Goal: Task Accomplishment & Management: Manage account settings

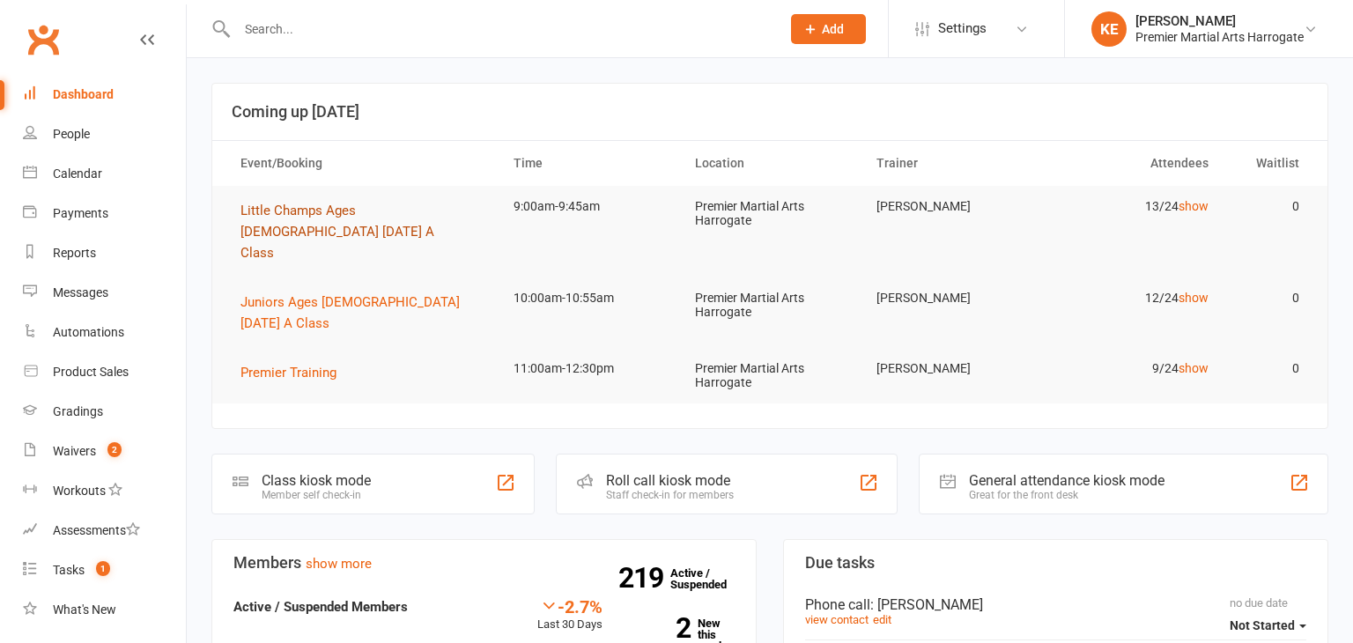
click at [278, 215] on span "Little Champs Ages [DEMOGRAPHIC_DATA] [DATE] A Class" at bounding box center [337, 232] width 194 height 58
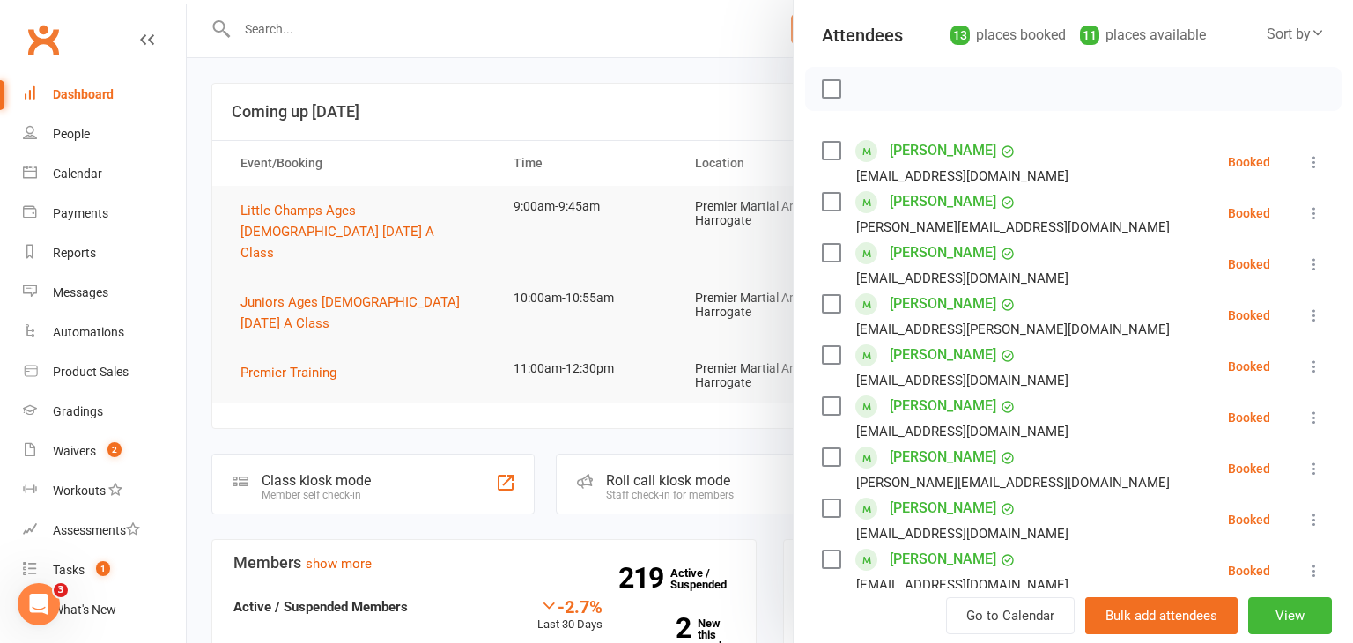
click at [1314, 158] on icon at bounding box center [1315, 162] width 18 height 18
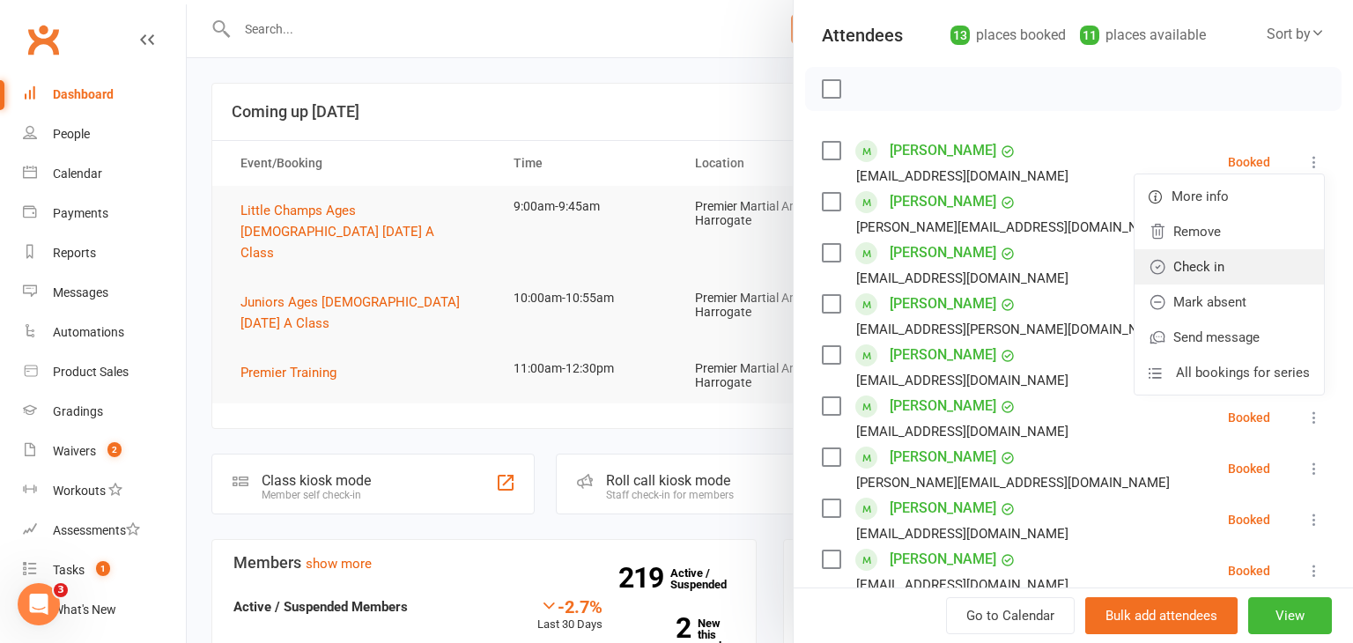
click at [1236, 260] on link "Check in" at bounding box center [1229, 266] width 189 height 35
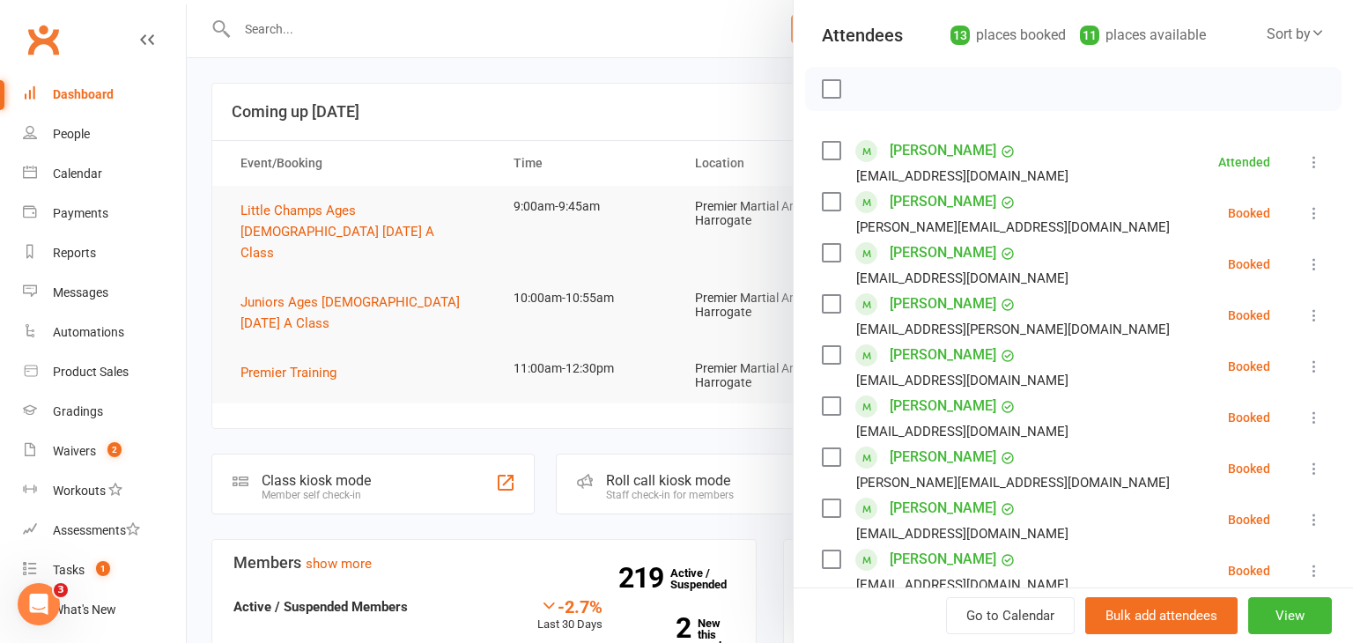
click at [1316, 264] on icon at bounding box center [1315, 264] width 18 height 18
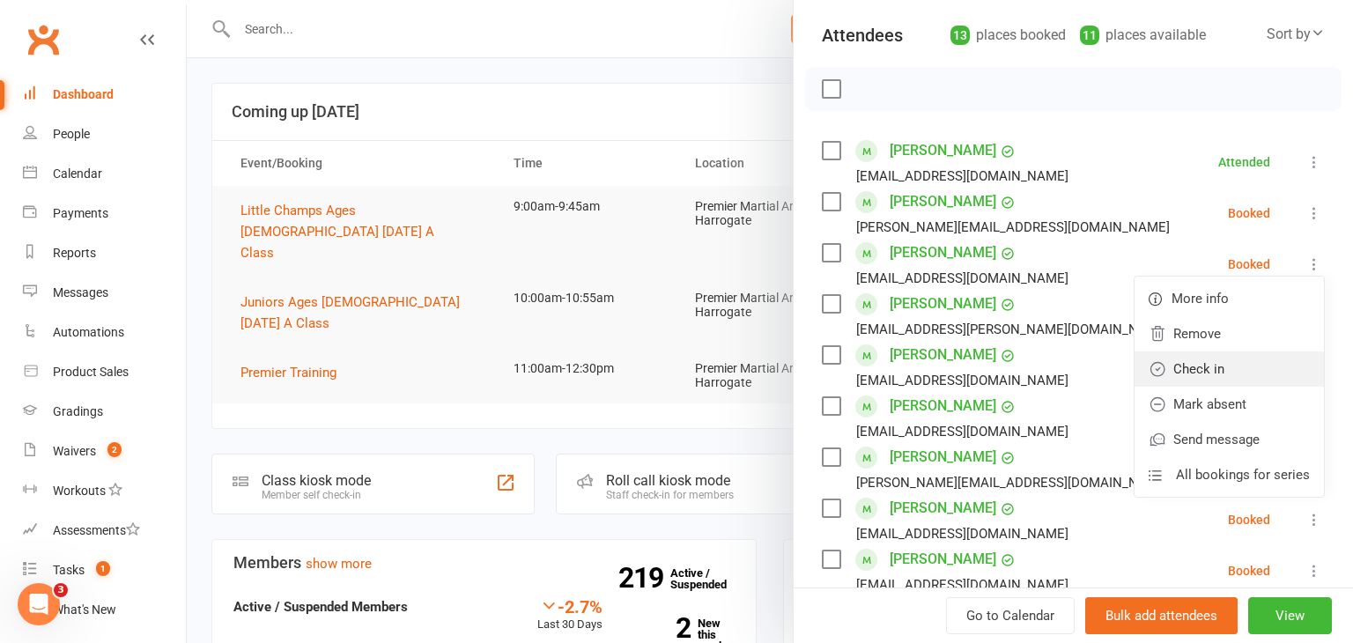
click at [1229, 369] on link "Check in" at bounding box center [1229, 368] width 189 height 35
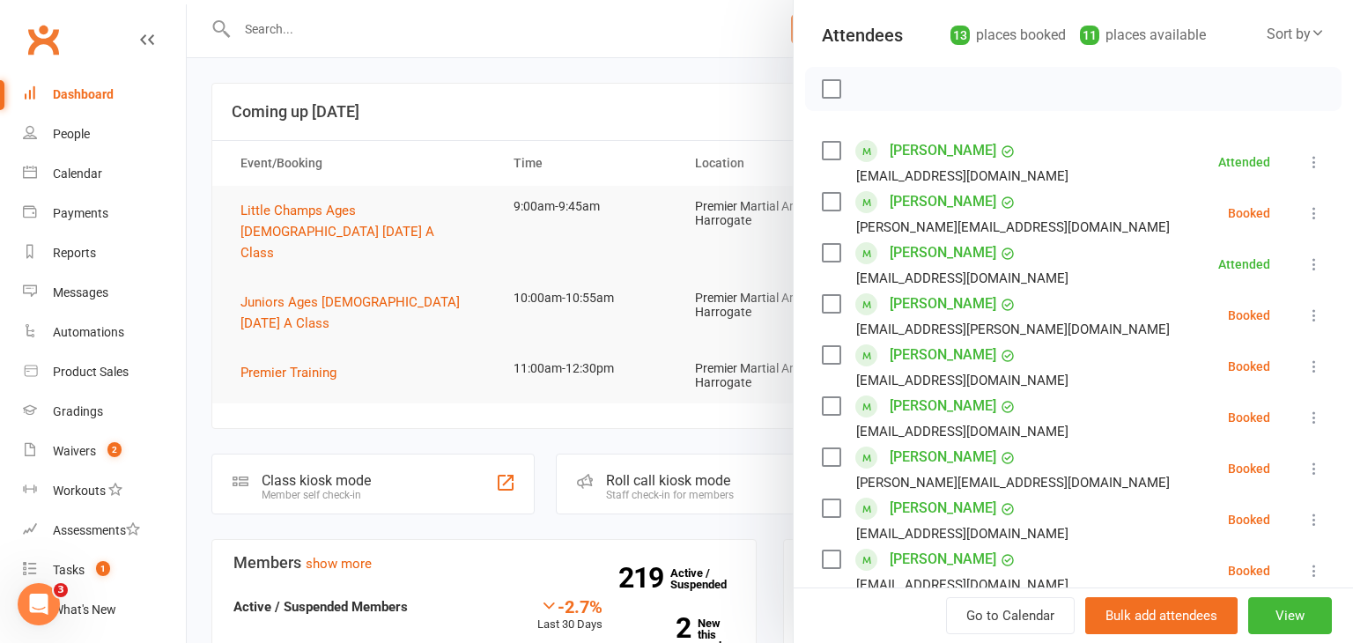
click at [1317, 314] on icon at bounding box center [1315, 316] width 18 height 18
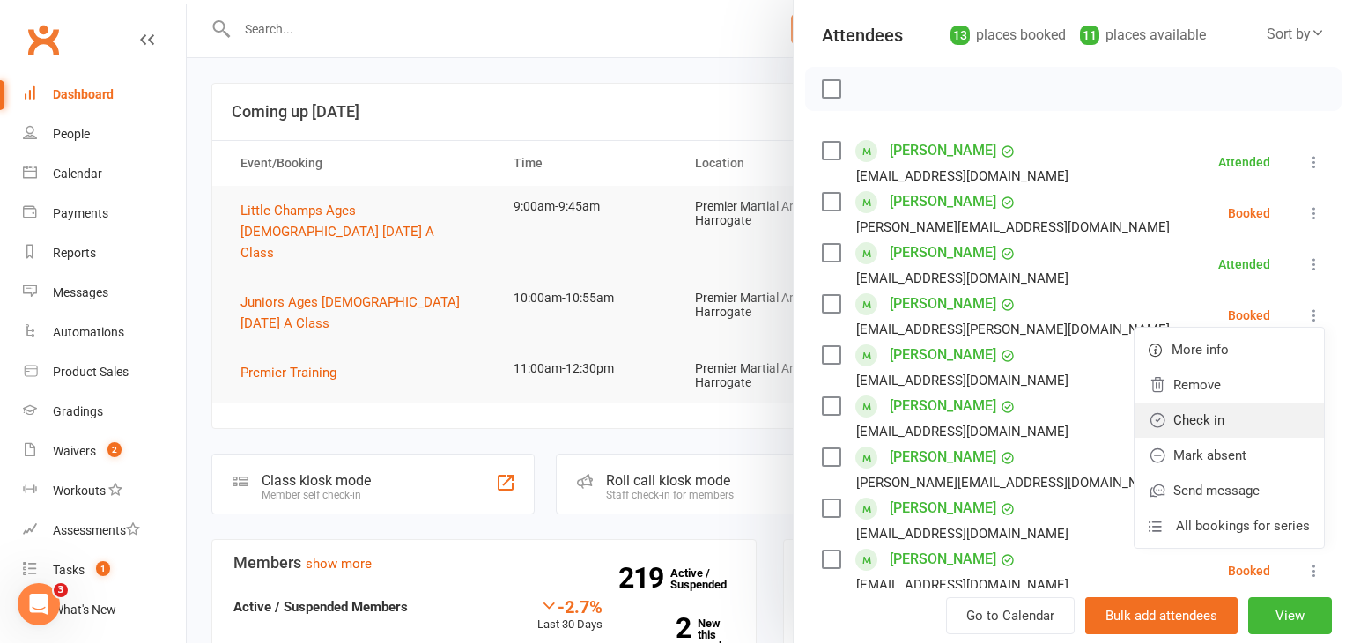
click at [1226, 412] on link "Check in" at bounding box center [1229, 420] width 189 height 35
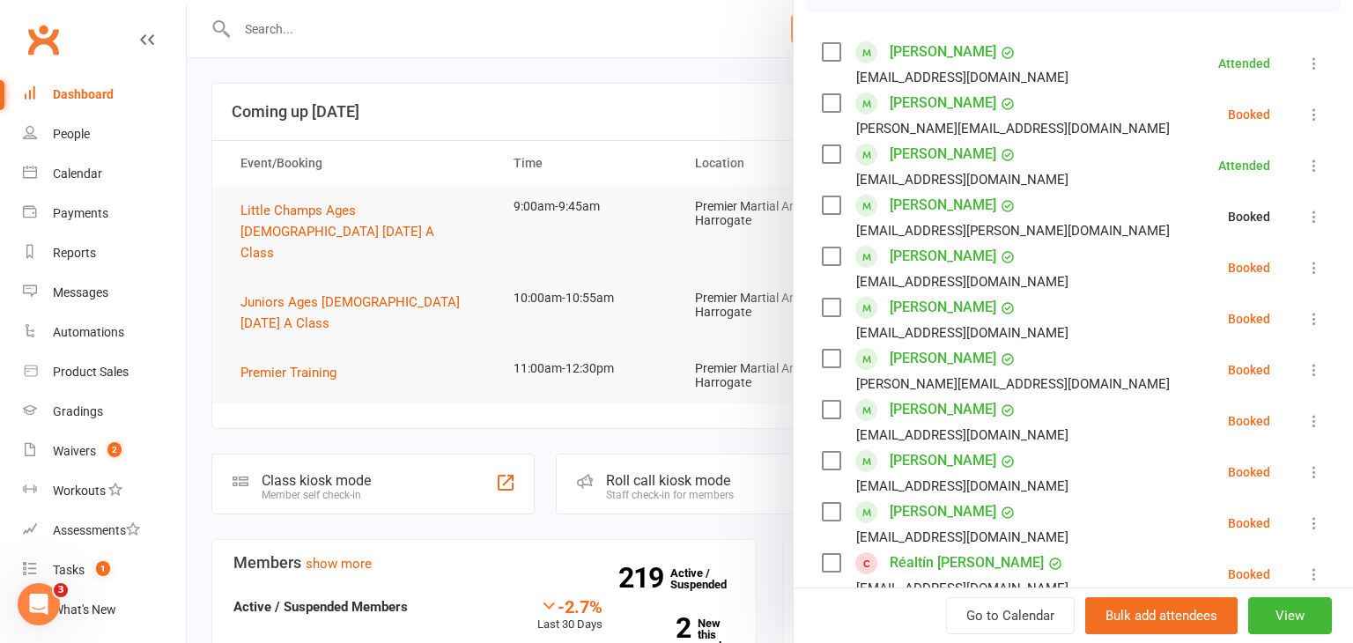
scroll to position [293, 0]
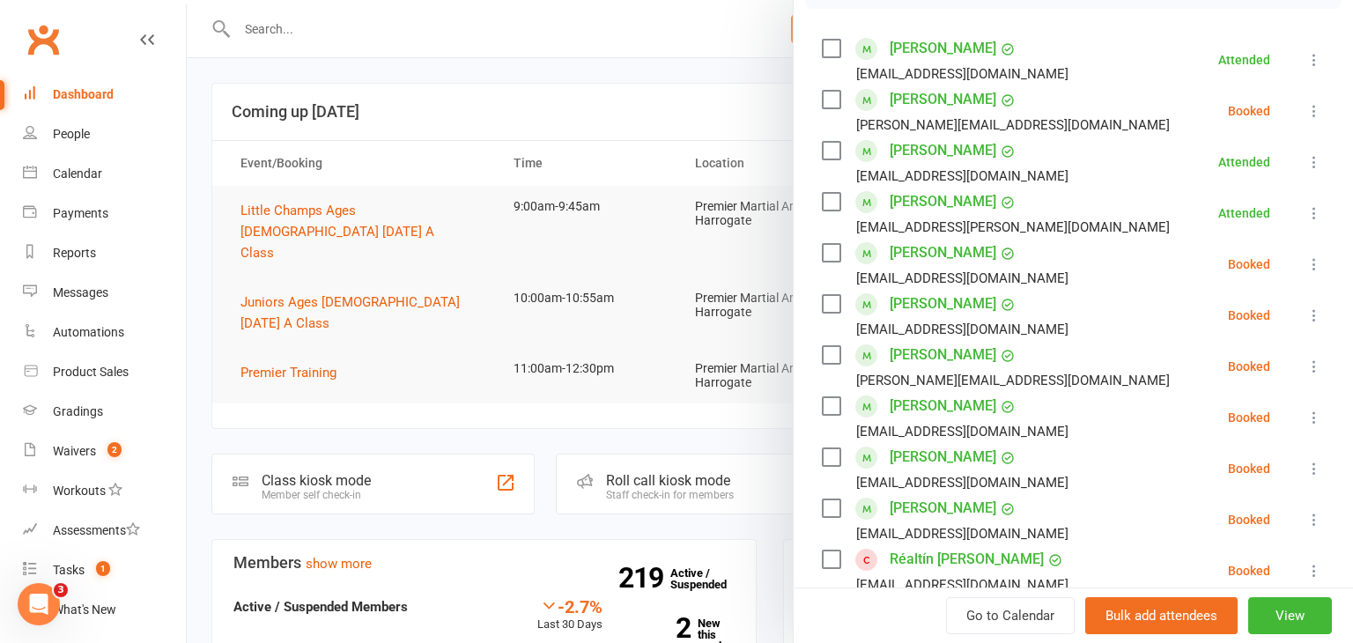
click at [1313, 264] on icon at bounding box center [1315, 264] width 18 height 18
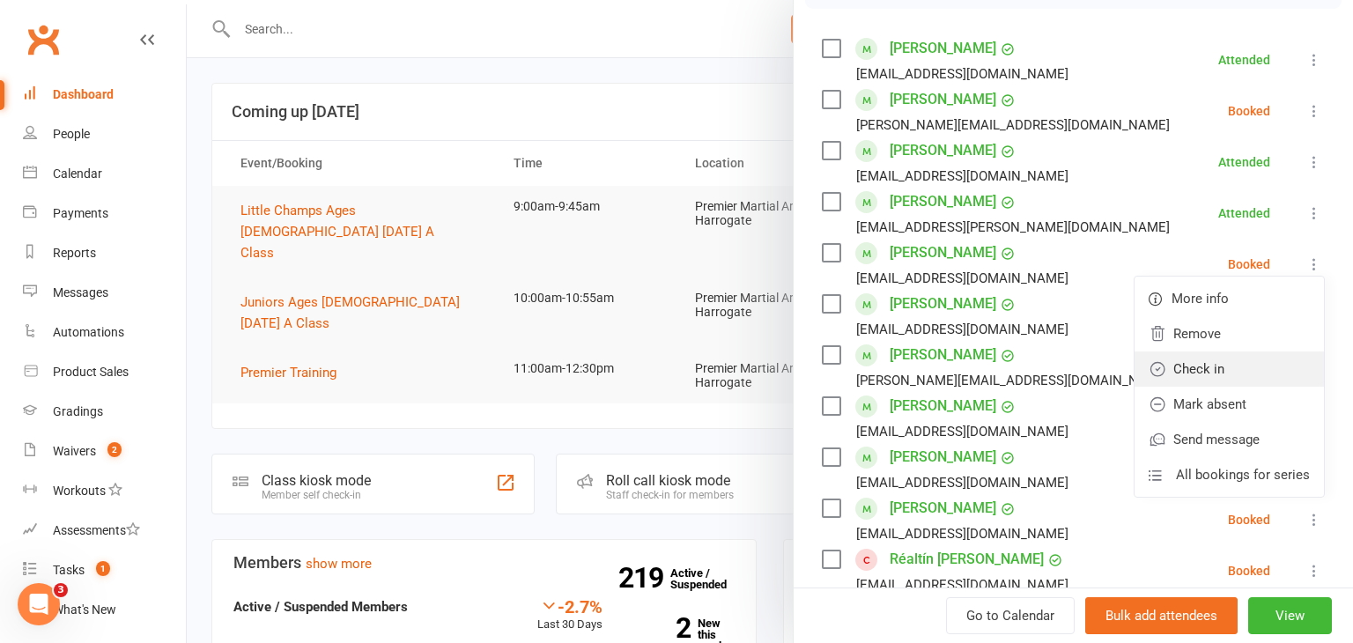
click at [1206, 363] on link "Check in" at bounding box center [1229, 368] width 189 height 35
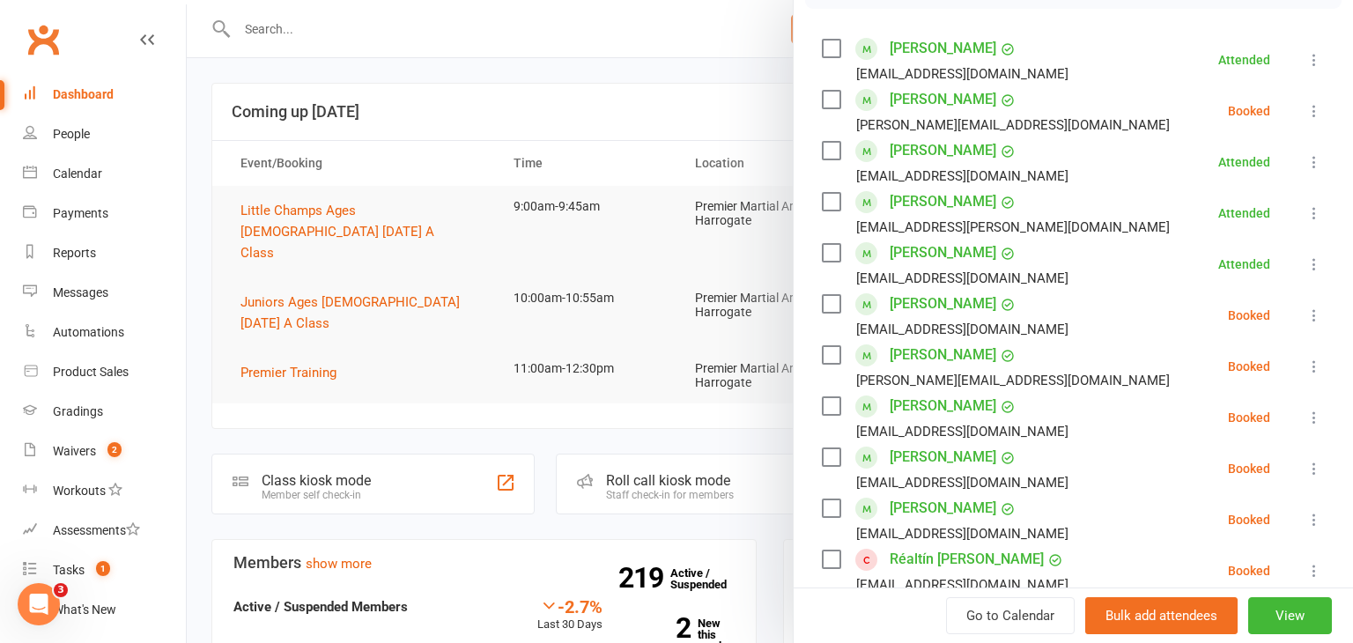
click at [1309, 314] on icon at bounding box center [1315, 316] width 18 height 18
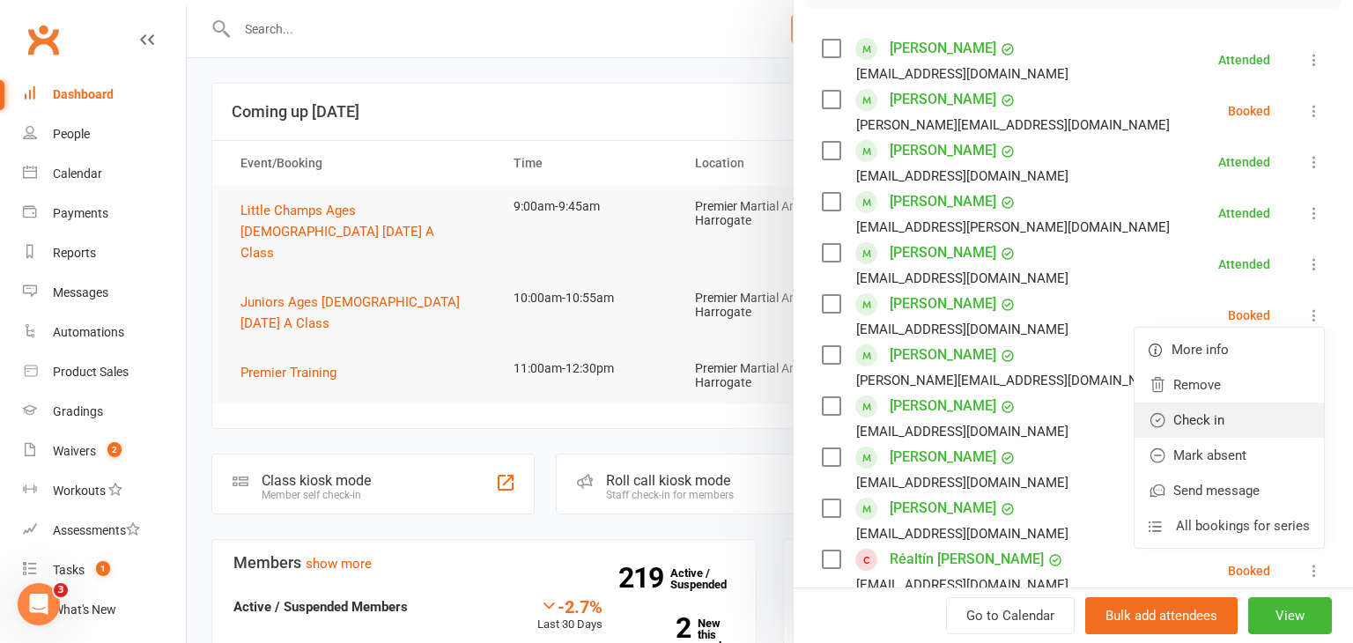
click at [1218, 412] on link "Check in" at bounding box center [1229, 420] width 189 height 35
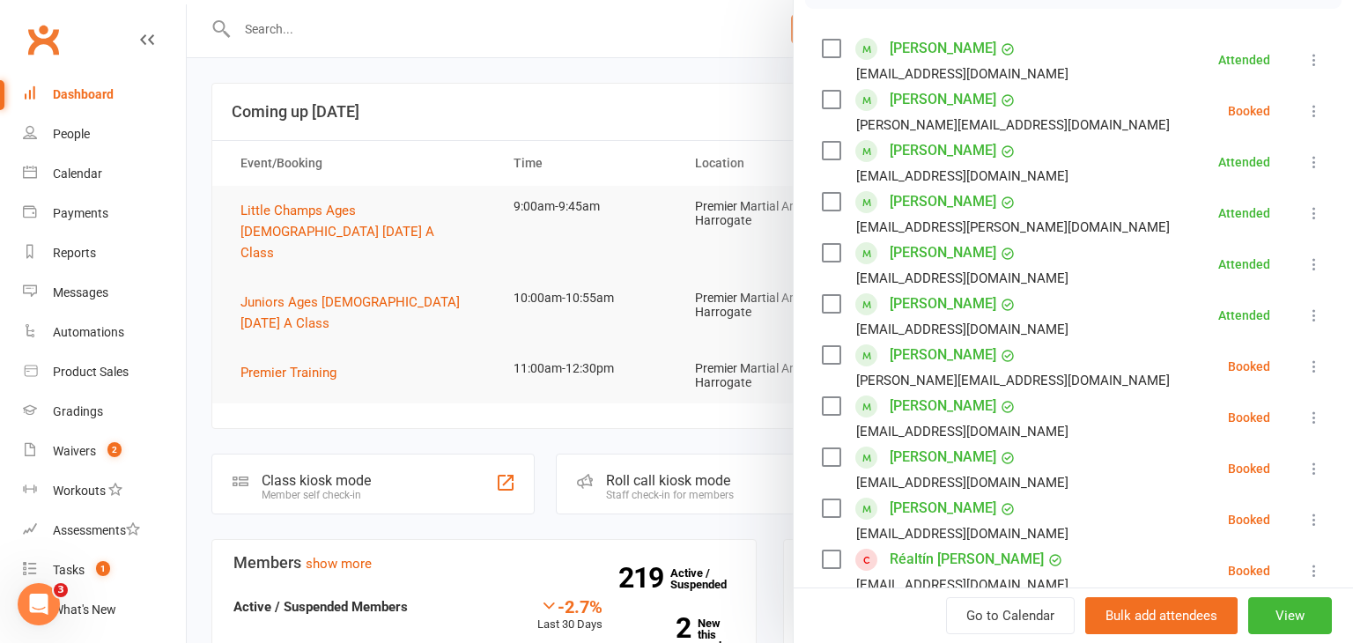
click at [1314, 364] on icon at bounding box center [1315, 367] width 18 height 18
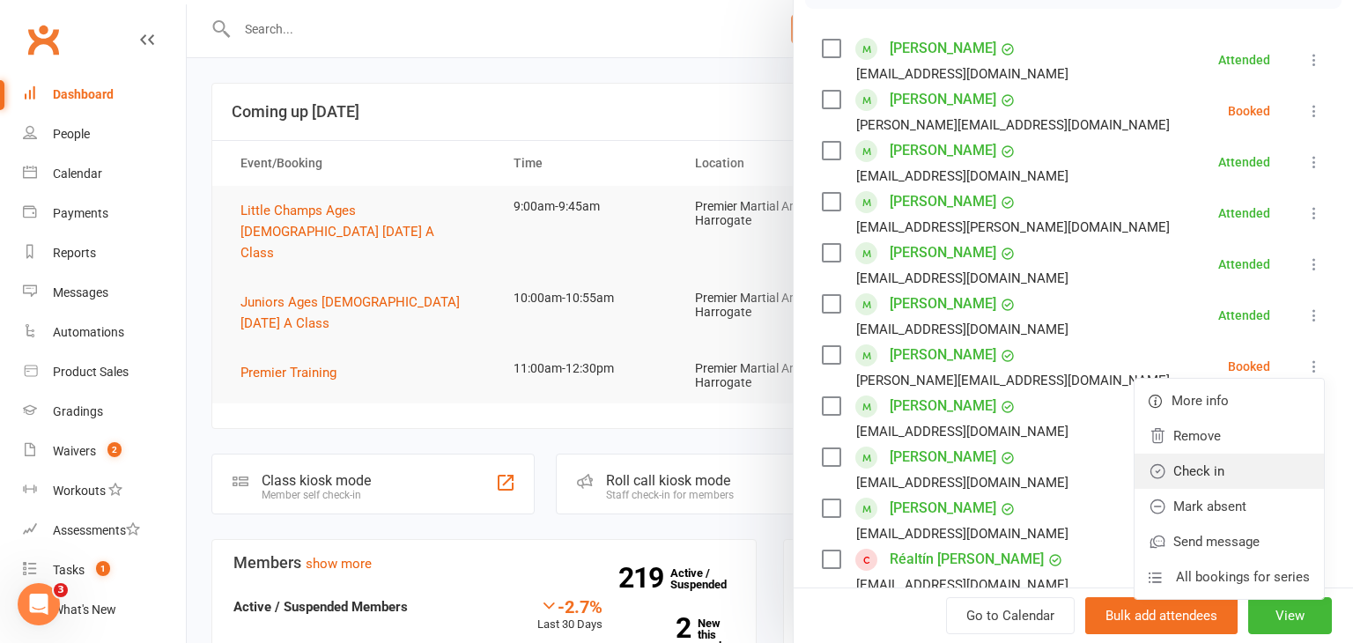
click at [1226, 466] on link "Check in" at bounding box center [1229, 471] width 189 height 35
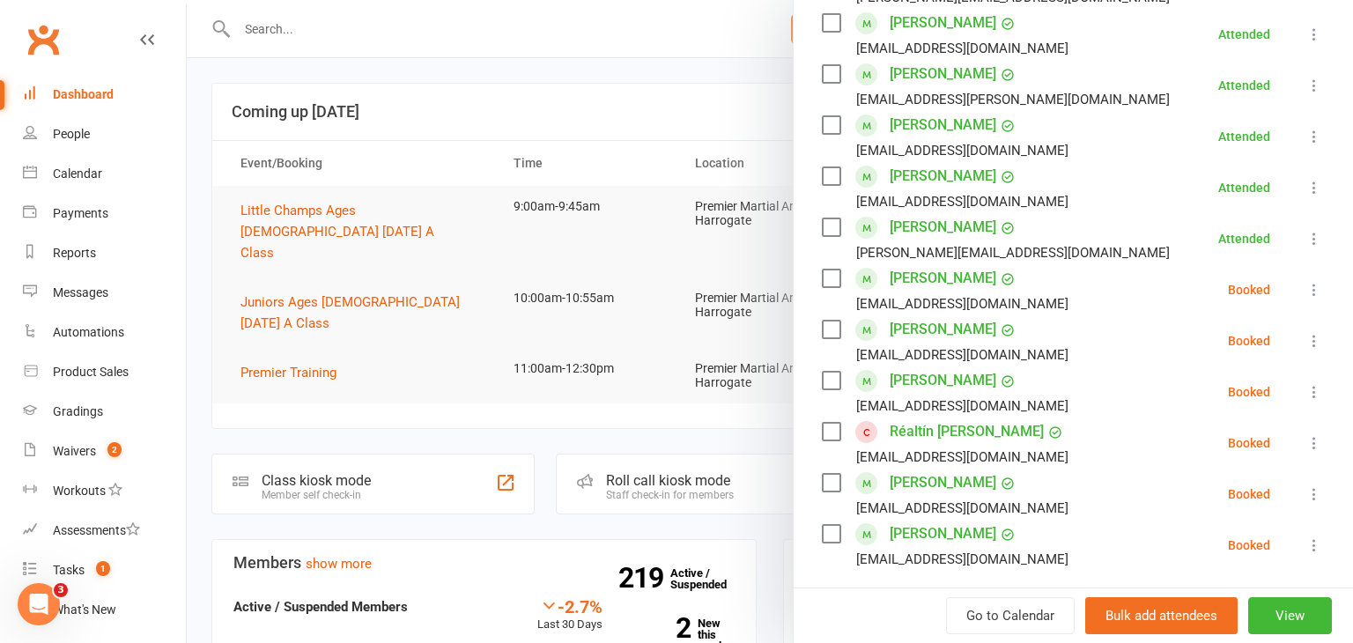
scroll to position [425, 0]
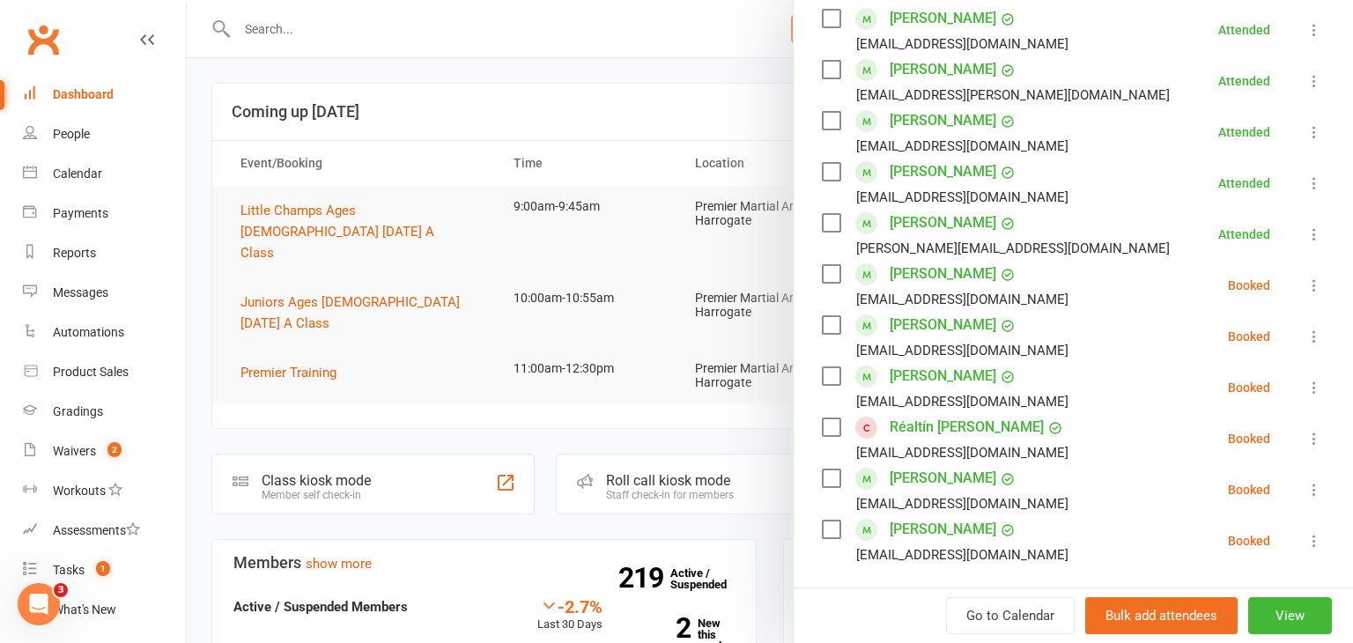
click at [1314, 339] on icon at bounding box center [1315, 337] width 18 height 18
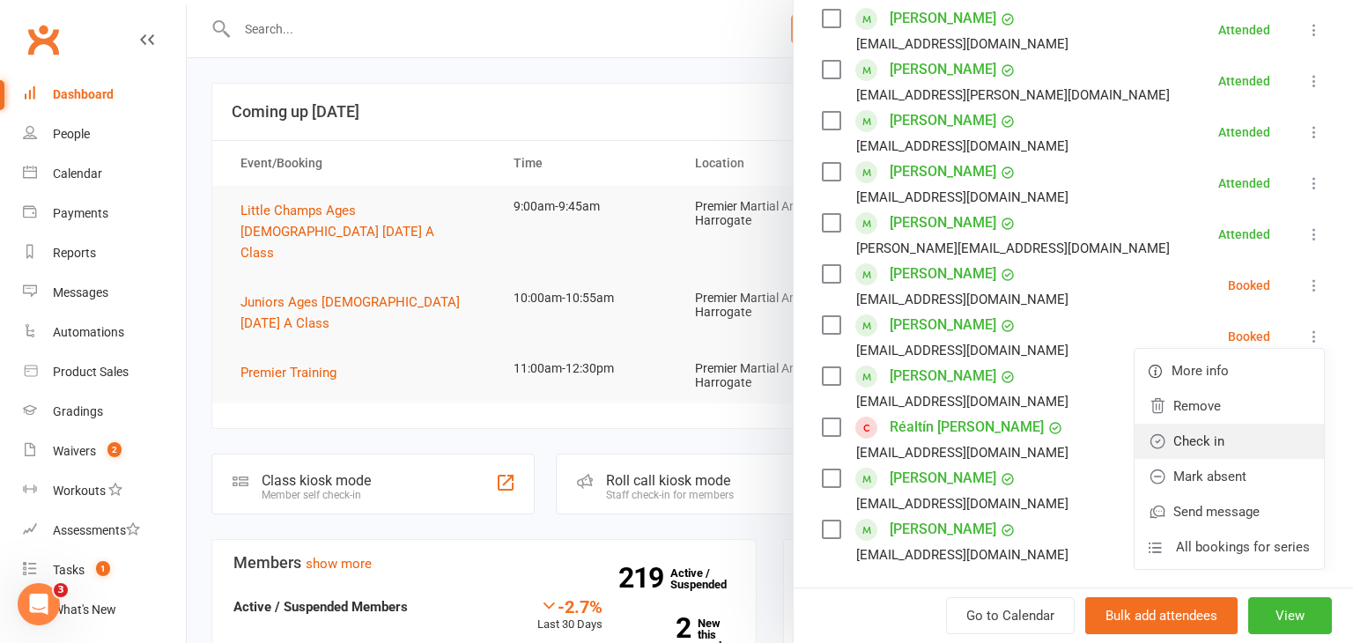
click at [1252, 431] on link "Check in" at bounding box center [1229, 441] width 189 height 35
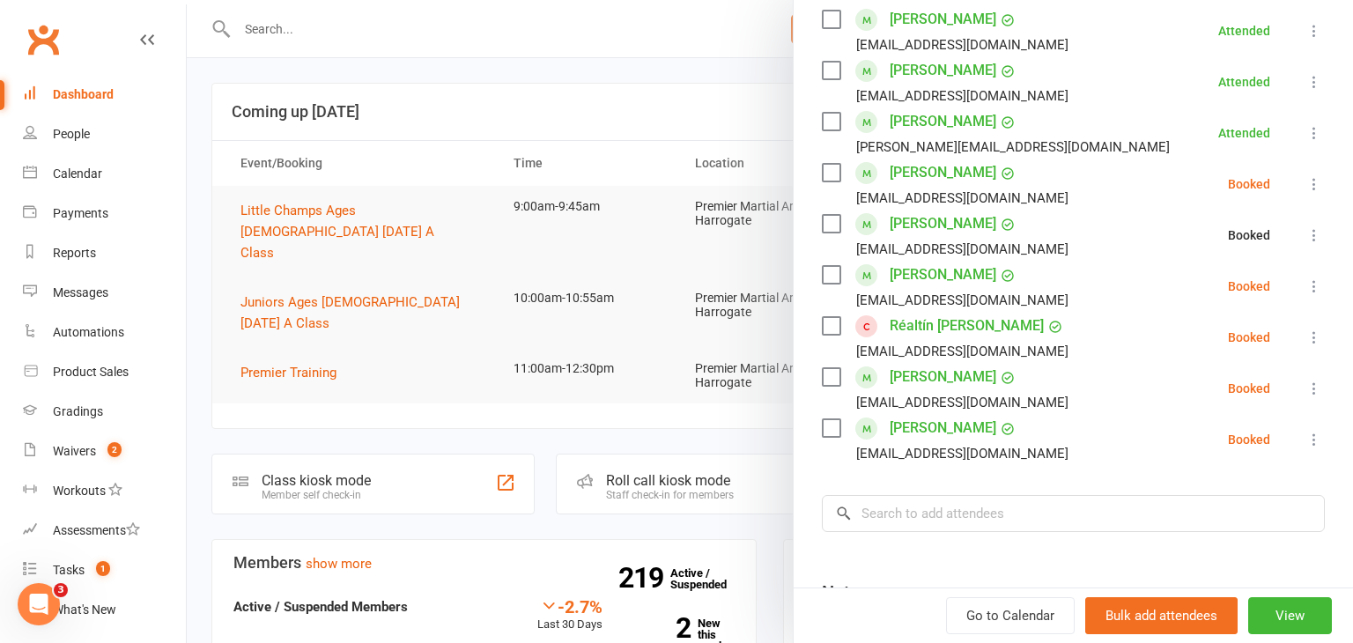
scroll to position [537, 0]
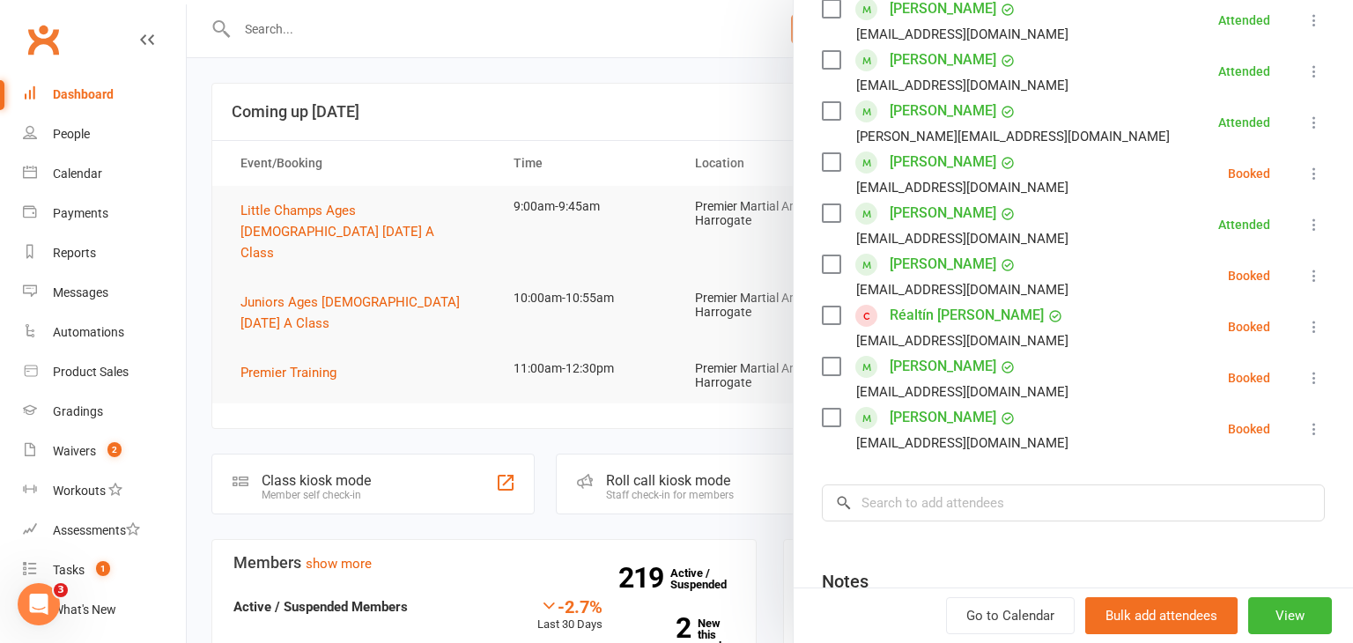
click at [1316, 267] on icon at bounding box center [1315, 276] width 18 height 18
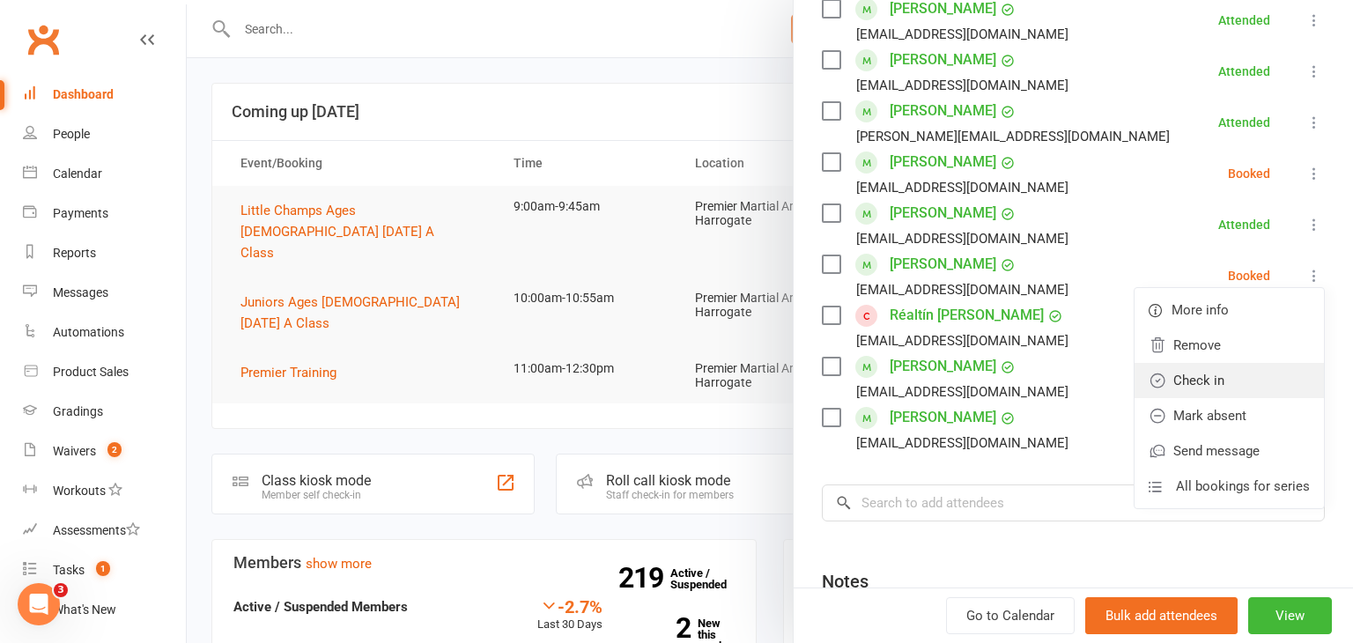
click at [1227, 378] on link "Check in" at bounding box center [1229, 380] width 189 height 35
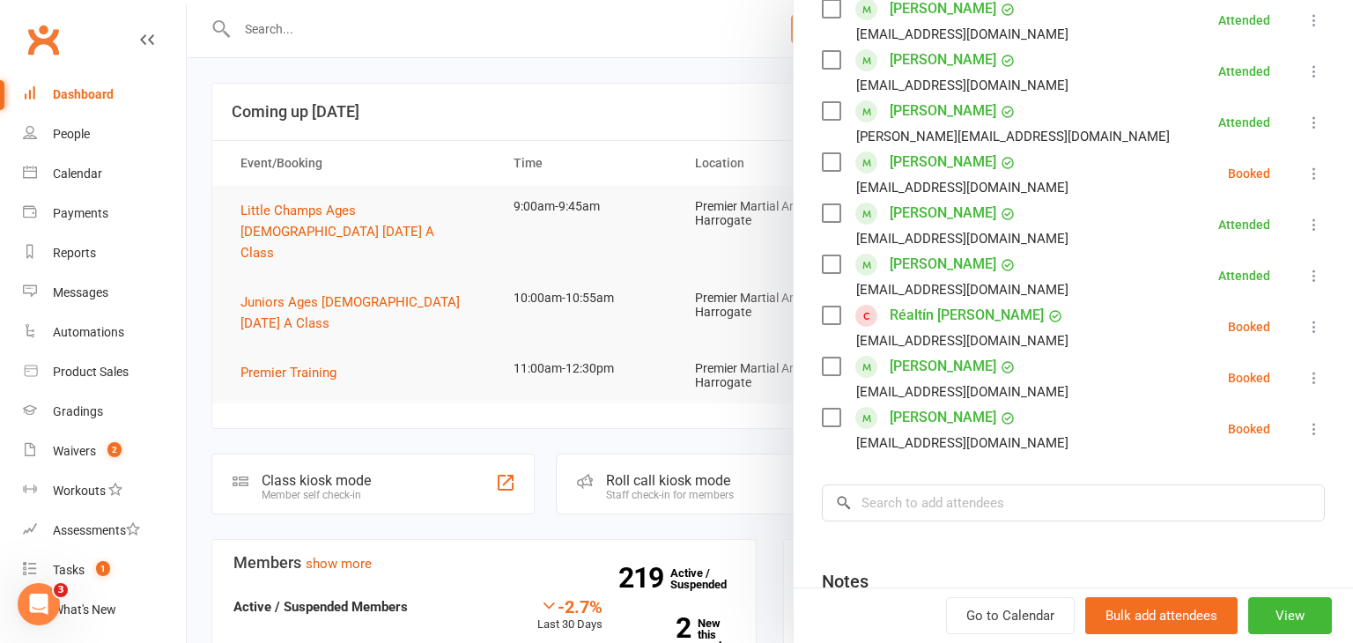
click at [1316, 375] on icon at bounding box center [1315, 378] width 18 height 18
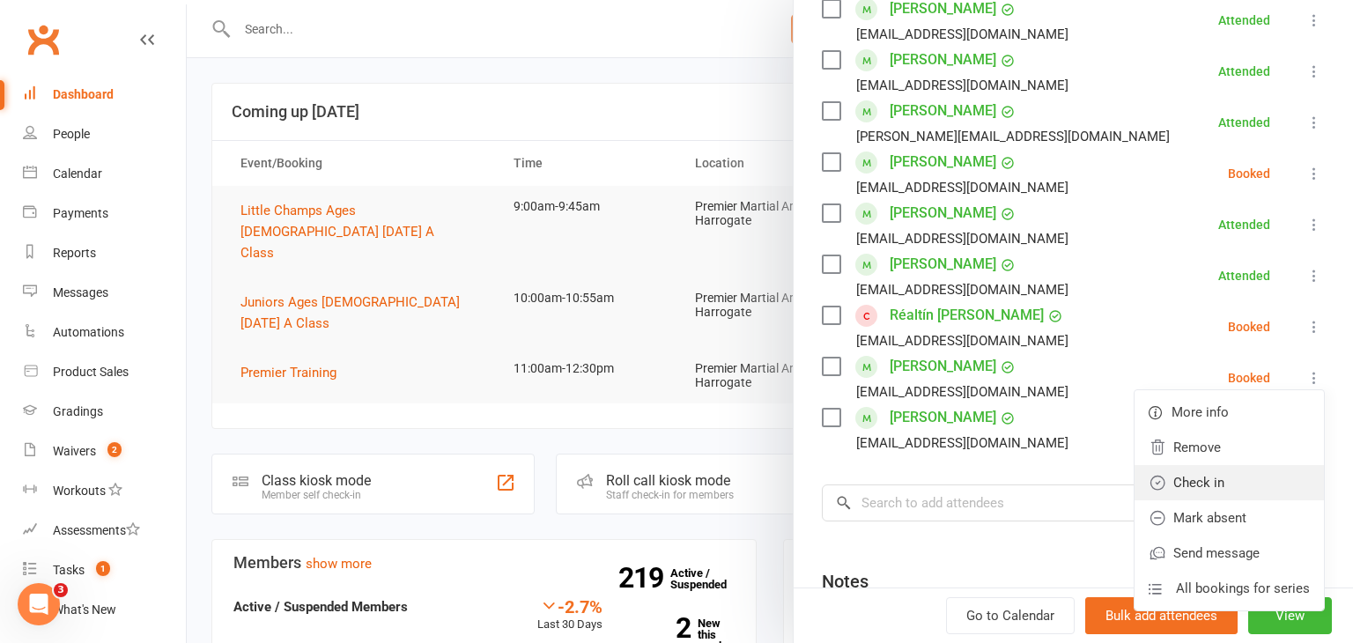
click at [1223, 480] on link "Check in" at bounding box center [1229, 482] width 189 height 35
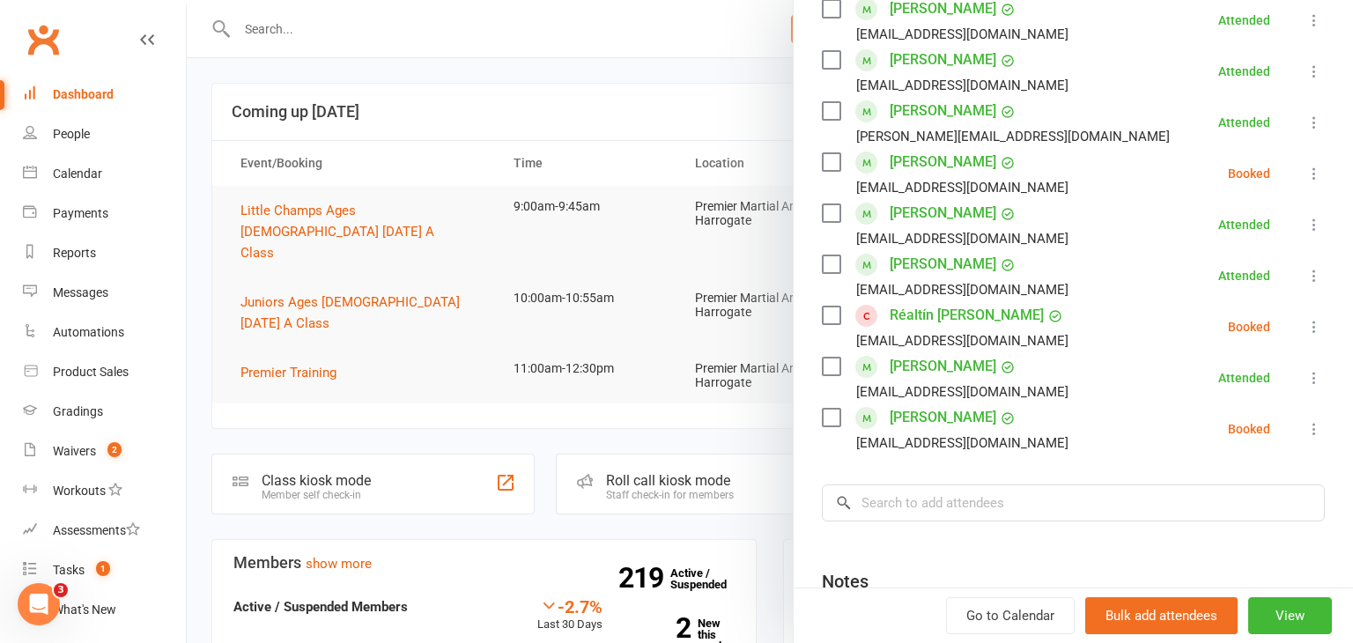
click at [1313, 428] on icon at bounding box center [1315, 429] width 18 height 18
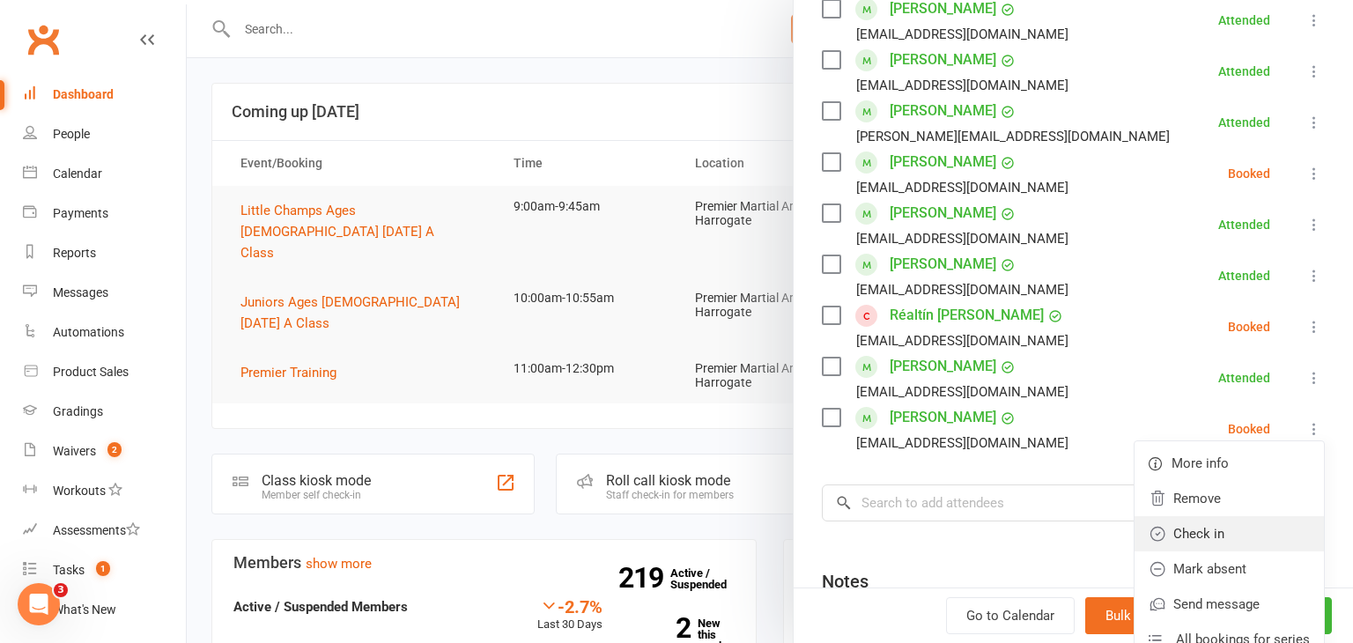
click at [1226, 524] on link "Check in" at bounding box center [1229, 533] width 189 height 35
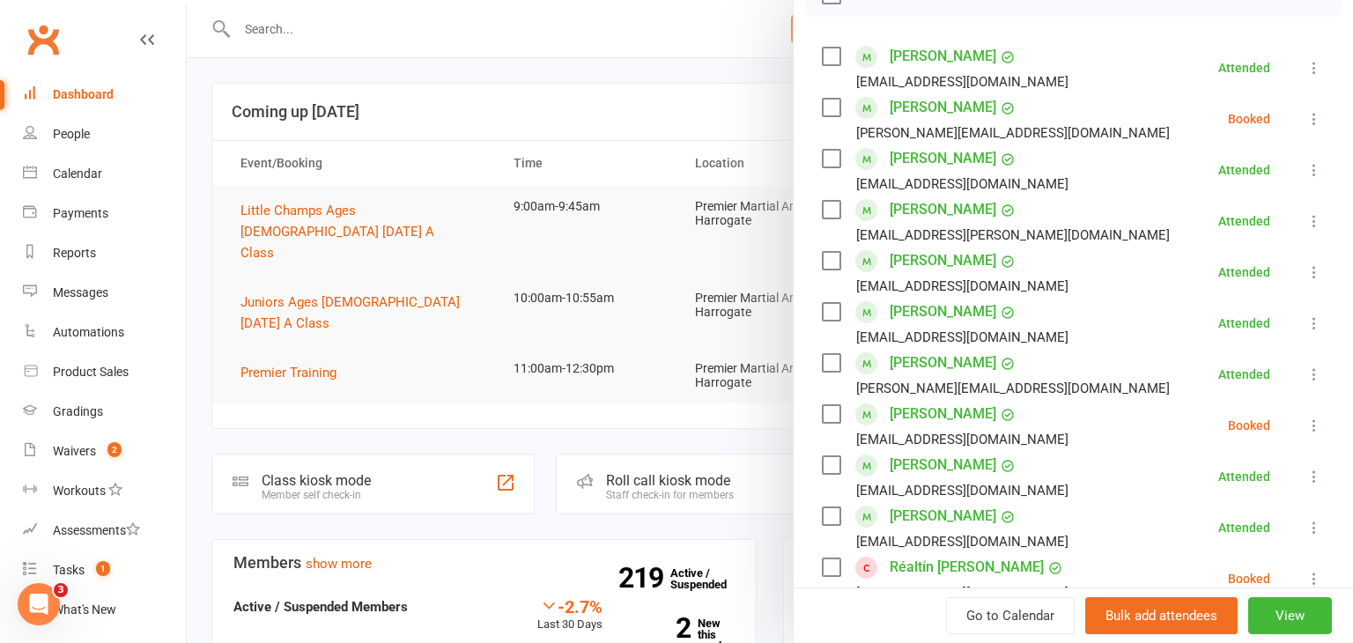
scroll to position [278, 0]
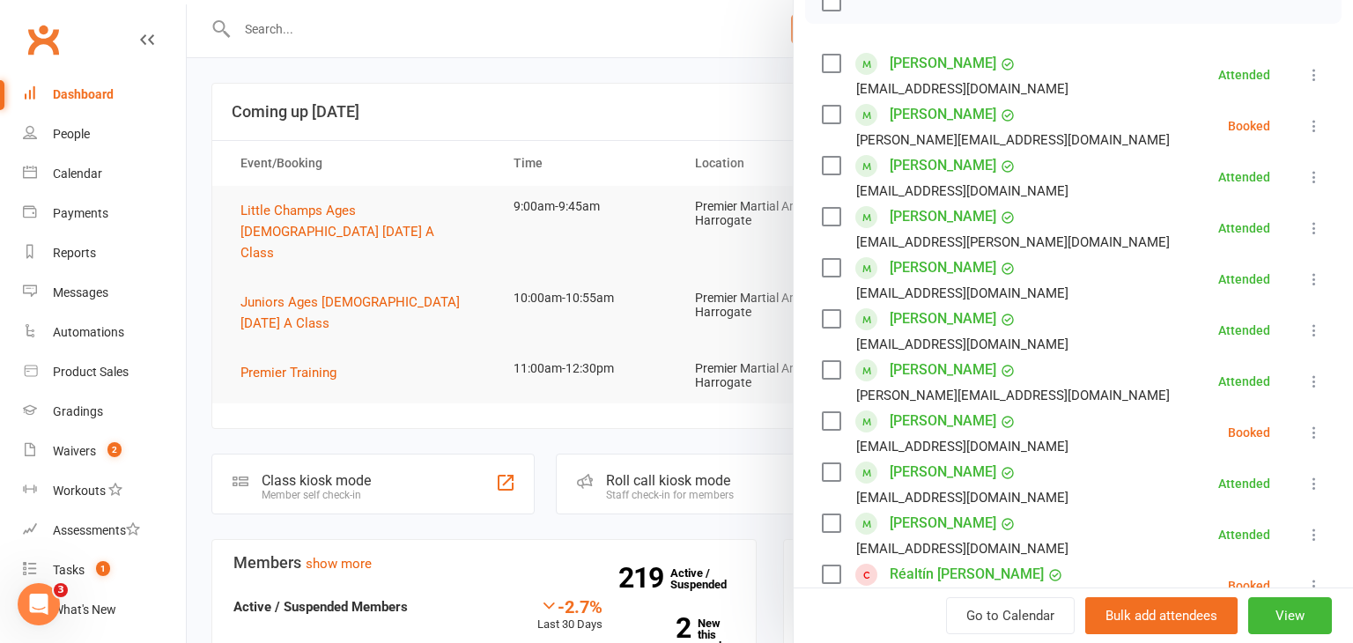
click at [1314, 124] on icon at bounding box center [1315, 126] width 18 height 18
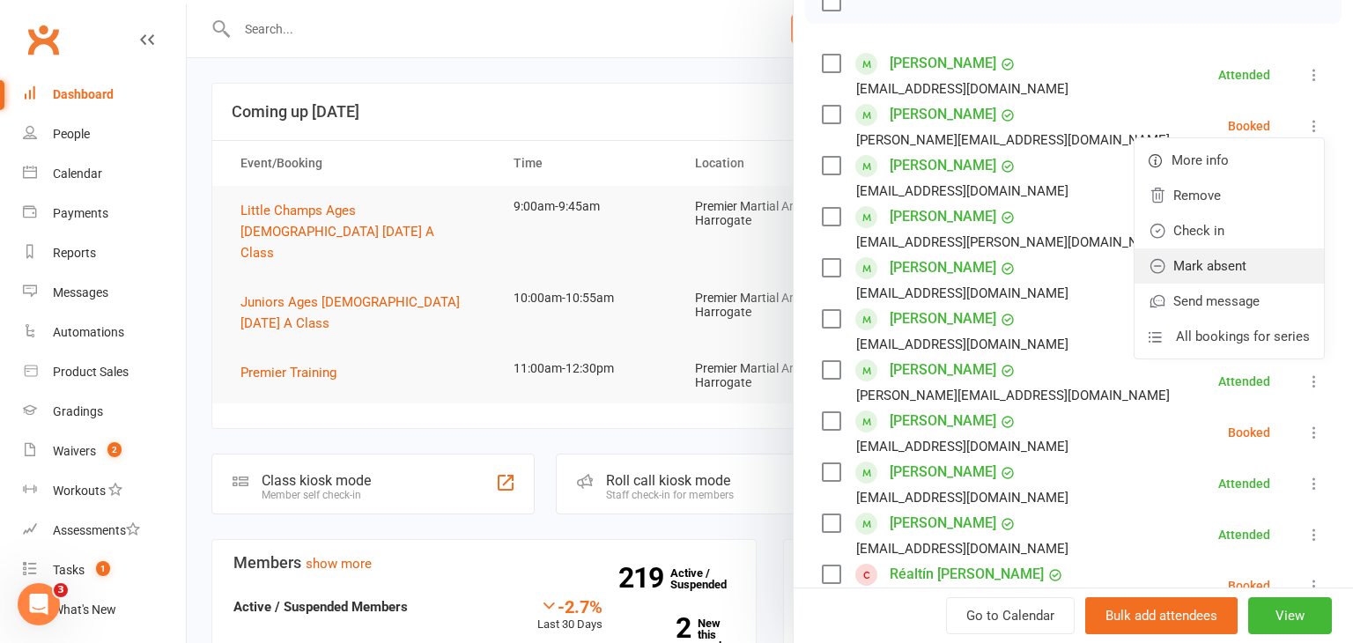
click at [1232, 255] on link "Mark absent" at bounding box center [1229, 265] width 189 height 35
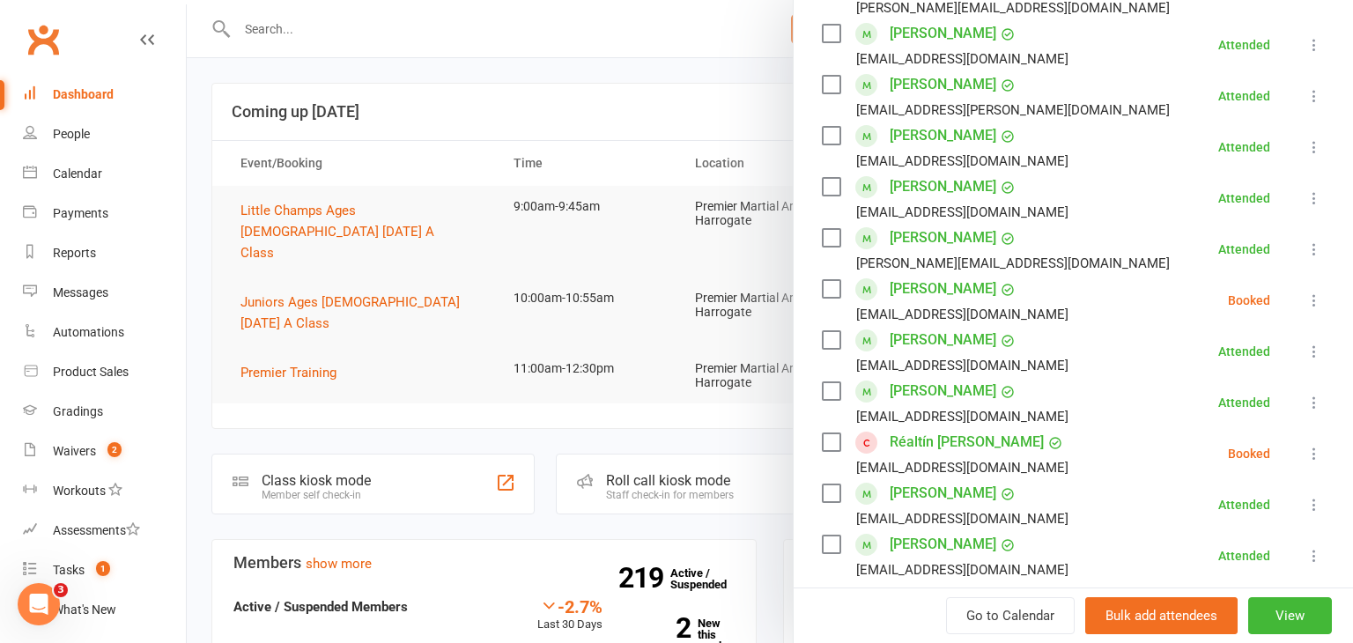
scroll to position [413, 0]
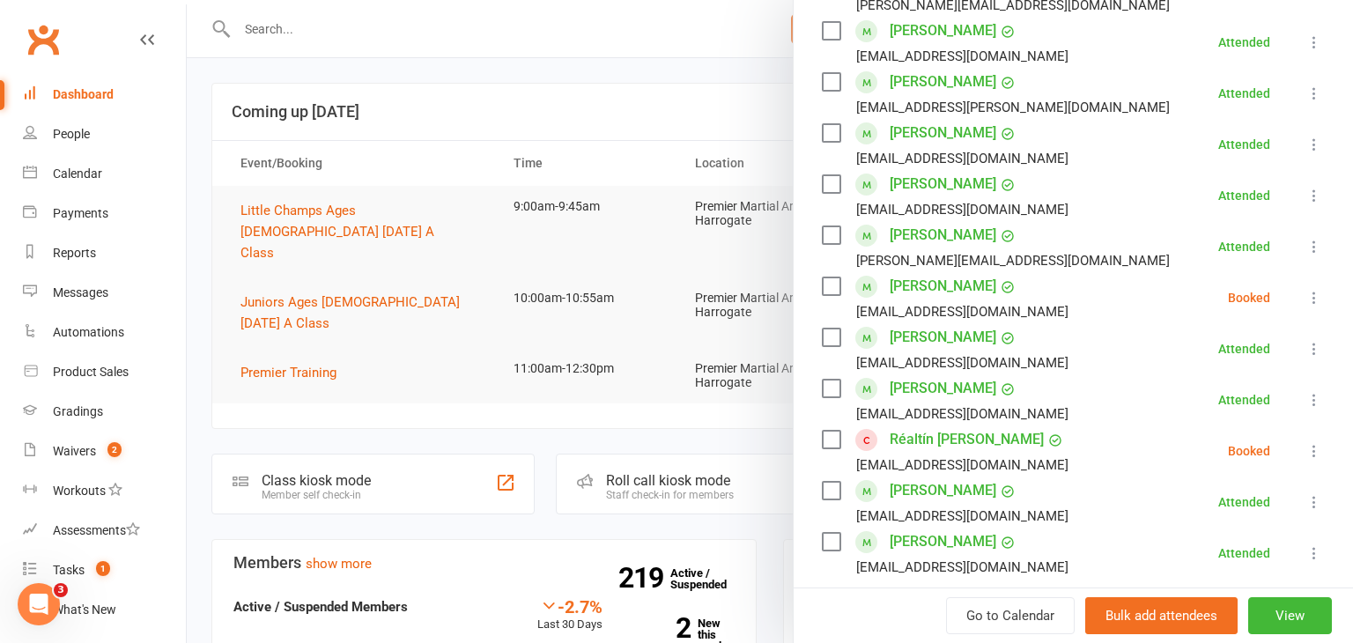
click at [1316, 295] on icon at bounding box center [1315, 298] width 18 height 18
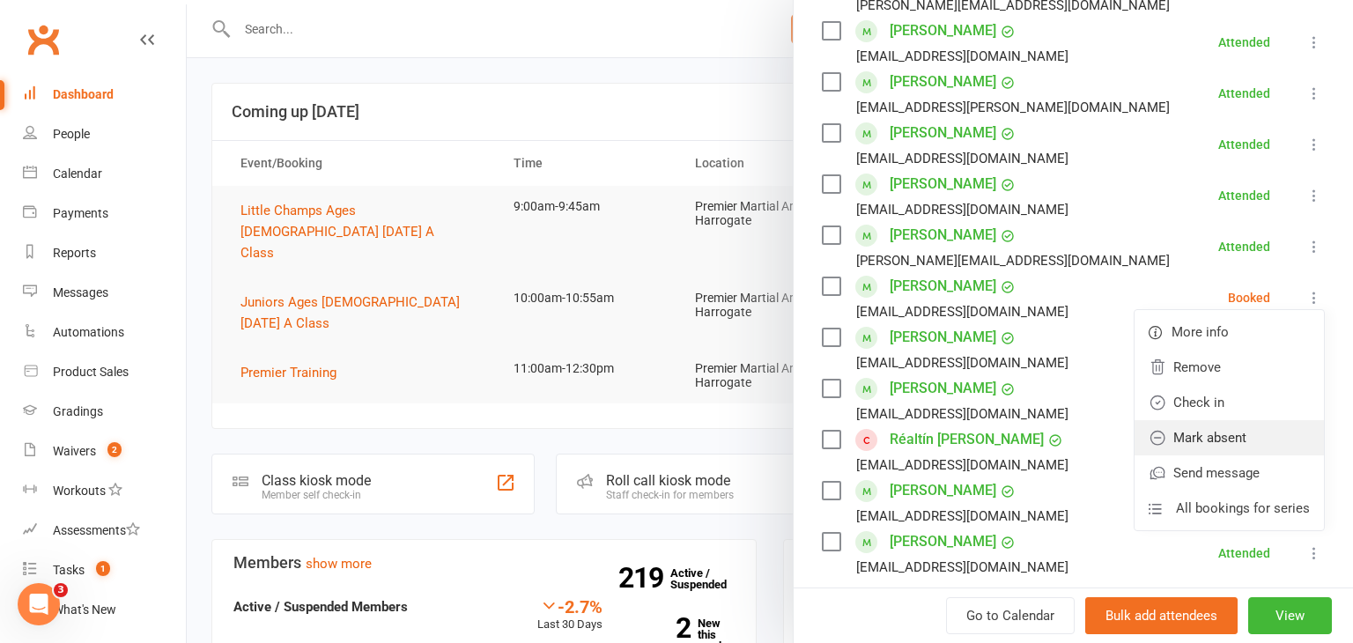
click at [1224, 433] on link "Mark absent" at bounding box center [1229, 437] width 189 height 35
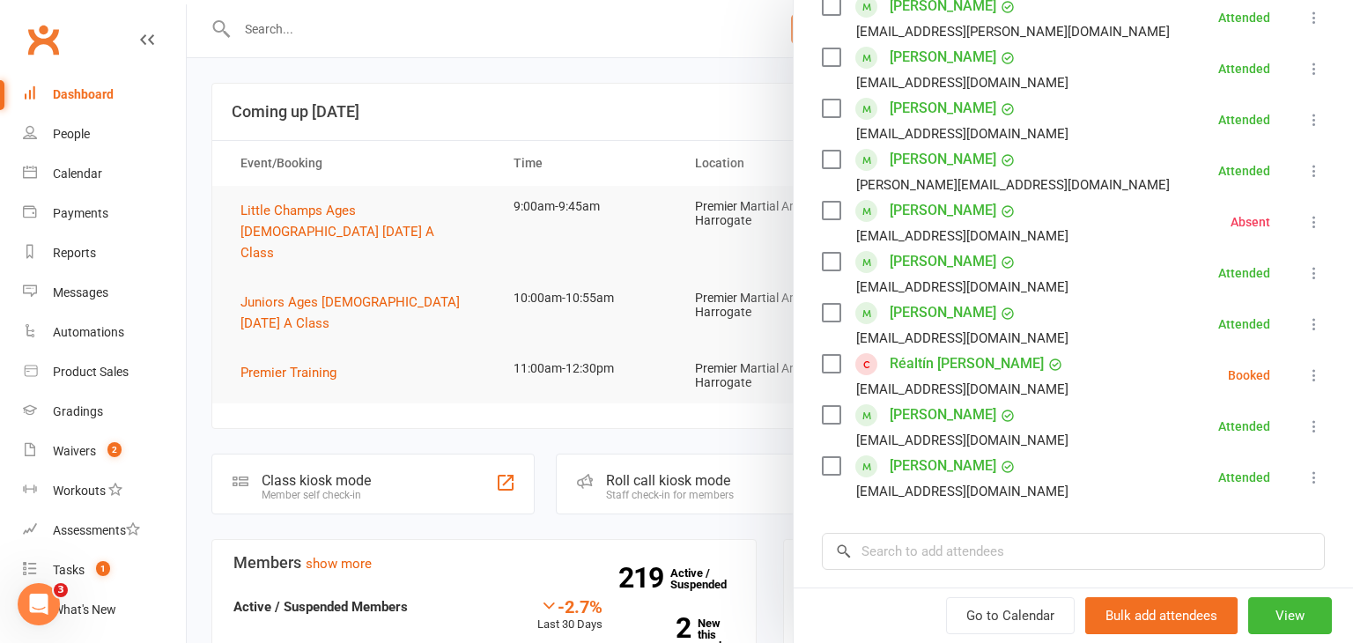
scroll to position [493, 0]
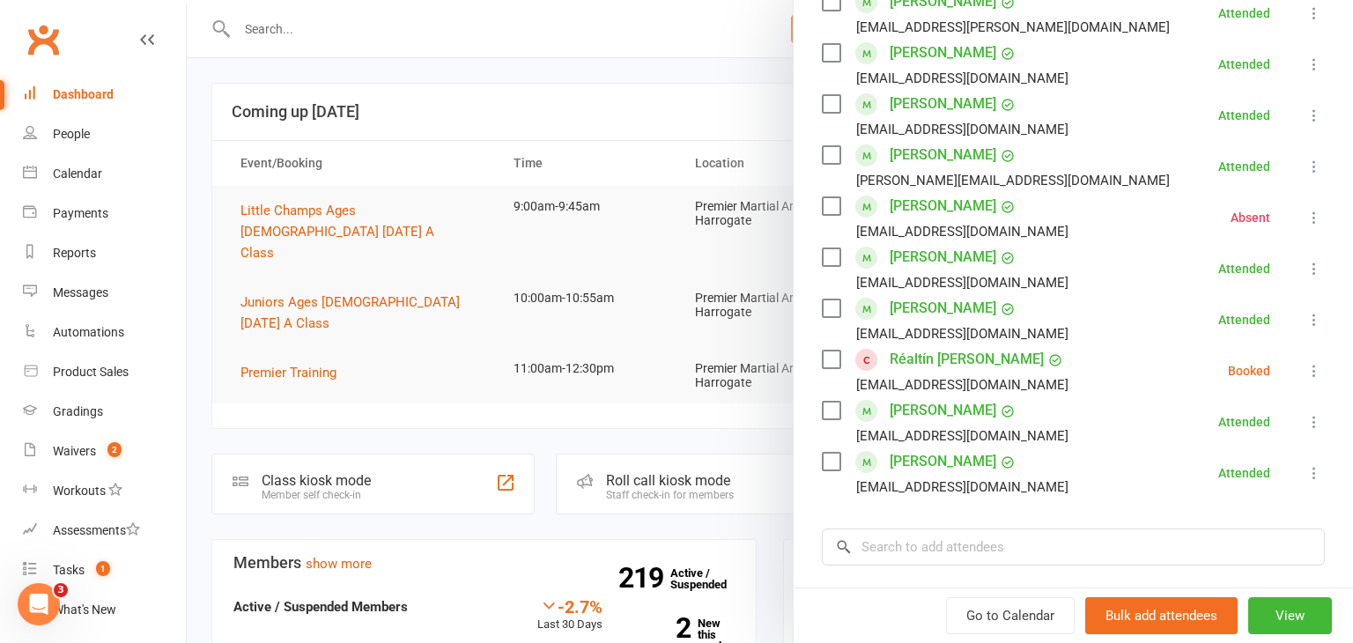
click at [1312, 366] on icon at bounding box center [1315, 371] width 18 height 18
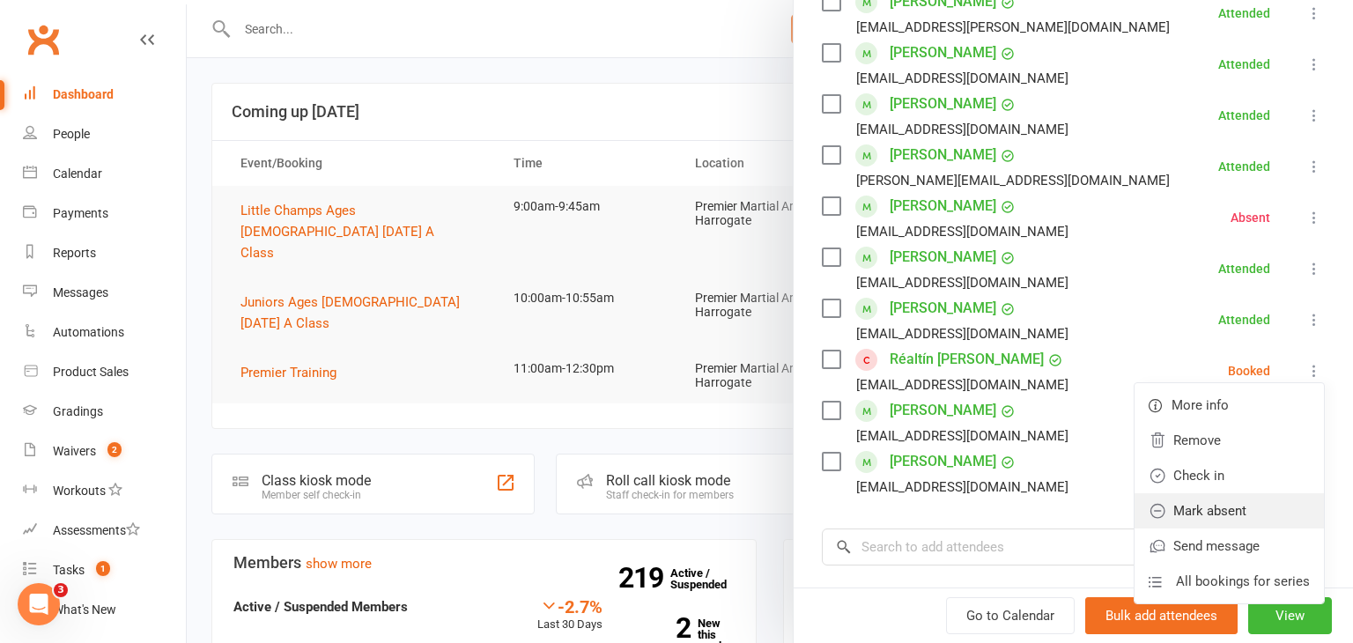
click at [1221, 499] on link "Mark absent" at bounding box center [1229, 510] width 189 height 35
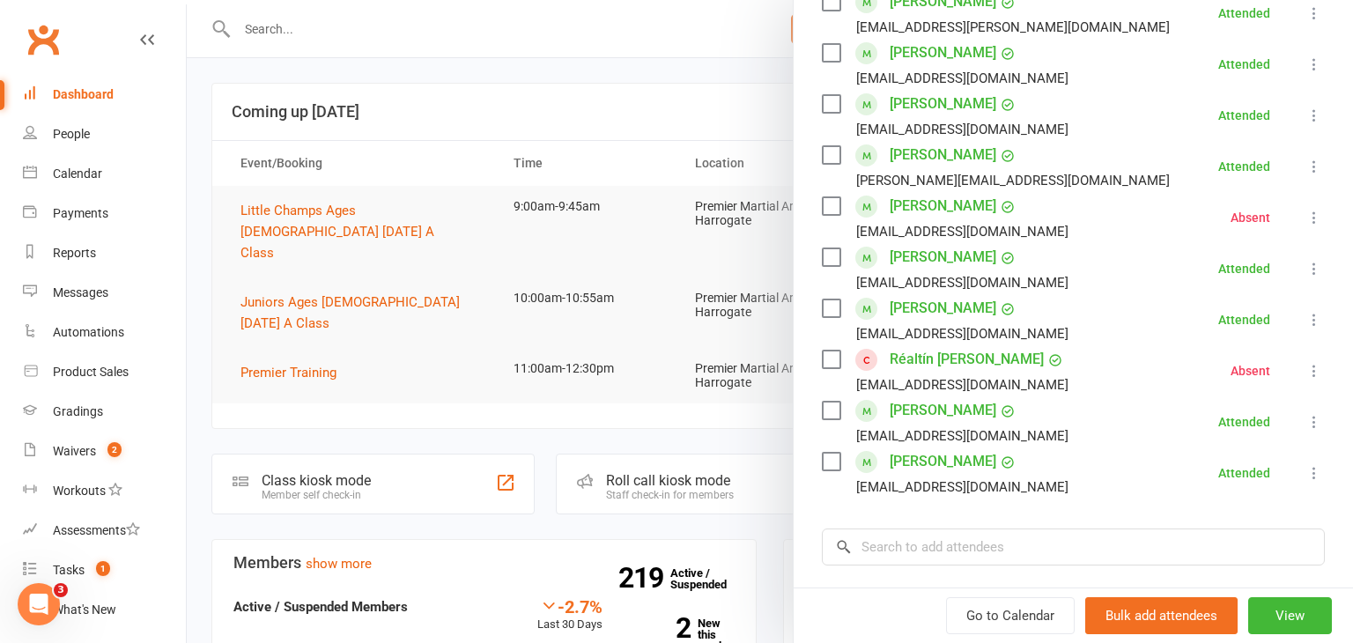
click at [626, 402] on div at bounding box center [770, 321] width 1166 height 643
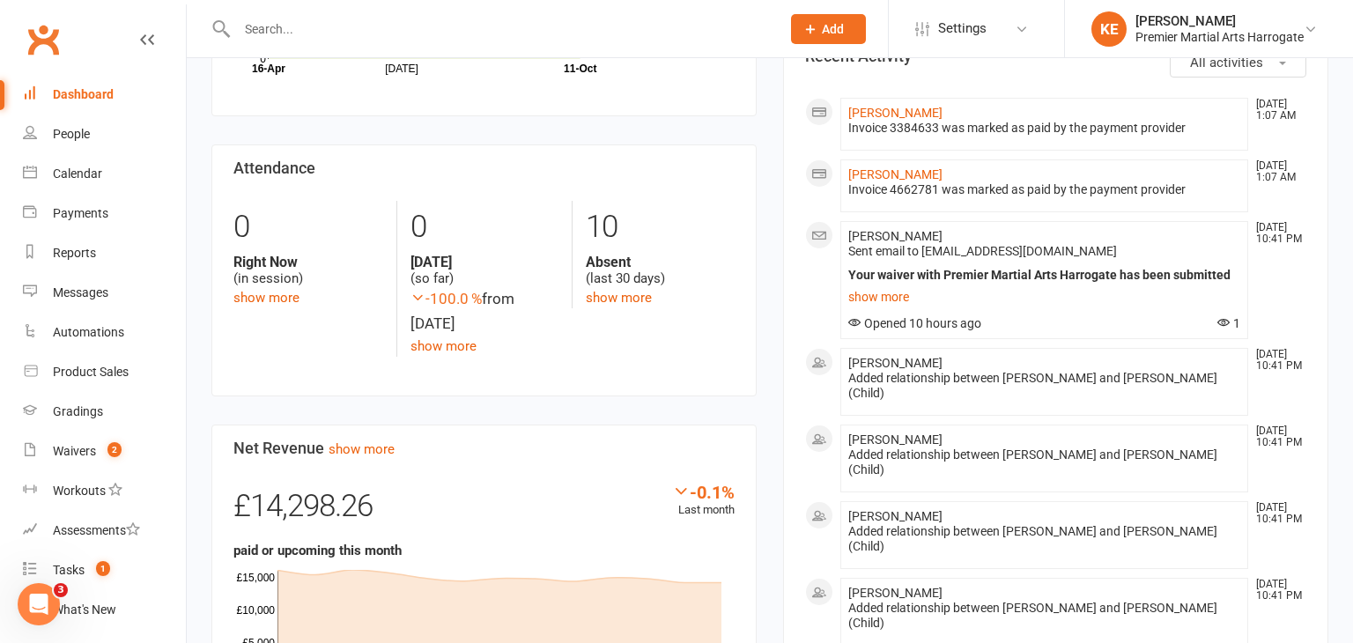
scroll to position [0, 0]
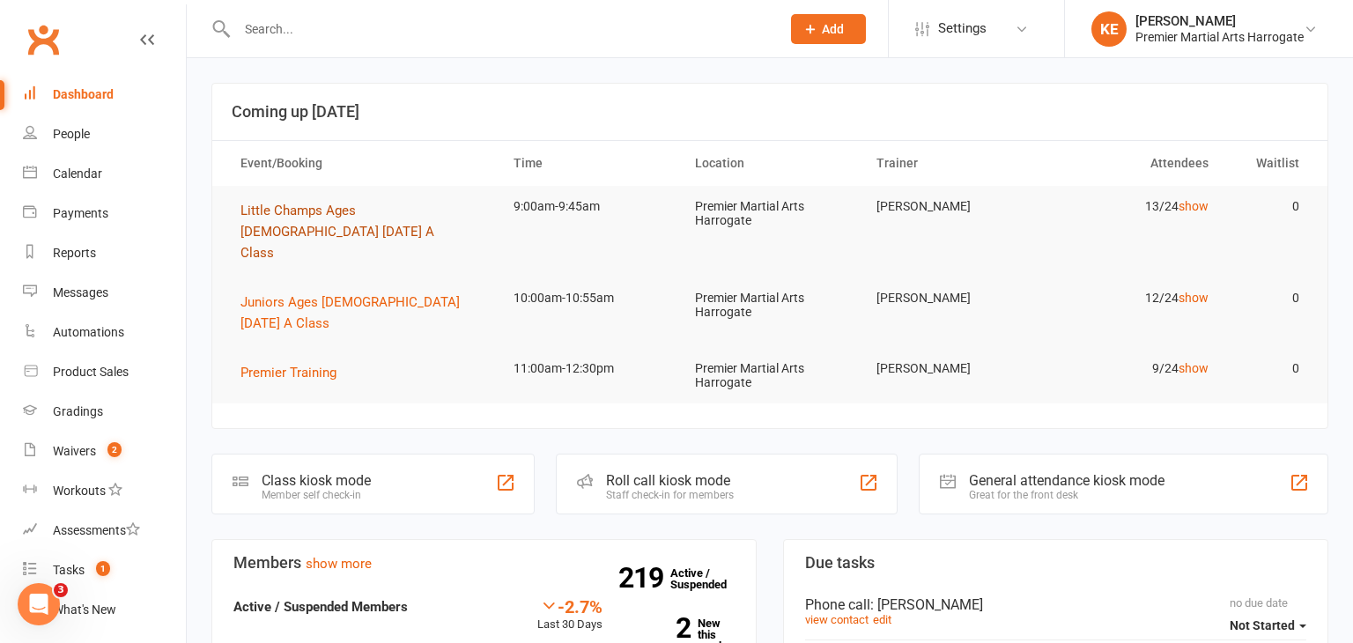
click at [288, 203] on span "Little Champs Ages 5-7 Saturday A Class" at bounding box center [337, 232] width 194 height 58
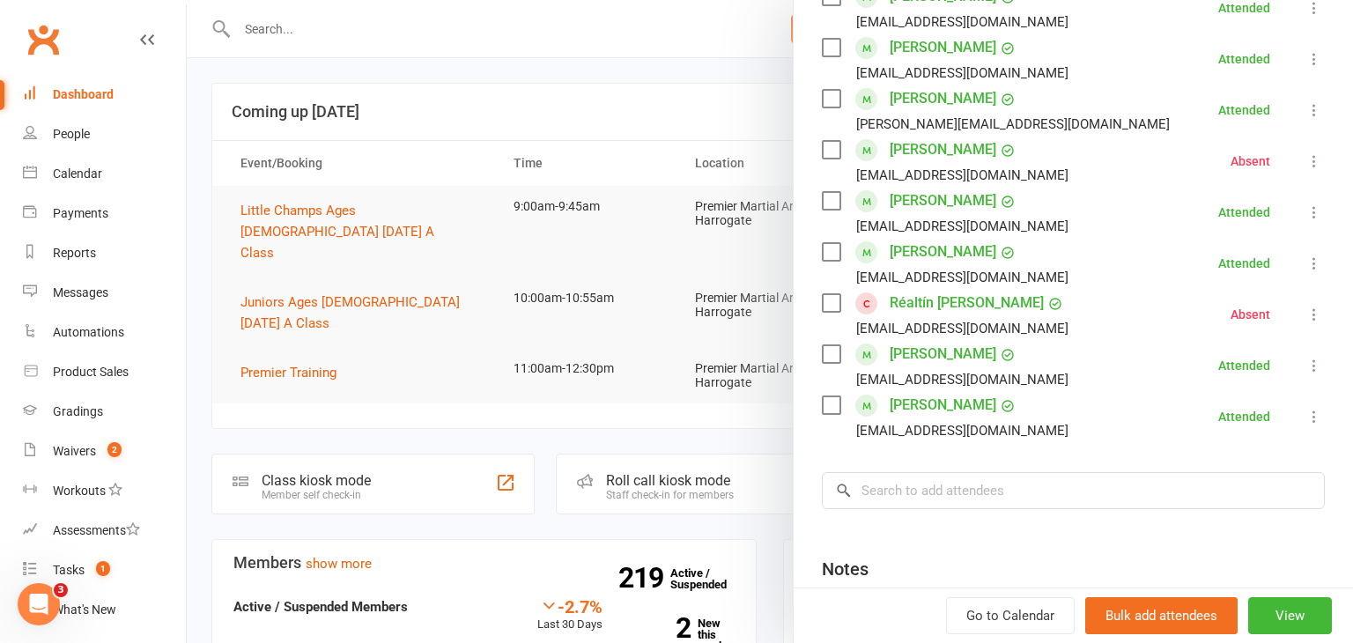
scroll to position [553, 0]
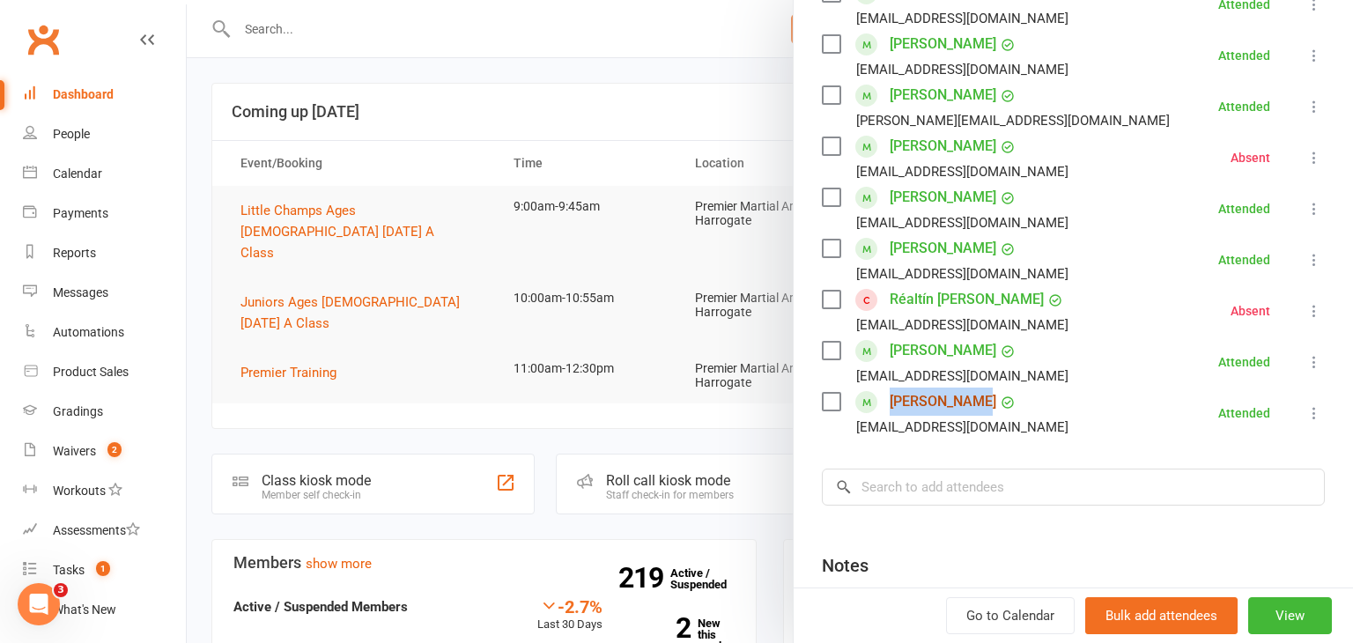
click at [890, 388] on link "Olivia Young" at bounding box center [943, 402] width 107 height 28
click at [542, 275] on div at bounding box center [770, 321] width 1166 height 643
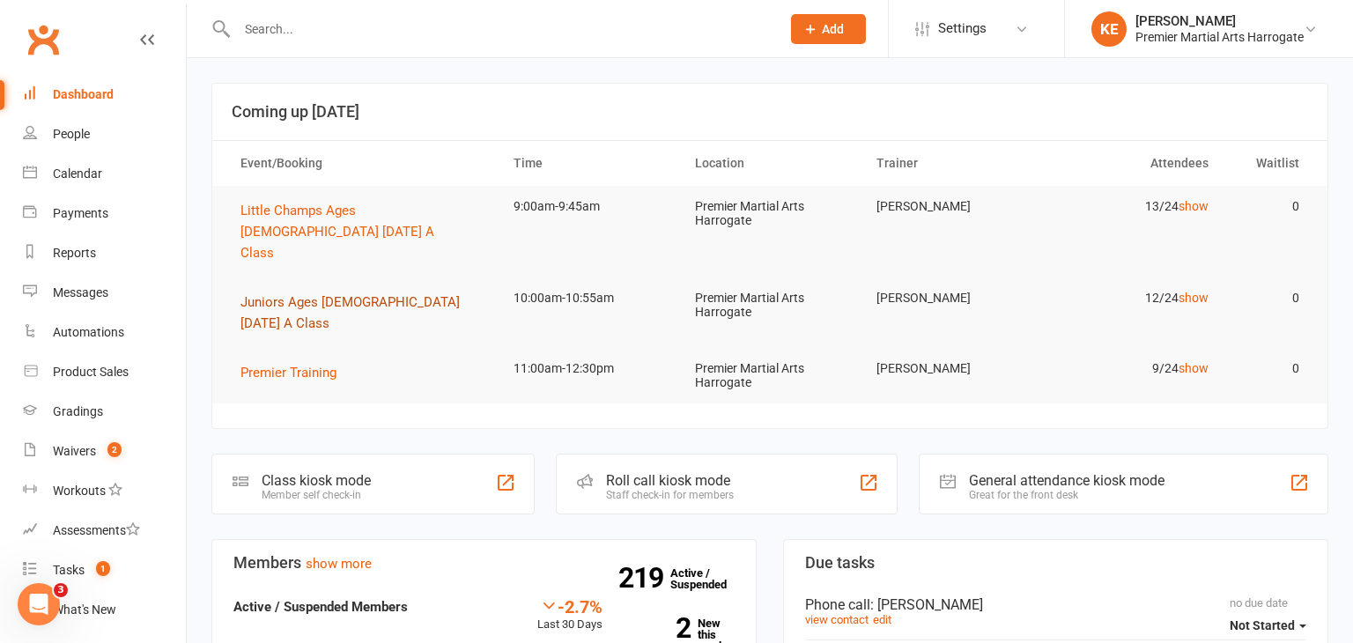
click at [354, 292] on button "Juniors Ages [DEMOGRAPHIC_DATA] [DATE] A Class" at bounding box center [360, 313] width 241 height 42
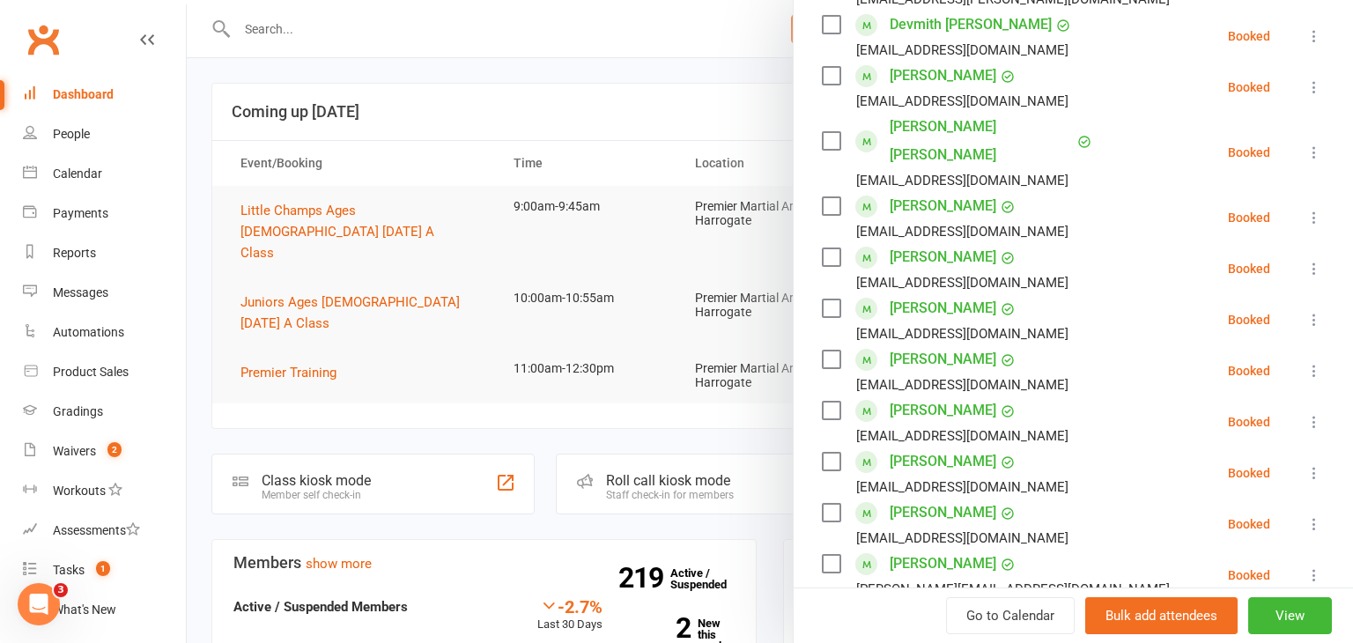
scroll to position [365, 0]
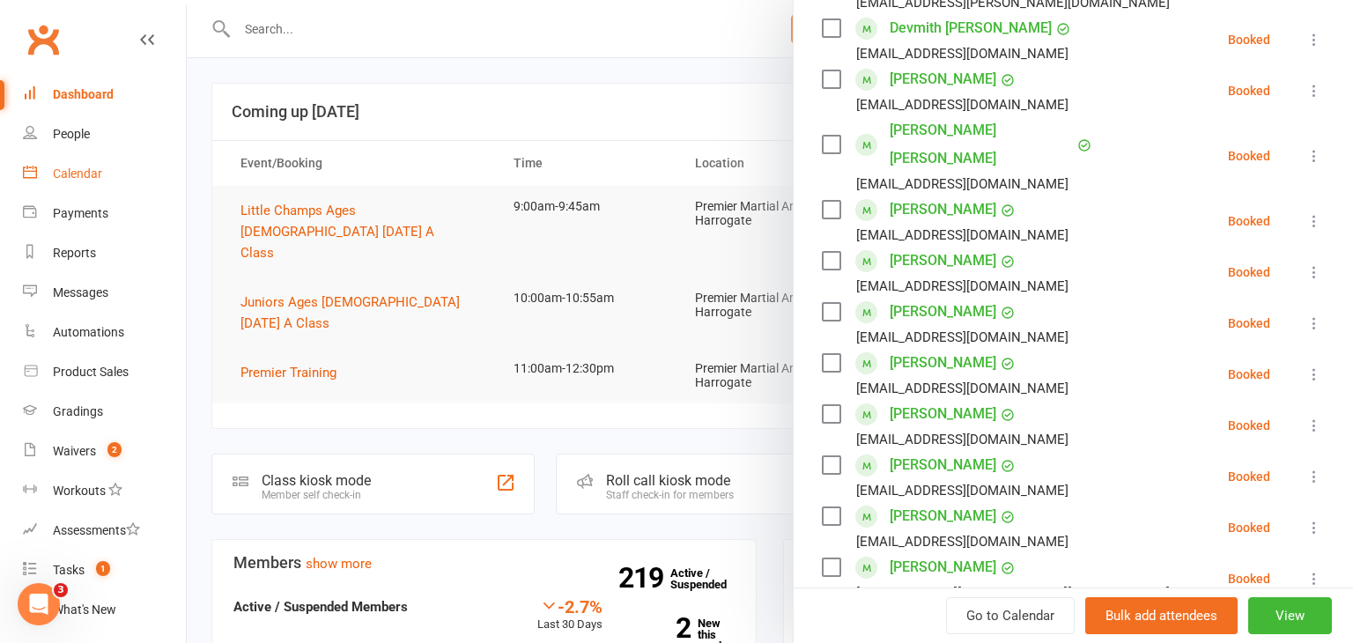
click at [74, 181] on link "Calendar" at bounding box center [104, 174] width 163 height 40
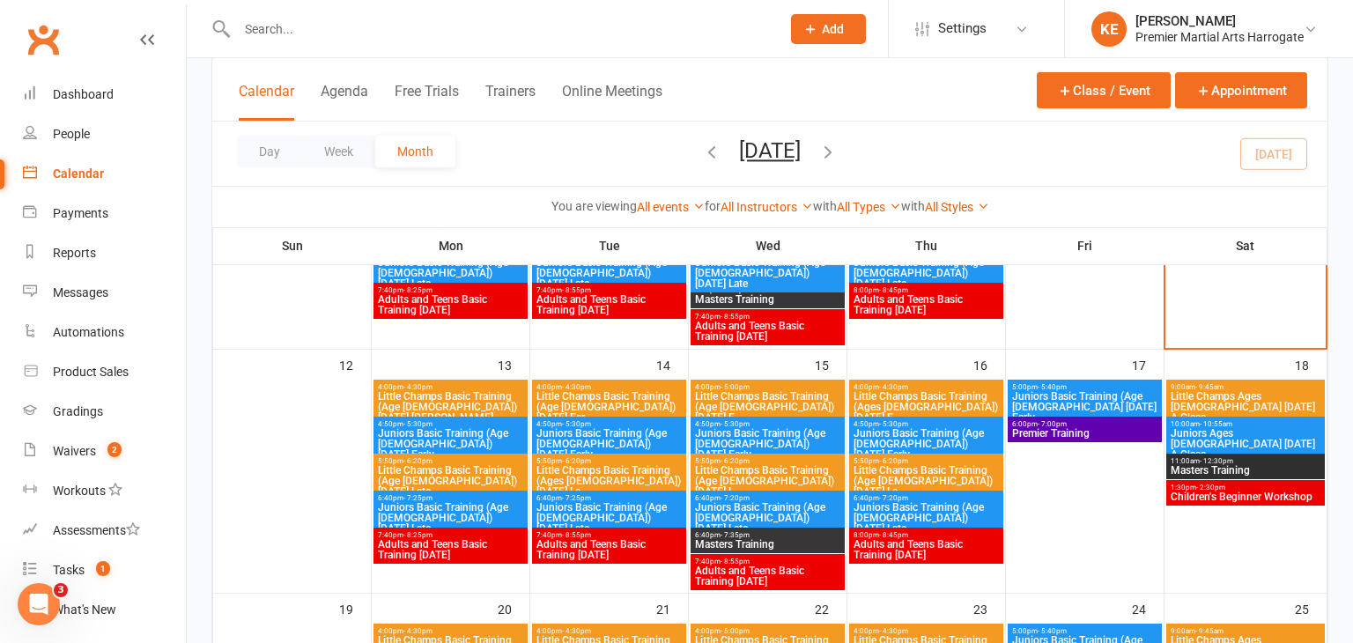
scroll to position [540, 0]
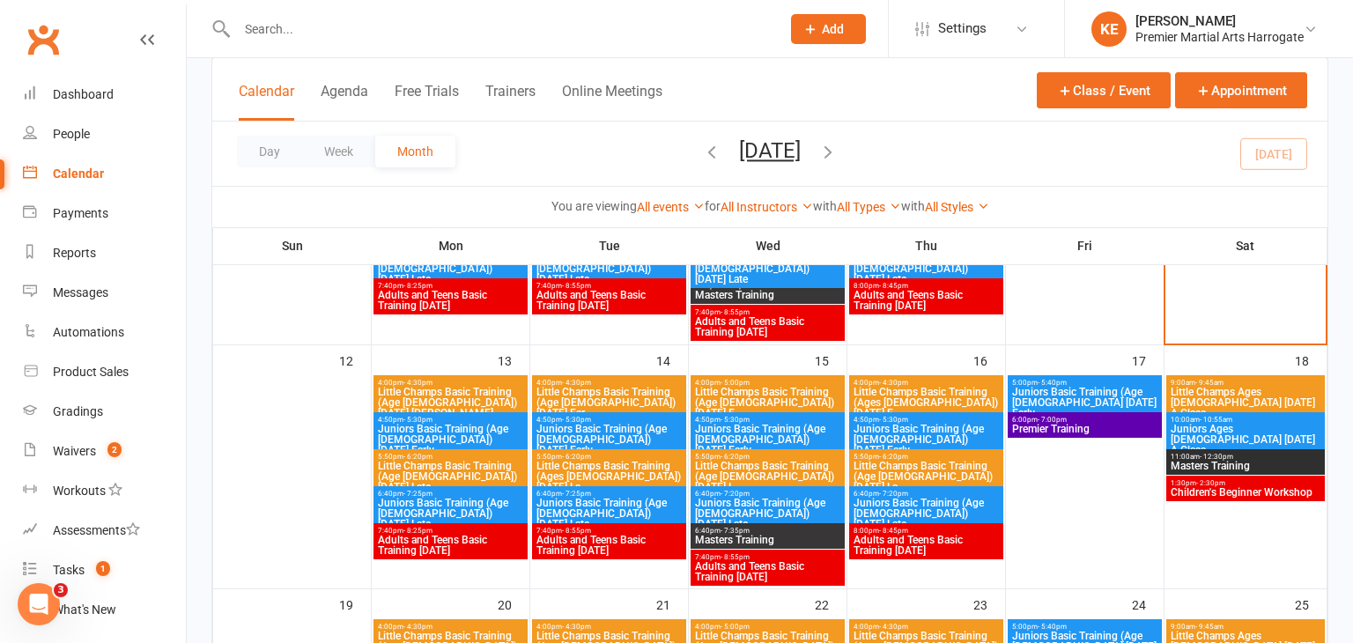
click at [482, 380] on span "4:00pm - 4:30pm" at bounding box center [450, 383] width 147 height 8
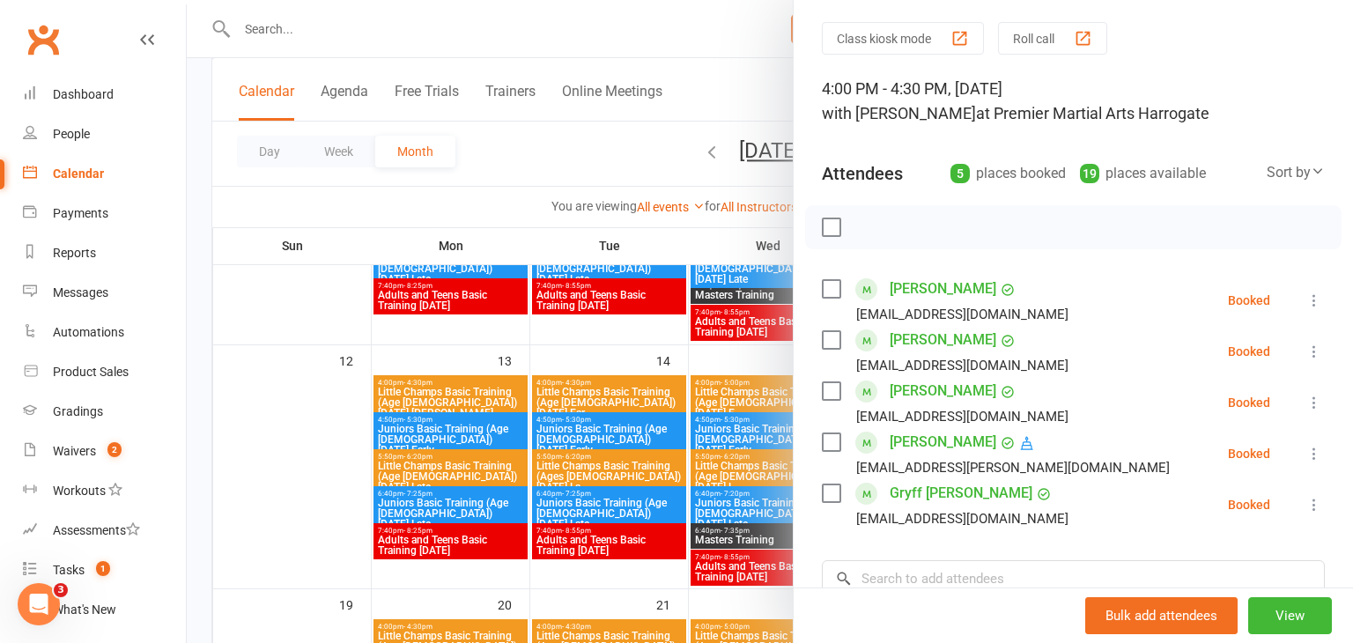
scroll to position [61, 0]
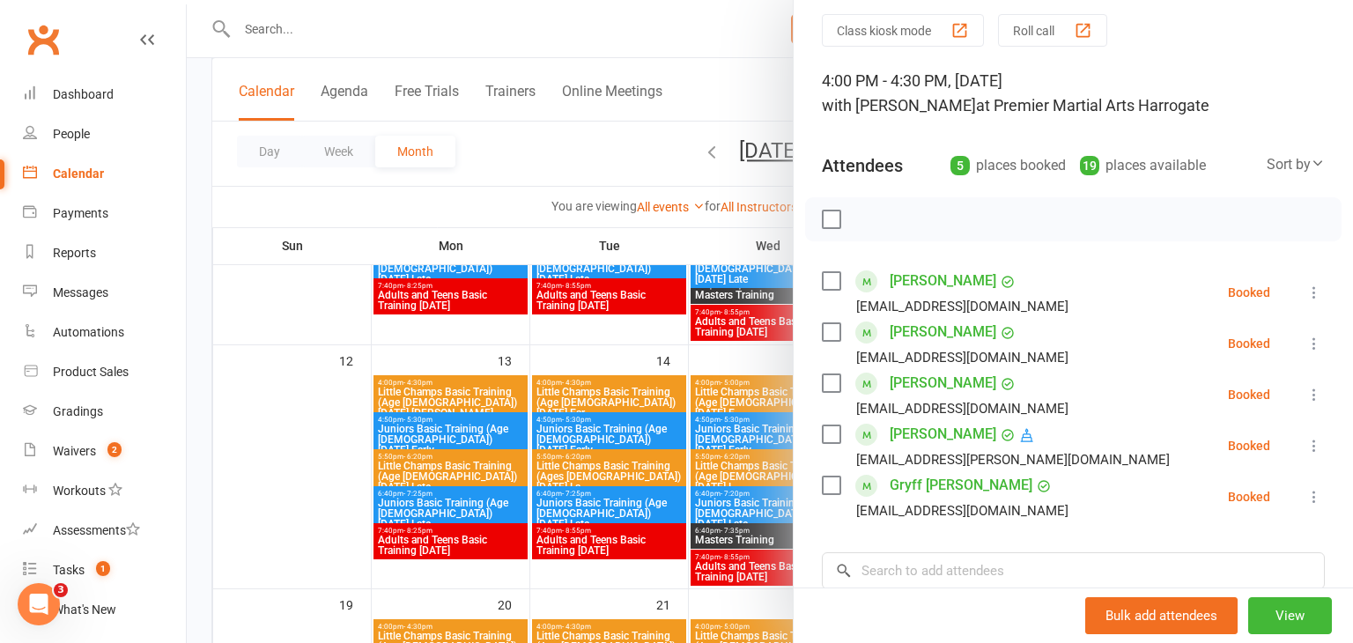
click at [427, 479] on div at bounding box center [770, 321] width 1166 height 643
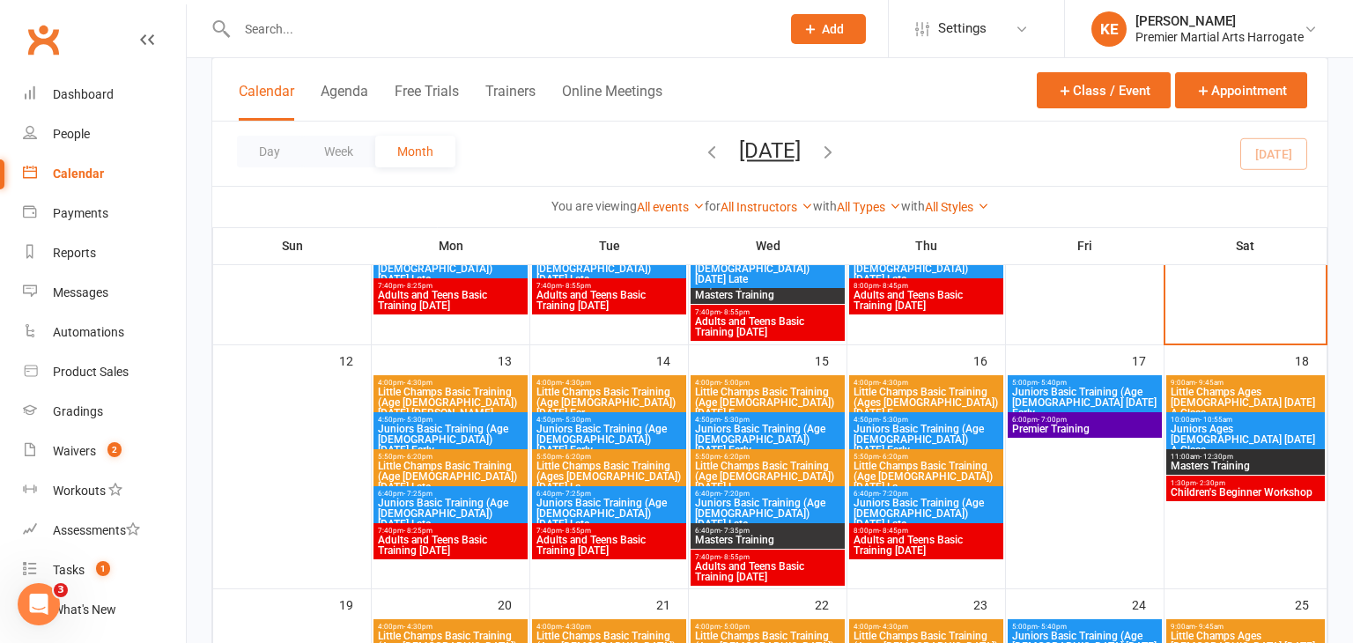
click at [427, 479] on span "Little Champs Basic Training (Age 5-7) Monday Late" at bounding box center [450, 477] width 147 height 32
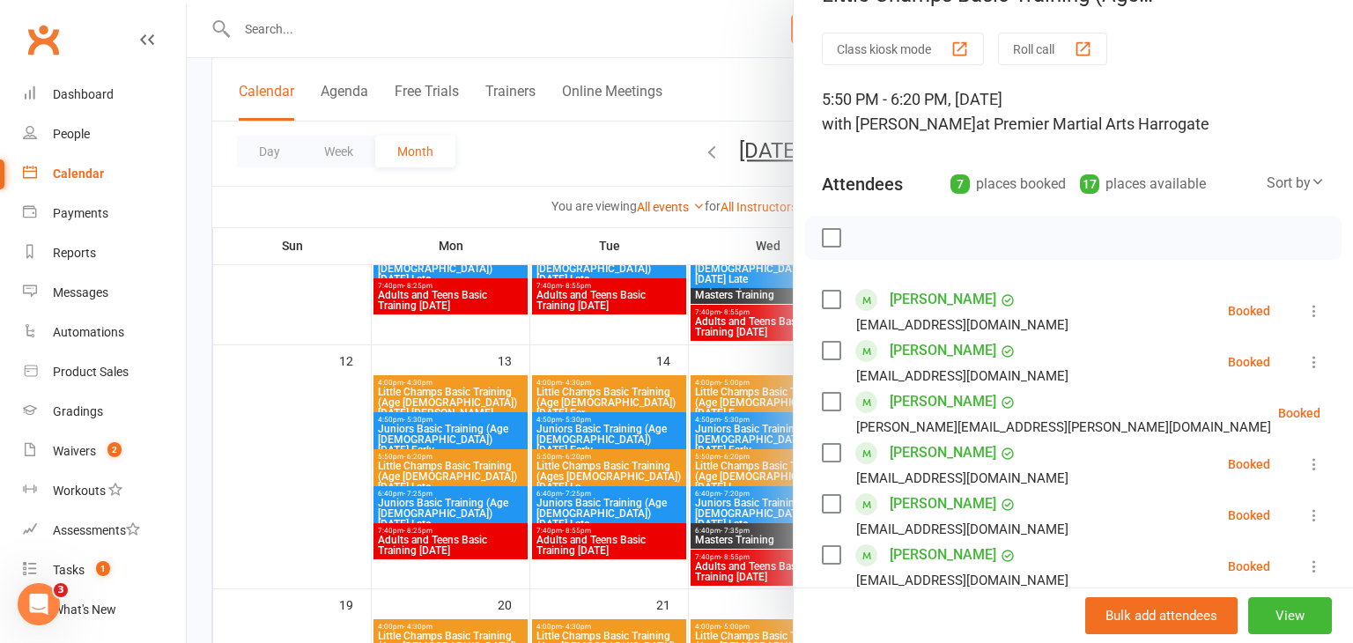
scroll to position [50, 0]
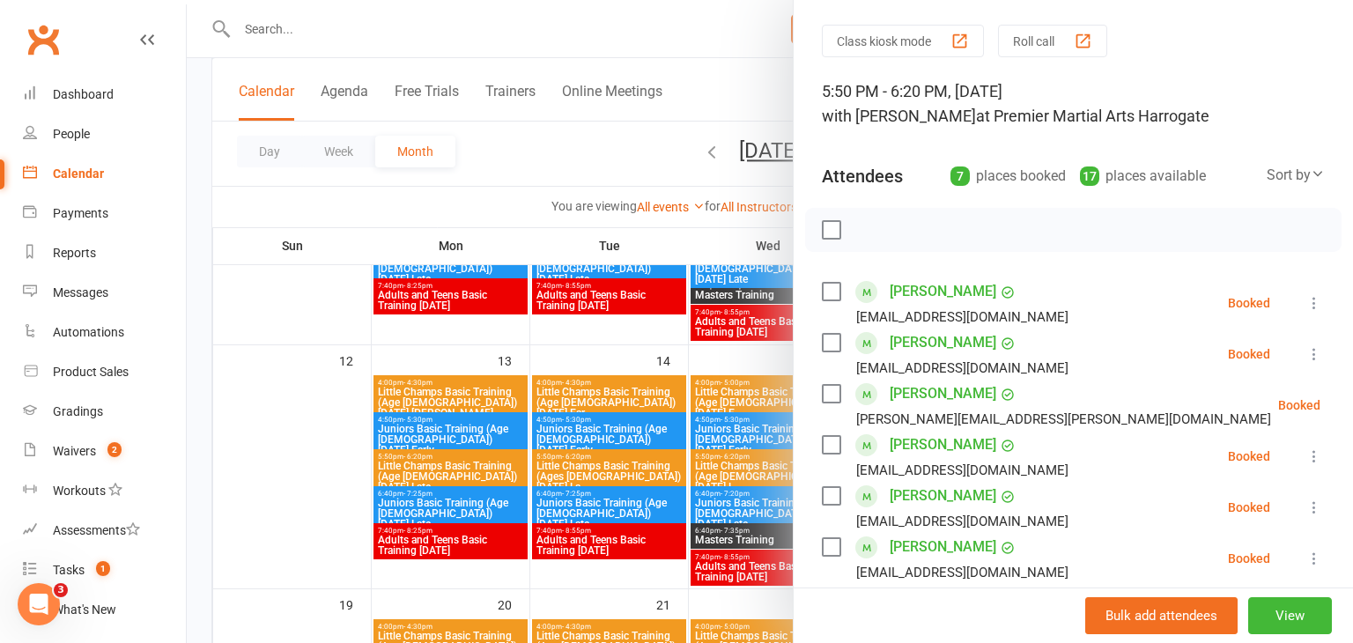
click at [1352, 405] on icon at bounding box center [1365, 405] width 18 height 18
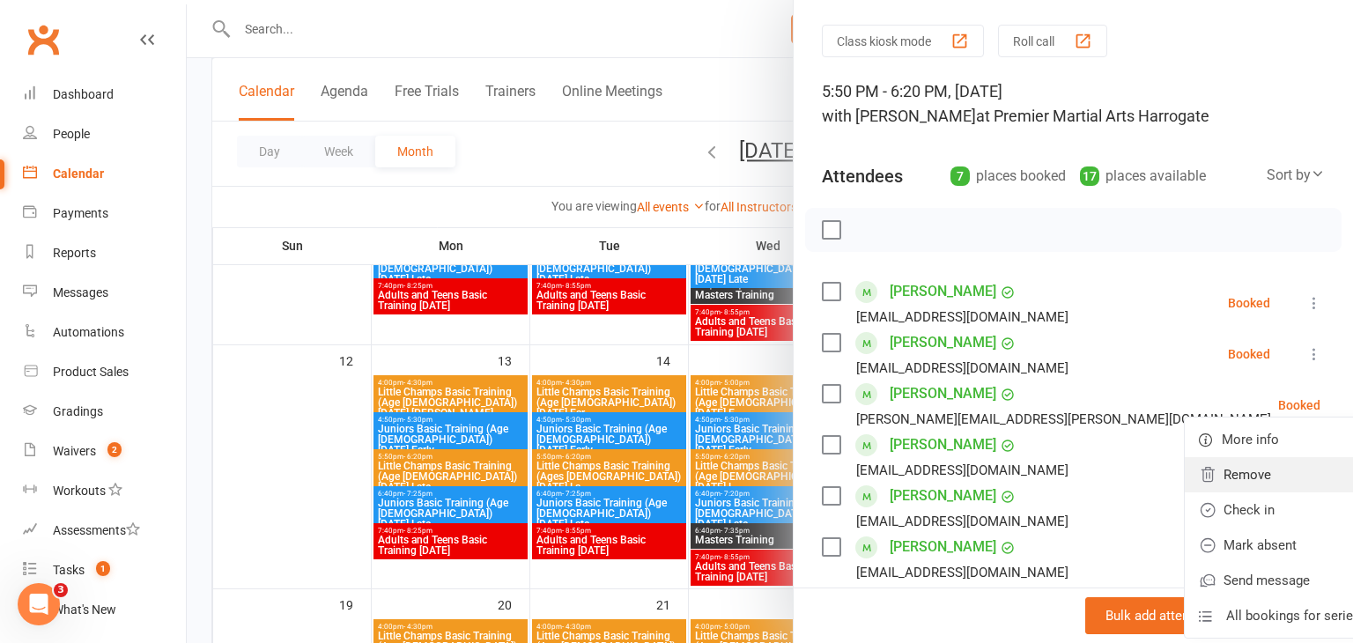
click at [1215, 483] on link "Remove" at bounding box center [1279, 474] width 189 height 35
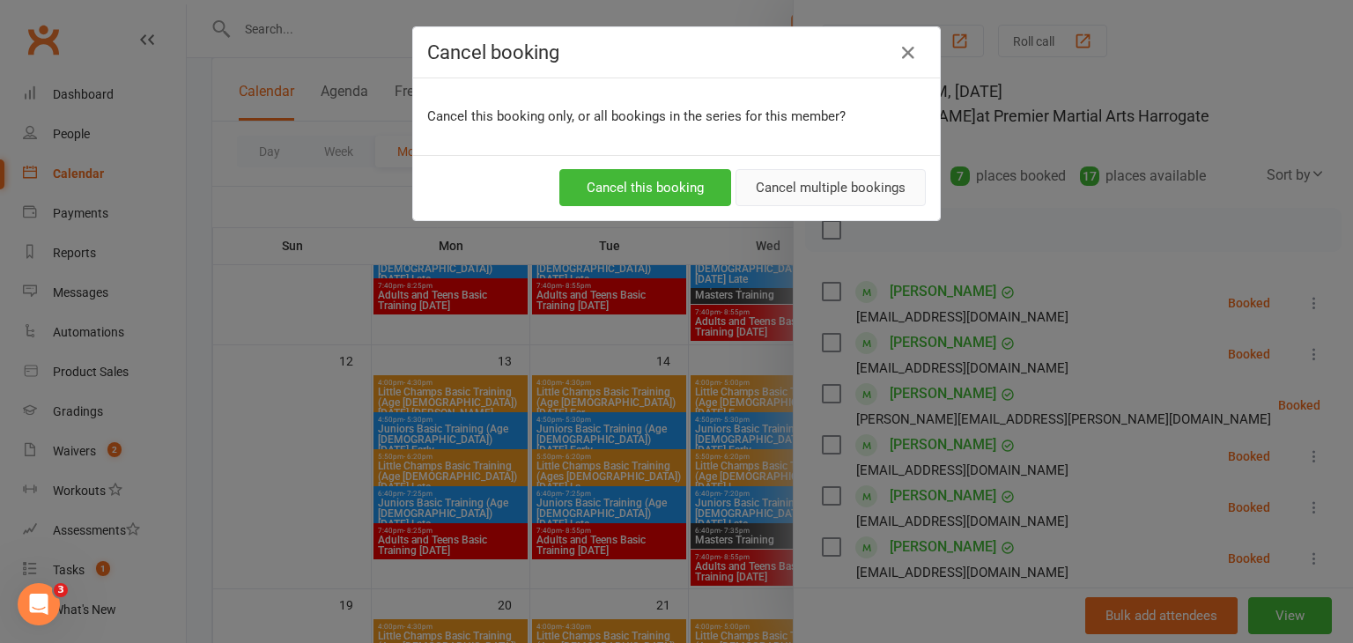
click at [805, 191] on button "Cancel multiple bookings" at bounding box center [831, 187] width 190 height 37
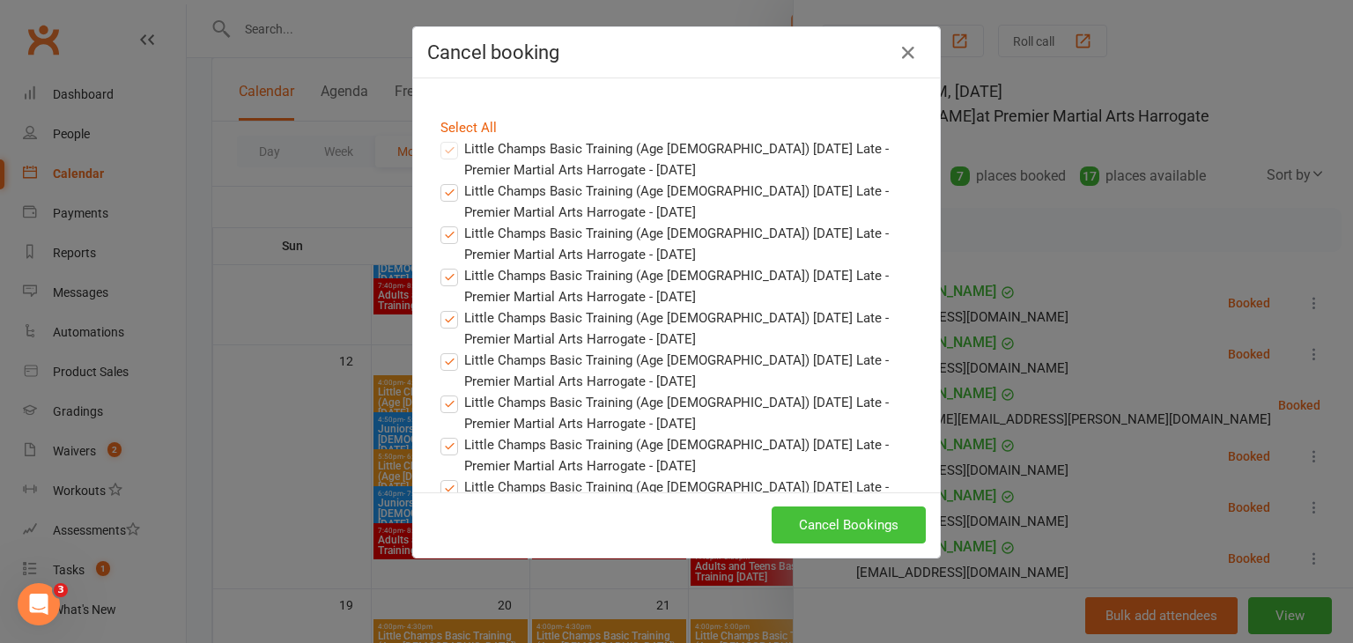
click at [821, 525] on button "Cancel Bookings" at bounding box center [849, 525] width 154 height 37
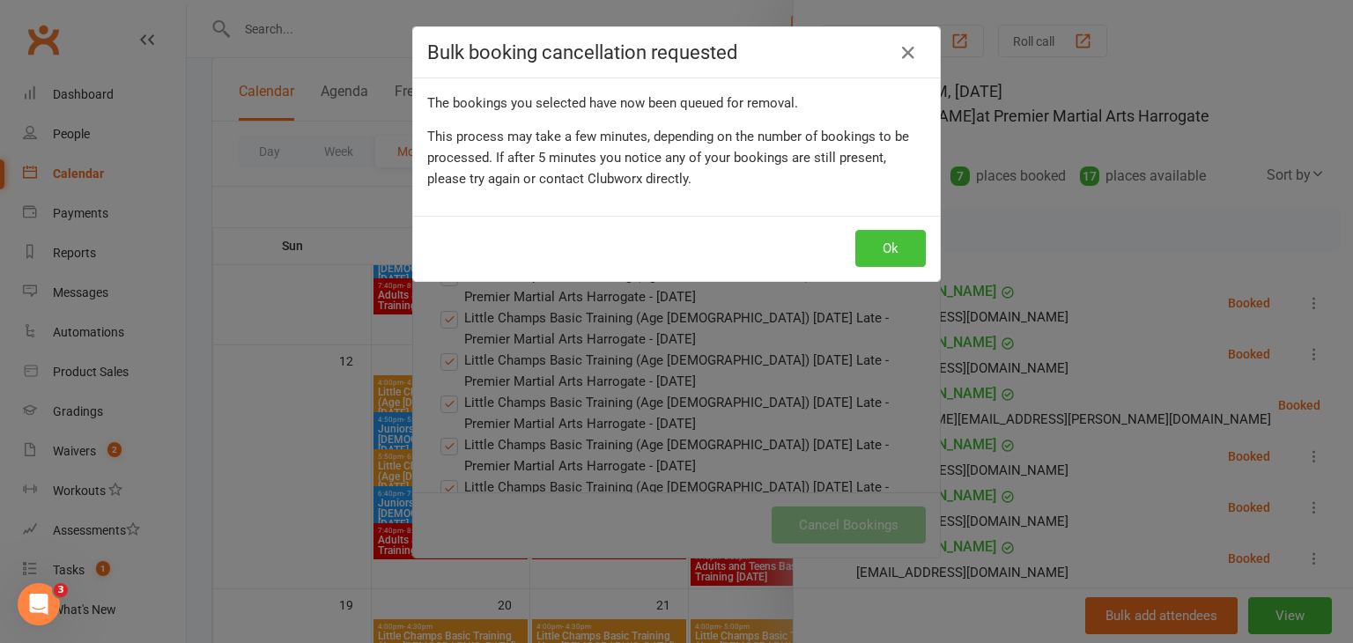
click at [892, 244] on button "Ok" at bounding box center [890, 248] width 70 height 37
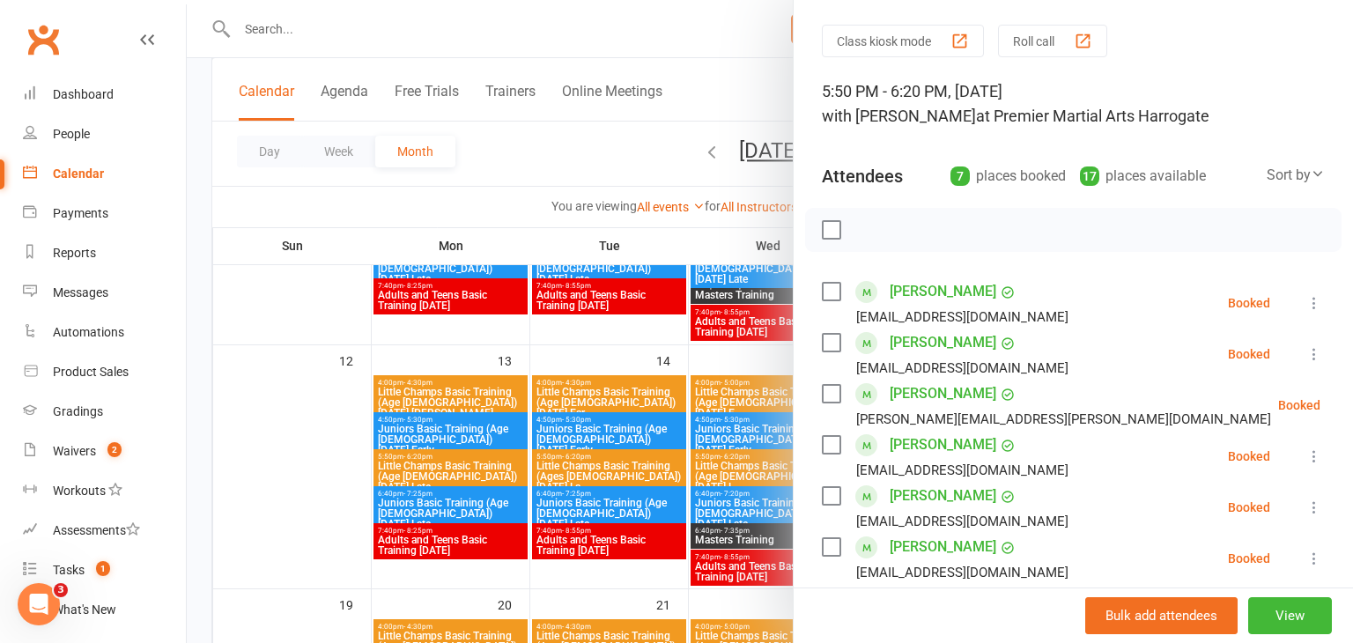
click at [313, 441] on div at bounding box center [770, 321] width 1166 height 643
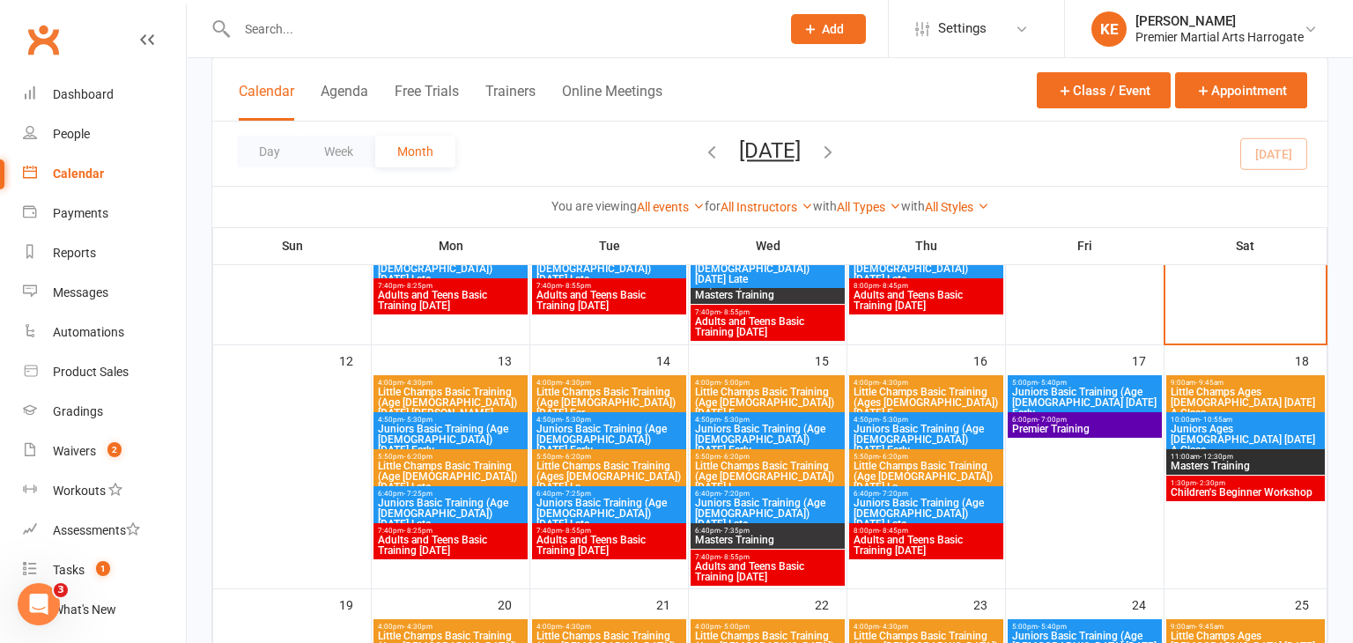
click at [1243, 394] on span "Little Champs Ages 5-7 Saturday A Class" at bounding box center [1246, 403] width 152 height 32
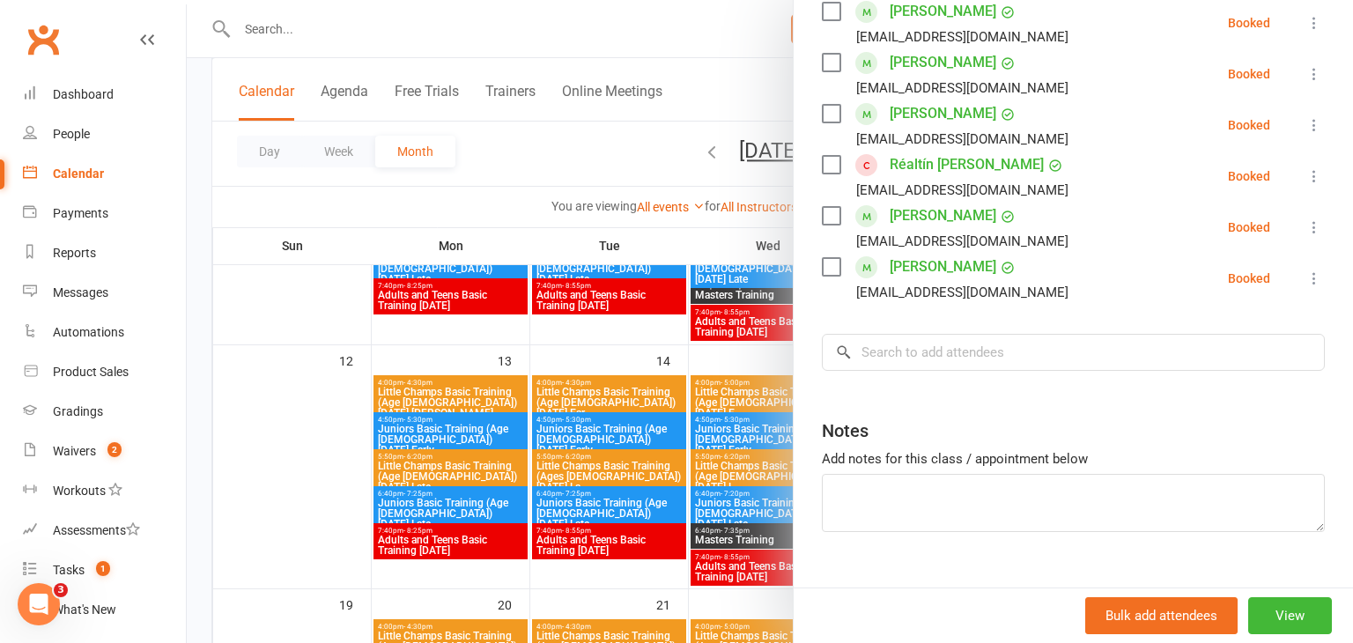
scroll to position [641, 0]
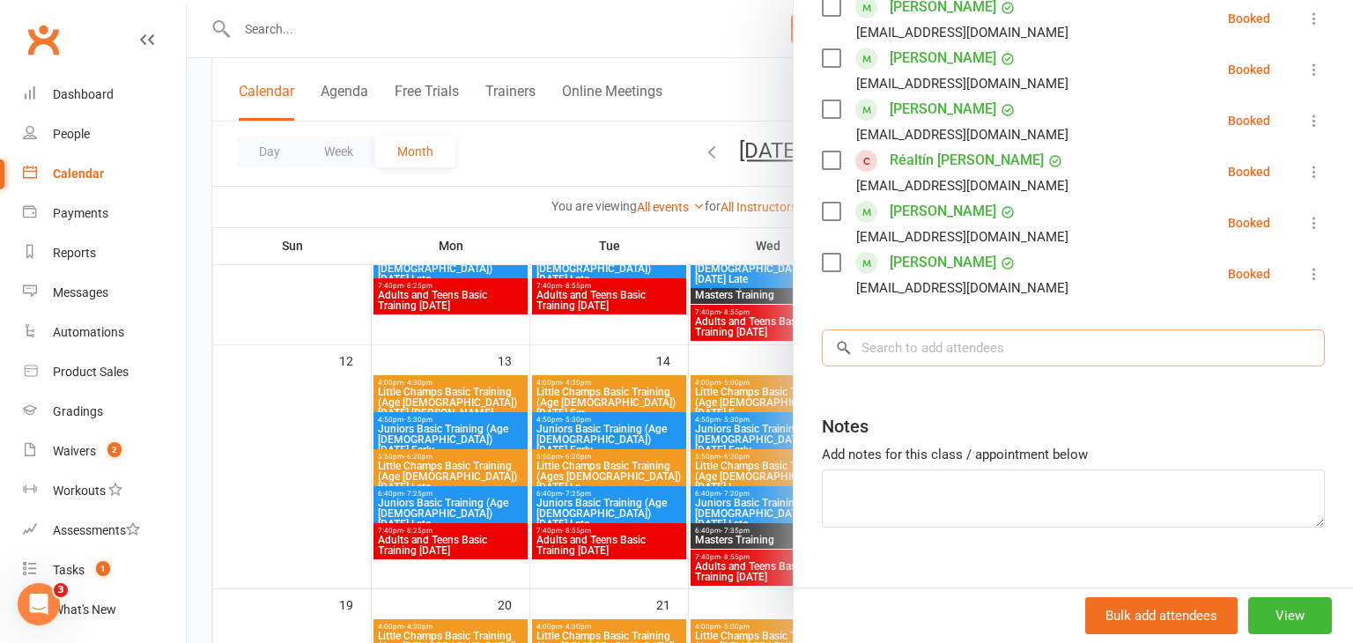
click at [931, 345] on input "search" at bounding box center [1073, 347] width 503 height 37
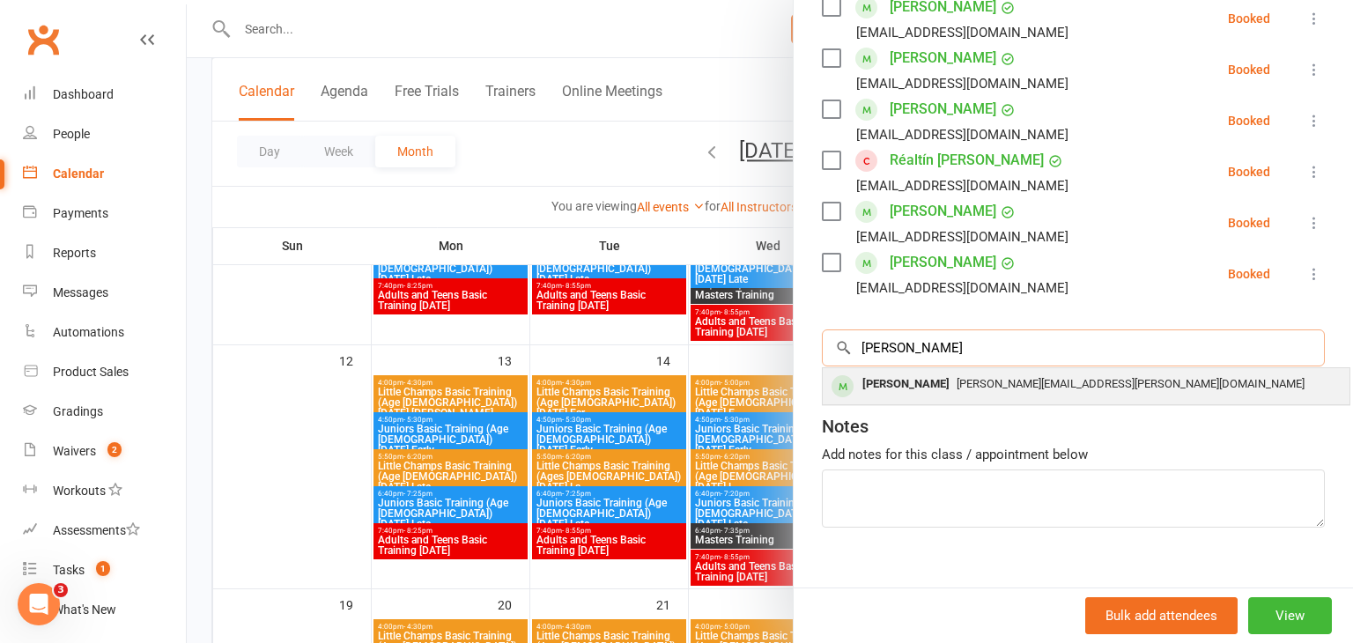
type input "byron"
click at [928, 386] on div "[PERSON_NAME]" at bounding box center [905, 385] width 101 height 26
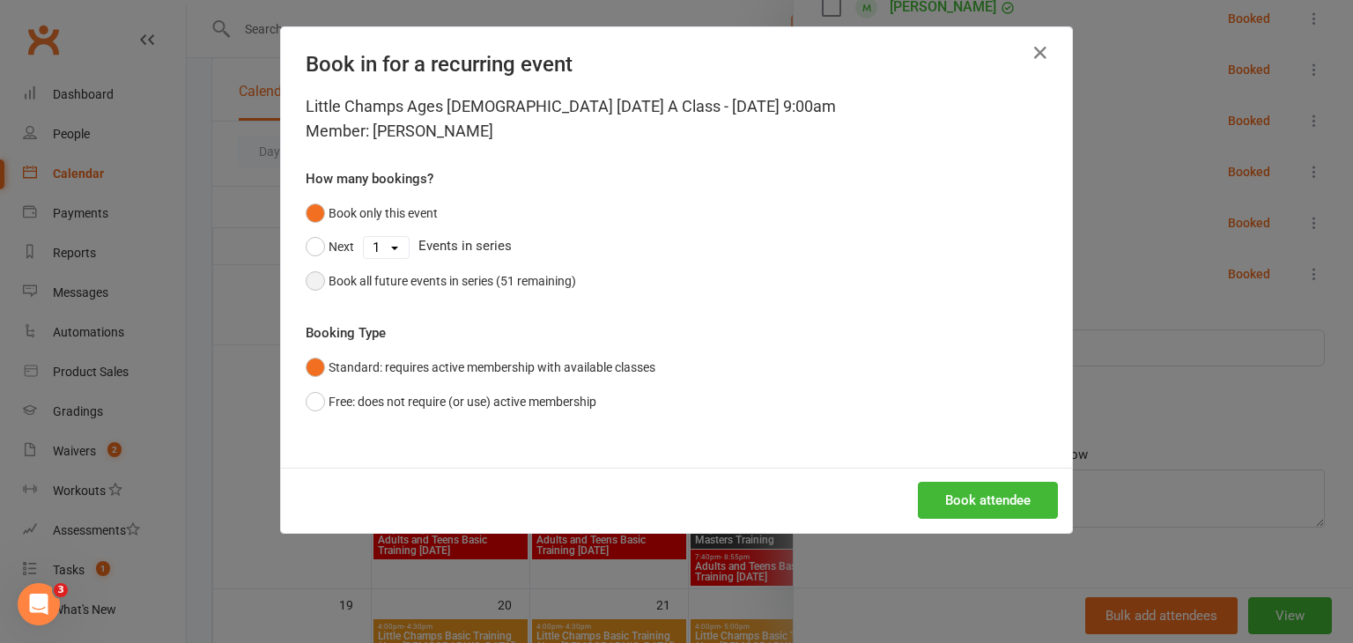
click at [318, 286] on button "Book all future events in series (51 remaining)" at bounding box center [441, 280] width 270 height 33
click at [984, 503] on button "Book attendee" at bounding box center [988, 500] width 140 height 37
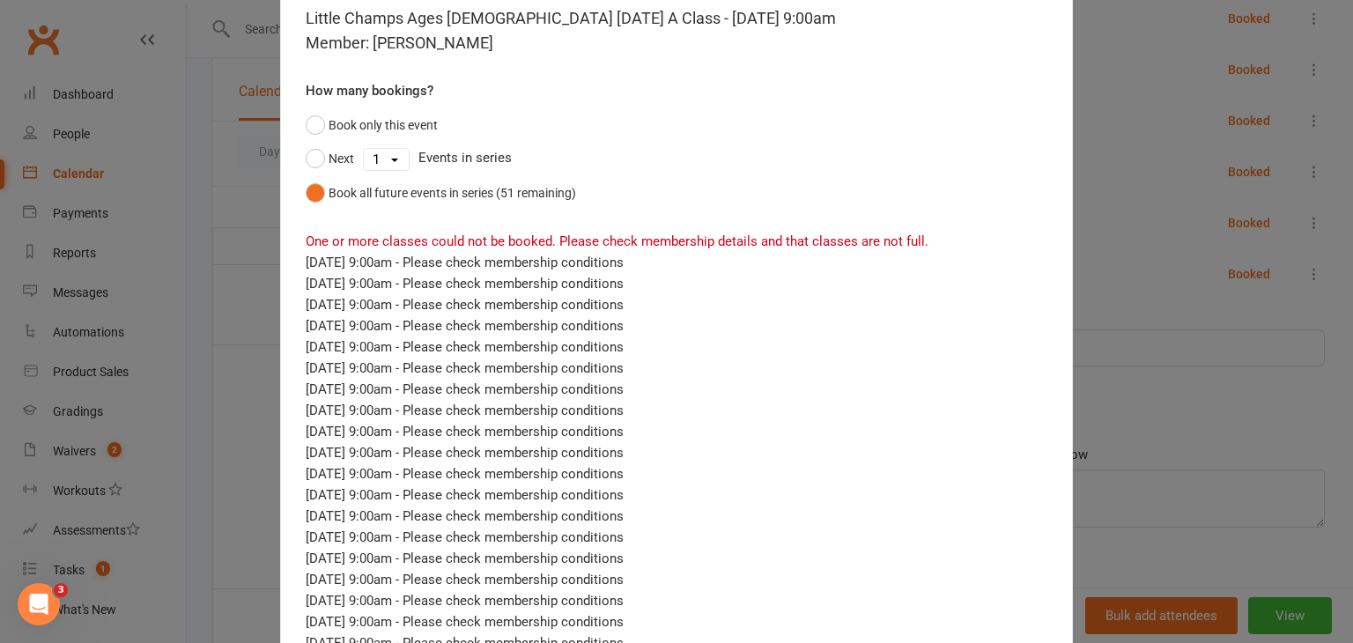
scroll to position [0, 0]
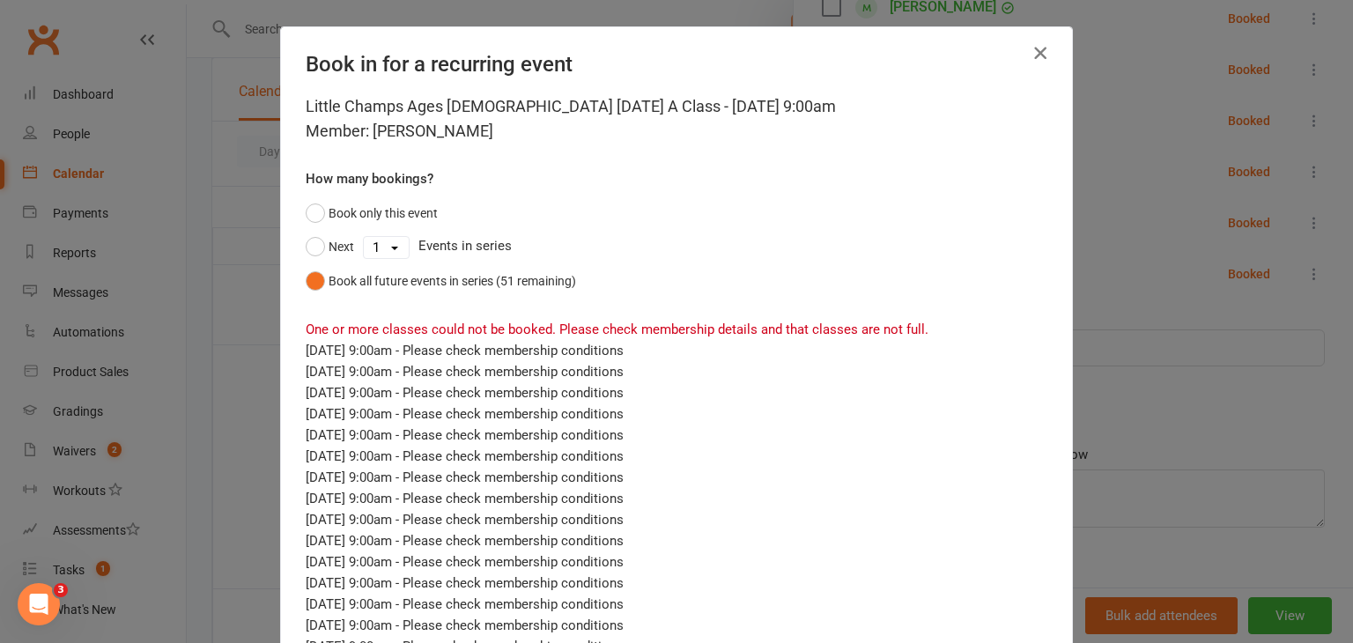
click at [1040, 60] on icon "button" at bounding box center [1040, 52] width 21 height 21
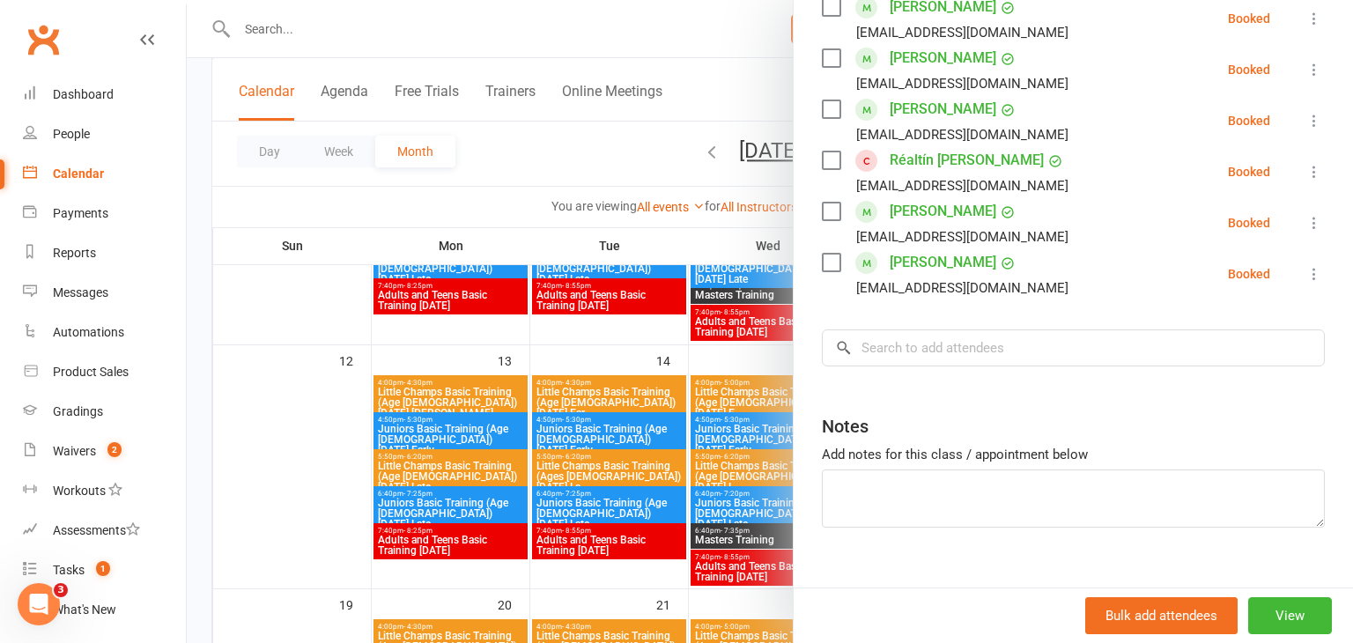
click at [332, 425] on div at bounding box center [770, 321] width 1166 height 643
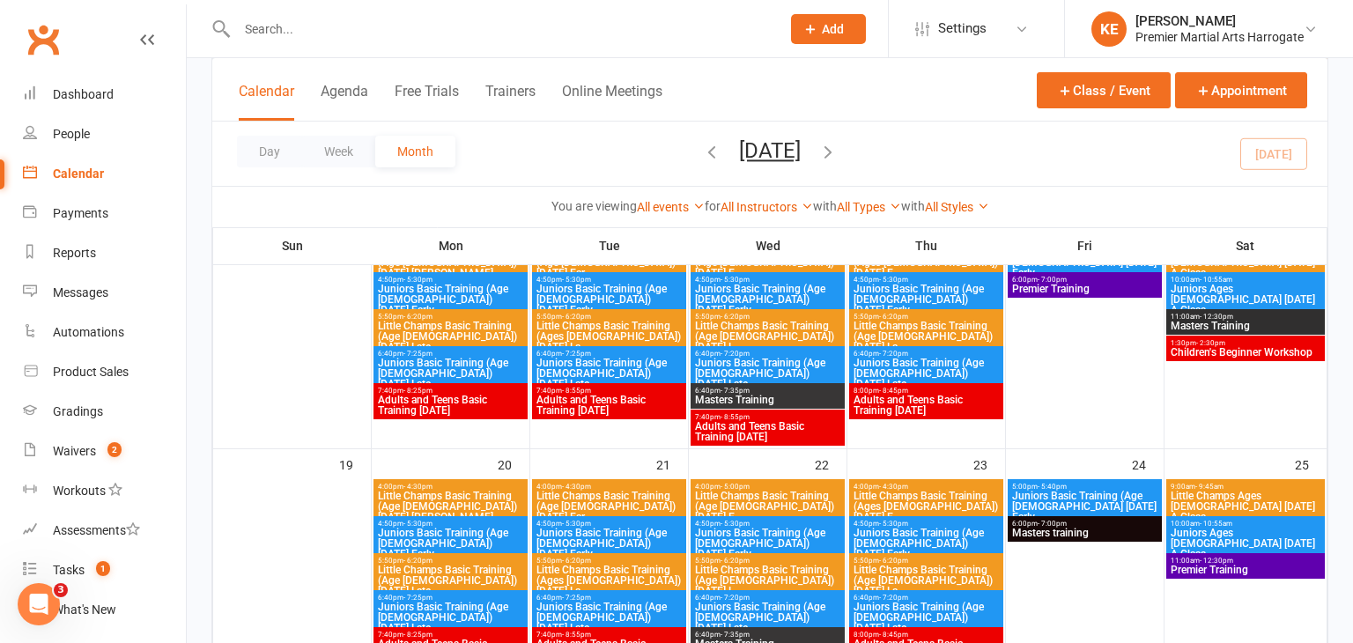
scroll to position [691, 0]
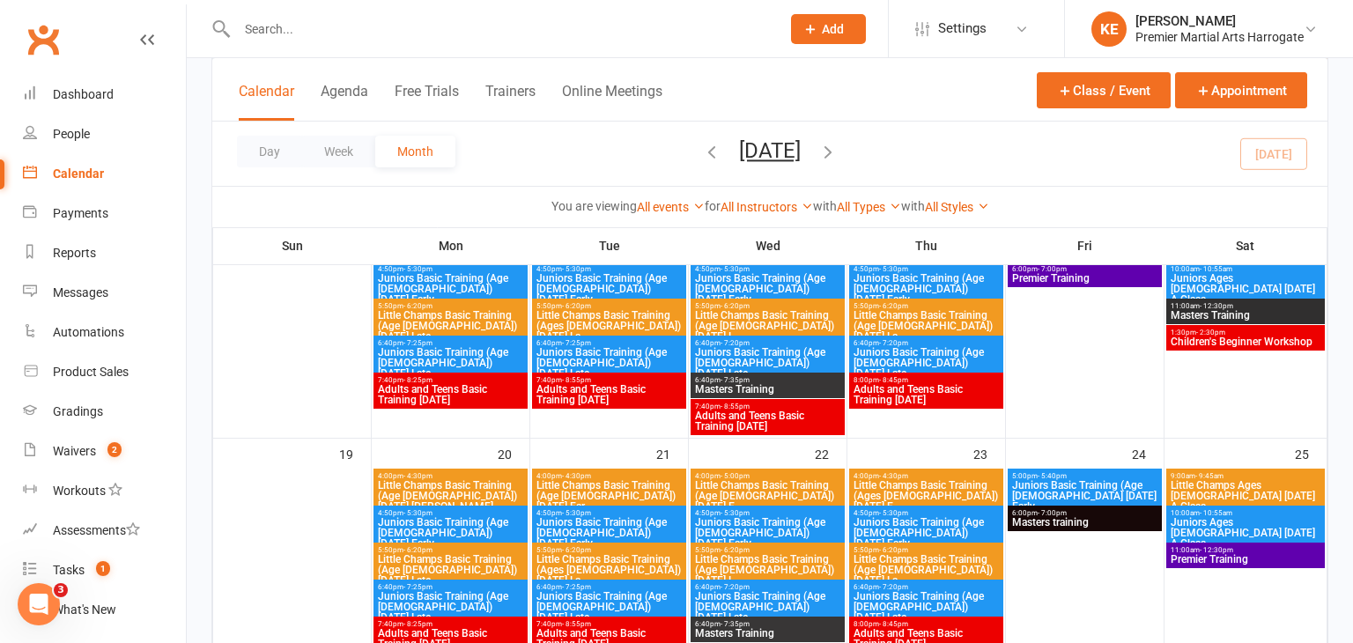
click at [1224, 475] on span "9:00am - 9:45am" at bounding box center [1246, 476] width 152 height 8
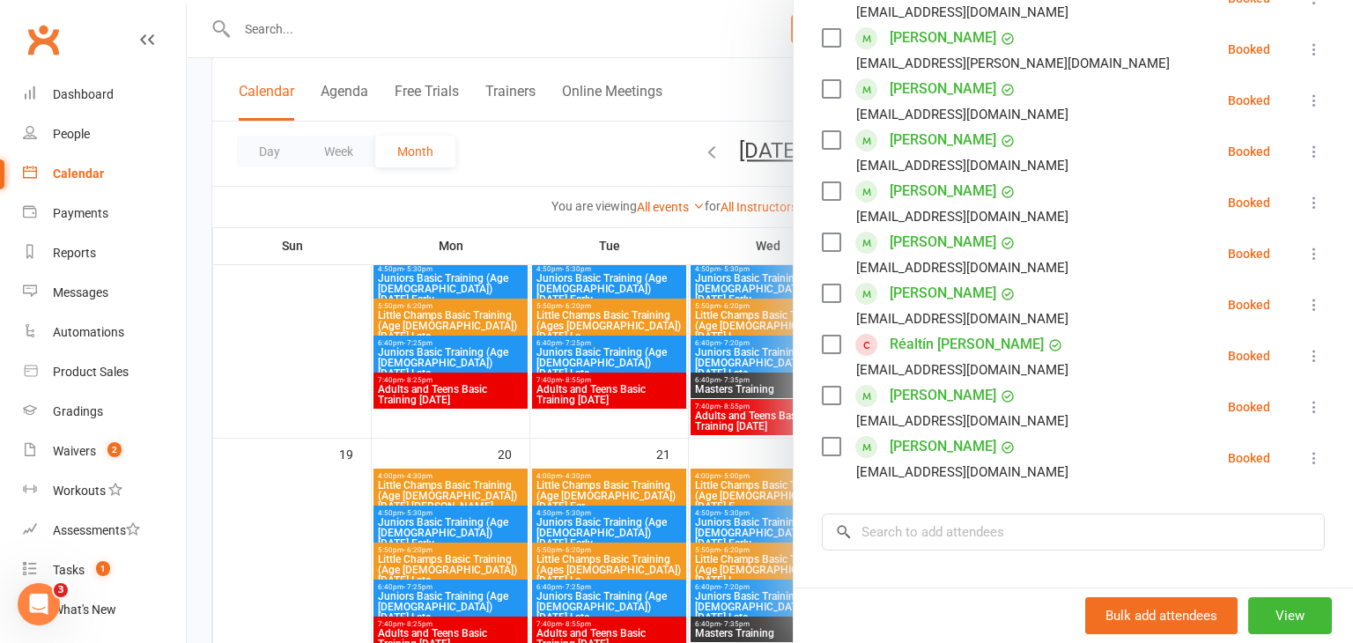
scroll to position [461, 0]
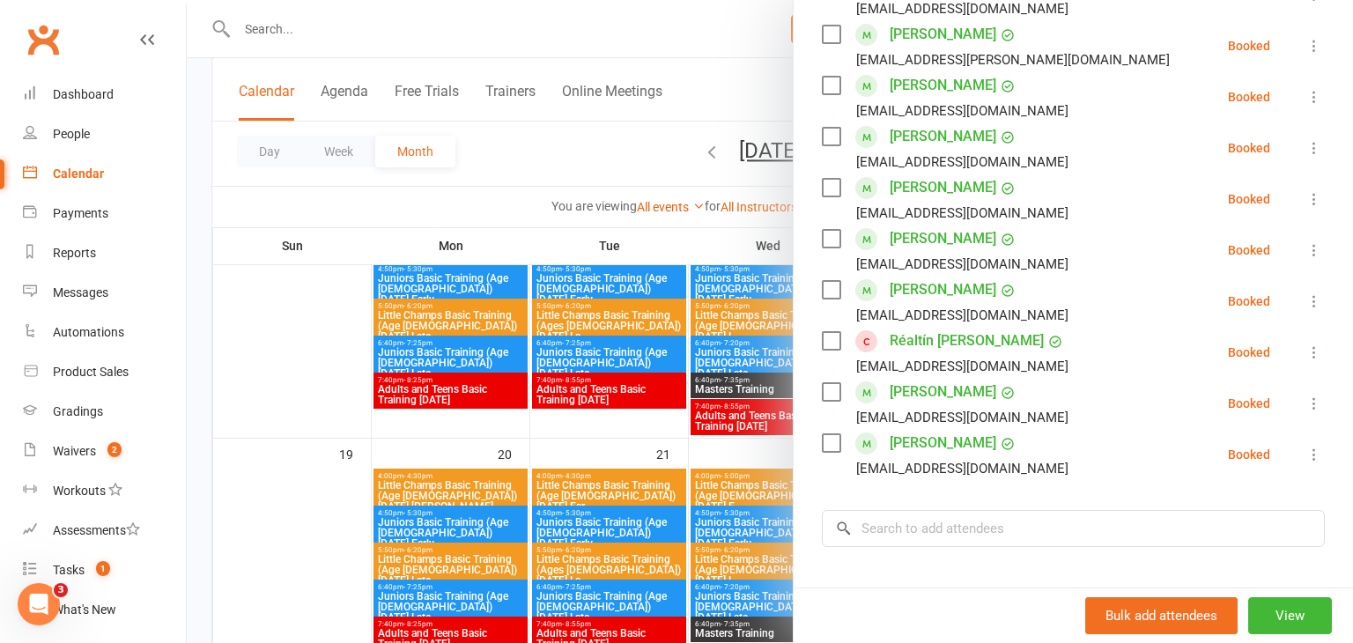
click at [277, 469] on div at bounding box center [770, 321] width 1166 height 643
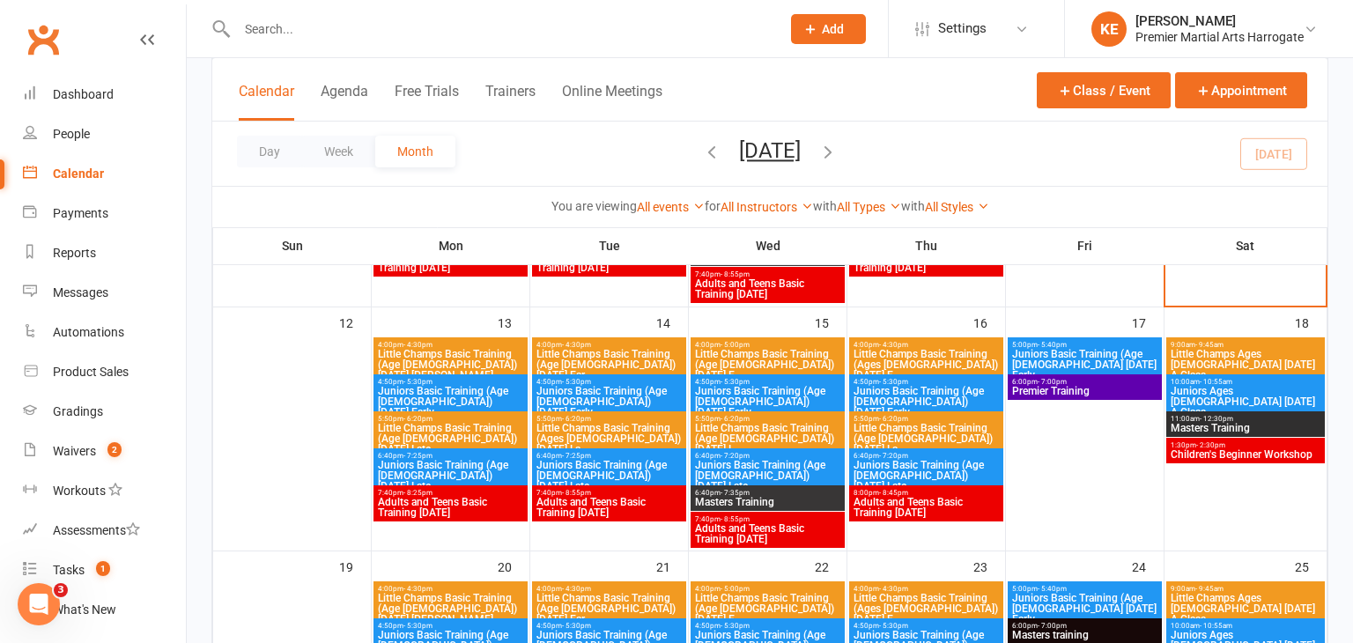
scroll to position [579, 0]
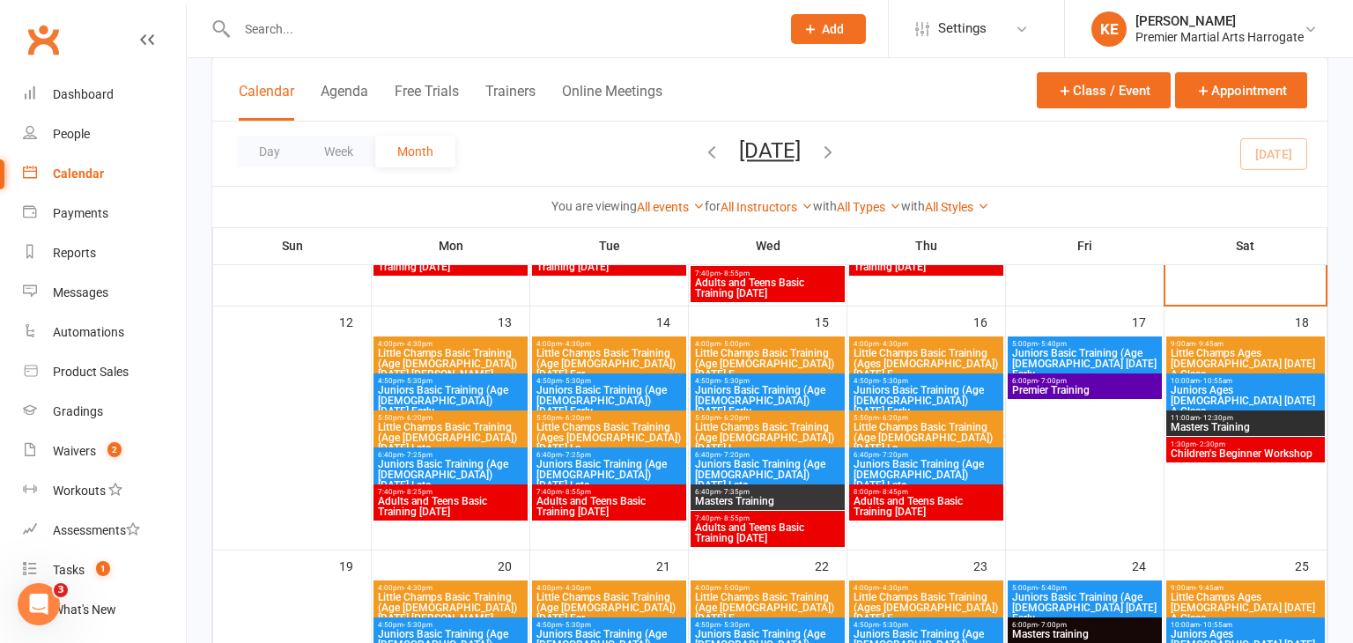
click at [422, 433] on span "Little Champs Basic Training (Age 5-7) Monday Late" at bounding box center [450, 438] width 147 height 32
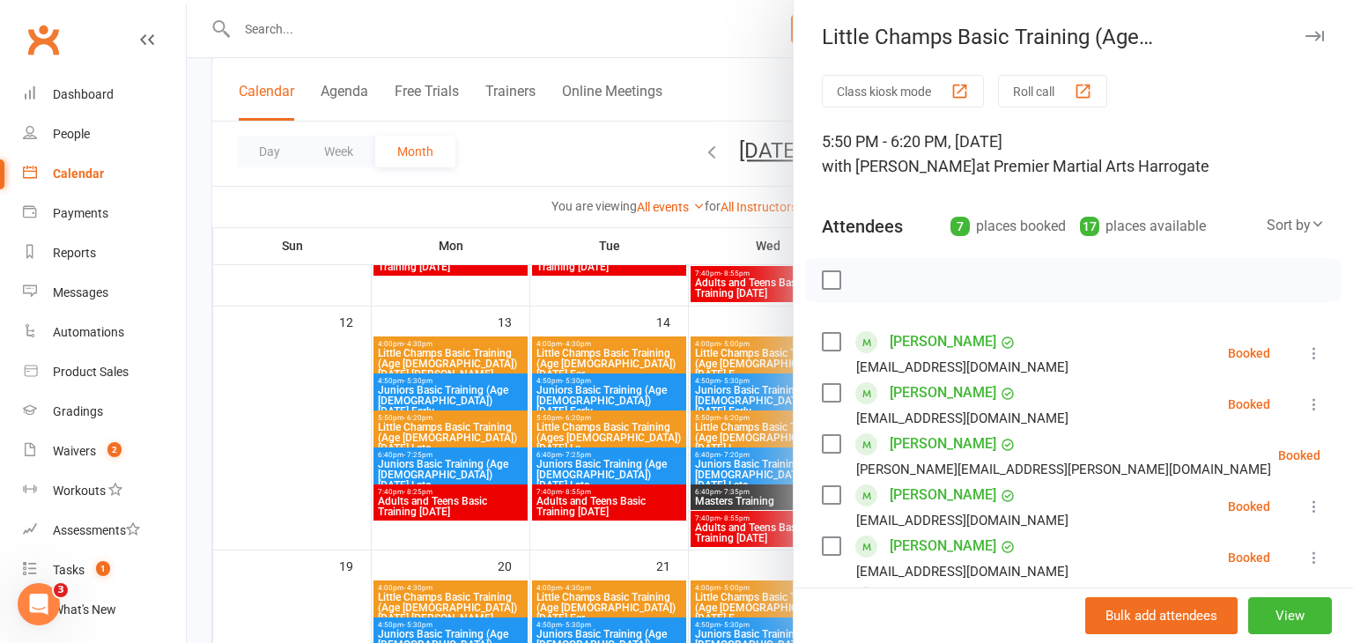
click at [1352, 457] on icon at bounding box center [1365, 456] width 18 height 18
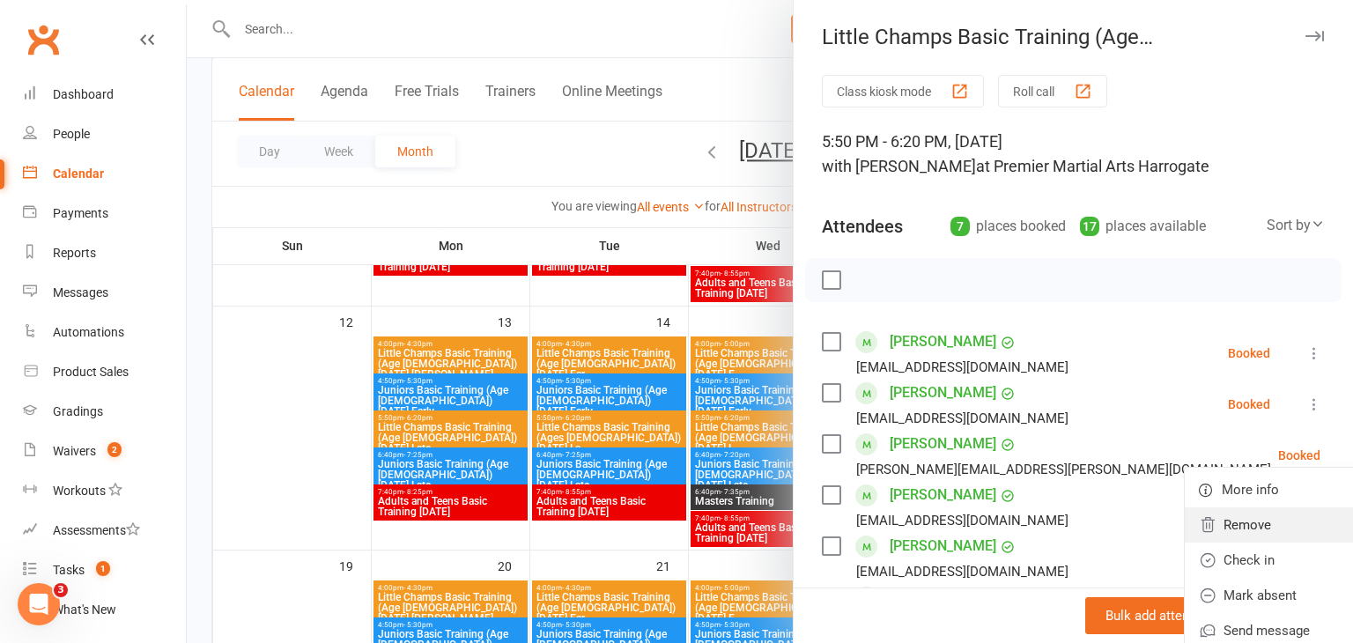
click at [1239, 513] on link "Remove" at bounding box center [1279, 524] width 189 height 35
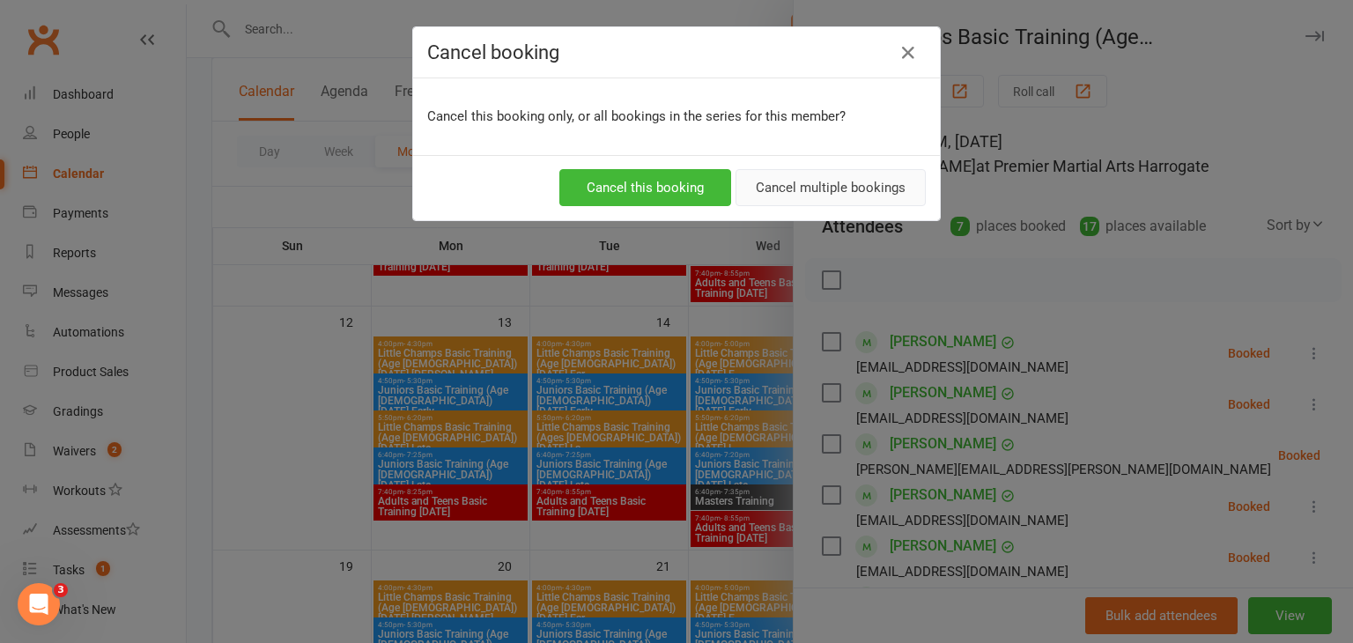
click at [825, 177] on button "Cancel multiple bookings" at bounding box center [831, 187] width 190 height 37
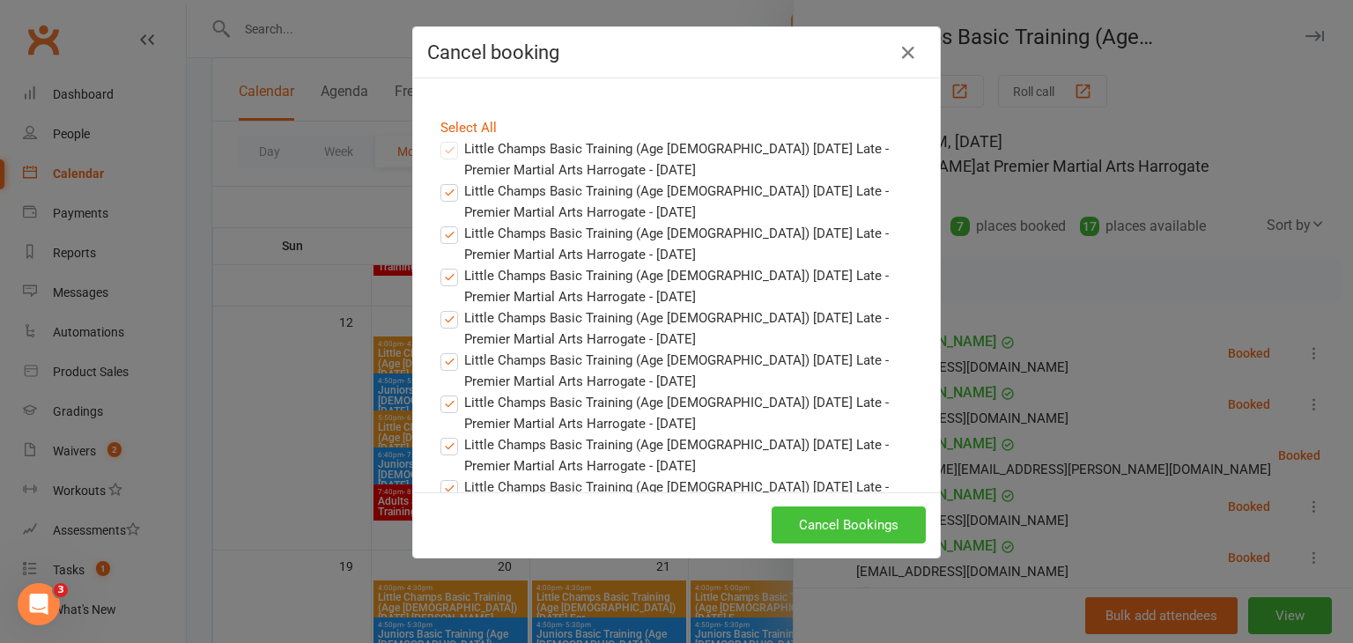
click at [860, 522] on button "Cancel Bookings" at bounding box center [849, 525] width 154 height 37
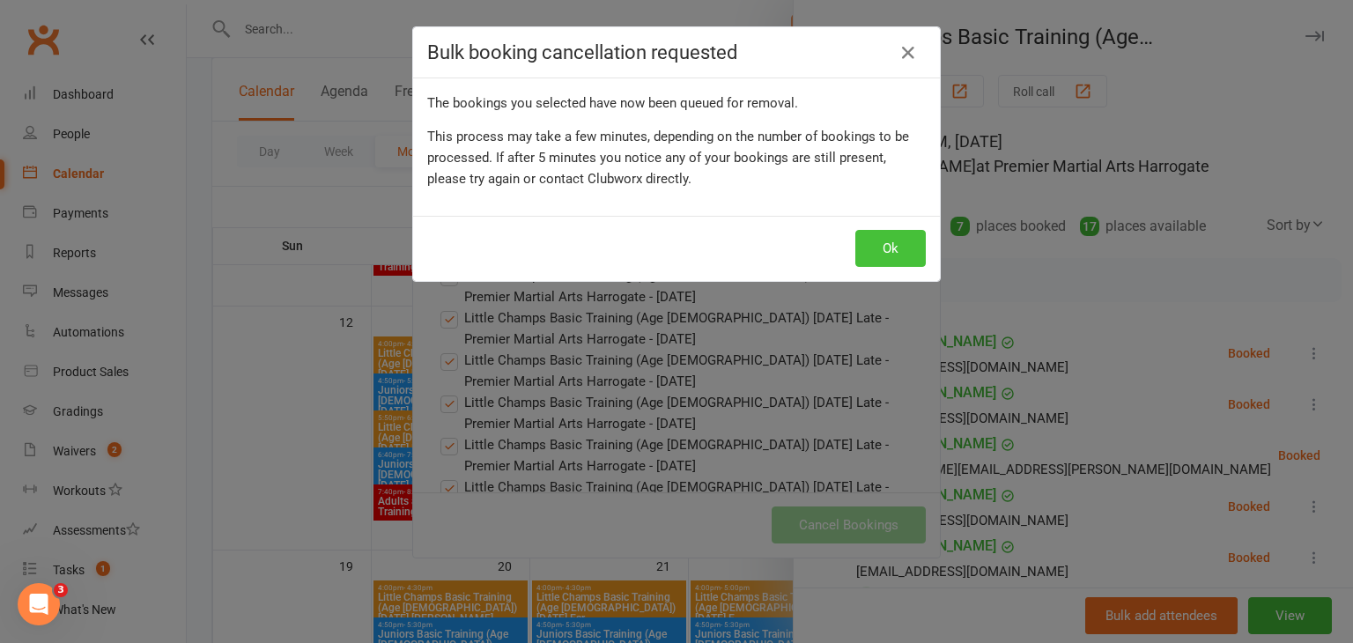
click at [893, 248] on button "Ok" at bounding box center [890, 248] width 70 height 37
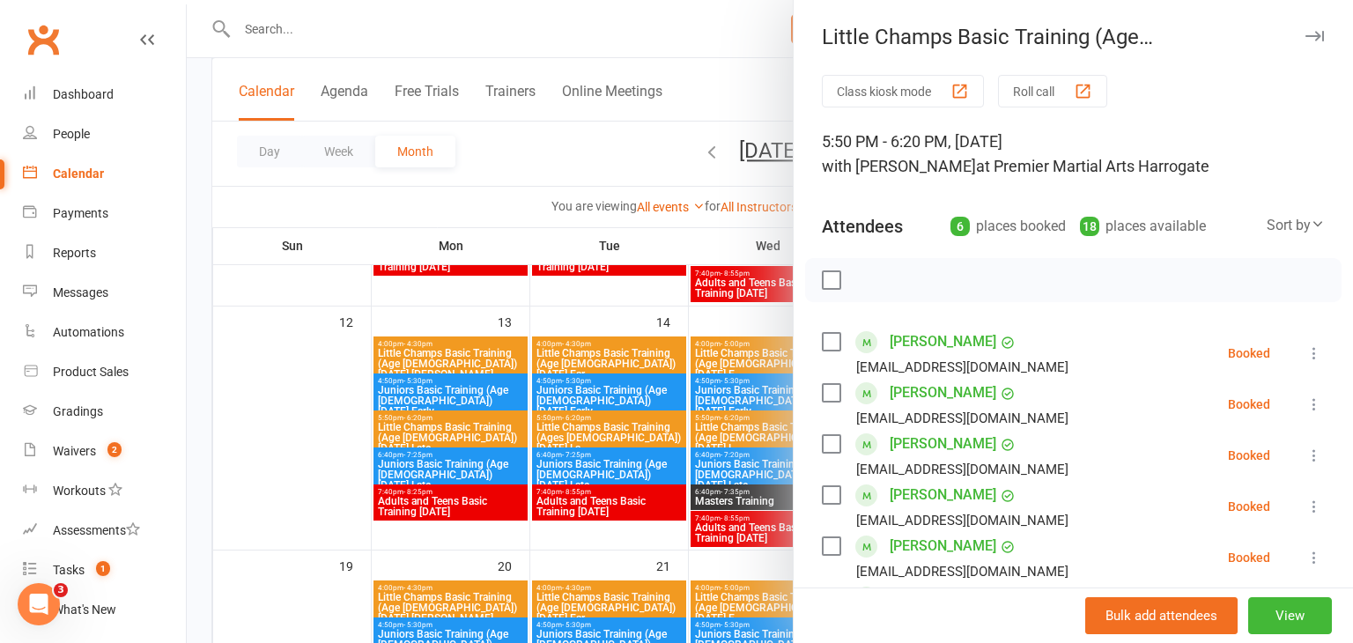
click at [319, 446] on div at bounding box center [770, 321] width 1166 height 643
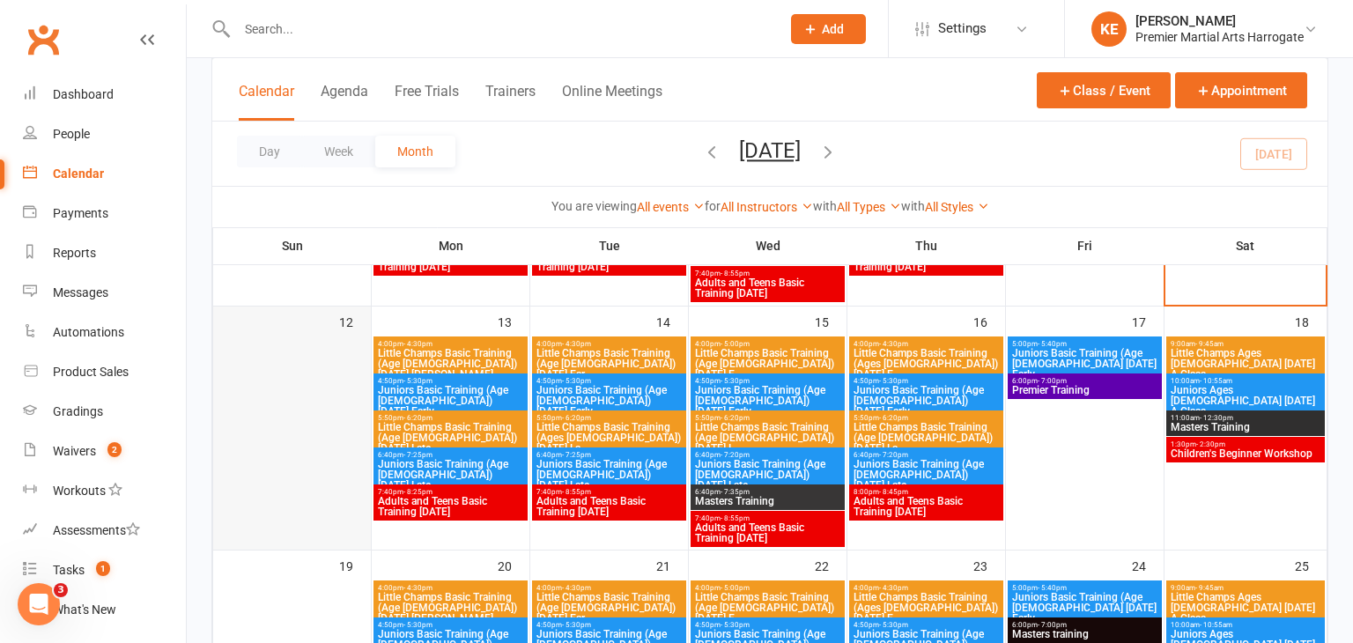
click at [335, 383] on div at bounding box center [292, 442] width 154 height 211
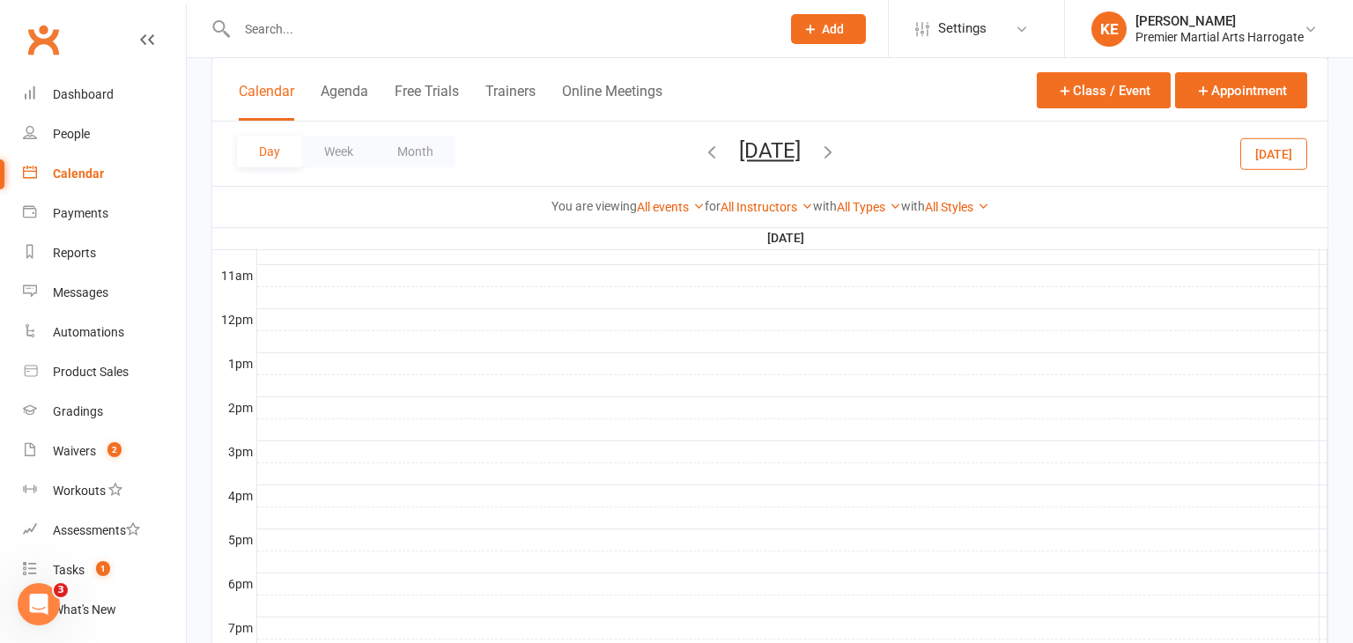
scroll to position [0, 0]
click at [407, 145] on button "Month" at bounding box center [415, 152] width 80 height 32
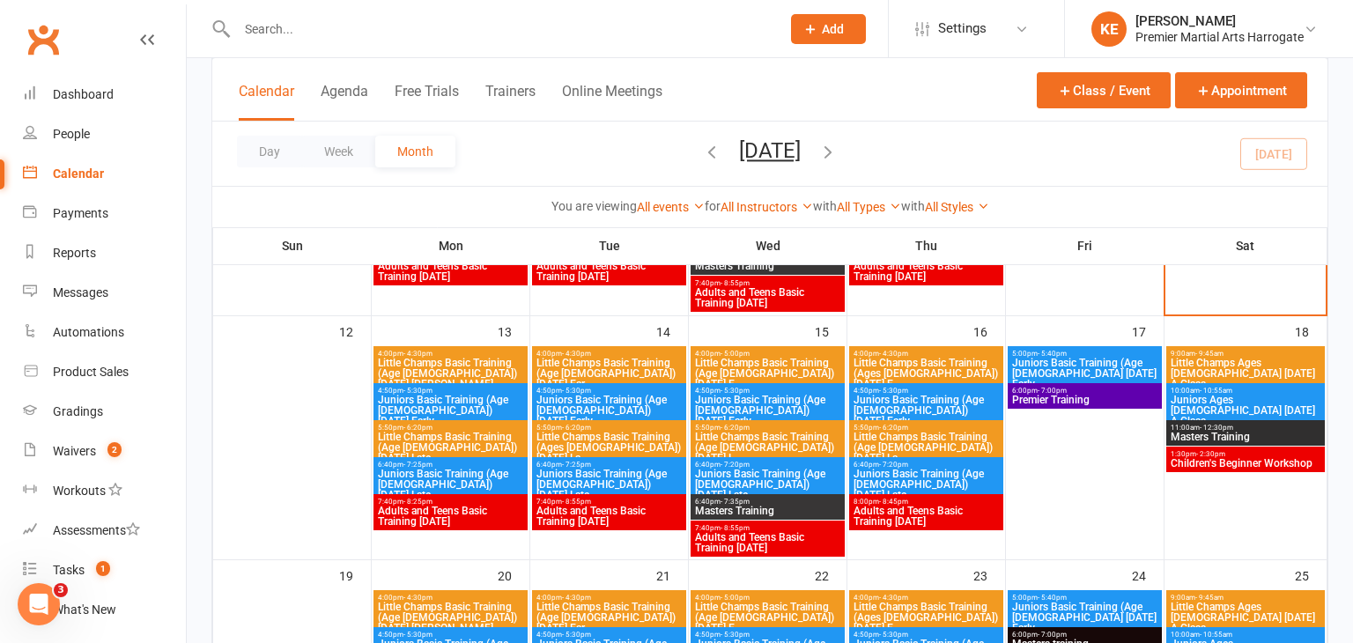
click at [1227, 365] on span "Little Champs Ages 5-7 Saturday A Class" at bounding box center [1246, 374] width 152 height 32
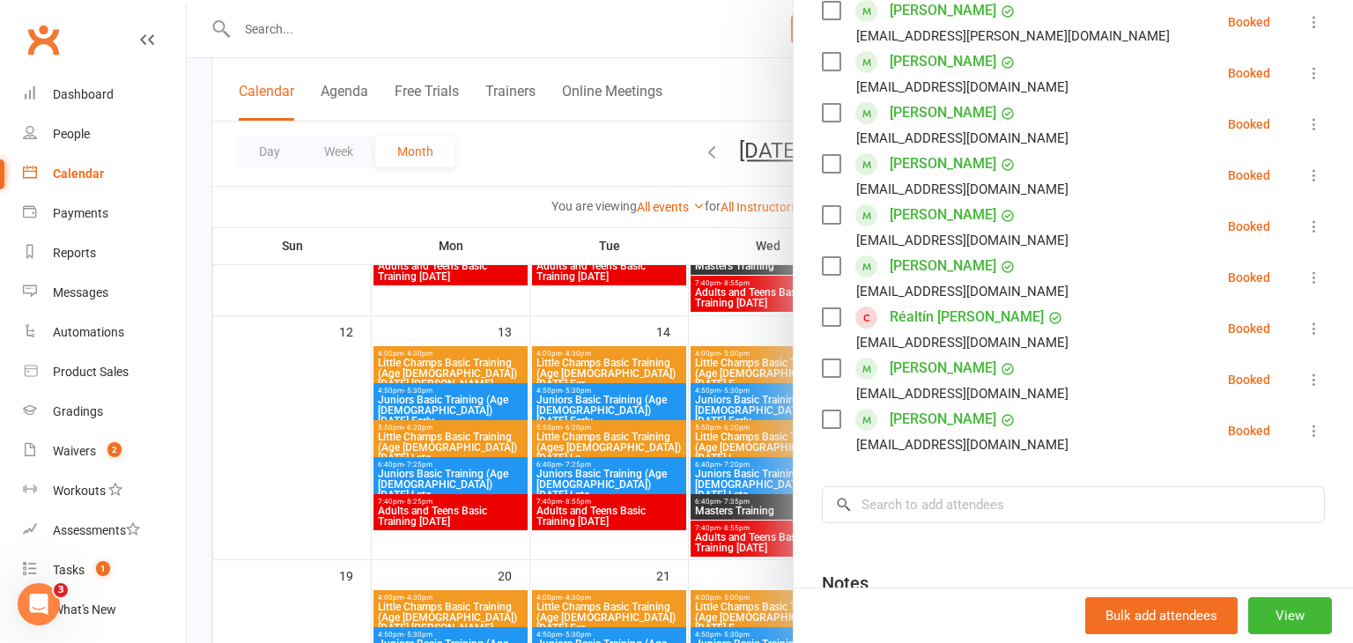
scroll to position [493, 0]
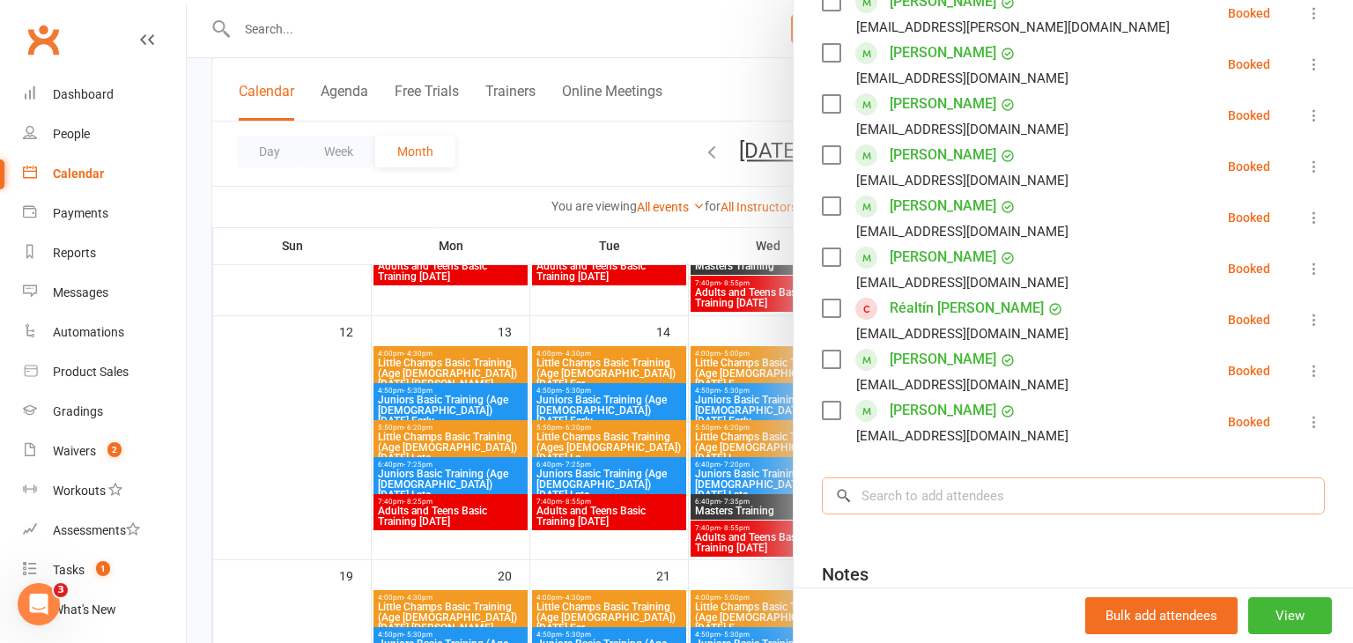
click at [984, 502] on input "search" at bounding box center [1073, 495] width 503 height 37
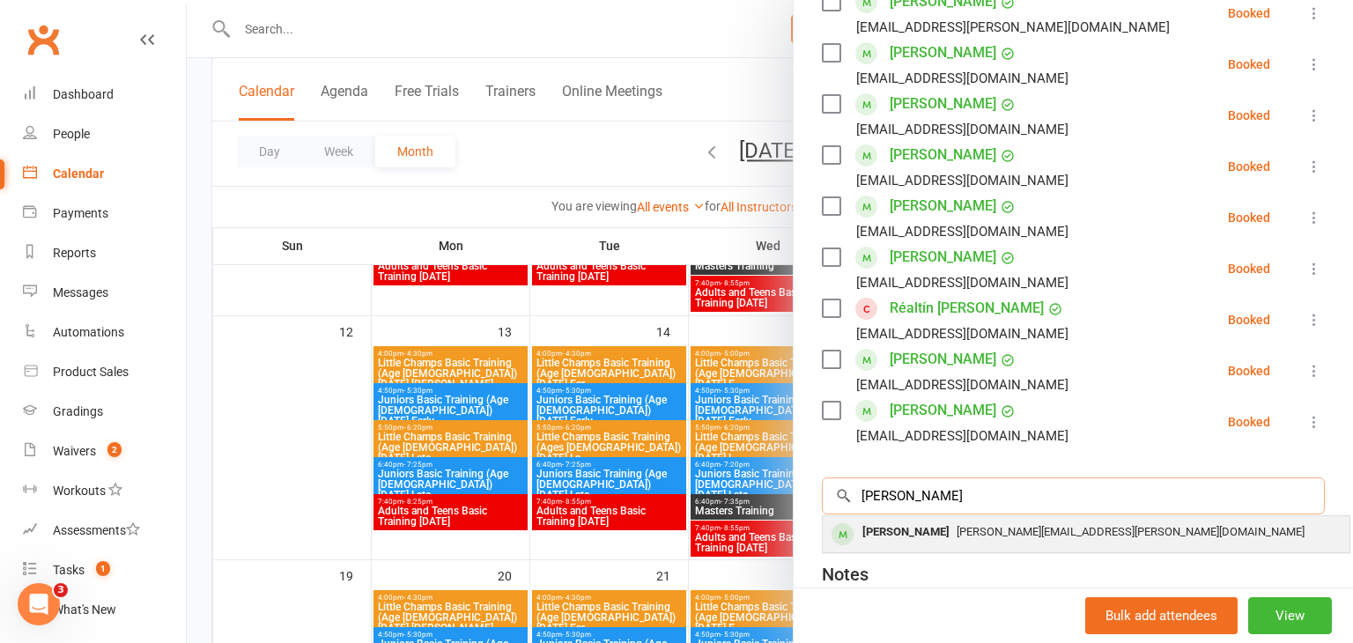
type input "byron"
click at [912, 536] on div "[PERSON_NAME]" at bounding box center [905, 533] width 101 height 26
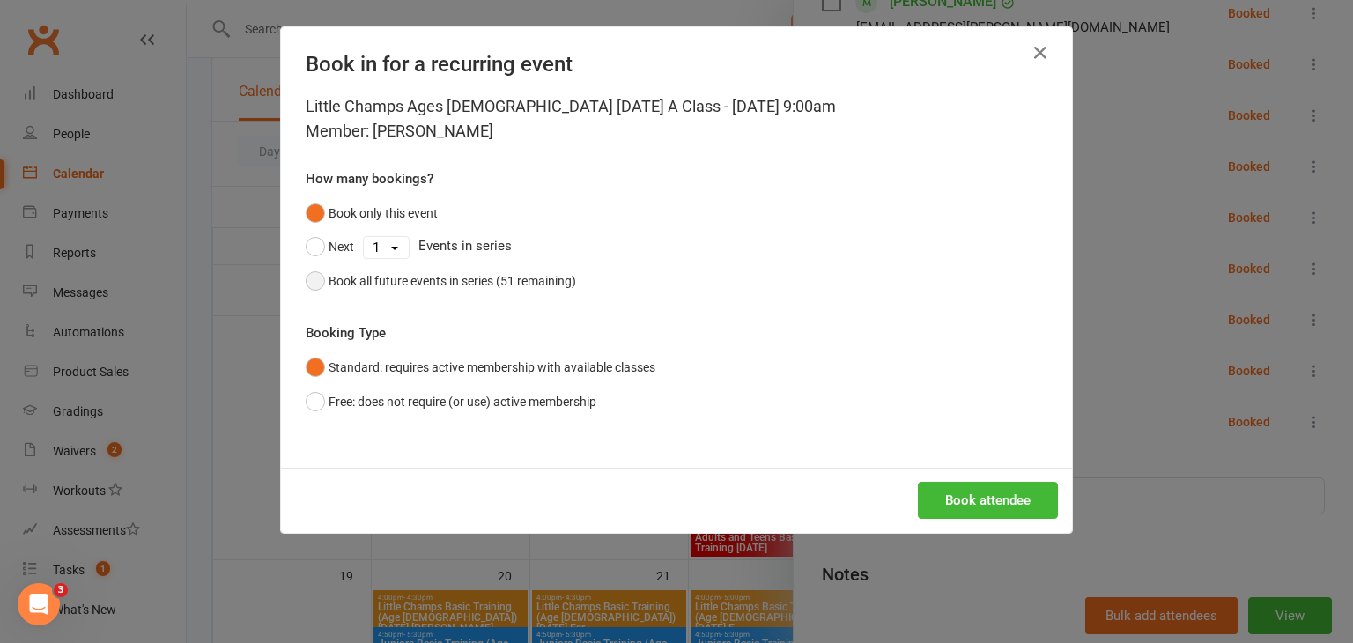
click at [316, 284] on button "Book all future events in series (51 remaining)" at bounding box center [441, 280] width 270 height 33
click at [1009, 497] on button "Book attendee" at bounding box center [988, 500] width 140 height 37
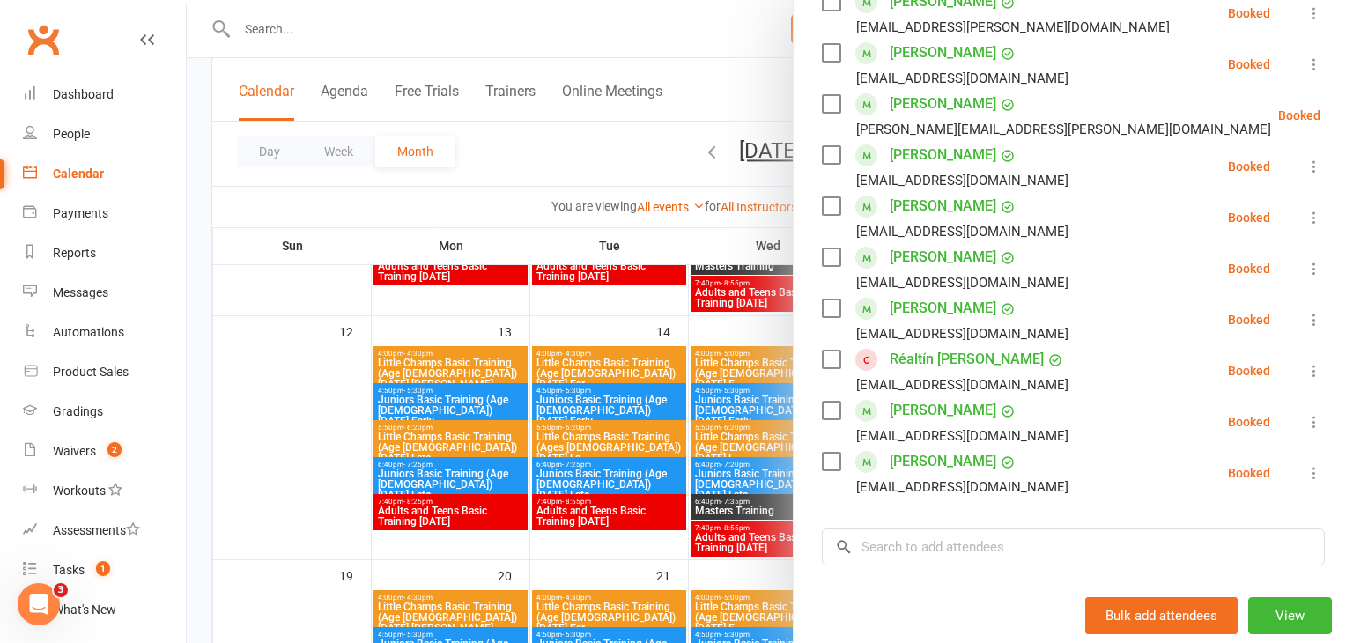
click at [314, 426] on div at bounding box center [770, 321] width 1166 height 643
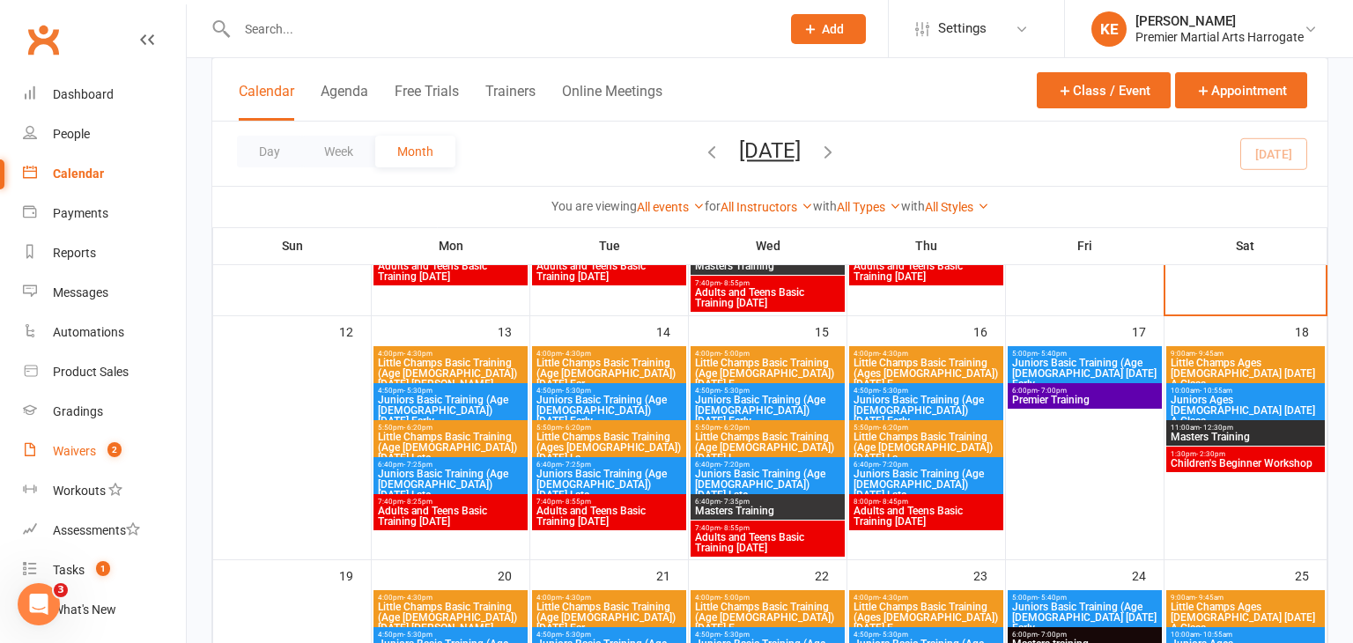
click at [72, 451] on div "Waivers" at bounding box center [74, 451] width 43 height 14
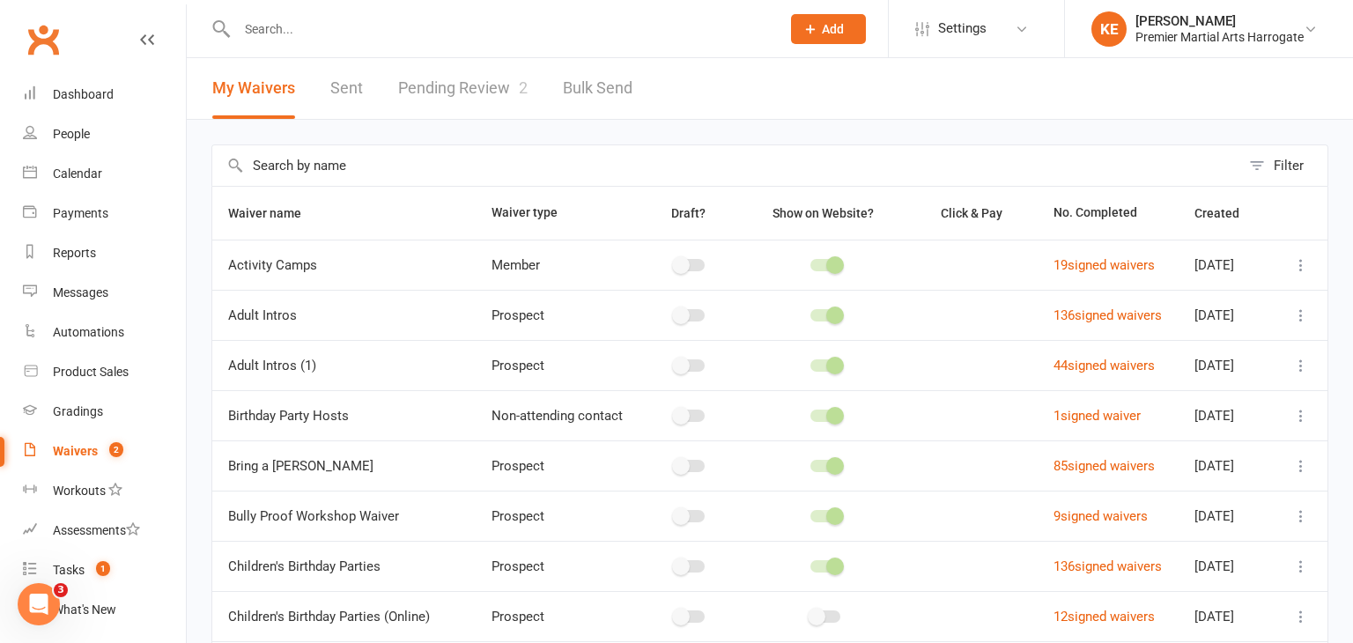
click at [492, 86] on link "Pending Review 2" at bounding box center [462, 88] width 129 height 61
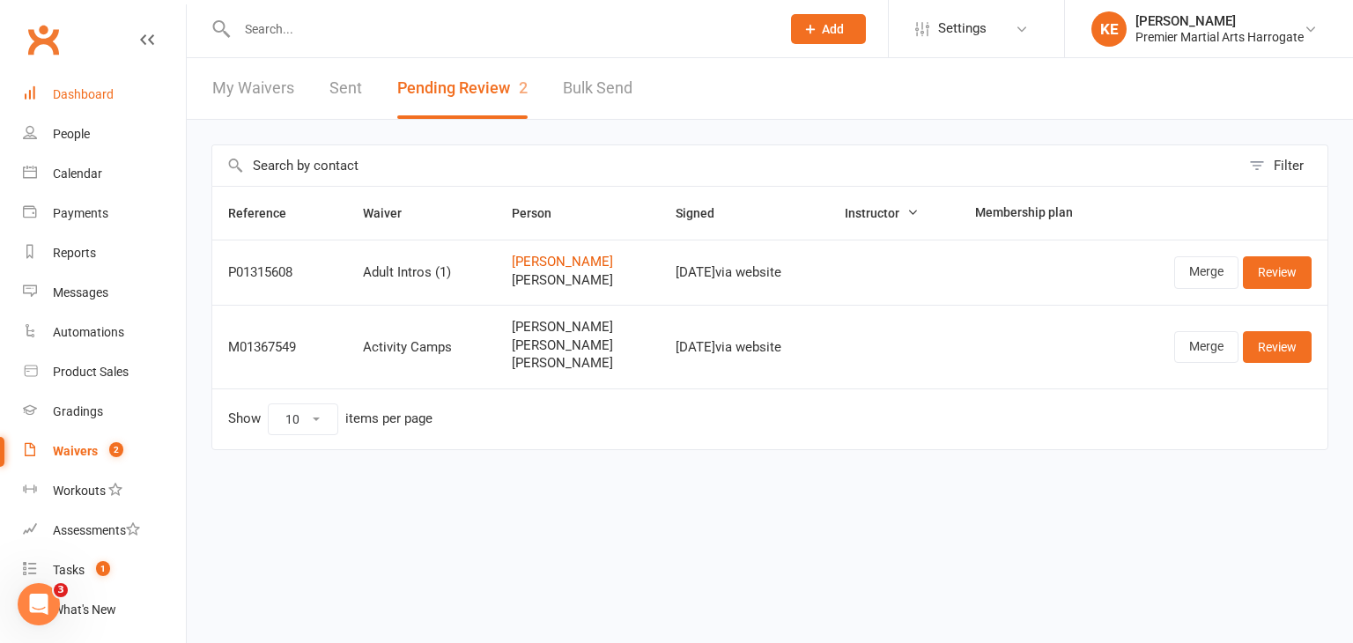
click at [108, 89] on div "Dashboard" at bounding box center [83, 94] width 61 height 14
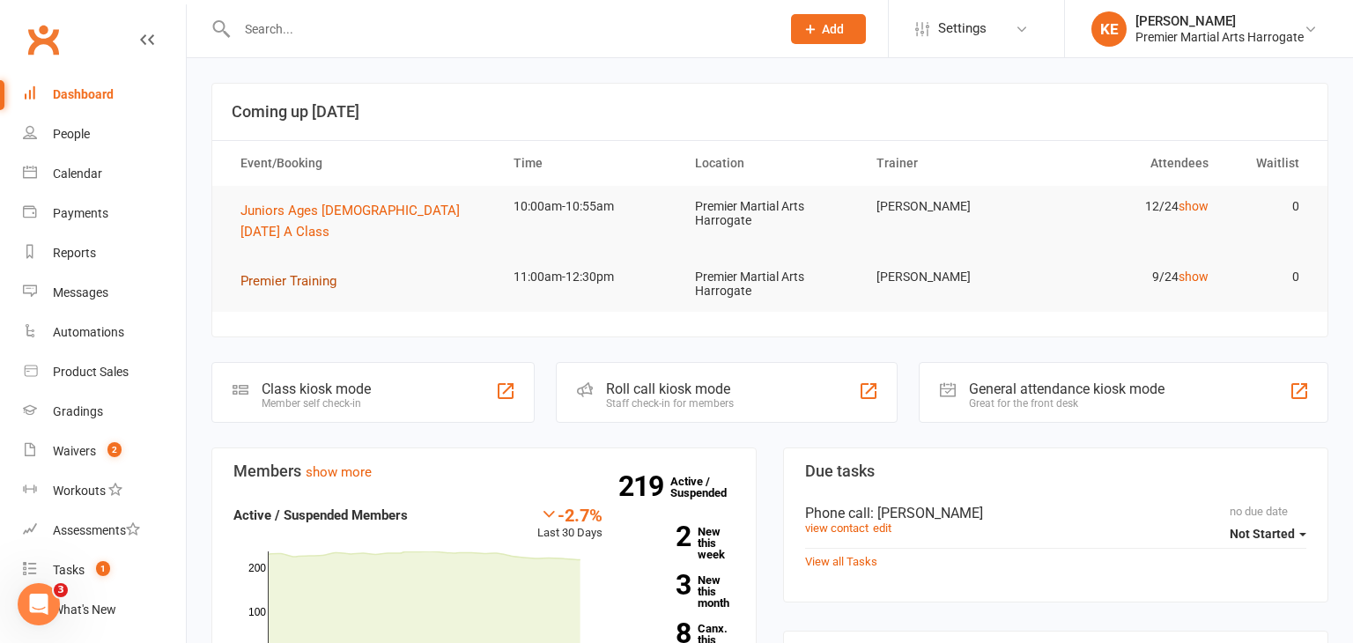
click at [277, 273] on span "Premier Training" at bounding box center [288, 281] width 96 height 16
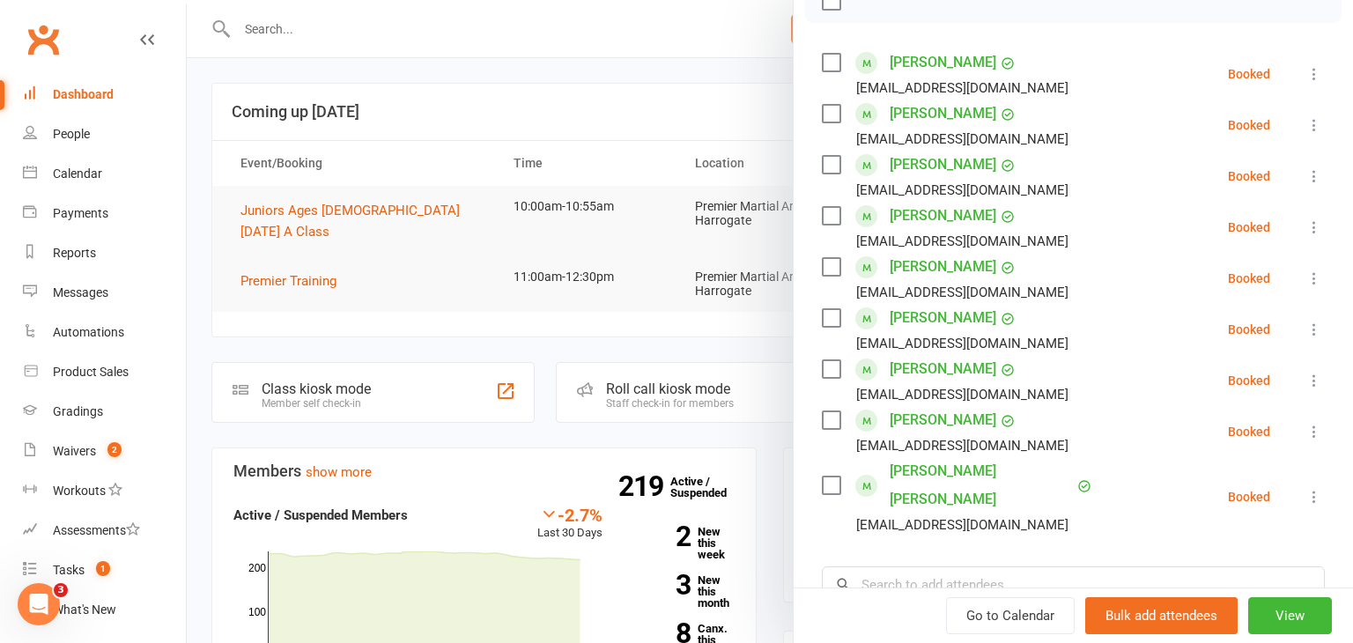
scroll to position [284, 0]
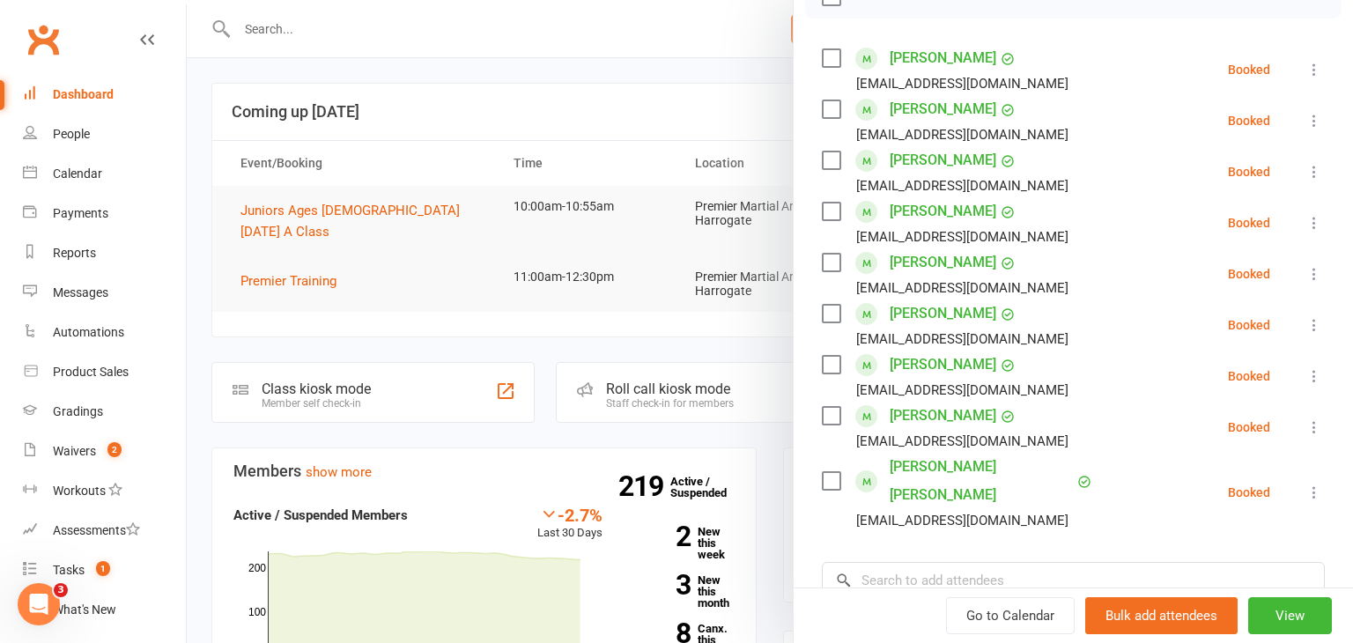
click at [1315, 269] on icon at bounding box center [1315, 274] width 18 height 18
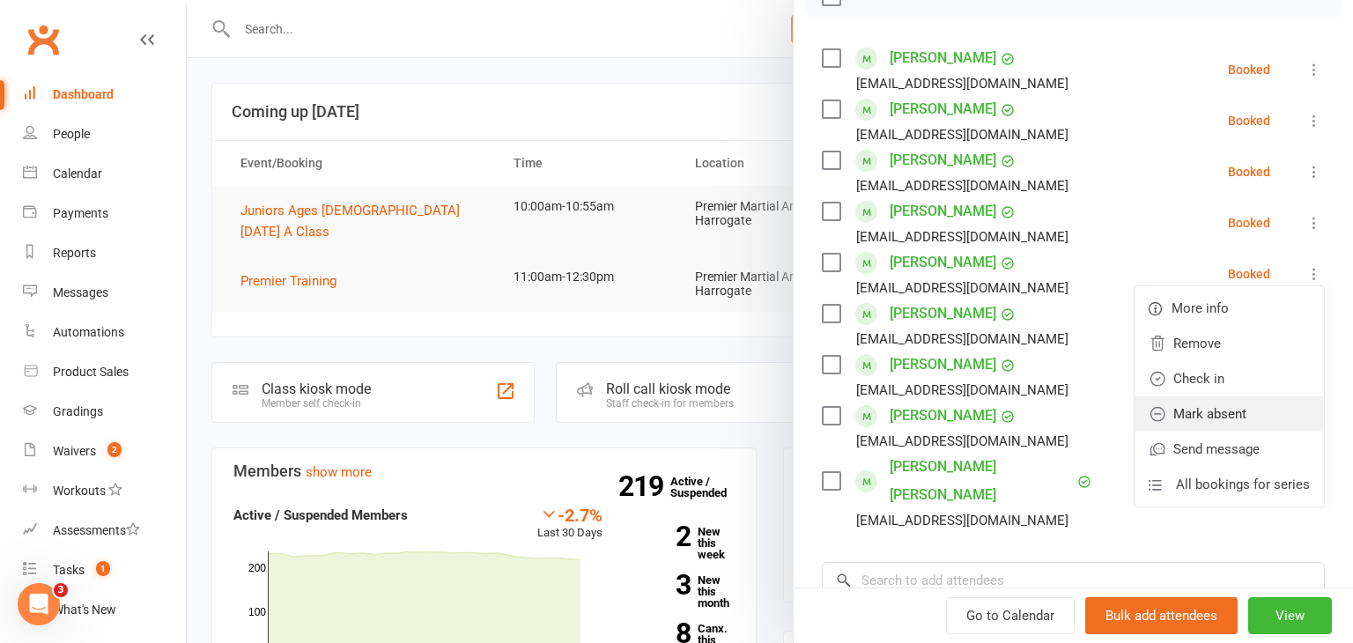
click at [1225, 408] on link "Mark absent" at bounding box center [1229, 413] width 189 height 35
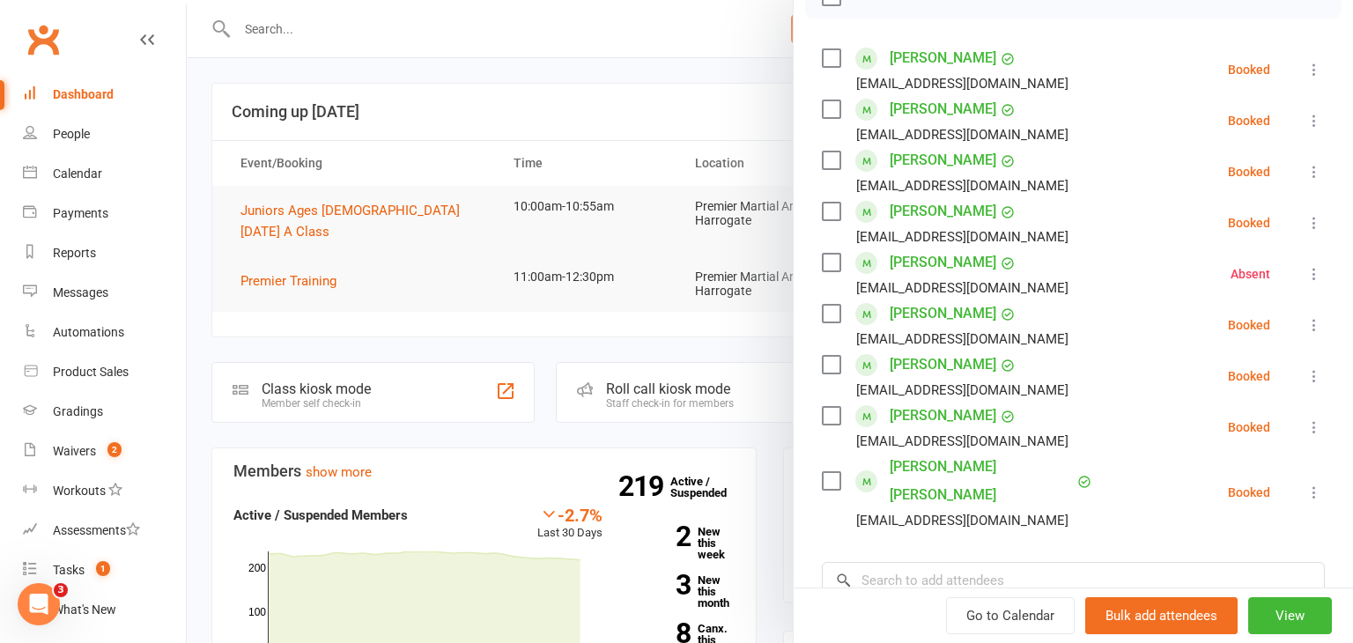
click at [467, 415] on div at bounding box center [770, 321] width 1166 height 643
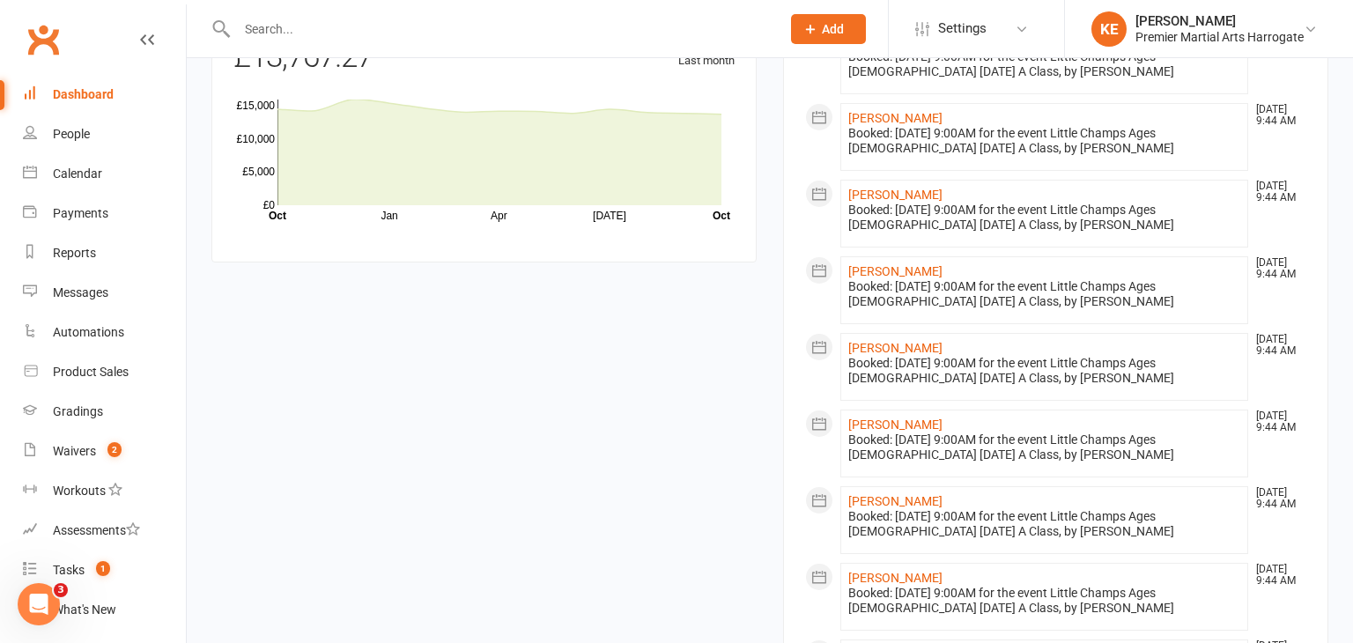
scroll to position [0, 0]
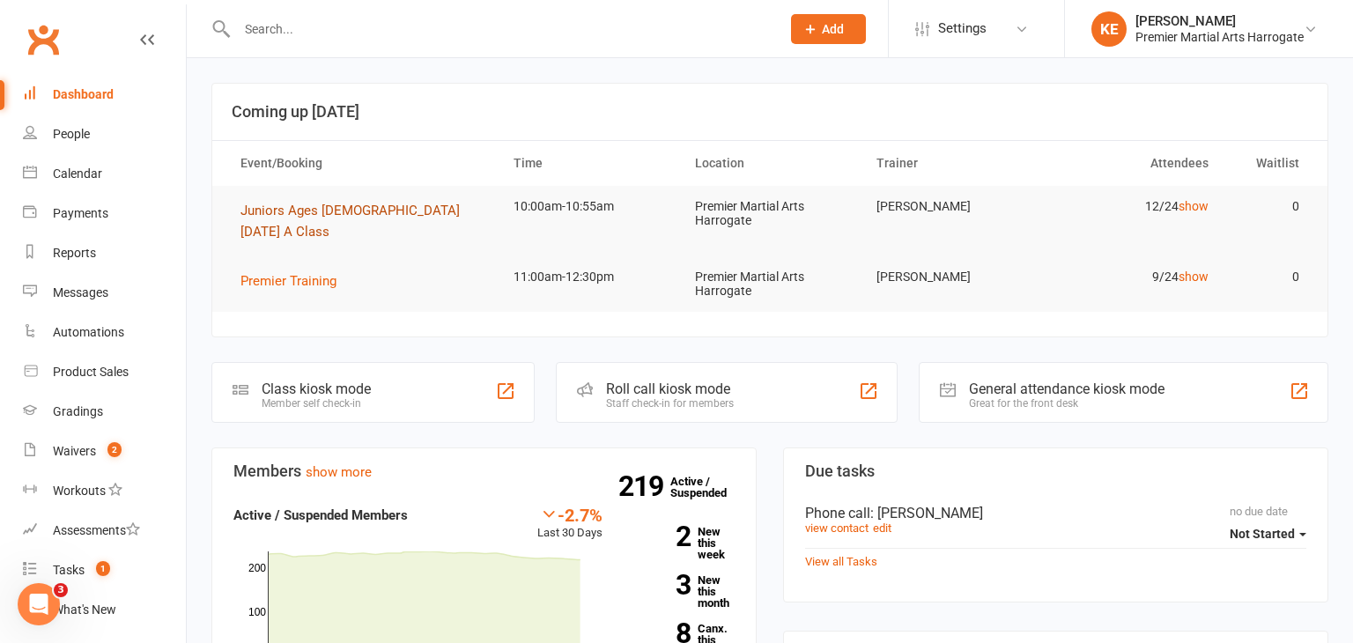
click at [337, 210] on span "Juniors Ages [DEMOGRAPHIC_DATA] [DATE] A Class" at bounding box center [349, 221] width 219 height 37
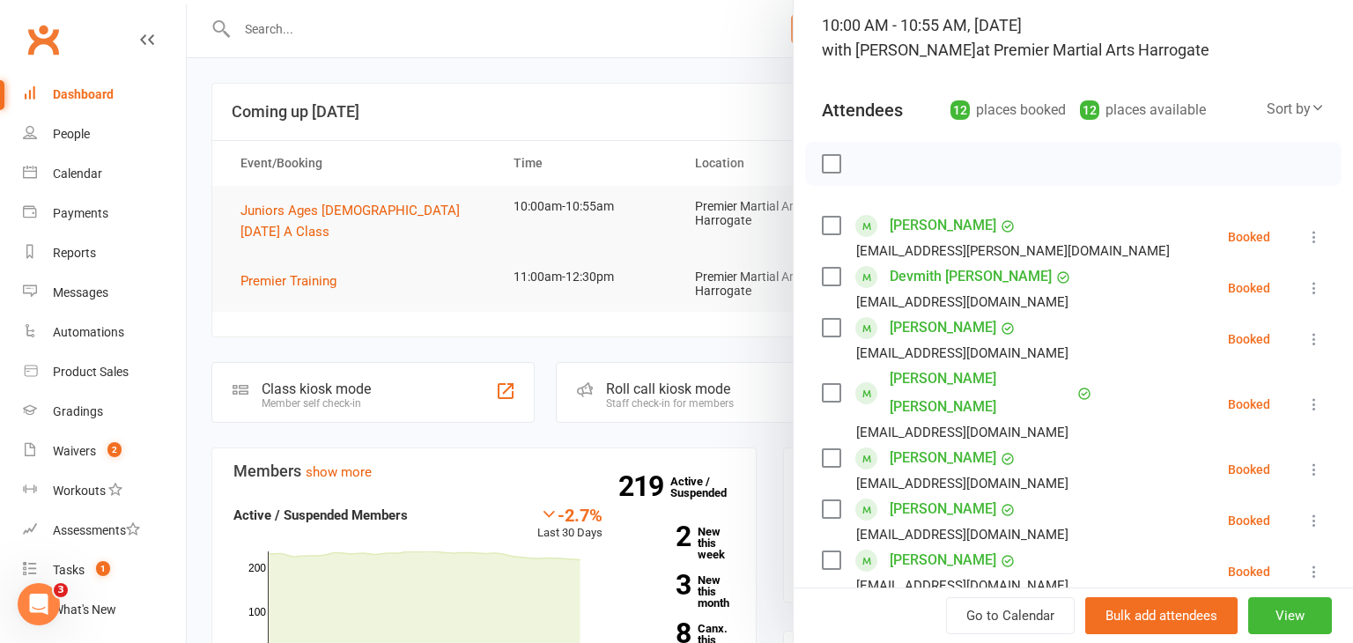
scroll to position [117, 0]
click at [1310, 335] on icon at bounding box center [1315, 338] width 18 height 18
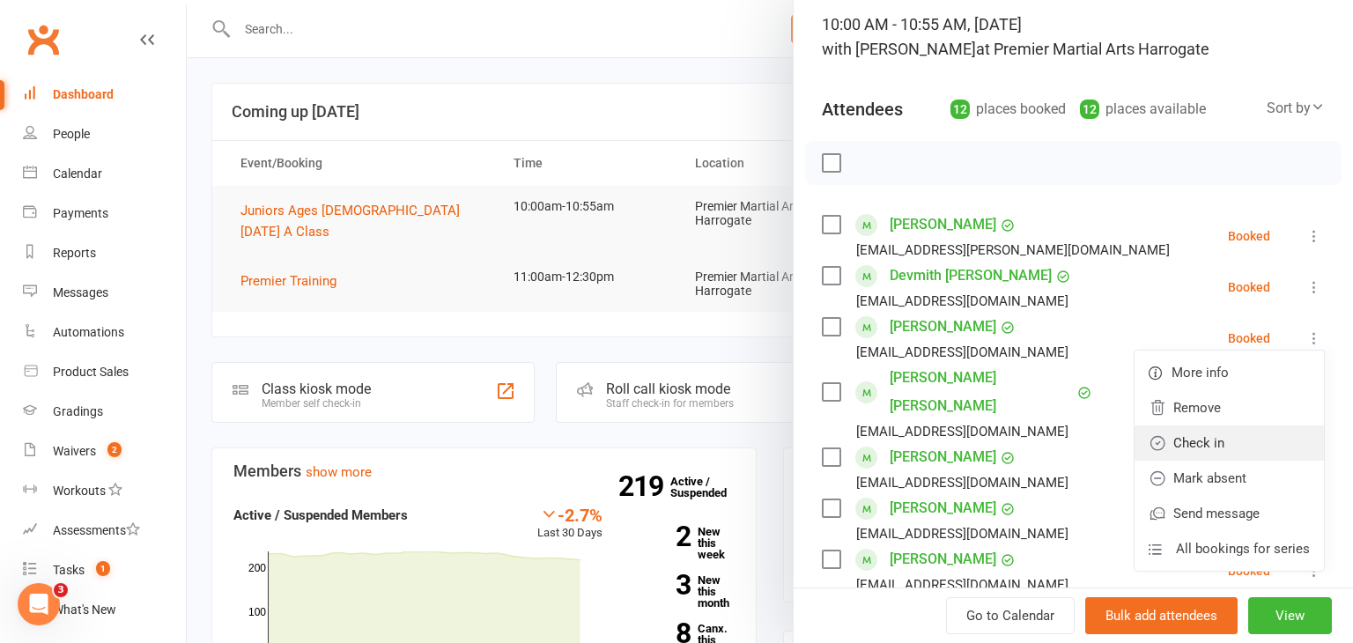
click at [1220, 433] on link "Check in" at bounding box center [1229, 442] width 189 height 35
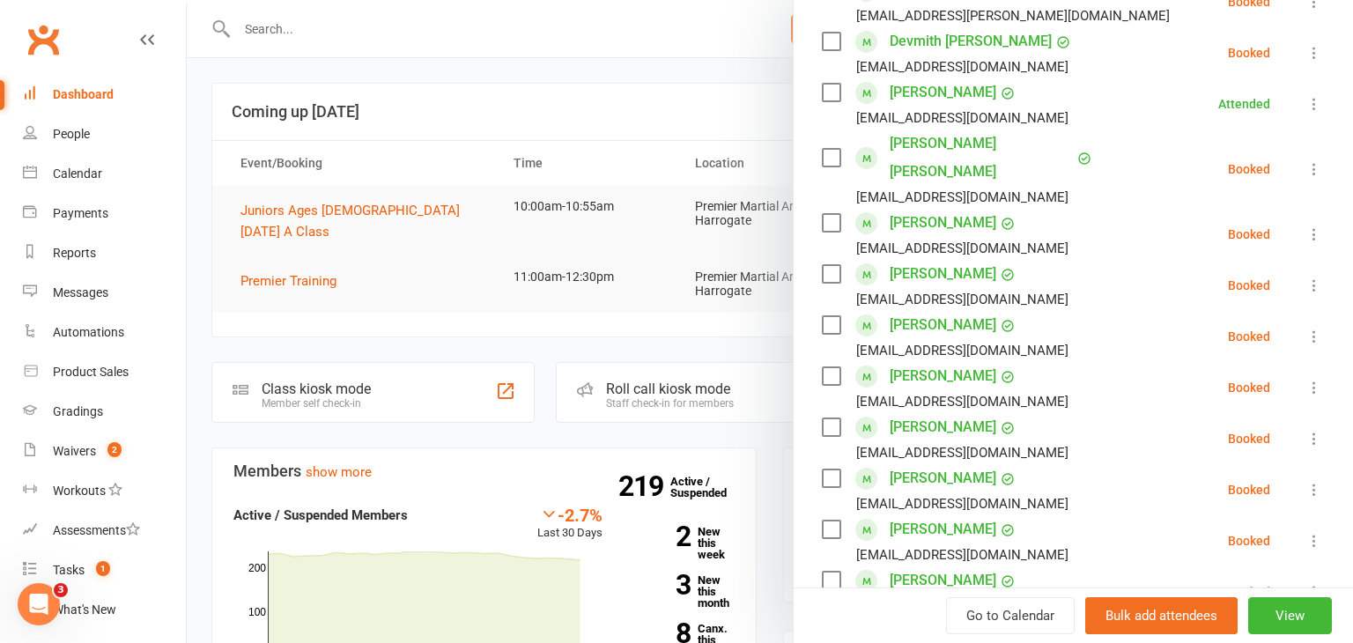
scroll to position [354, 0]
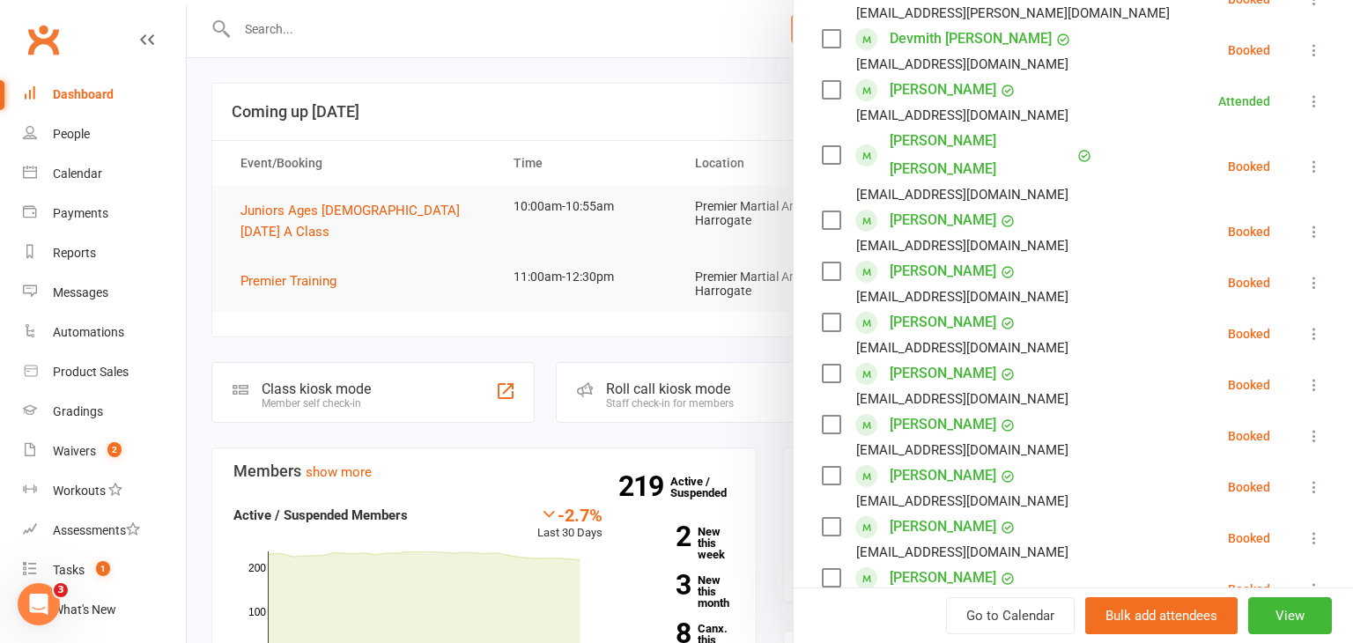
click at [1313, 376] on icon at bounding box center [1315, 385] width 18 height 18
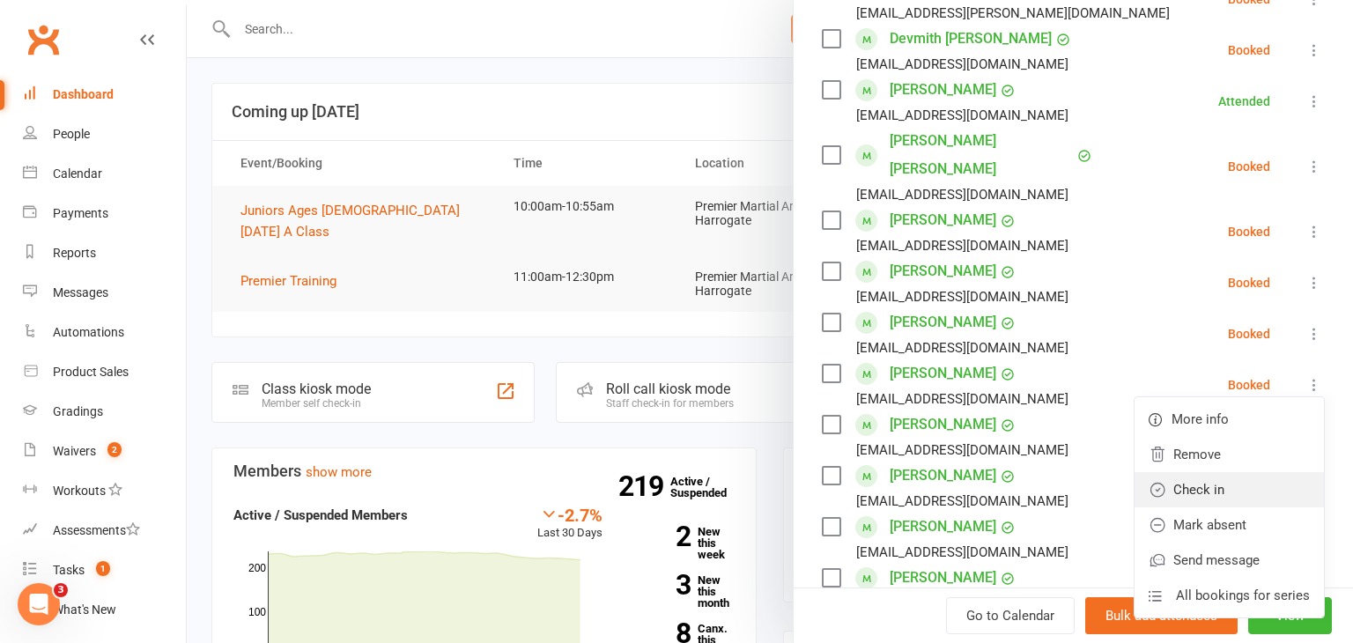
click at [1270, 472] on link "Check in" at bounding box center [1229, 489] width 189 height 35
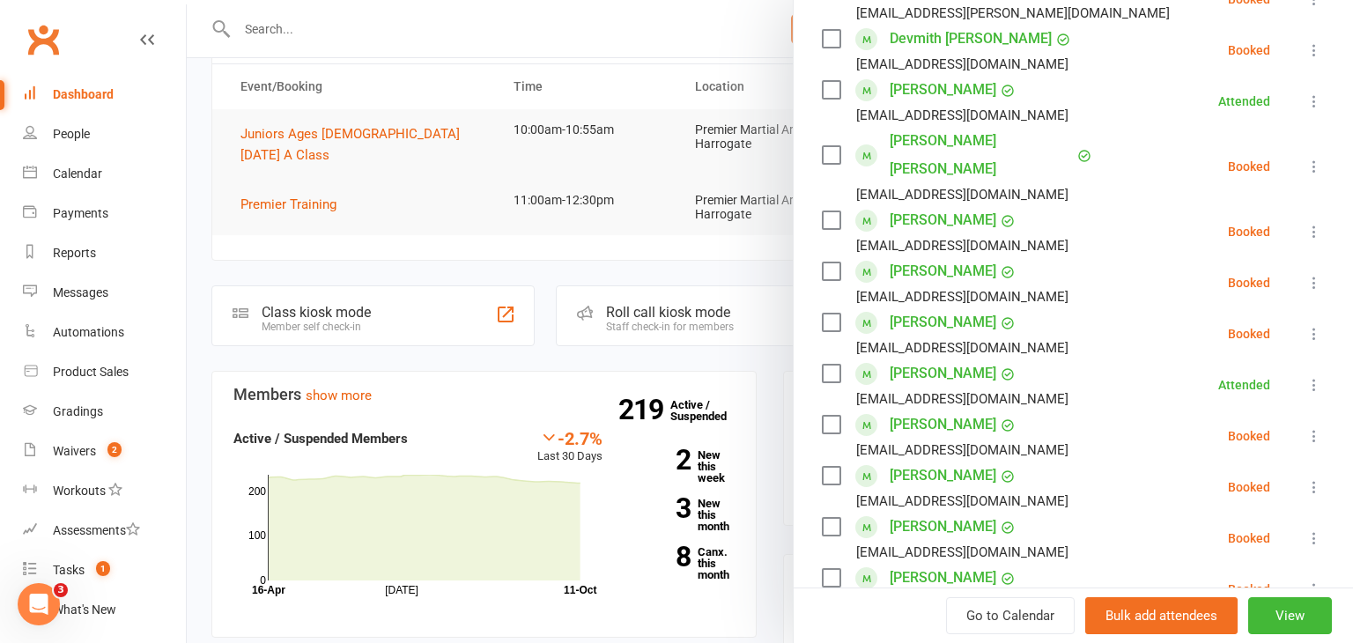
scroll to position [78, 0]
click at [254, 258] on div at bounding box center [770, 321] width 1166 height 643
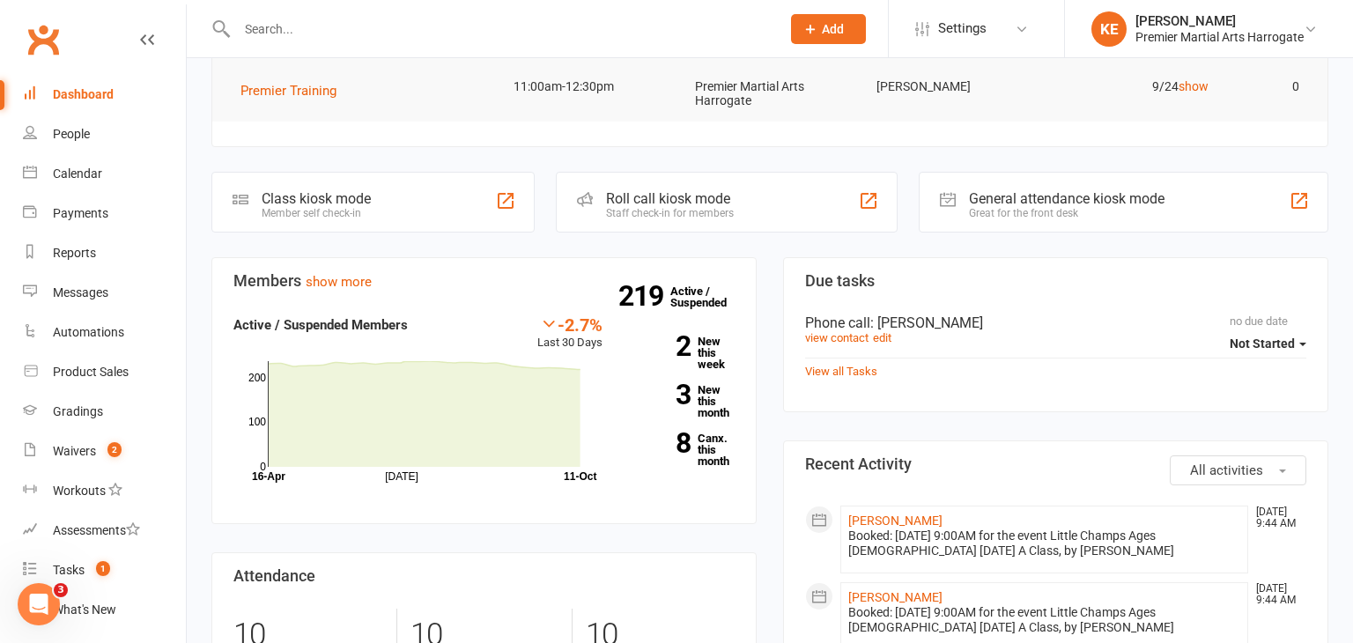
scroll to position [0, 0]
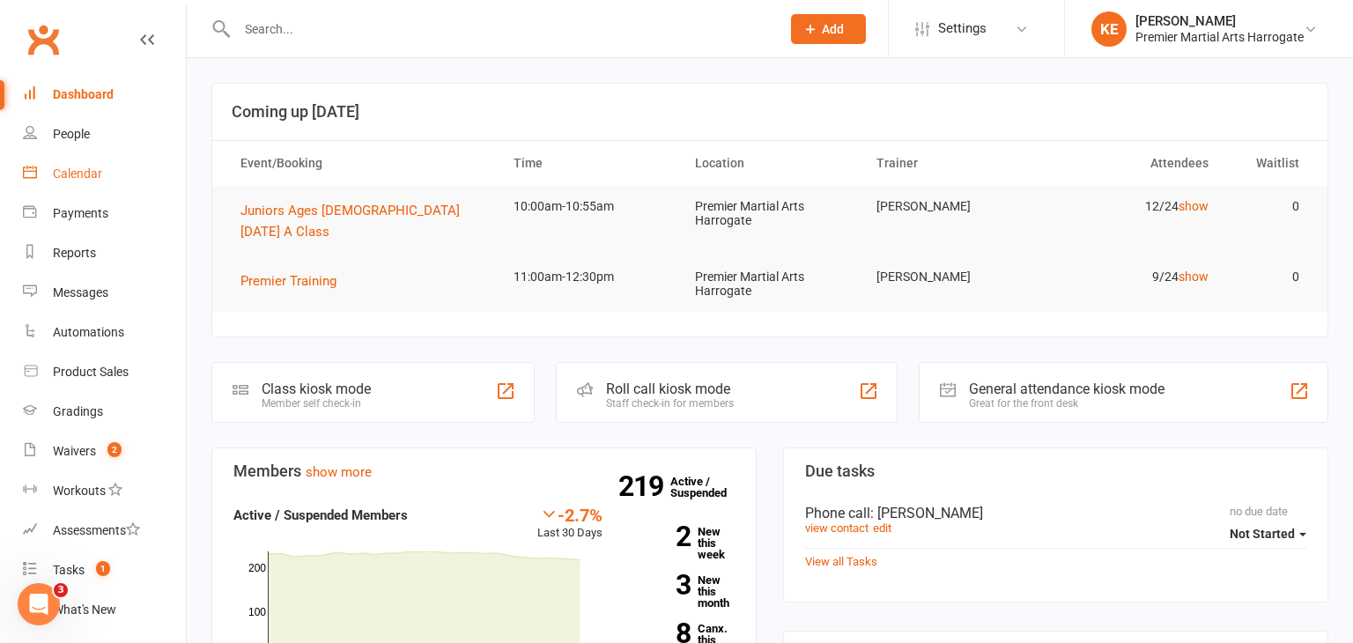
click at [77, 181] on link "Calendar" at bounding box center [104, 174] width 163 height 40
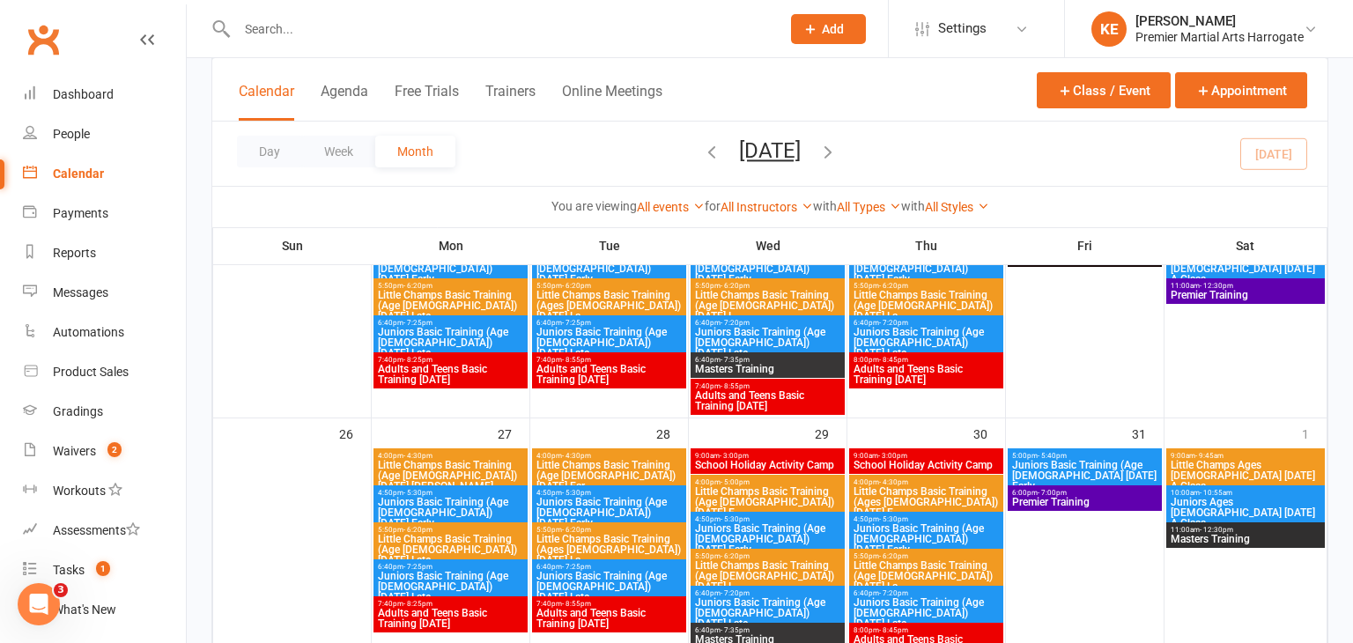
scroll to position [956, 0]
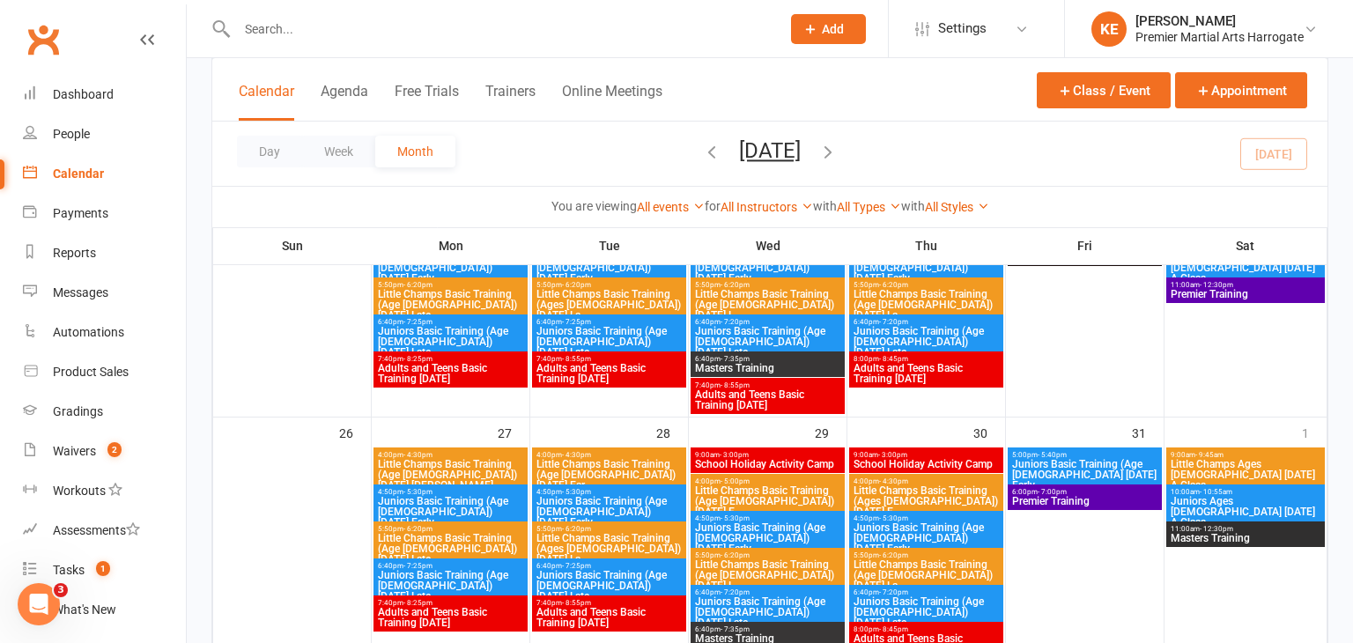
click at [759, 461] on span "School Holiday Activity Camp" at bounding box center [767, 464] width 147 height 11
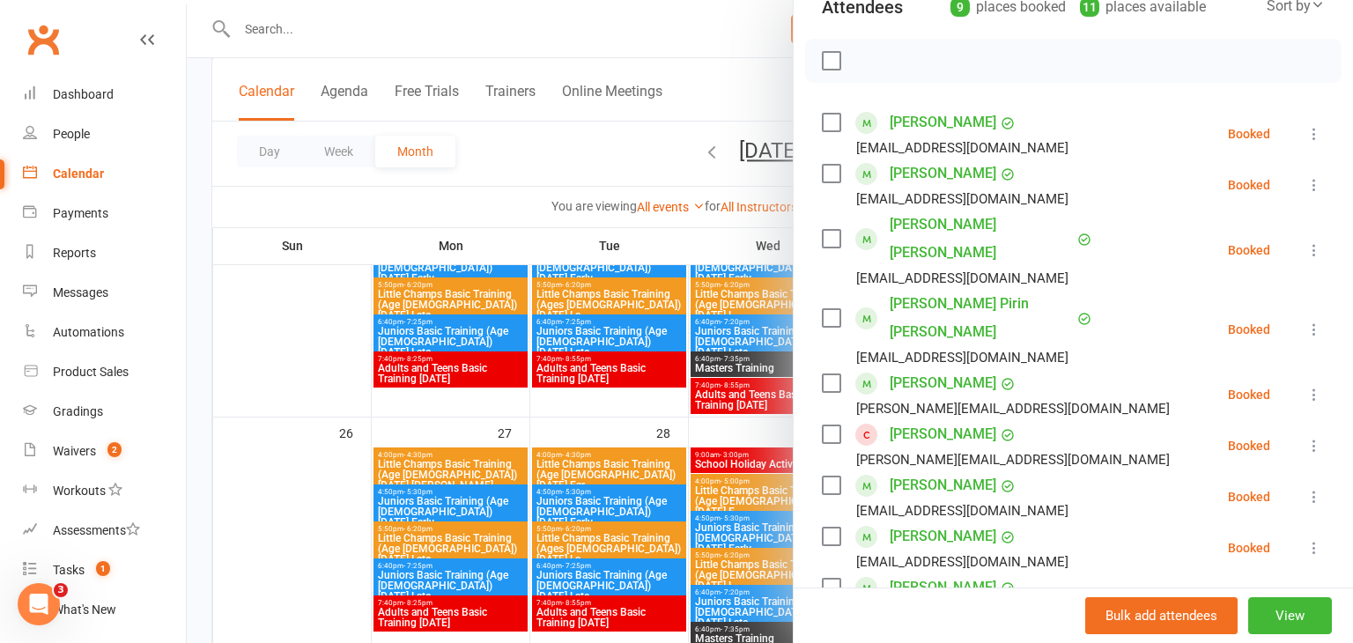
scroll to position [218, 0]
click at [364, 408] on div at bounding box center [770, 321] width 1166 height 643
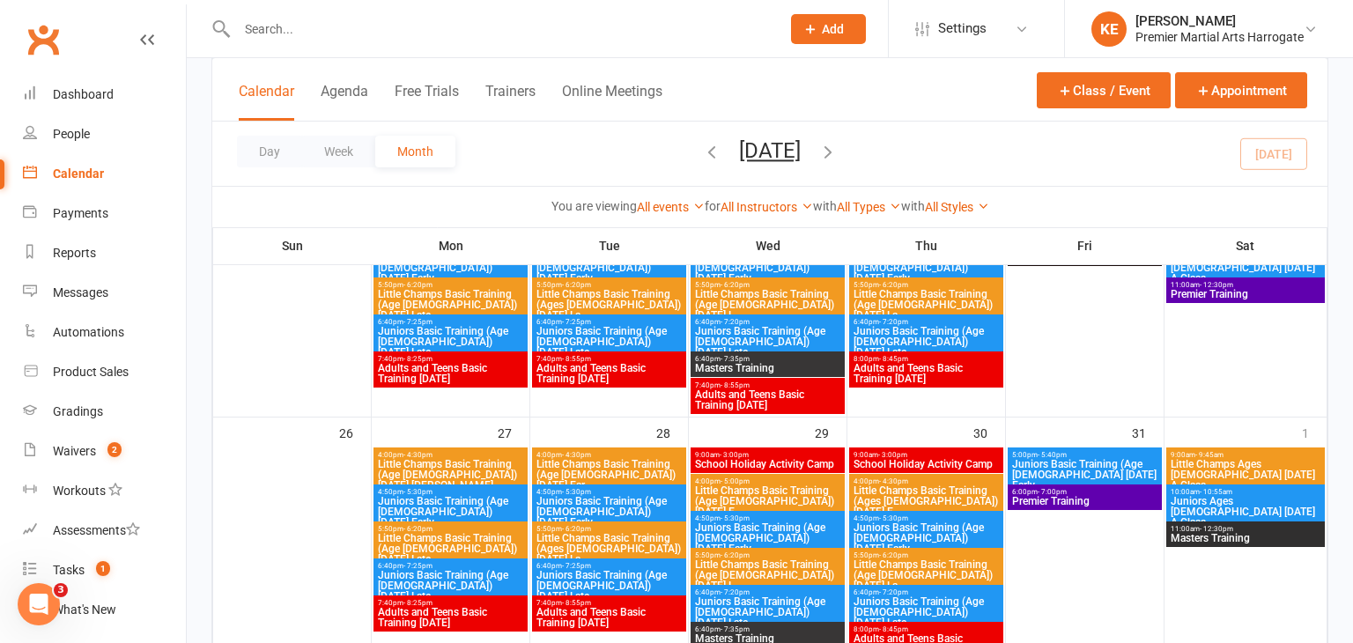
click at [913, 459] on span "School Holiday Activity Camp" at bounding box center [926, 464] width 147 height 11
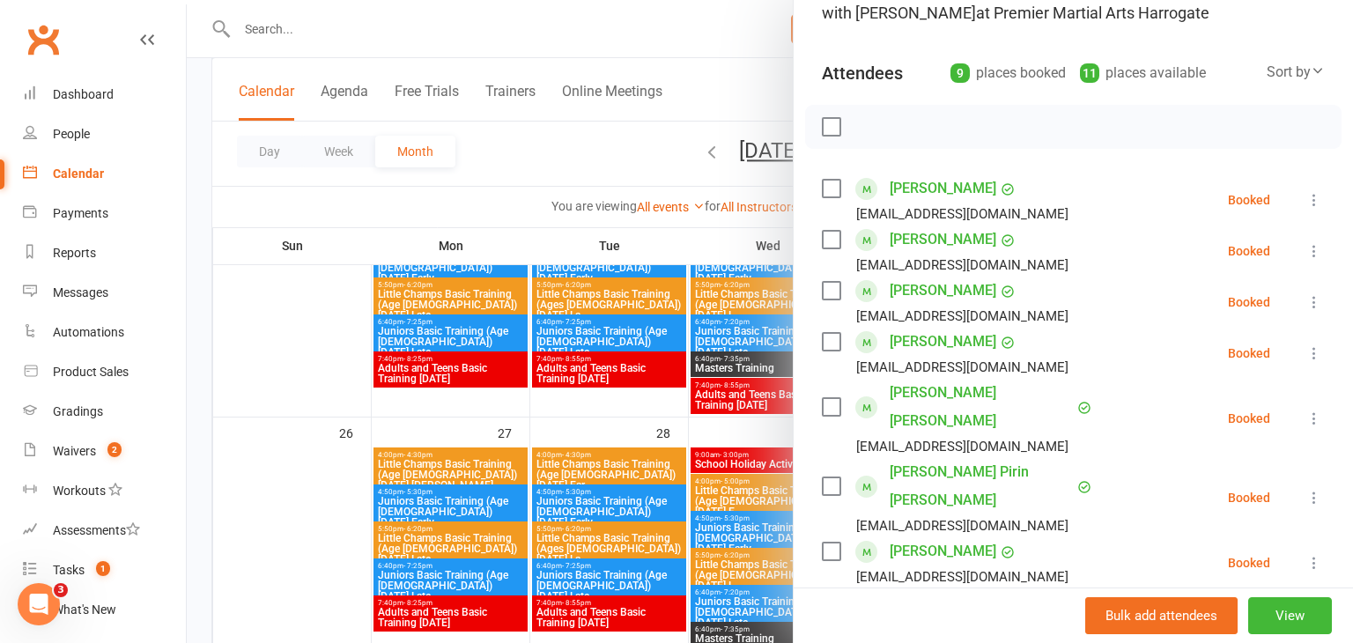
scroll to position [152, 0]
click at [584, 446] on div at bounding box center [770, 321] width 1166 height 643
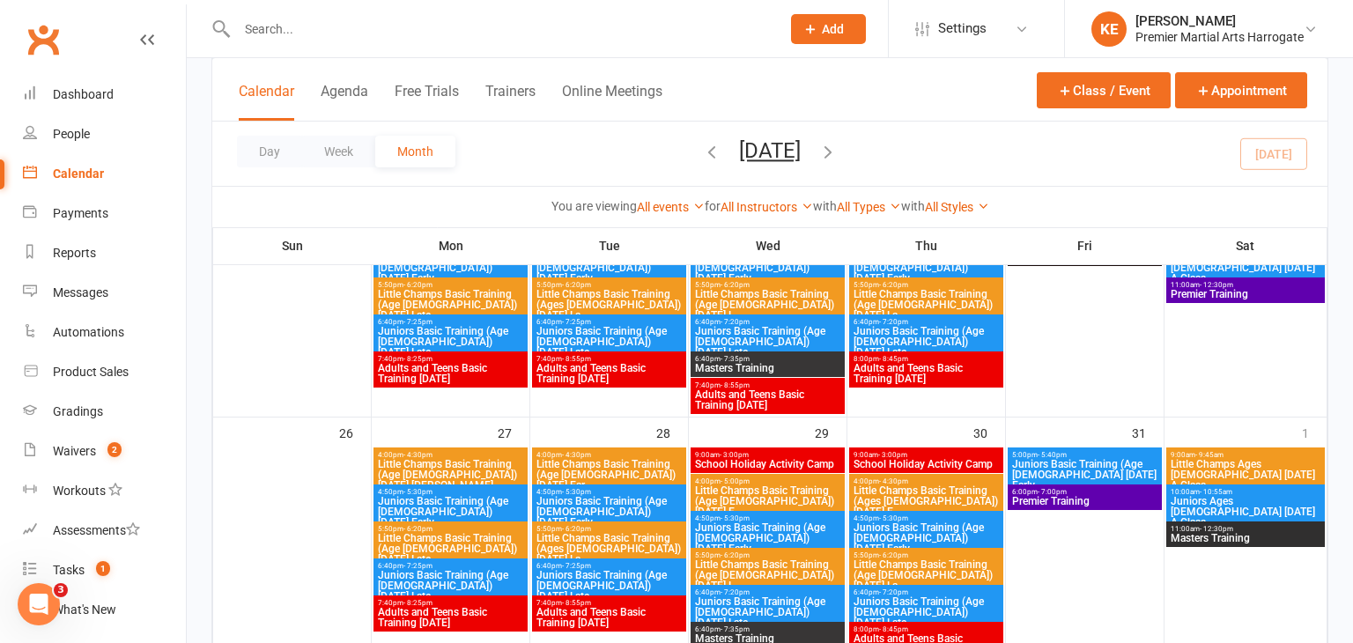
click at [785, 459] on span "School Holiday Activity Camp" at bounding box center [767, 464] width 147 height 11
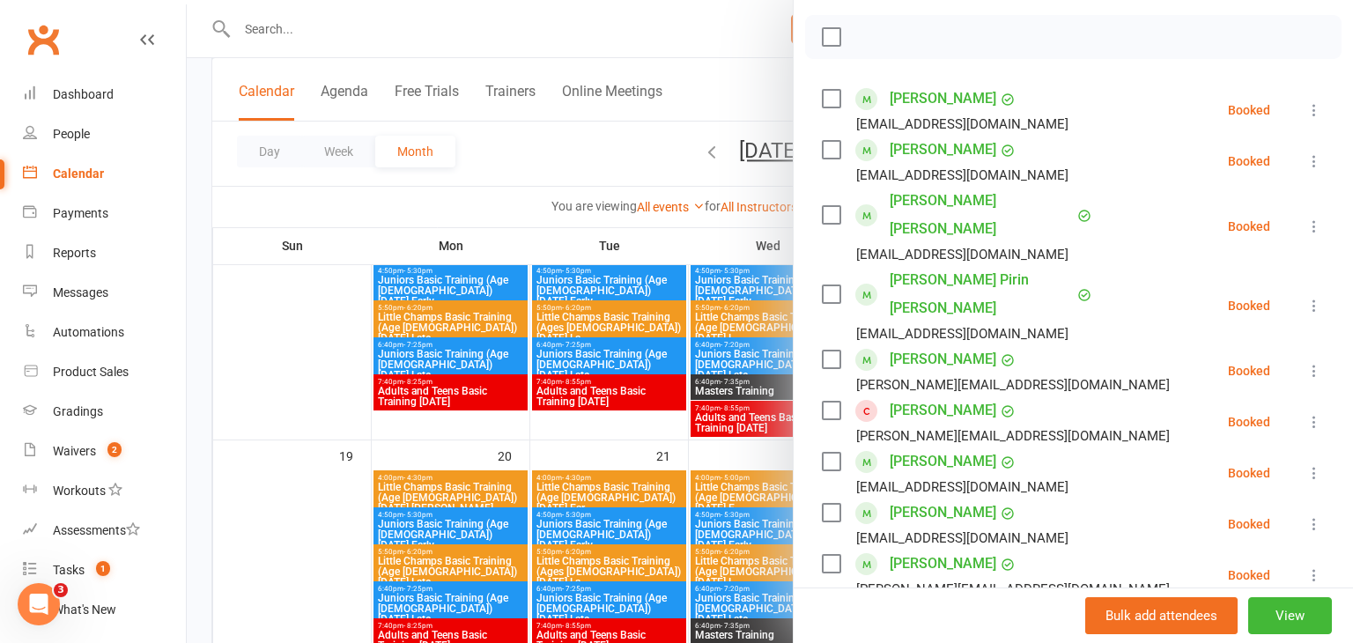
scroll to position [242, 0]
click at [322, 353] on div at bounding box center [770, 321] width 1166 height 643
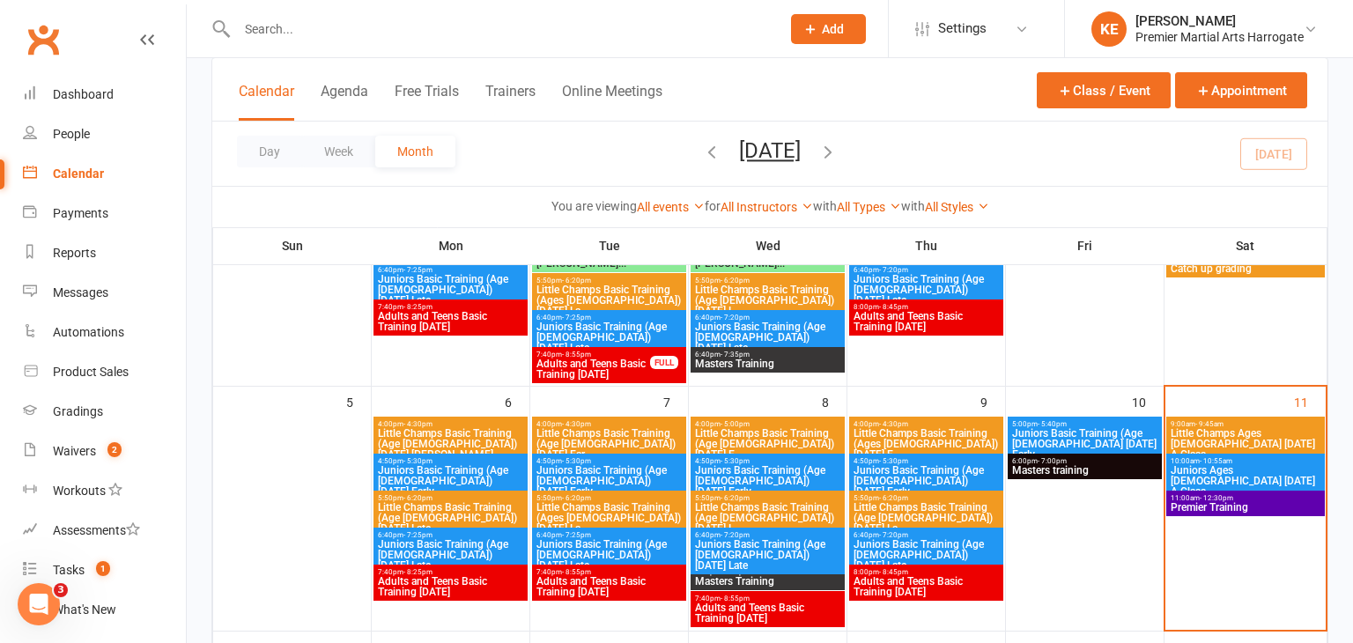
scroll to position [176, 0]
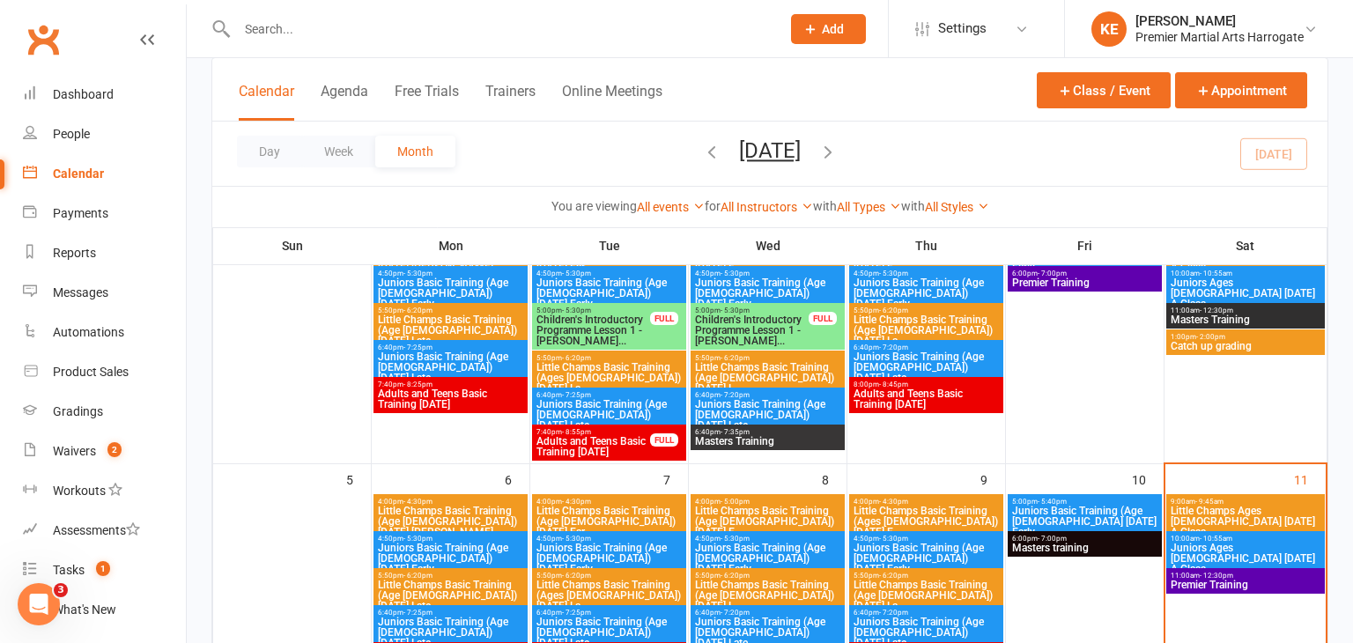
click at [1202, 543] on span "Juniors Ages [DEMOGRAPHIC_DATA] [DATE] A Class" at bounding box center [1246, 559] width 152 height 32
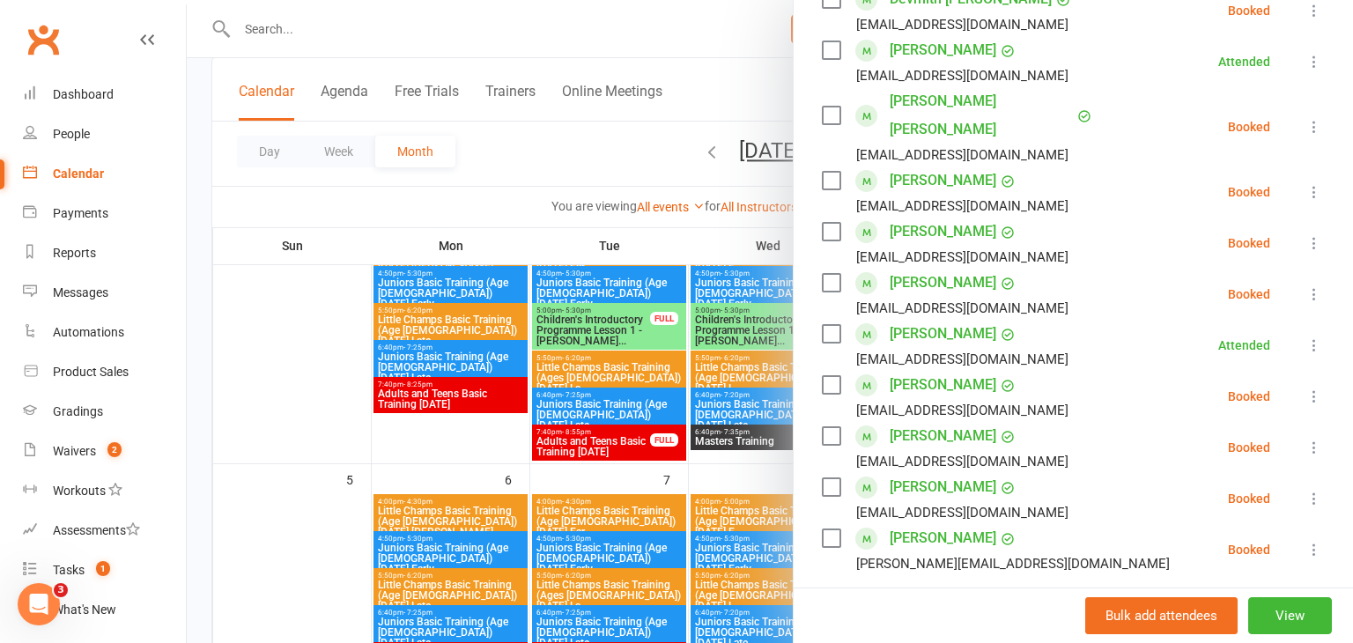
scroll to position [395, 0]
click at [1313, 438] on icon at bounding box center [1315, 447] width 18 height 18
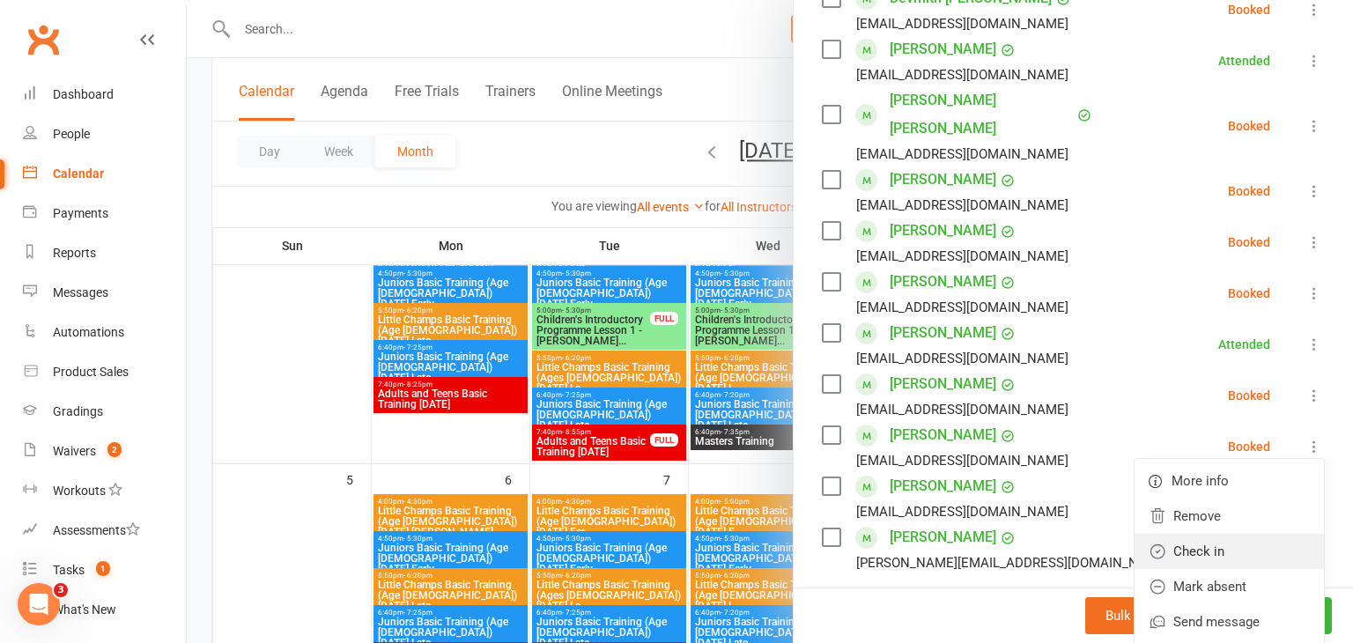
click at [1217, 534] on link "Check in" at bounding box center [1229, 551] width 189 height 35
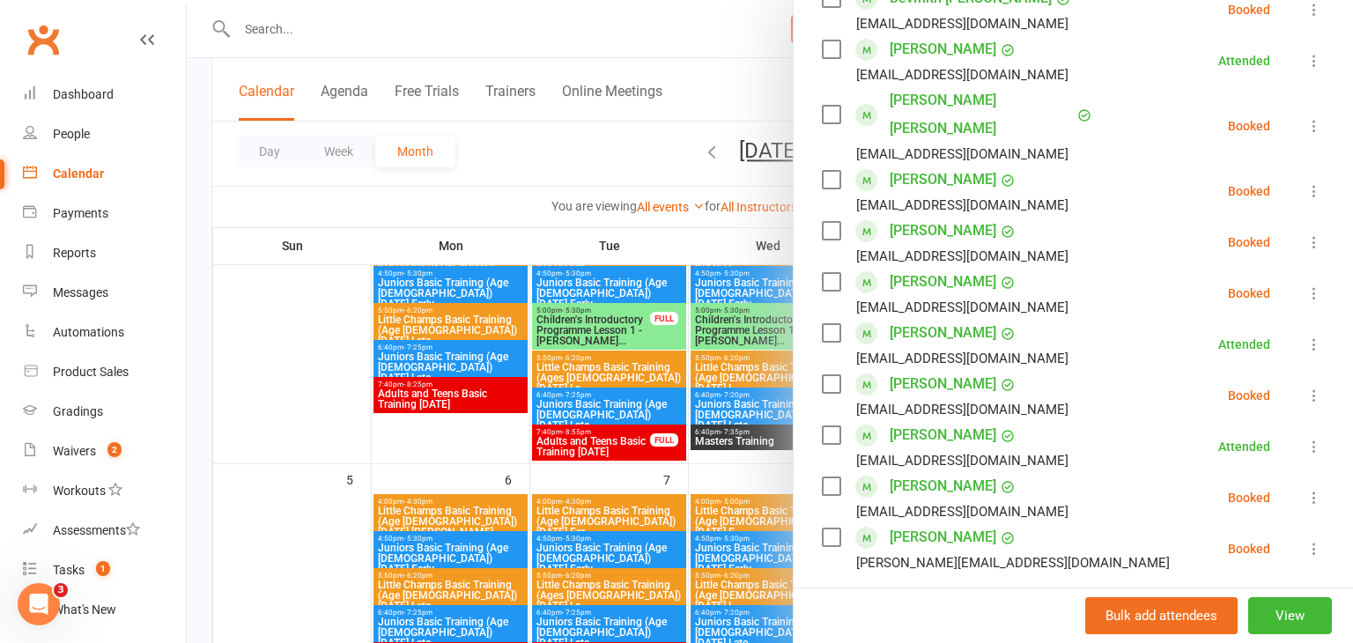
click at [1318, 117] on icon at bounding box center [1315, 126] width 18 height 18
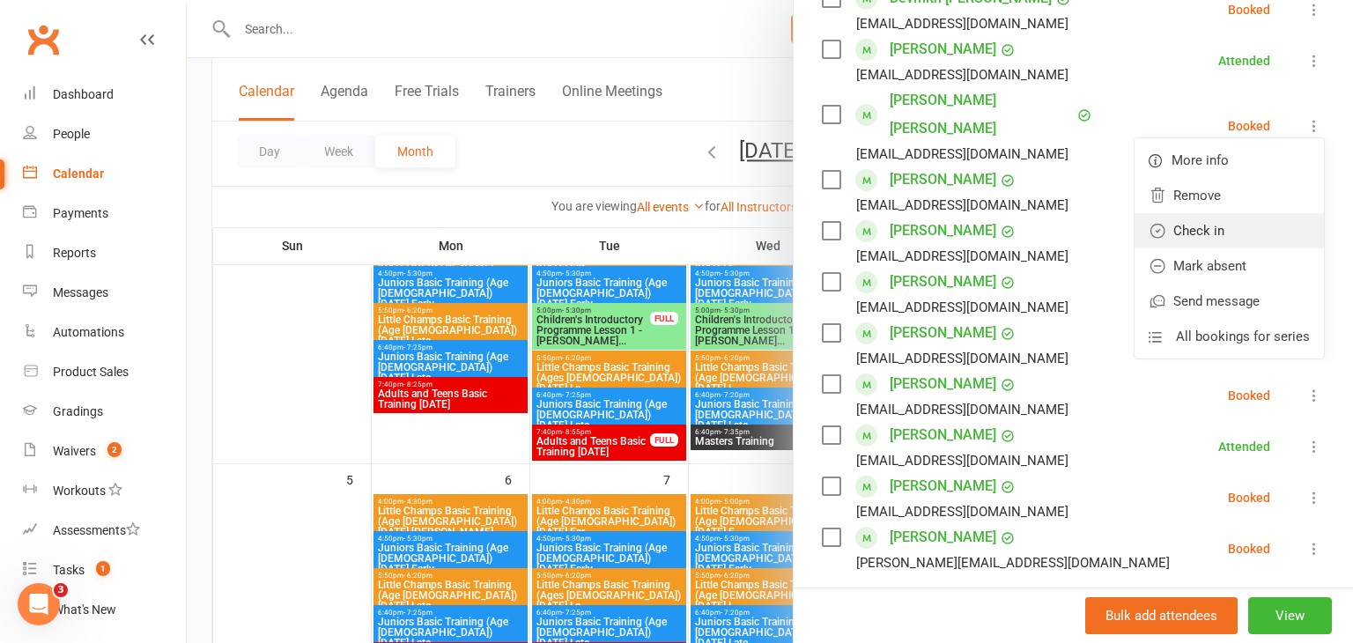
click at [1241, 213] on link "Check in" at bounding box center [1229, 230] width 189 height 35
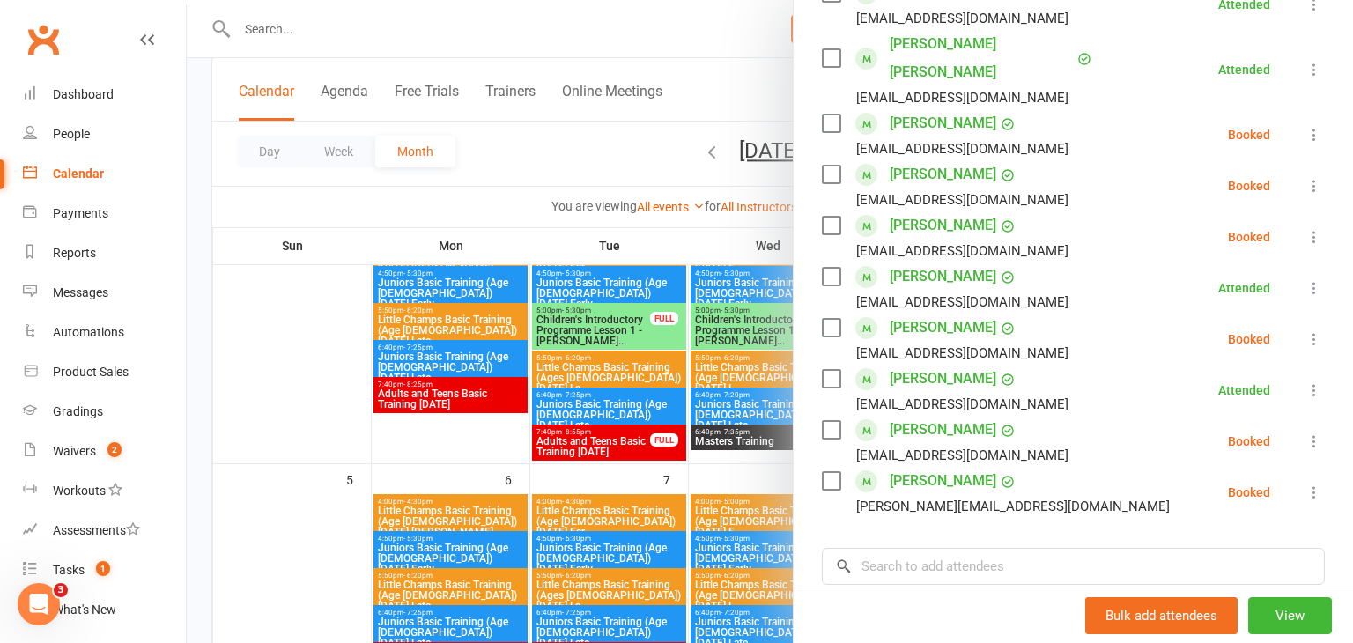
scroll to position [460, 0]
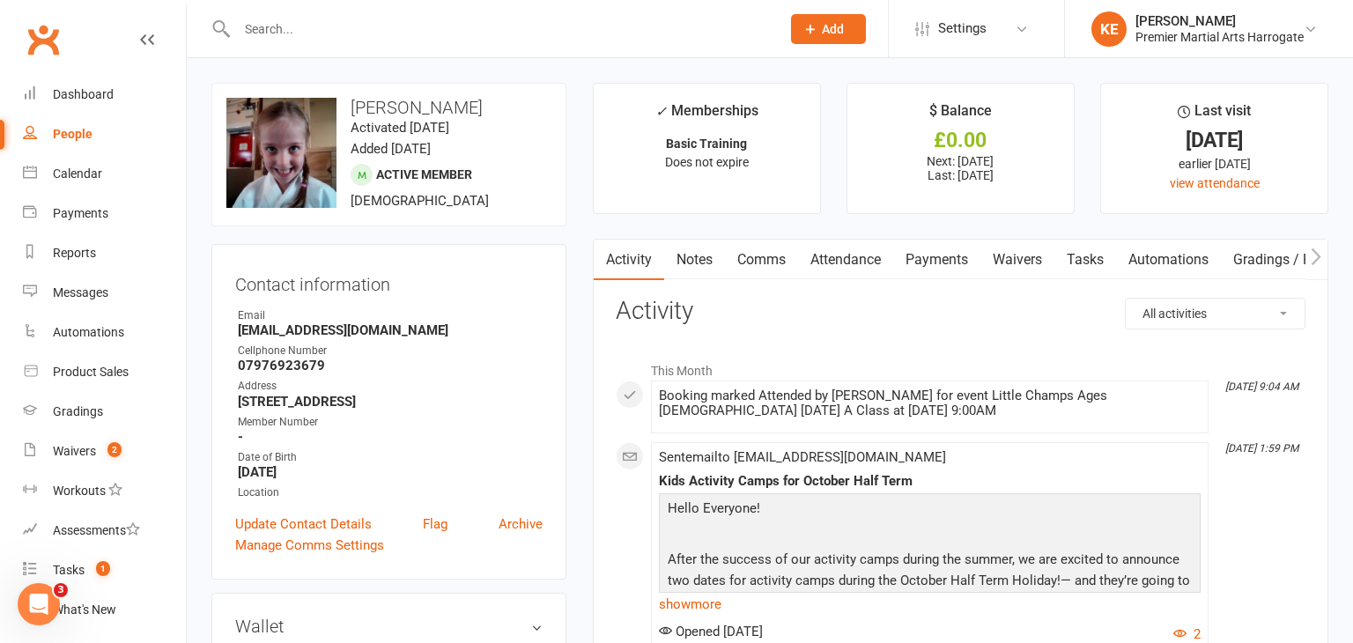
click at [330, 28] on input "text" at bounding box center [500, 29] width 536 height 25
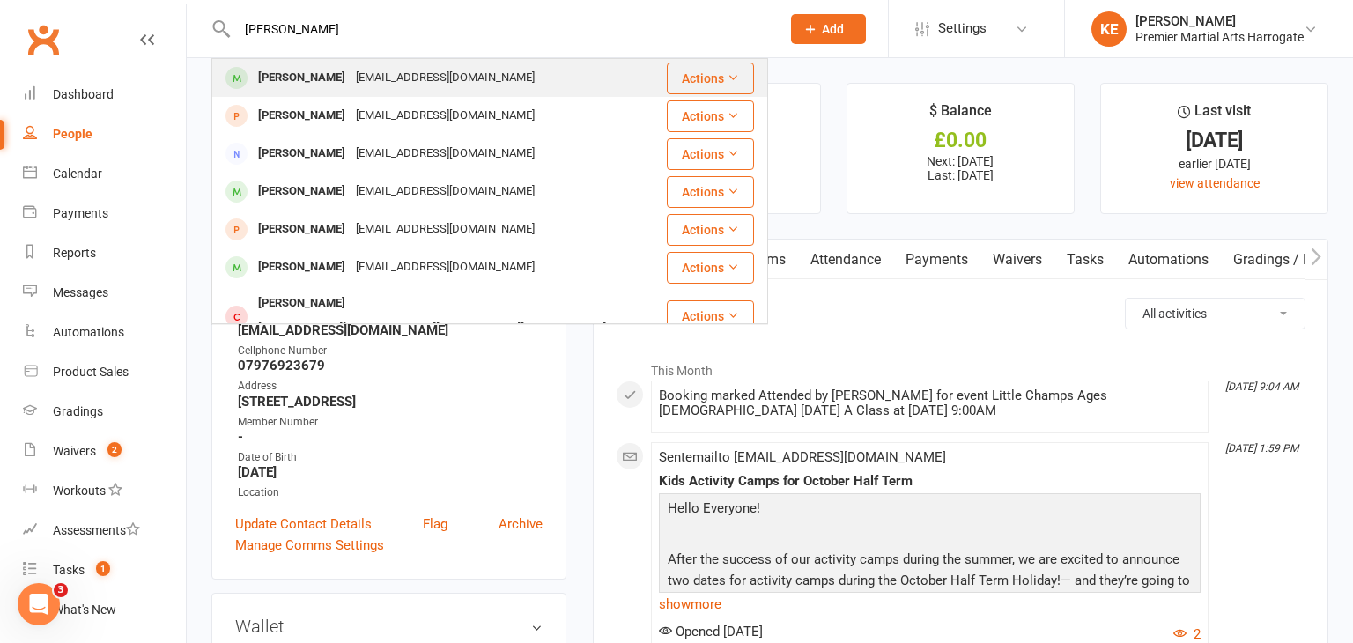
type input "oliver fraser"
click at [300, 72] on div "Oliver Fraser" at bounding box center [302, 78] width 98 height 26
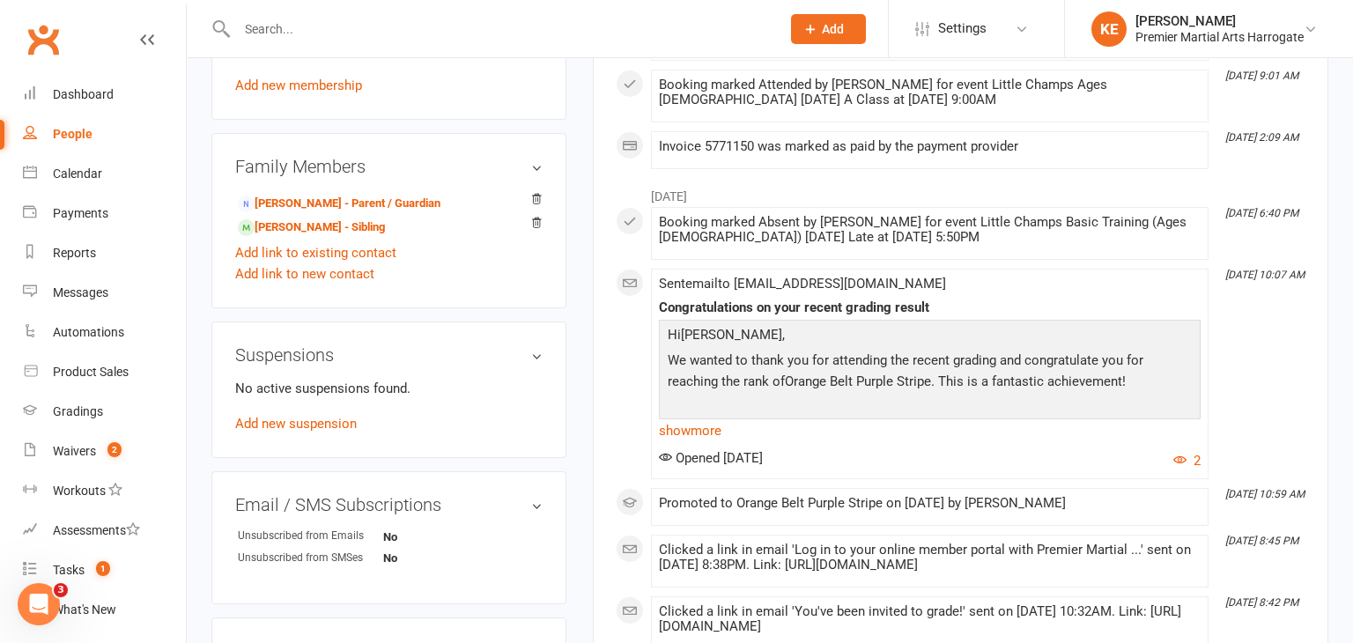
scroll to position [874, 0]
click at [84, 92] on div "Dashboard" at bounding box center [83, 94] width 61 height 14
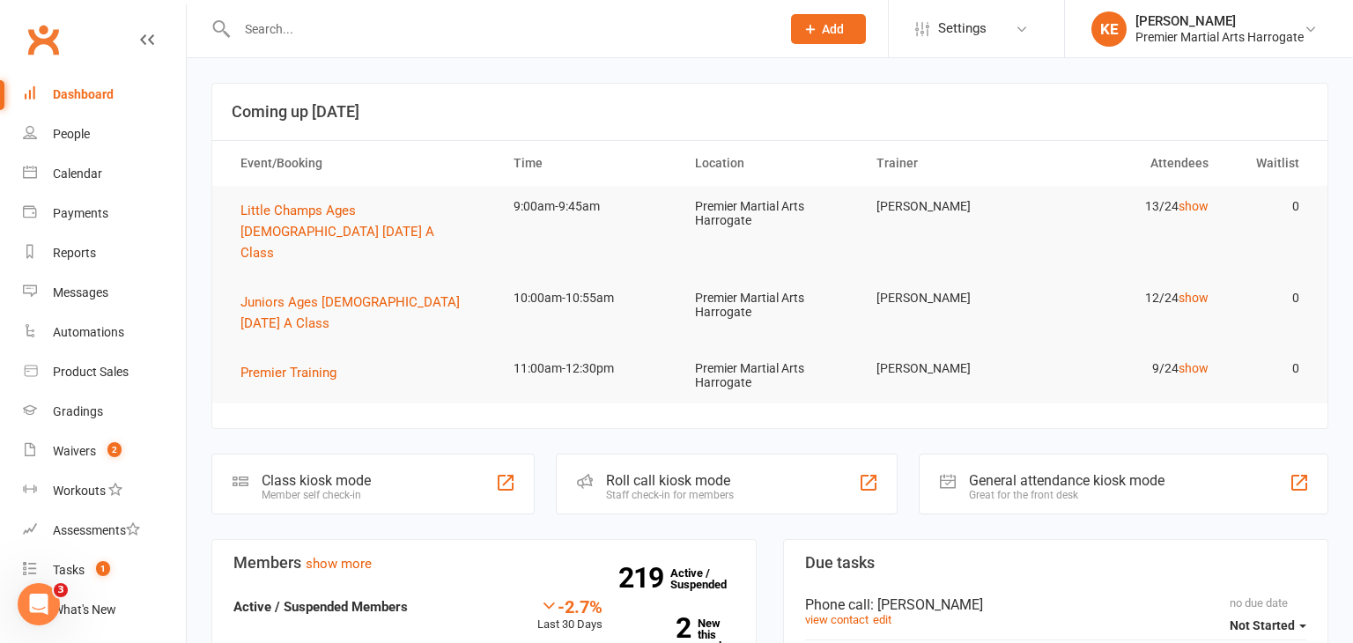
click at [294, 21] on input "text" at bounding box center [500, 29] width 536 height 25
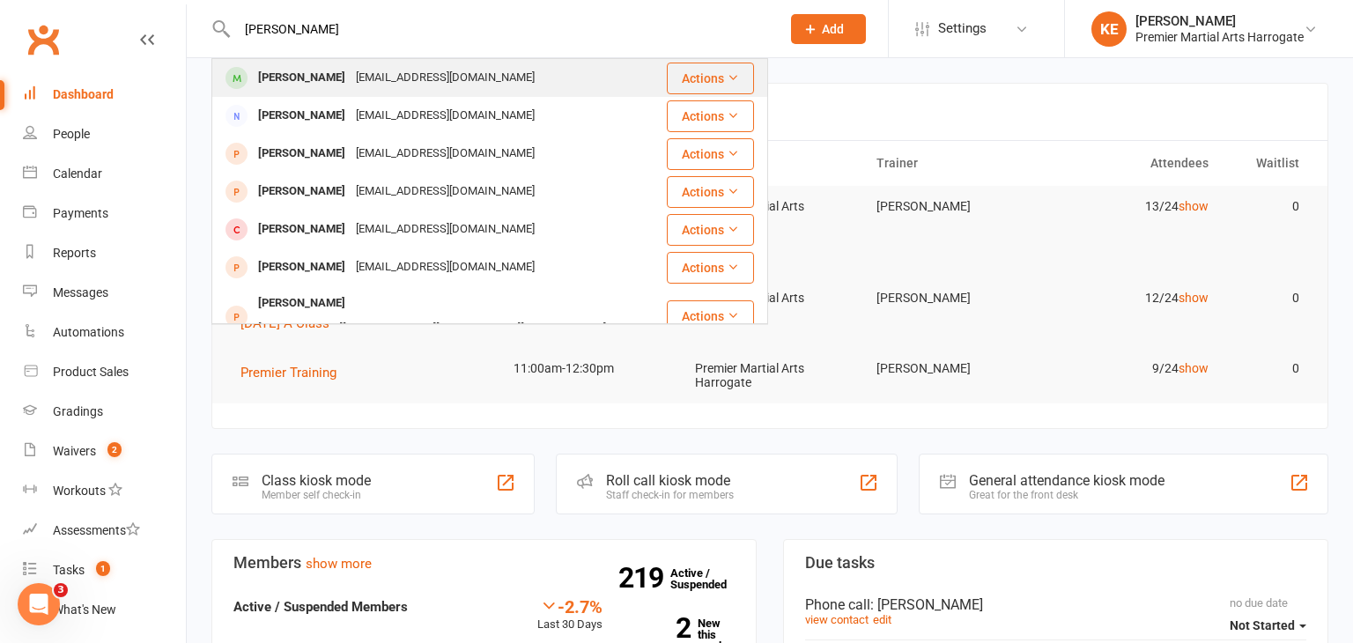
type input "olivia y"
click at [273, 71] on div "Olivia Young" at bounding box center [302, 78] width 98 height 26
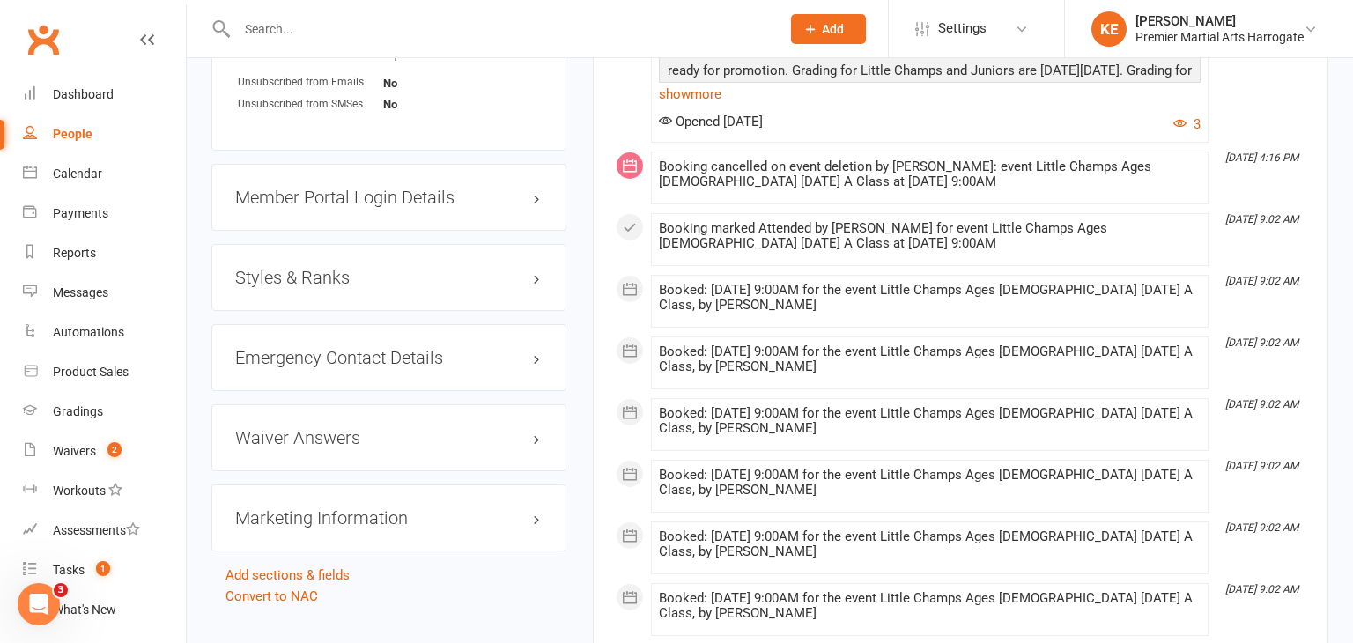
scroll to position [1268, 0]
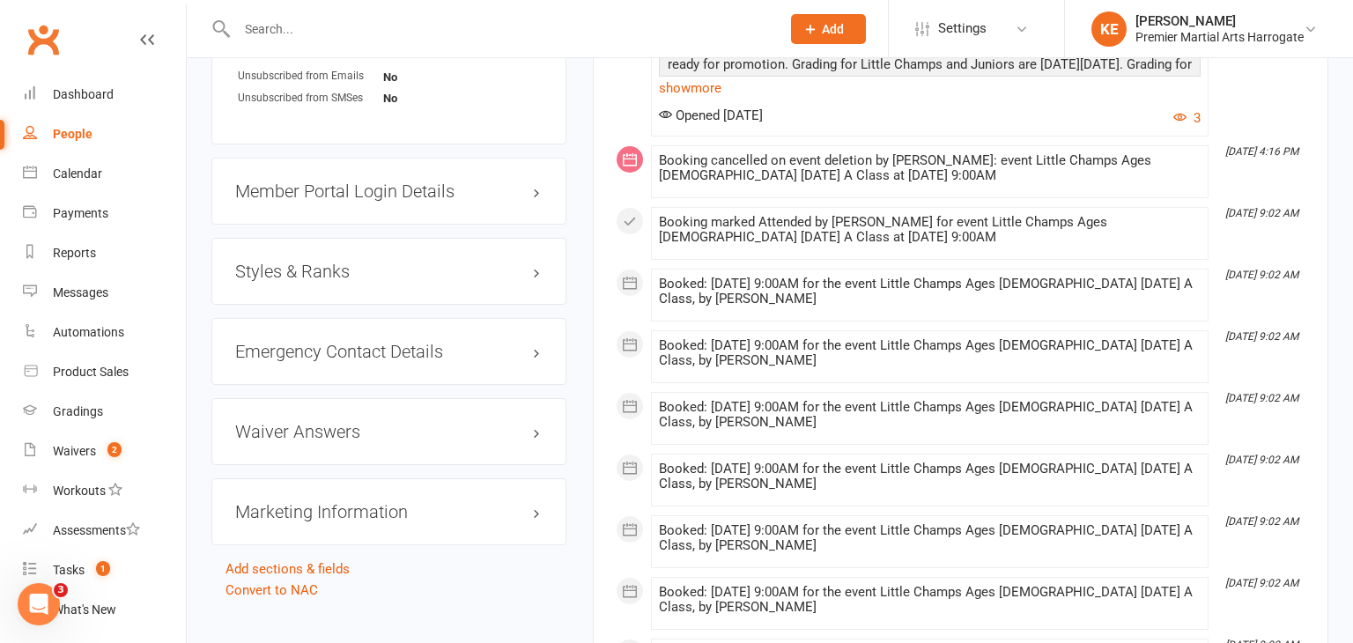
click at [529, 281] on h3 "Styles & Ranks" at bounding box center [388, 271] width 307 height 19
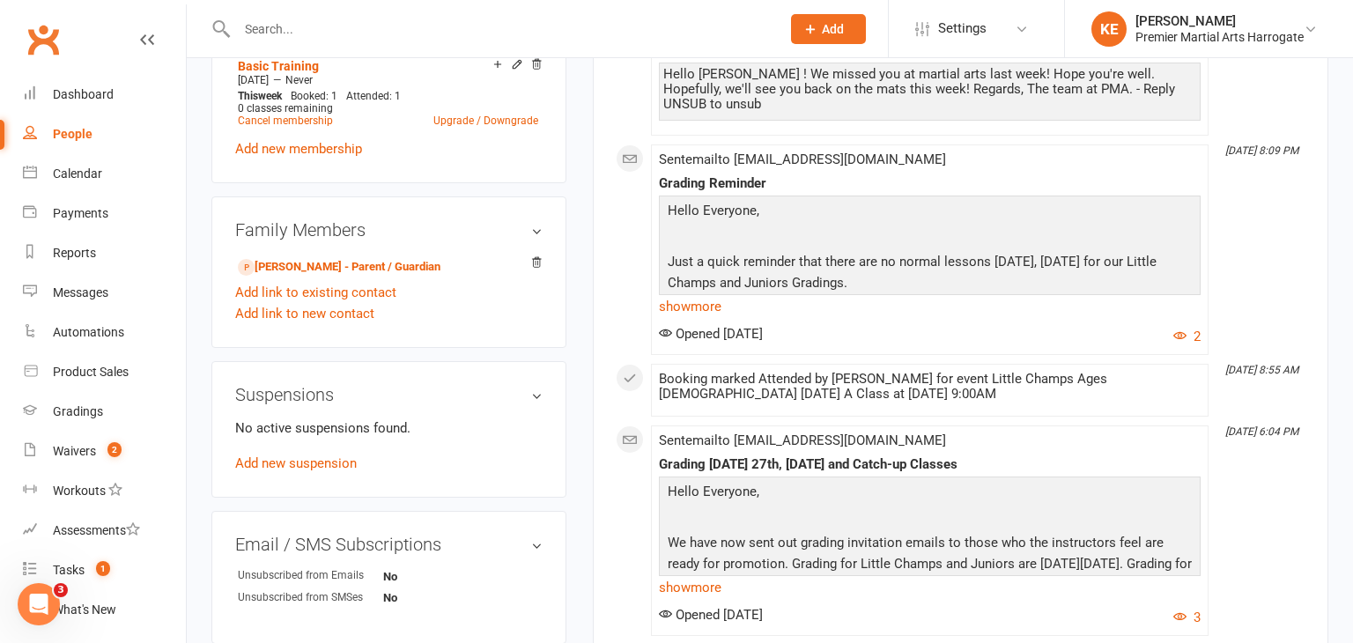
scroll to position [0, 0]
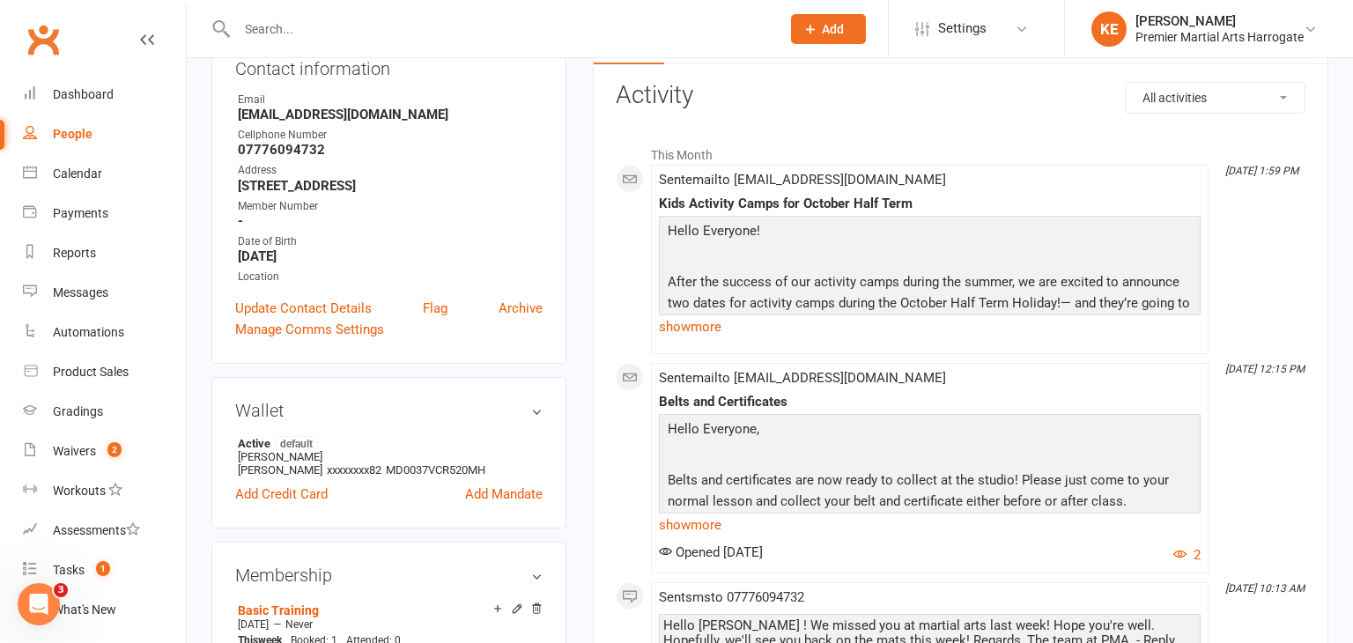
scroll to position [218, 0]
click at [351, 316] on link "Update Contact Details" at bounding box center [303, 306] width 137 height 21
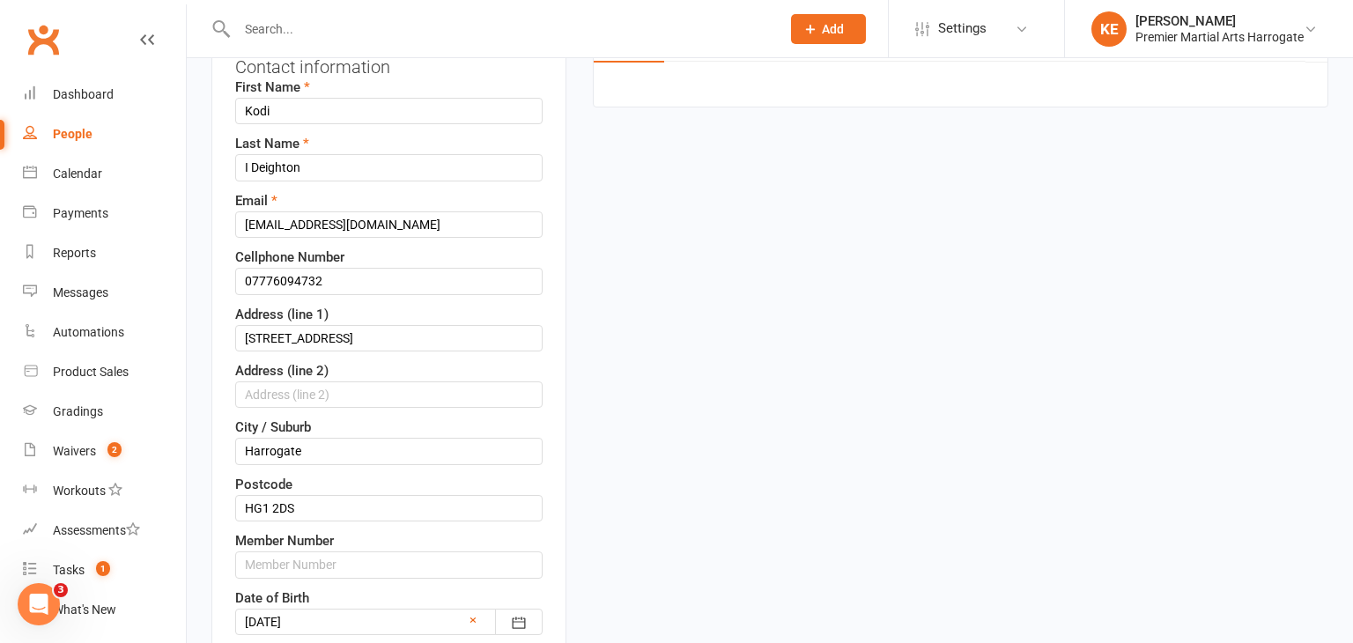
scroll to position [83, 0]
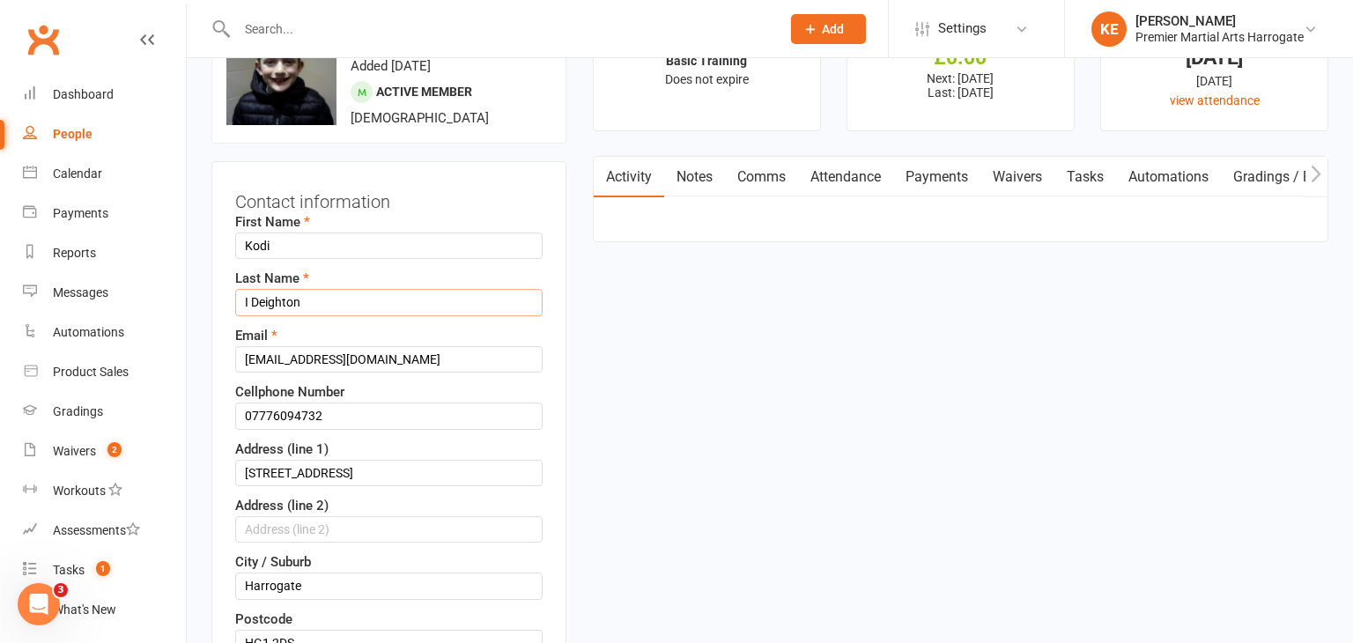
click at [250, 301] on input "I Deighton" at bounding box center [388, 302] width 307 height 26
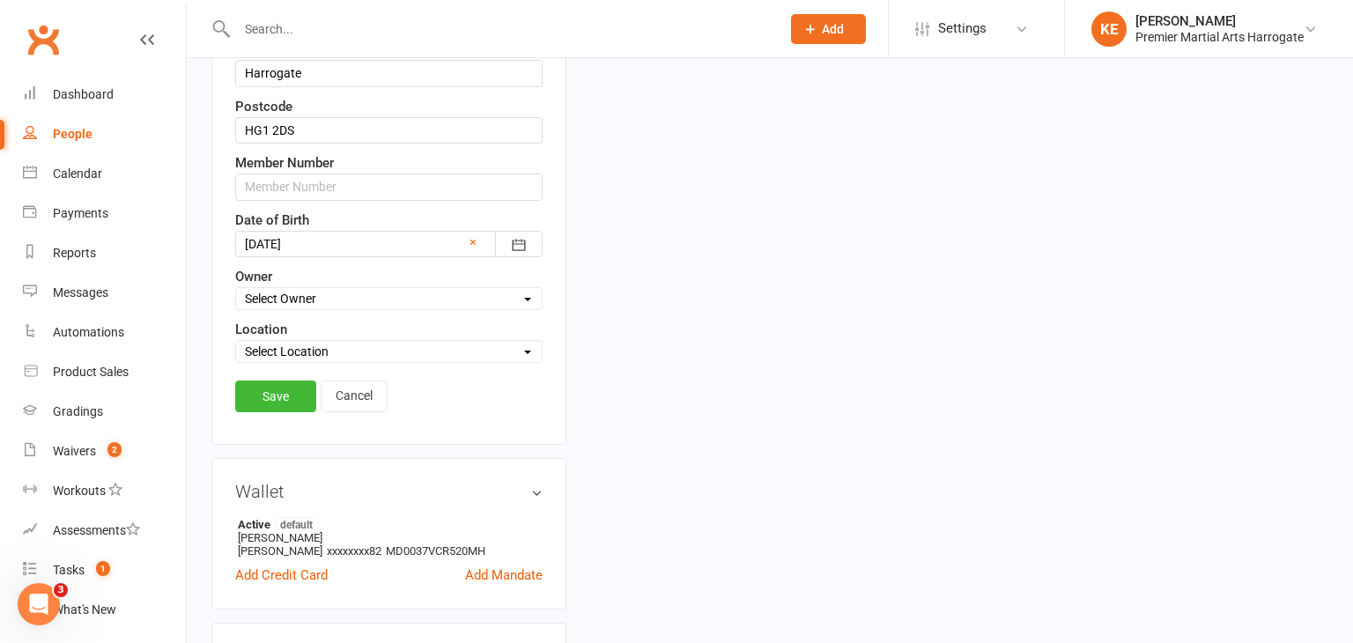
scroll to position [596, 0]
type input "[PERSON_NAME]"
click at [274, 387] on link "Save" at bounding box center [275, 396] width 81 height 32
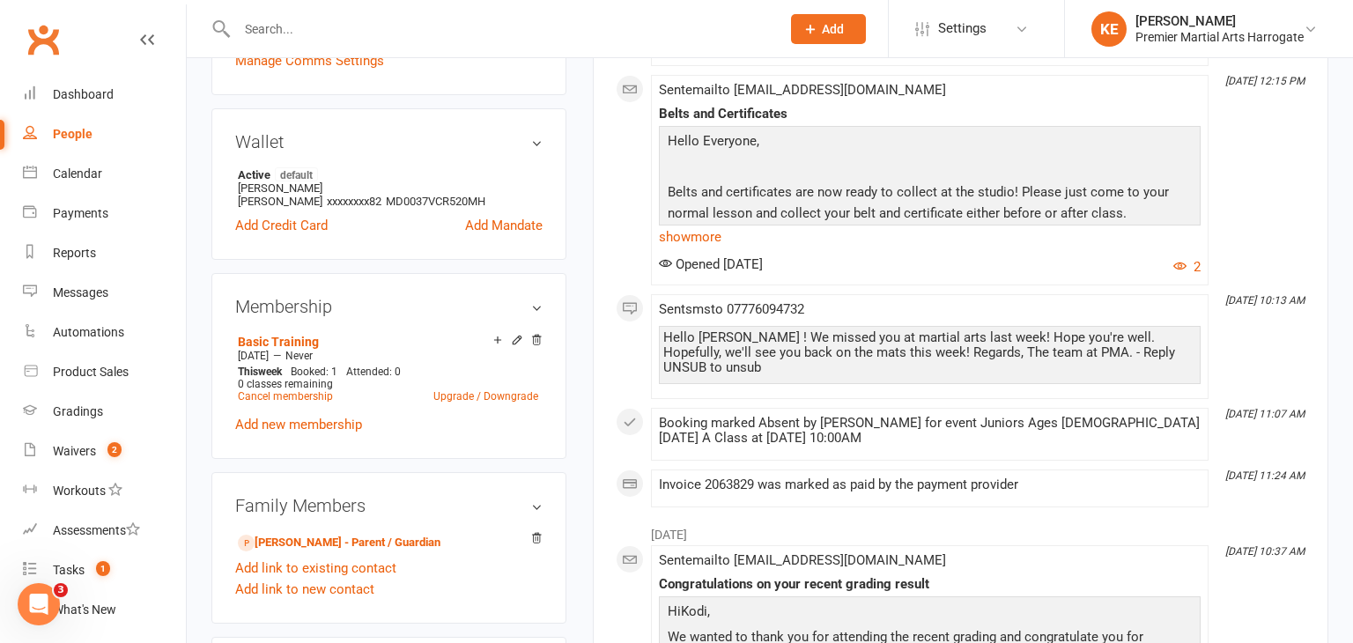
scroll to position [512, 0]
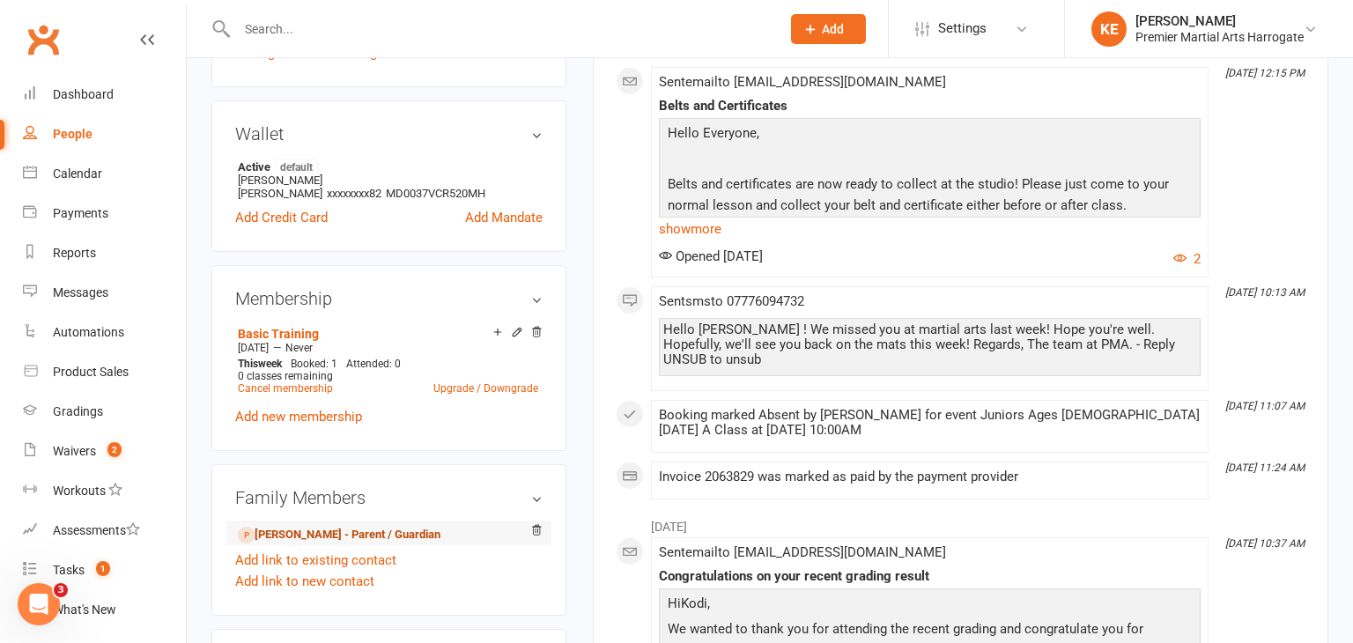
click at [323, 526] on link "[PERSON_NAME] - Parent / Guardian" at bounding box center [339, 535] width 203 height 18
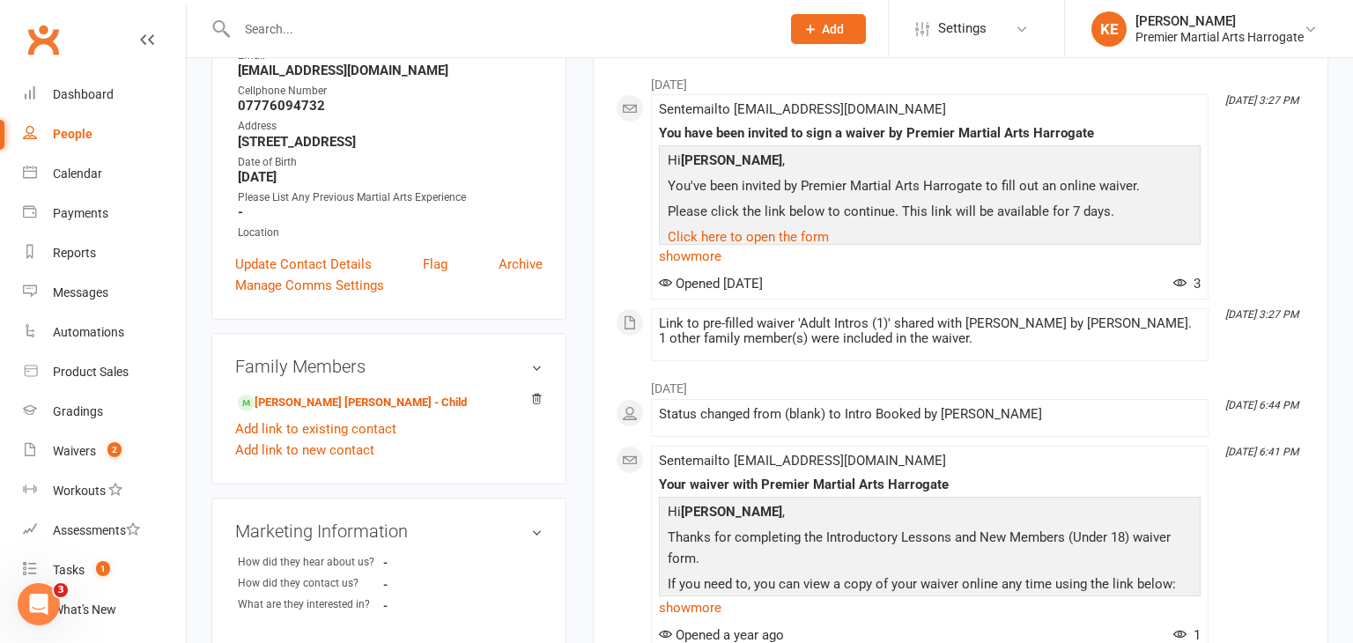
scroll to position [257, 0]
click at [339, 411] on link "[PERSON_NAME] [PERSON_NAME] - Child" at bounding box center [352, 402] width 229 height 18
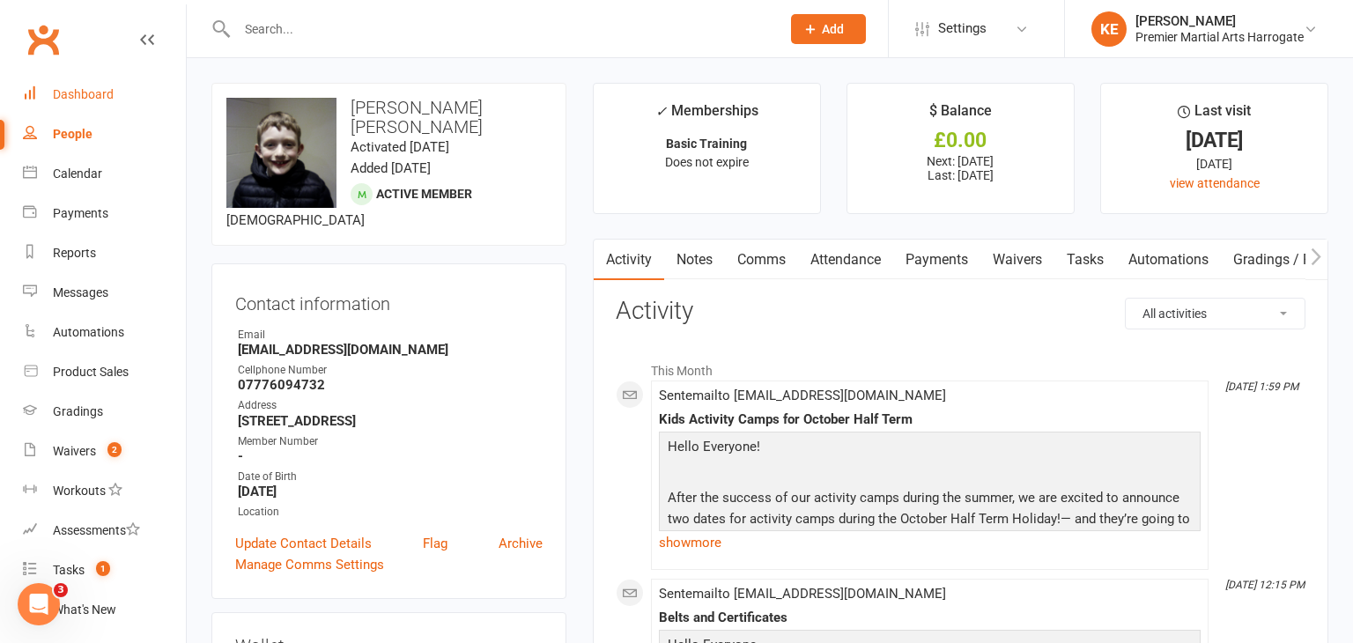
click at [72, 84] on link "Dashboard" at bounding box center [104, 95] width 163 height 40
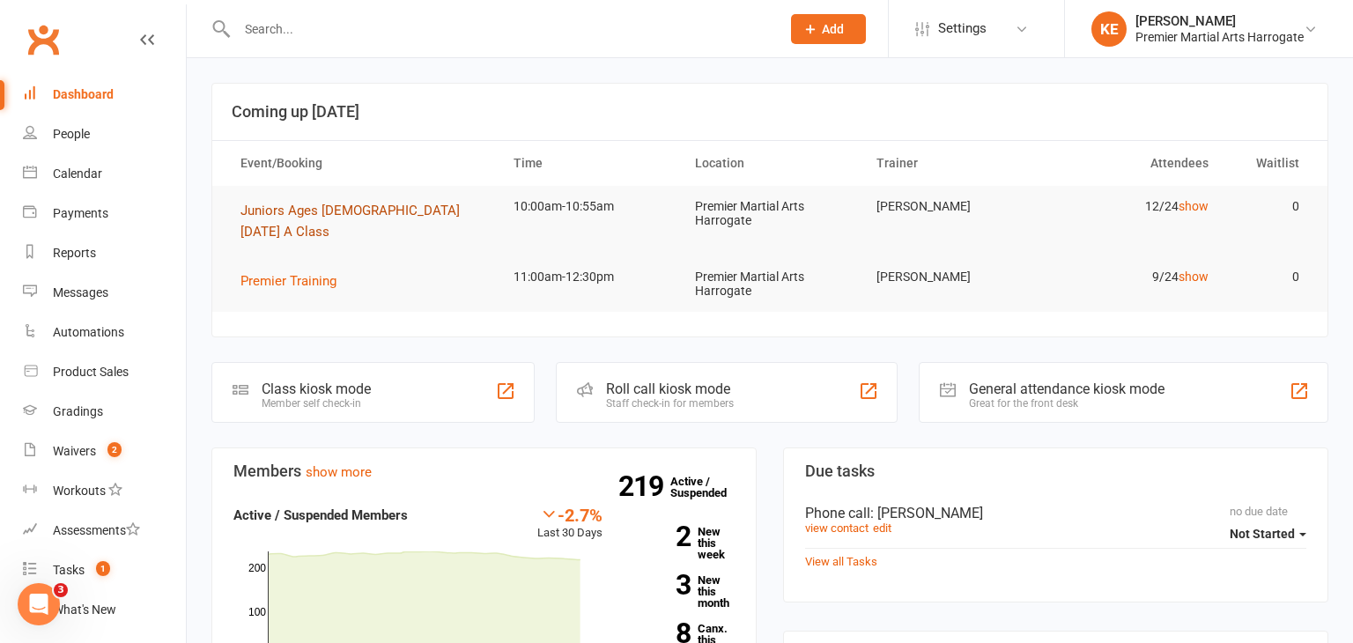
click at [441, 209] on span "Juniors Ages [DEMOGRAPHIC_DATA] [DATE] A Class" at bounding box center [349, 221] width 219 height 37
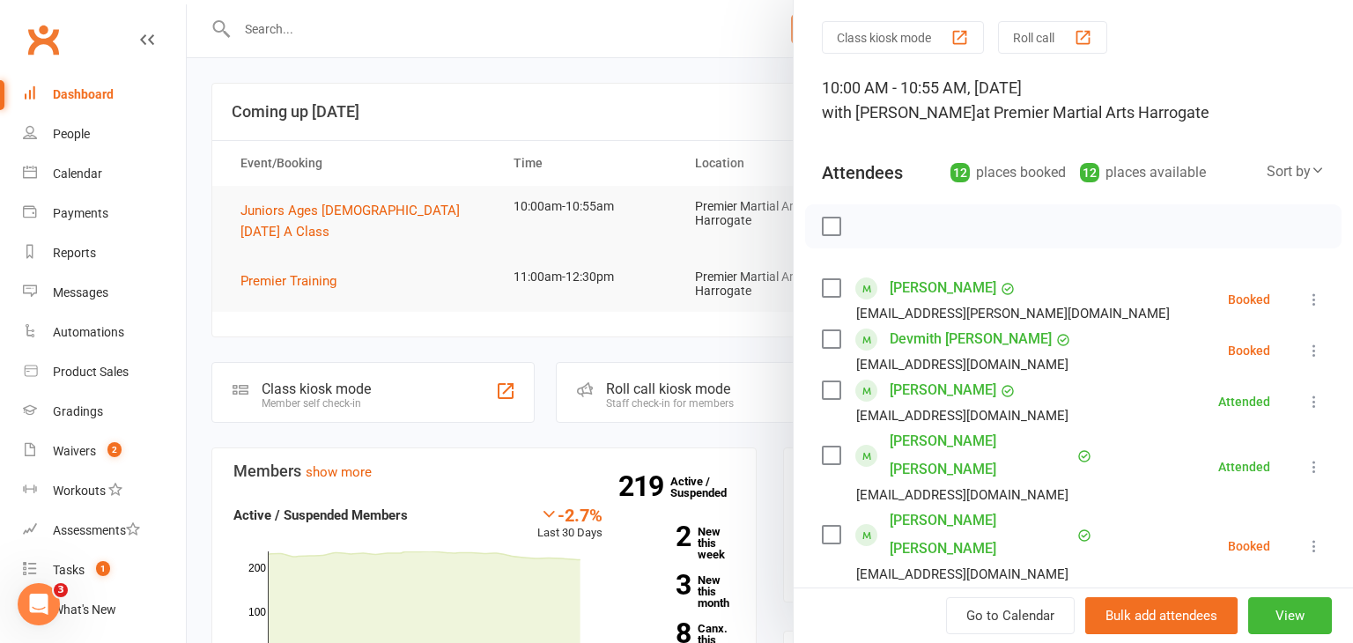
scroll to position [57, 0]
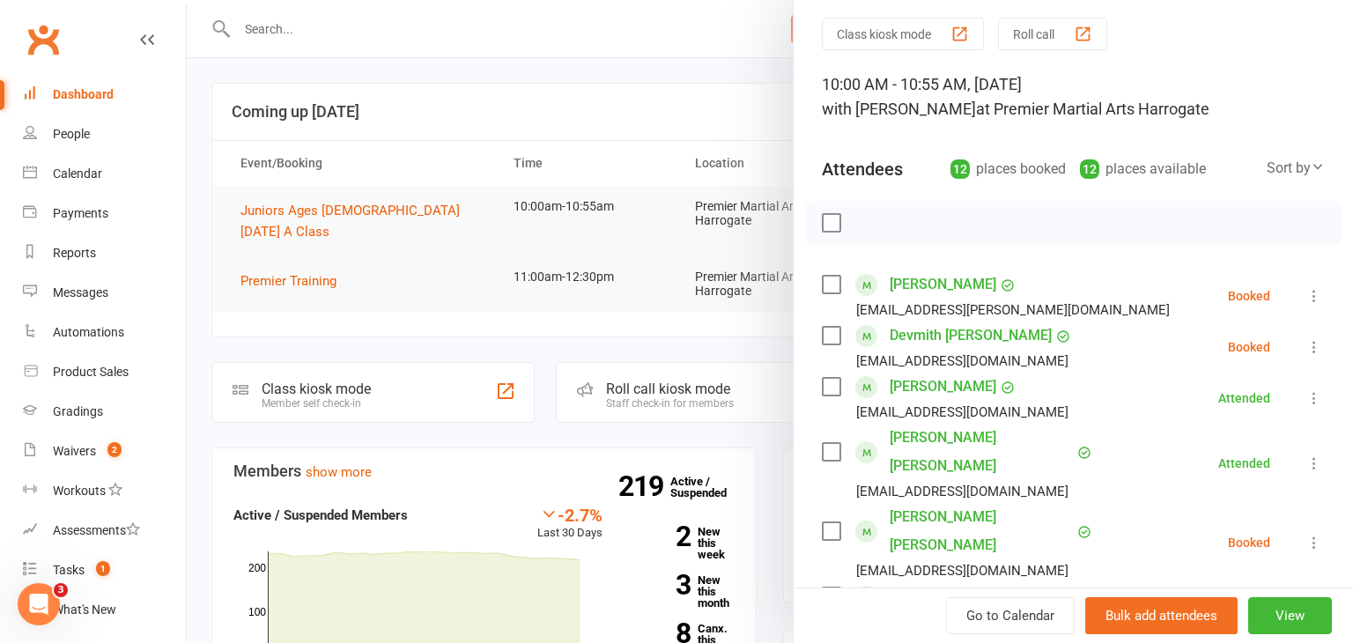
click at [1315, 293] on icon at bounding box center [1315, 296] width 18 height 18
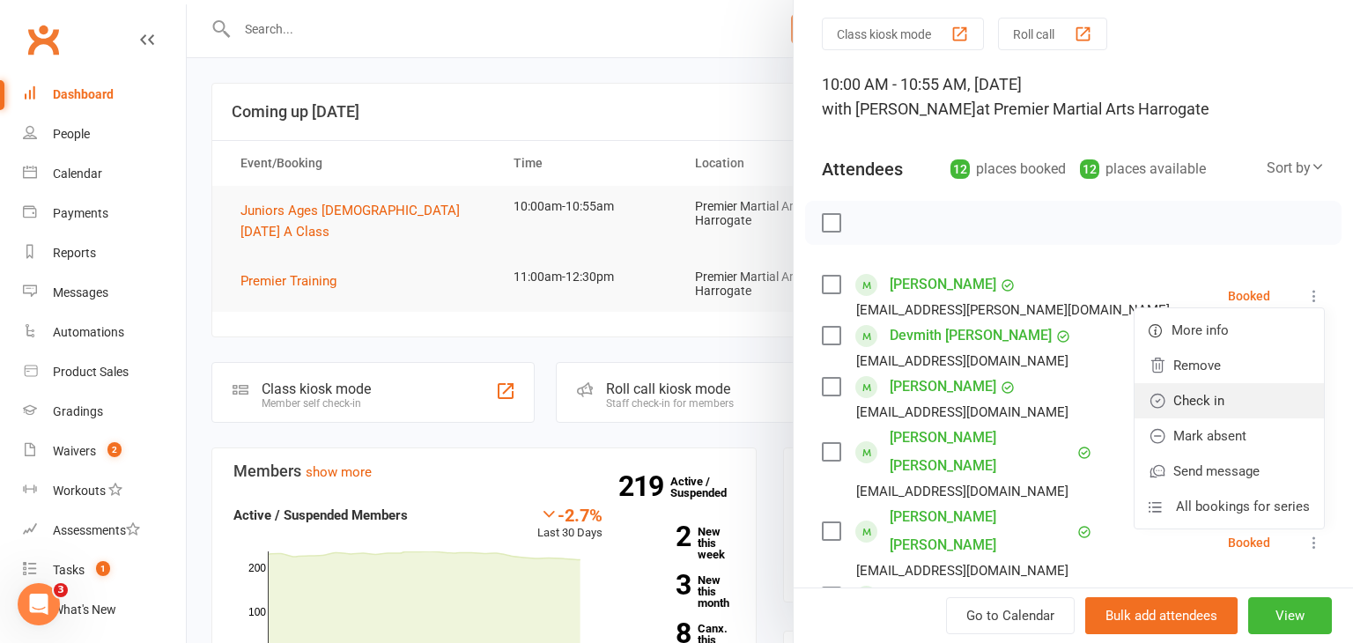
click at [1240, 393] on link "Check in" at bounding box center [1229, 400] width 189 height 35
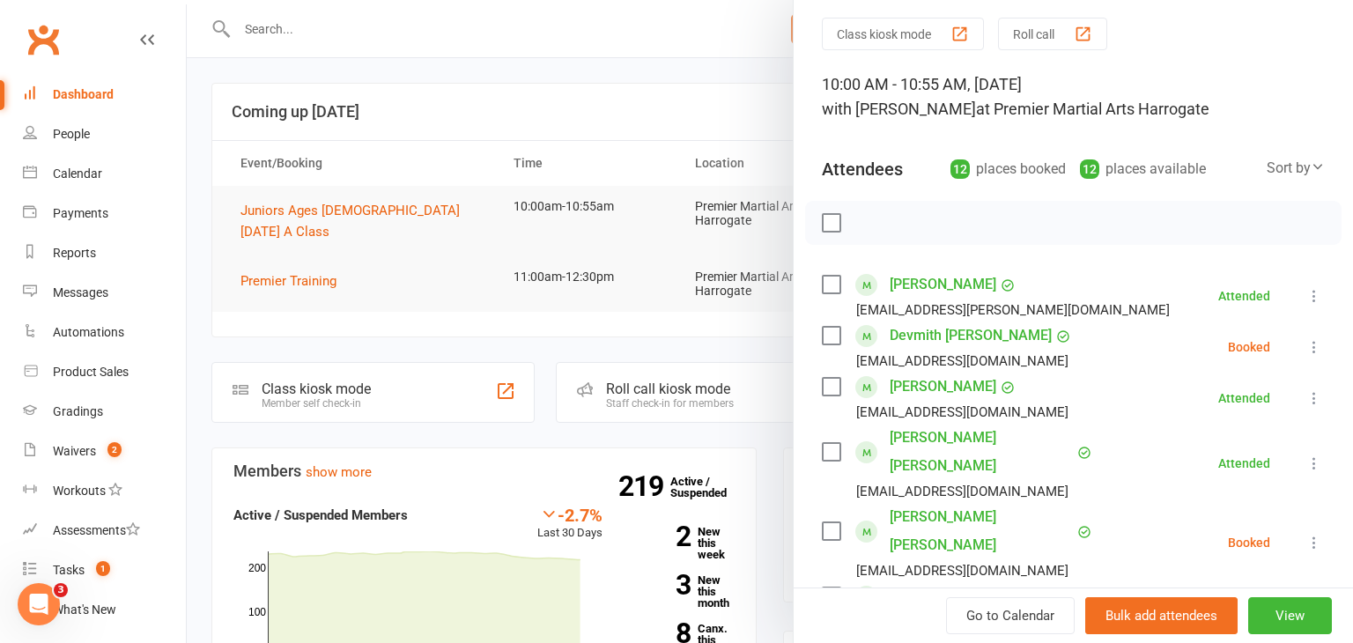
click at [1320, 353] on icon at bounding box center [1315, 347] width 18 height 18
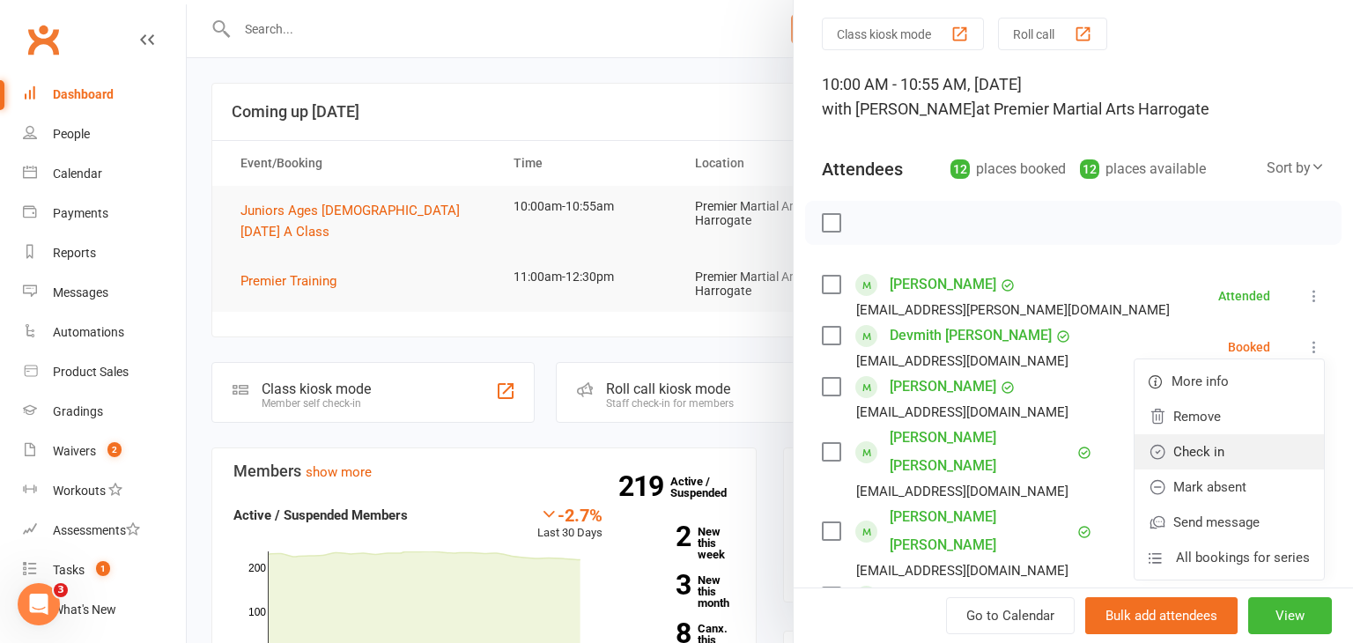
click at [1217, 442] on link "Check in" at bounding box center [1229, 451] width 189 height 35
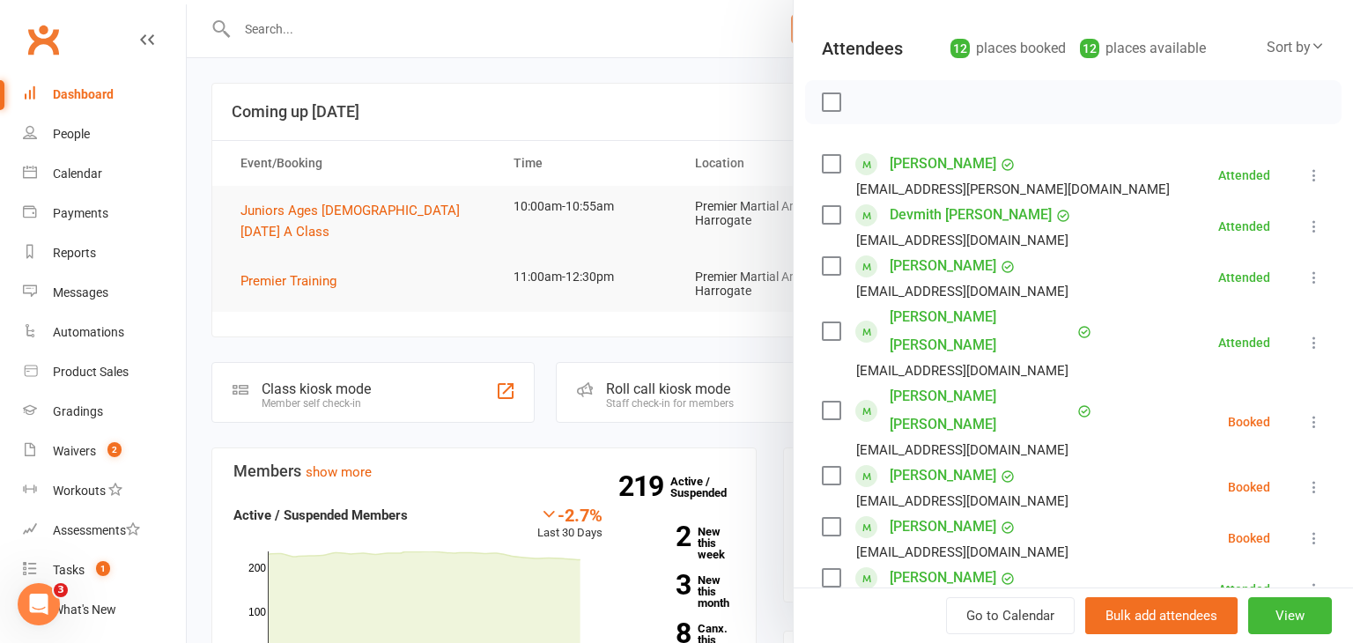
scroll to position [183, 0]
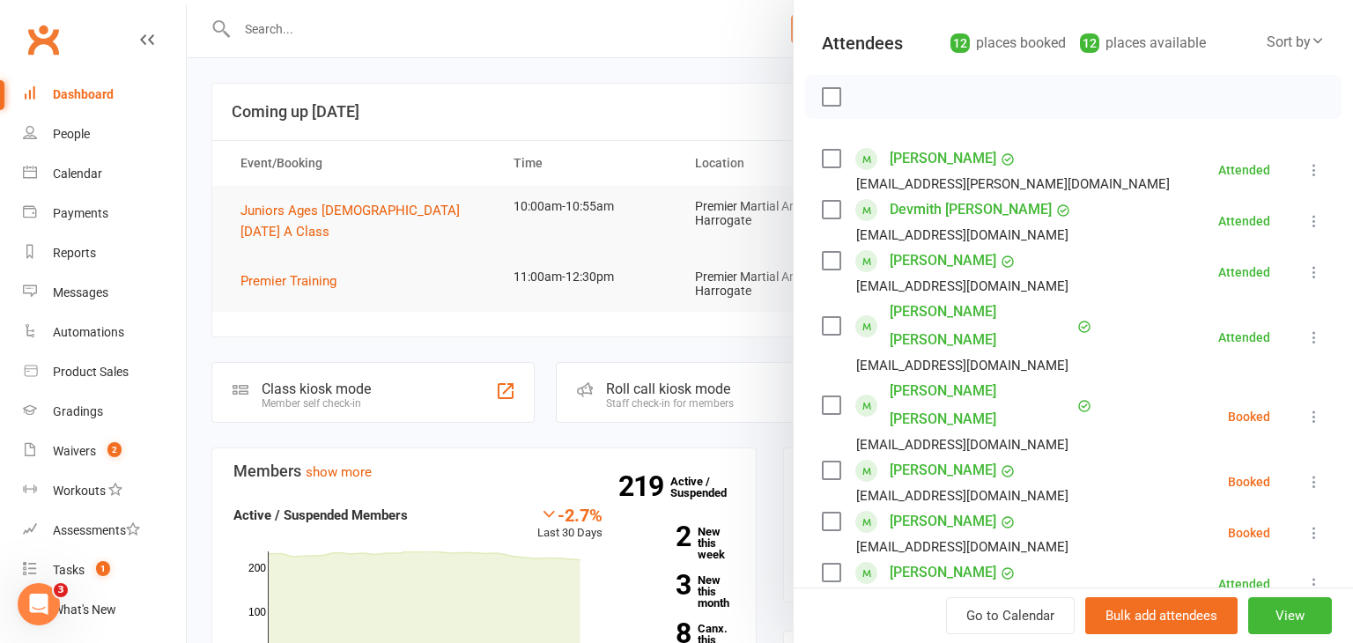
click at [1312, 408] on icon at bounding box center [1315, 417] width 18 height 18
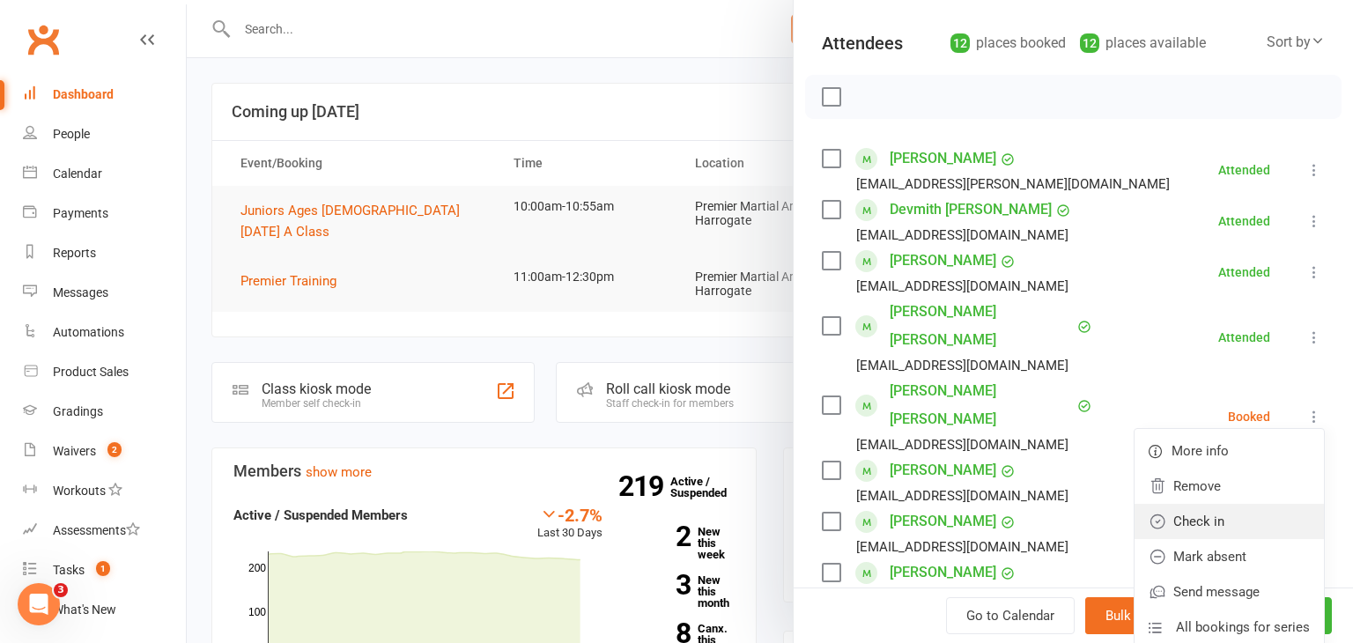
click at [1222, 504] on link "Check in" at bounding box center [1229, 521] width 189 height 35
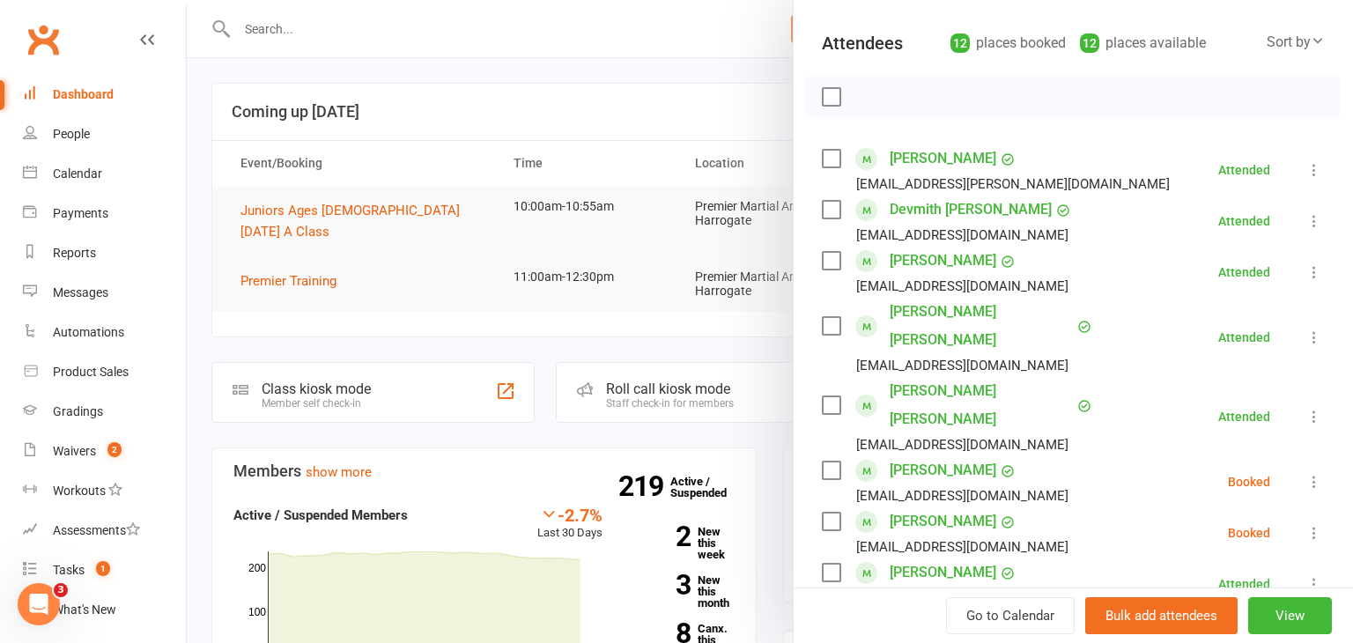
click at [1315, 473] on icon at bounding box center [1315, 482] width 18 height 18
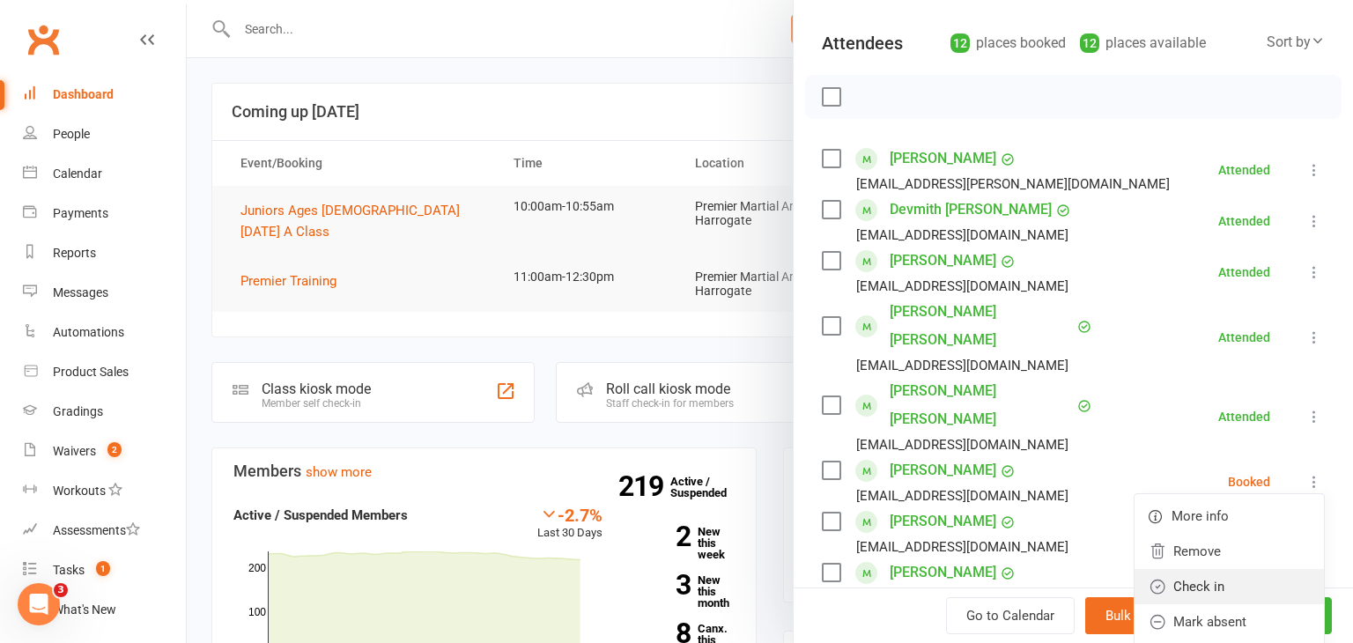
click at [1245, 569] on link "Check in" at bounding box center [1229, 586] width 189 height 35
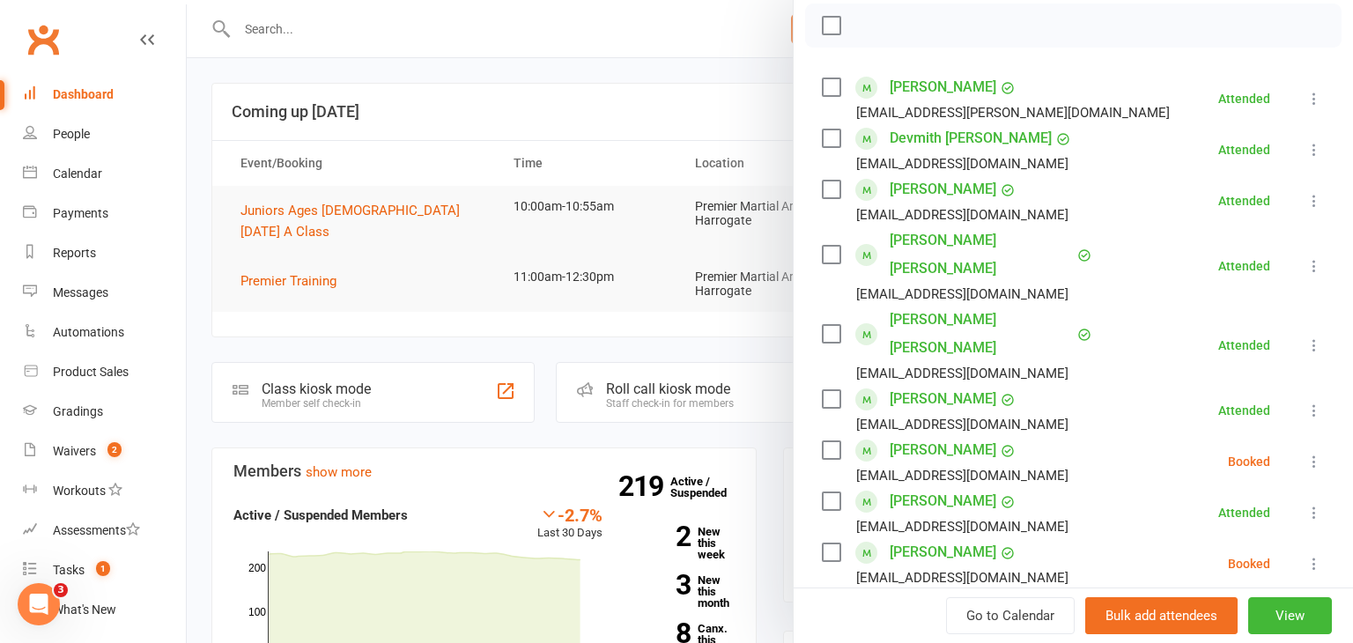
scroll to position [265, 0]
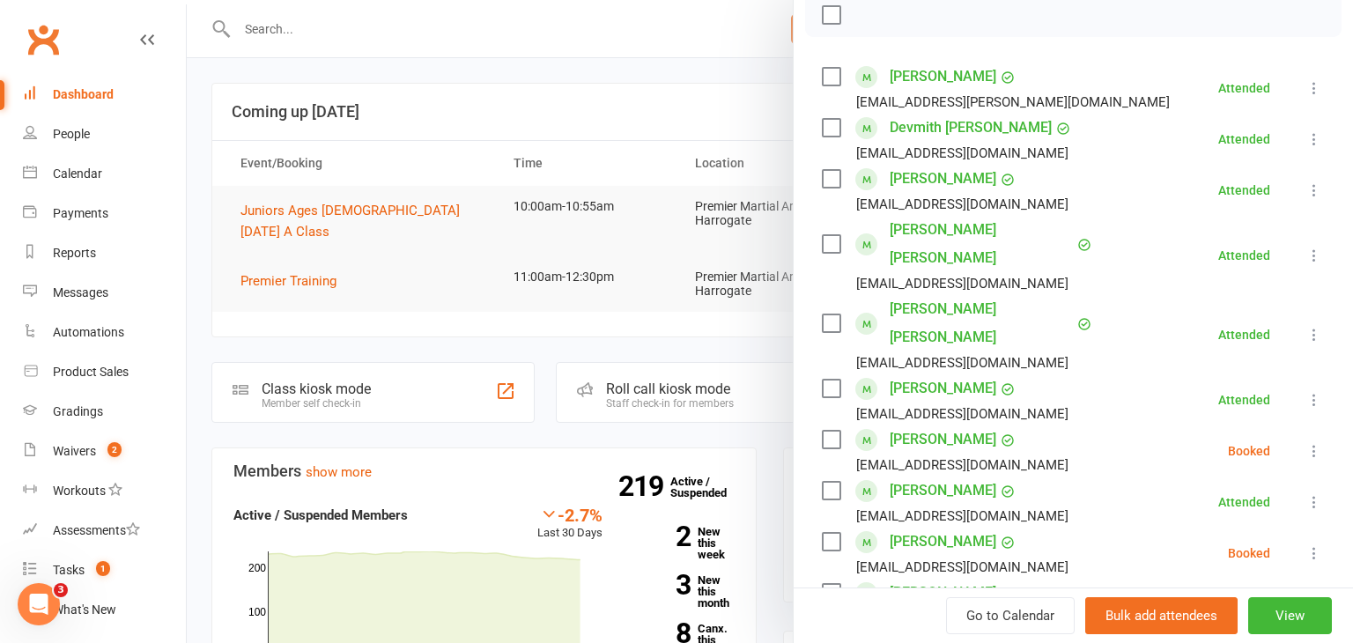
click at [1313, 442] on icon at bounding box center [1315, 451] width 18 height 18
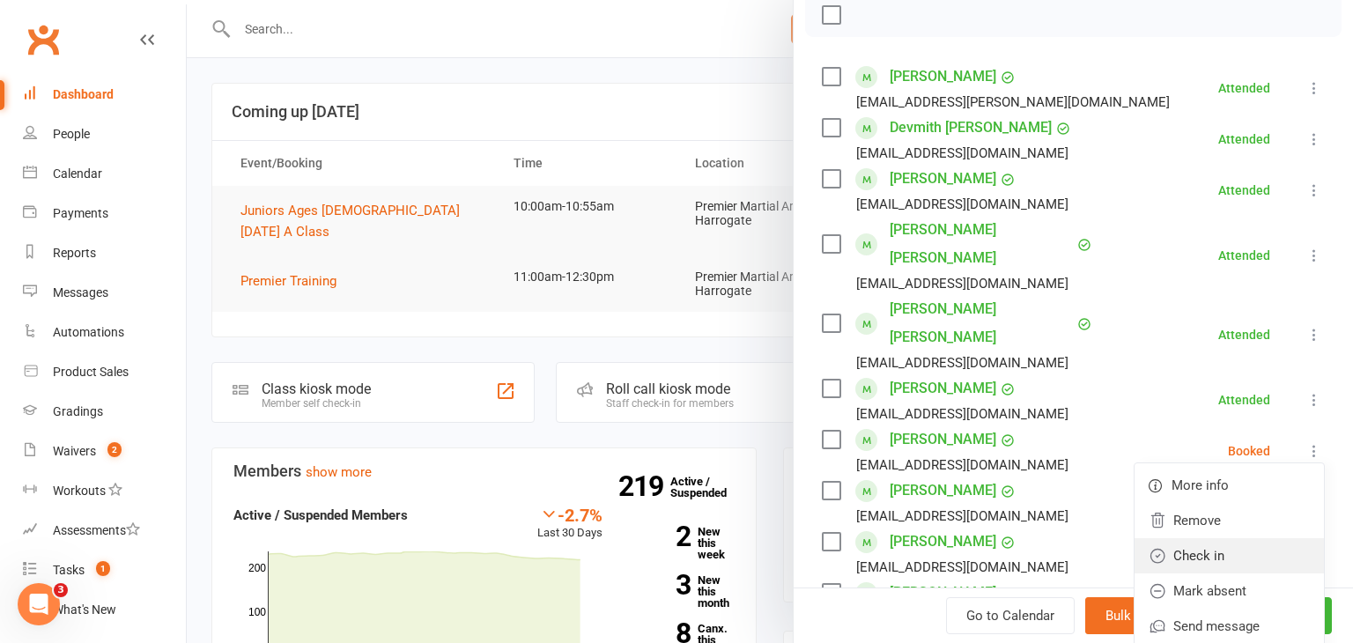
click at [1250, 538] on link "Check in" at bounding box center [1229, 555] width 189 height 35
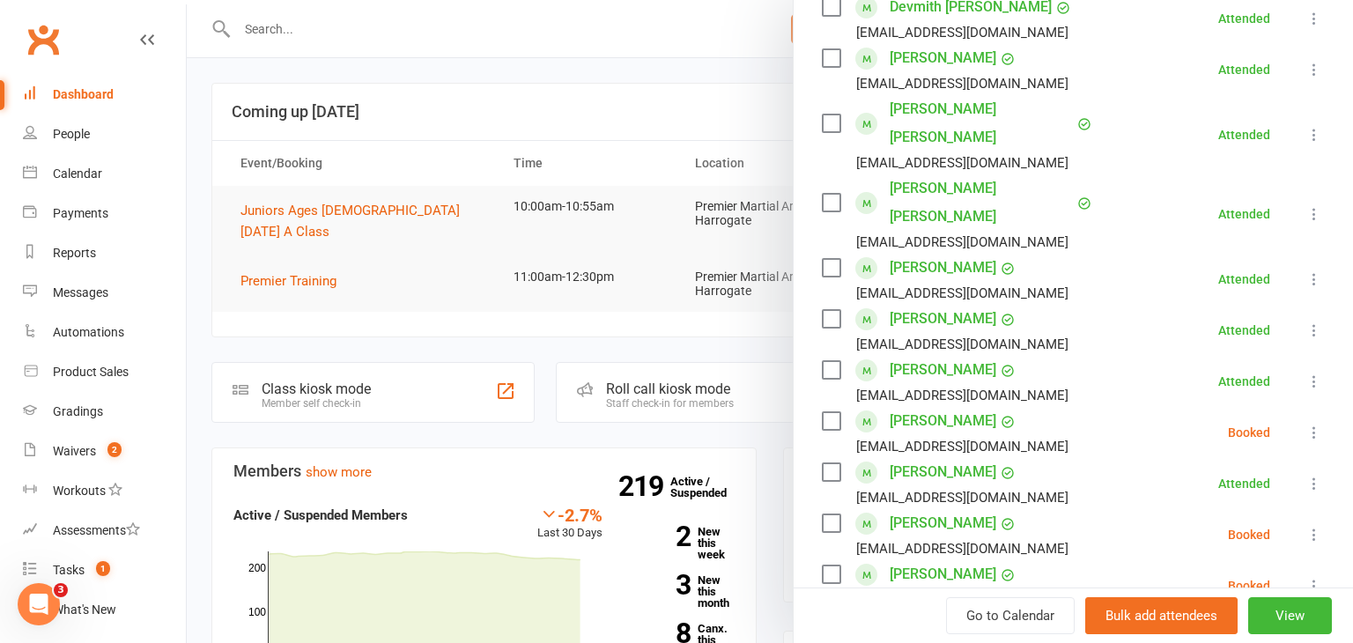
scroll to position [392, 0]
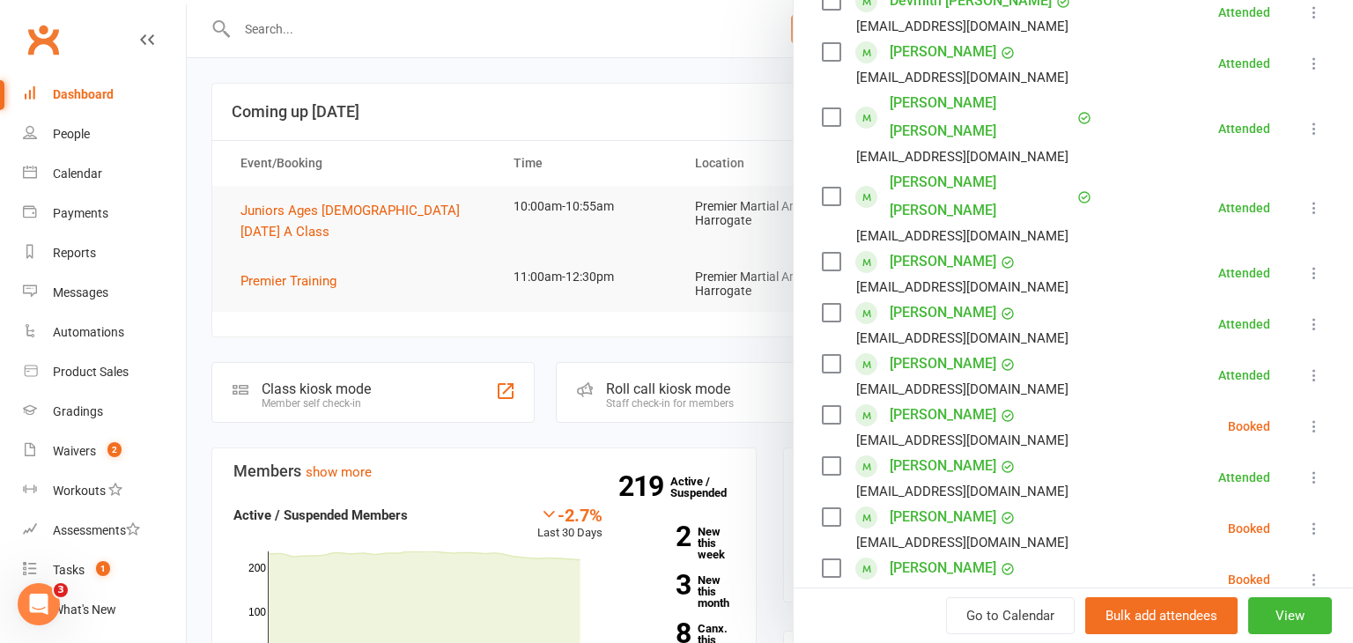
click at [1314, 418] on icon at bounding box center [1315, 427] width 18 height 18
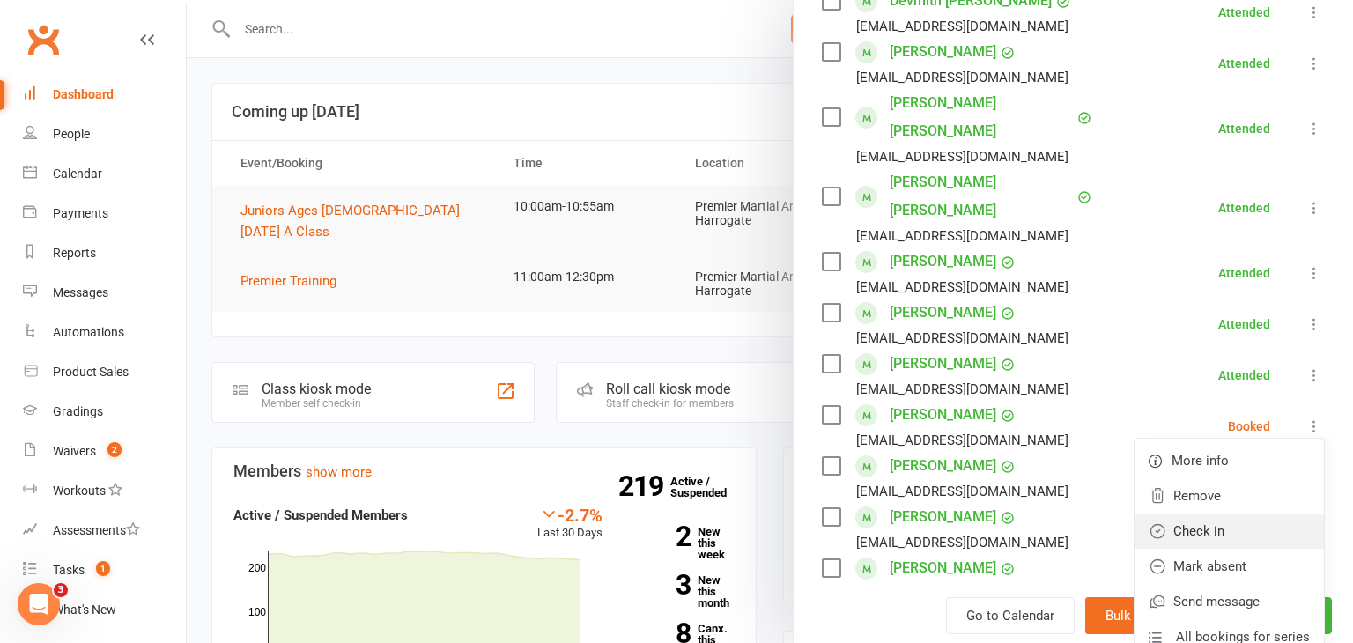
click at [1252, 514] on link "Check in" at bounding box center [1229, 531] width 189 height 35
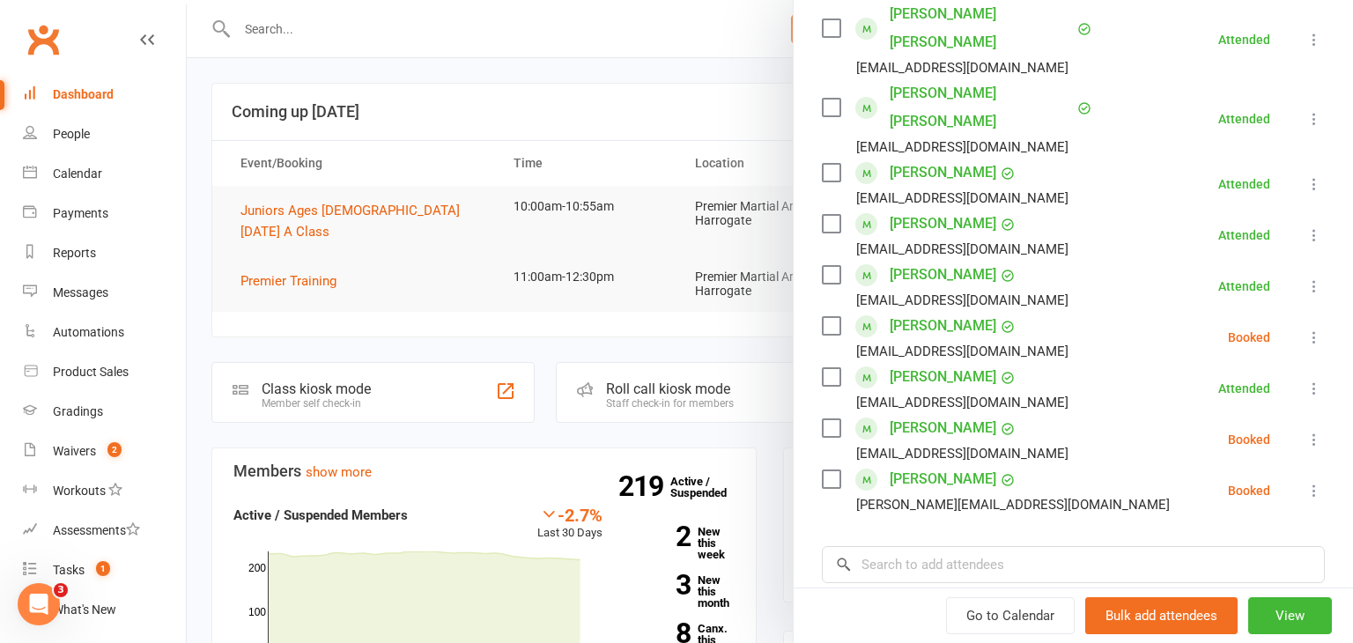
scroll to position [489, 0]
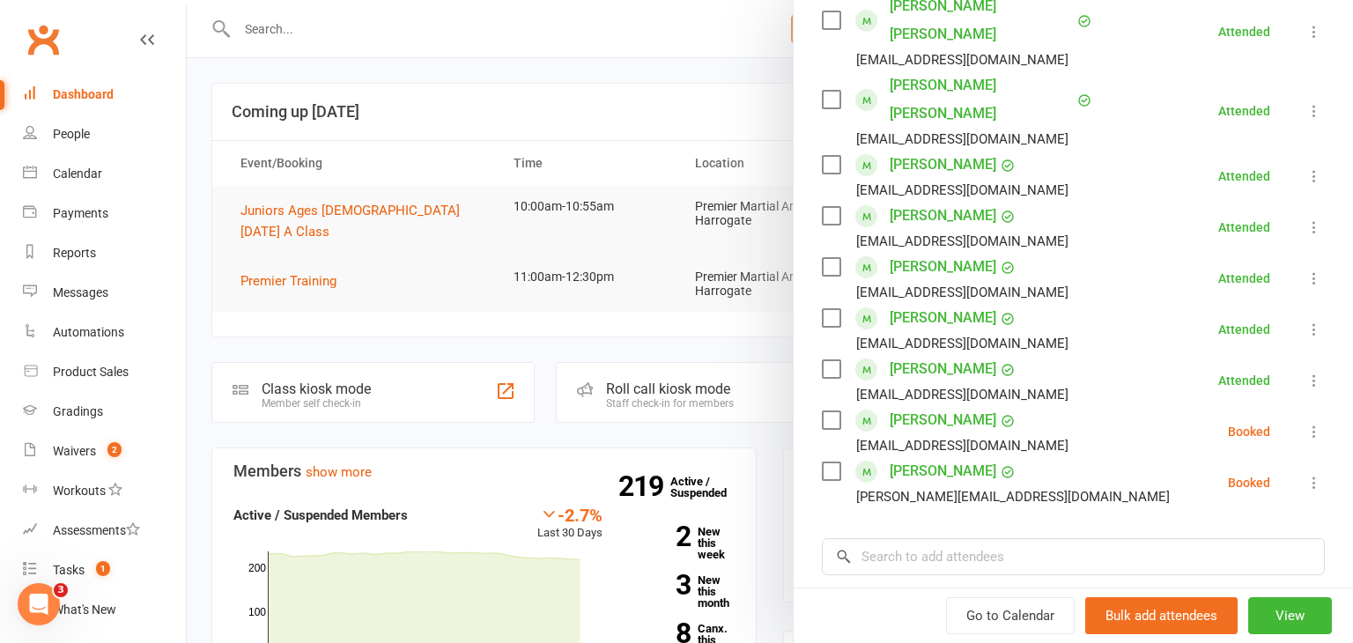
click at [1315, 423] on icon at bounding box center [1315, 432] width 18 height 18
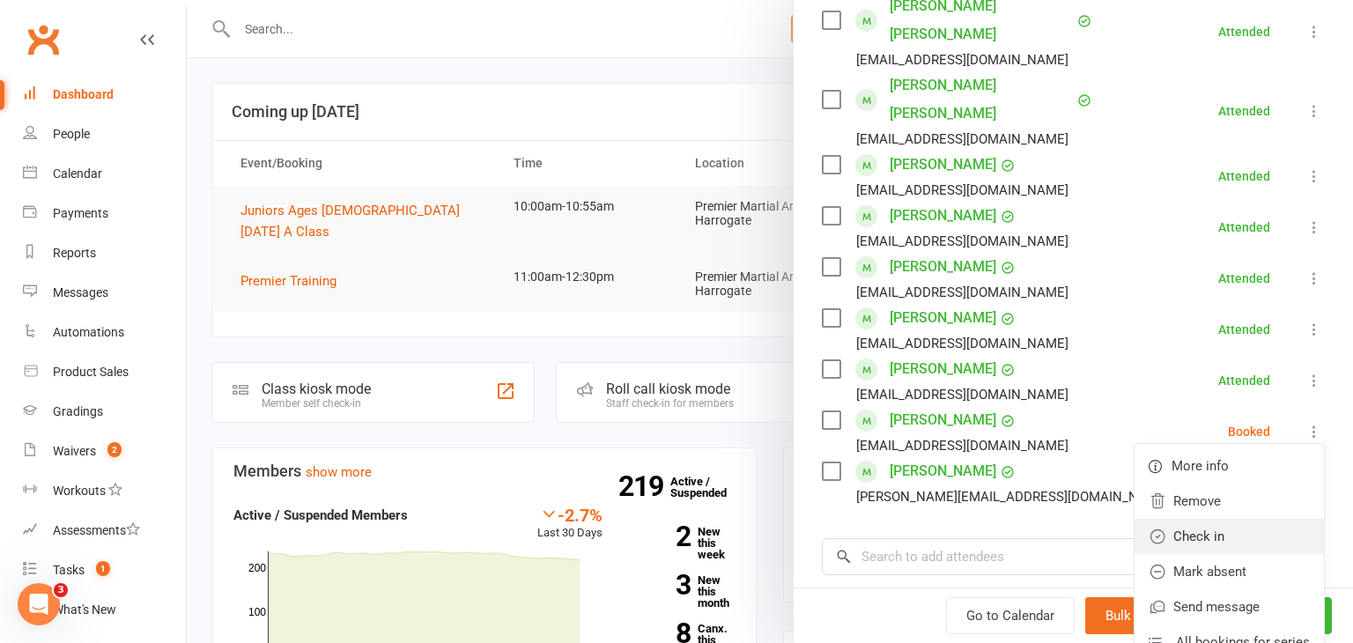
click at [1230, 519] on link "Check in" at bounding box center [1229, 536] width 189 height 35
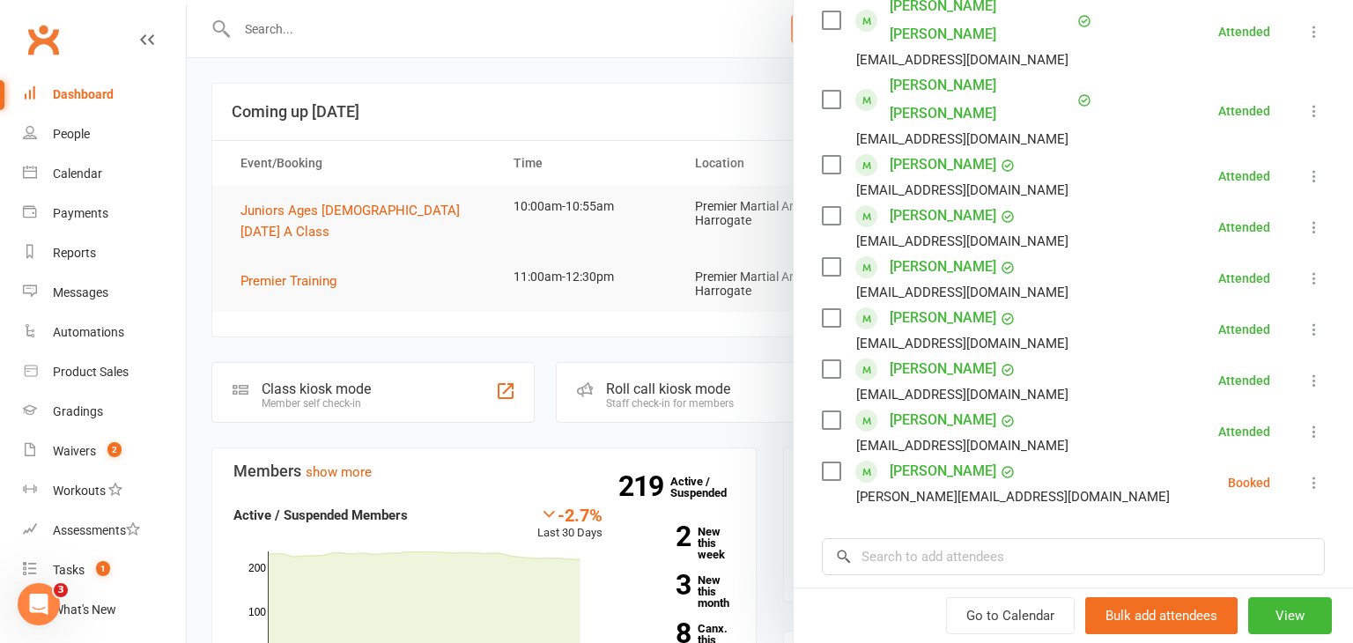
click at [1311, 474] on icon at bounding box center [1315, 483] width 18 height 18
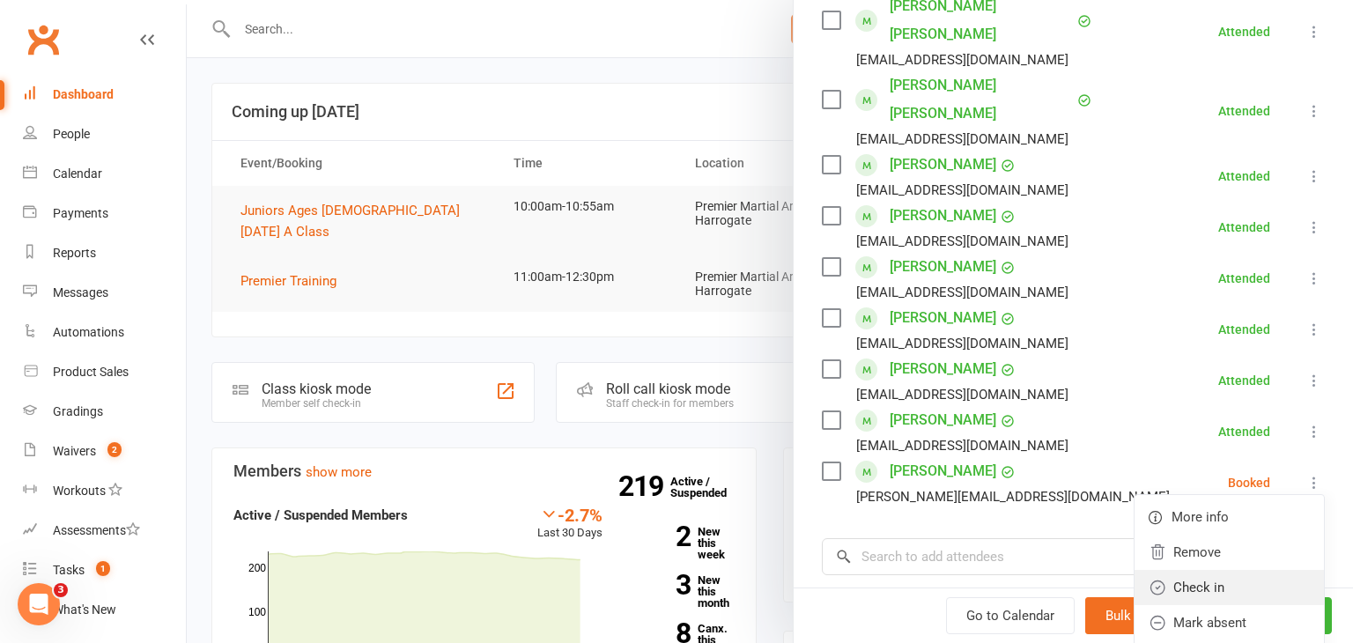
click at [1218, 570] on link "Check in" at bounding box center [1229, 587] width 189 height 35
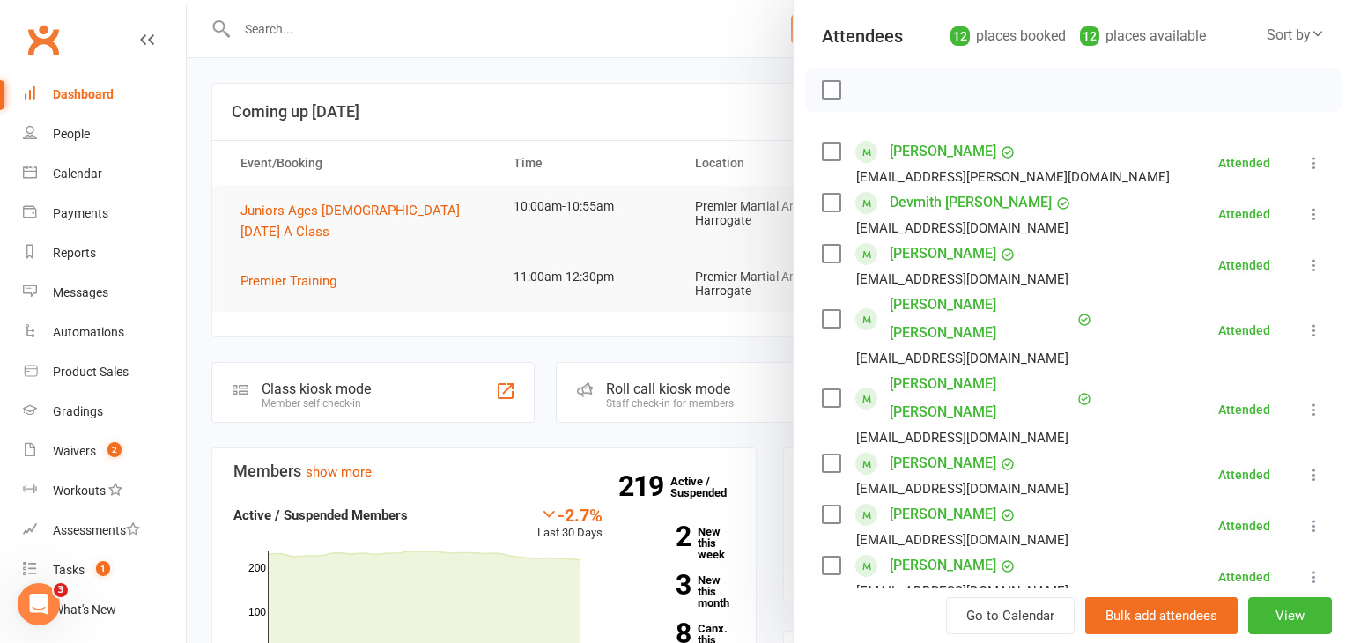
scroll to position [166, 0]
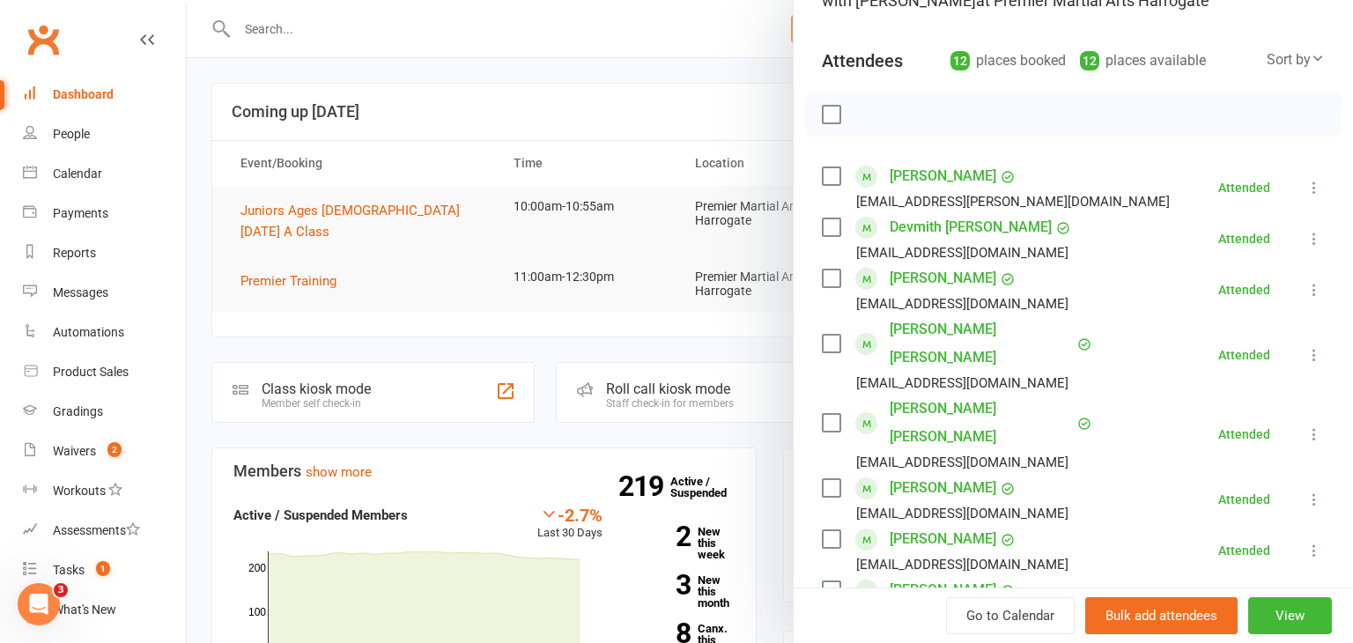
click at [425, 341] on div at bounding box center [770, 321] width 1166 height 643
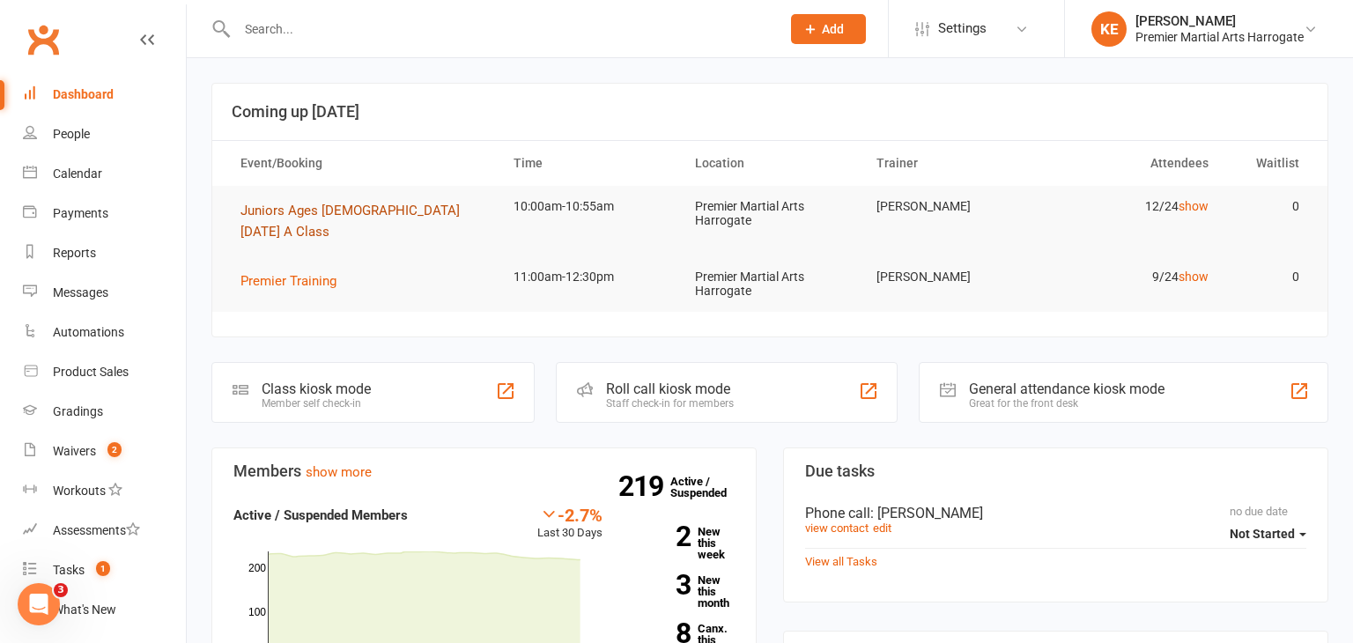
click at [323, 211] on span "Juniors Ages [DEMOGRAPHIC_DATA] [DATE] A Class" at bounding box center [349, 221] width 219 height 37
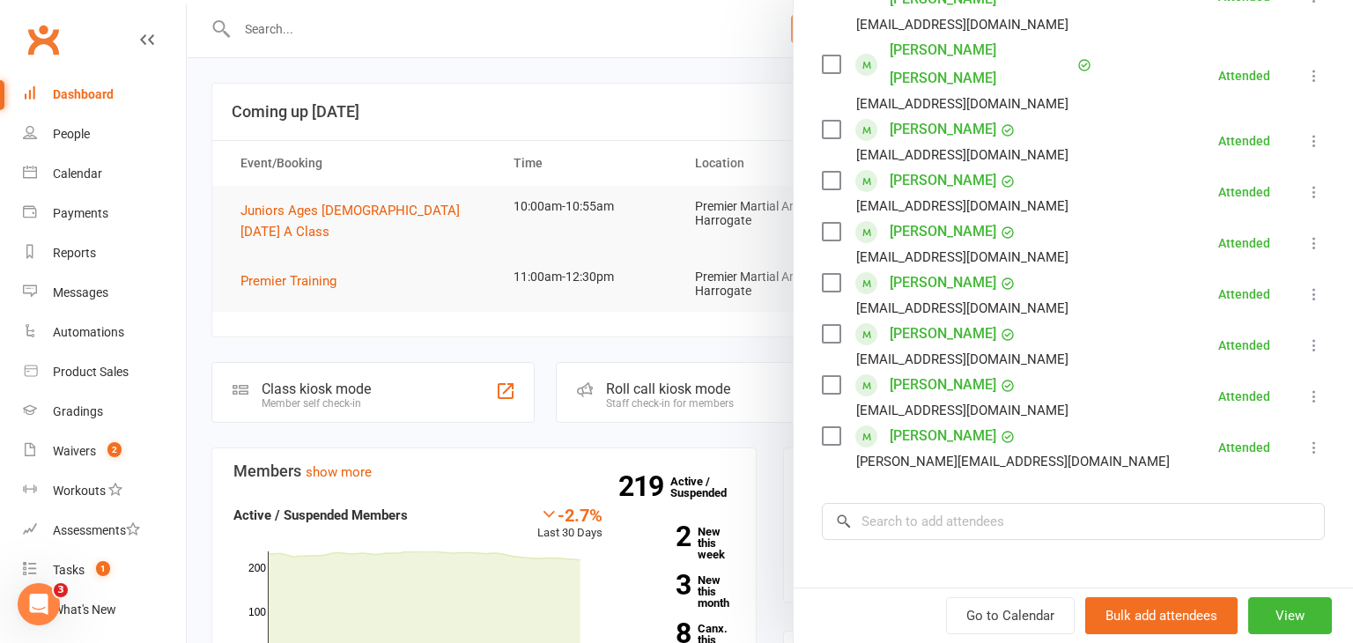
scroll to position [530, 0]
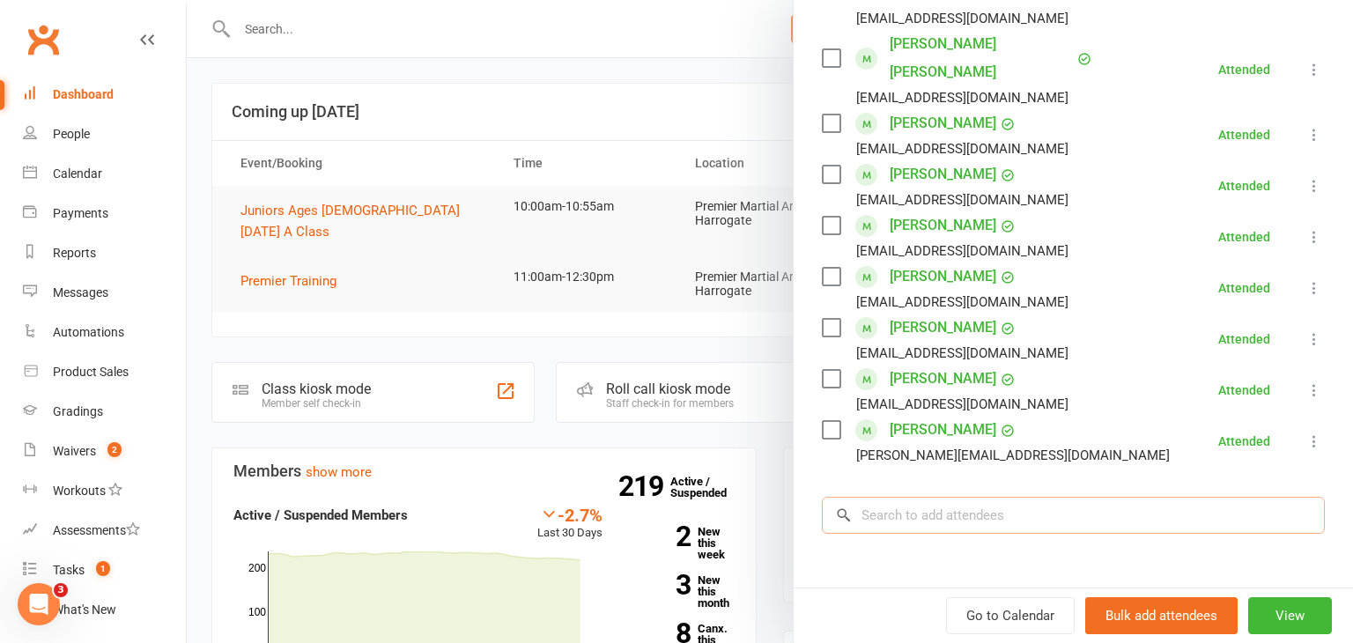
click at [993, 497] on input "search" at bounding box center [1073, 515] width 503 height 37
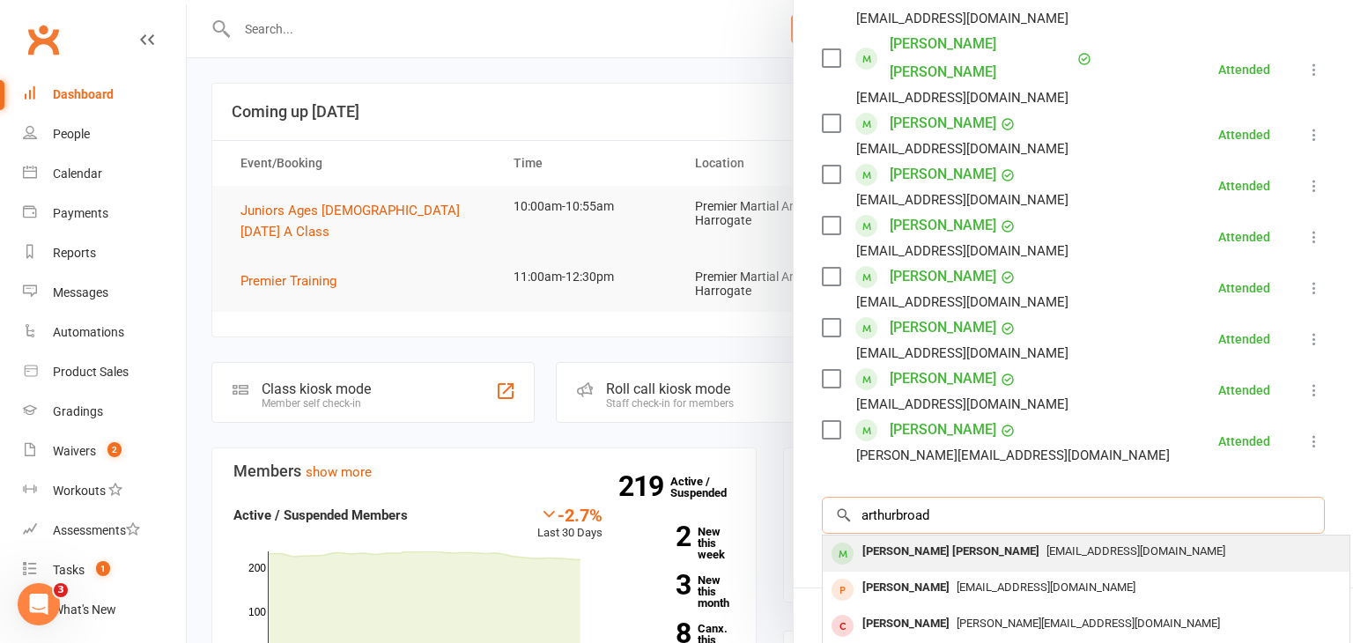
type input "arthurbroad"
click at [951, 539] on div "[PERSON_NAME] [PERSON_NAME]" at bounding box center [950, 552] width 191 height 26
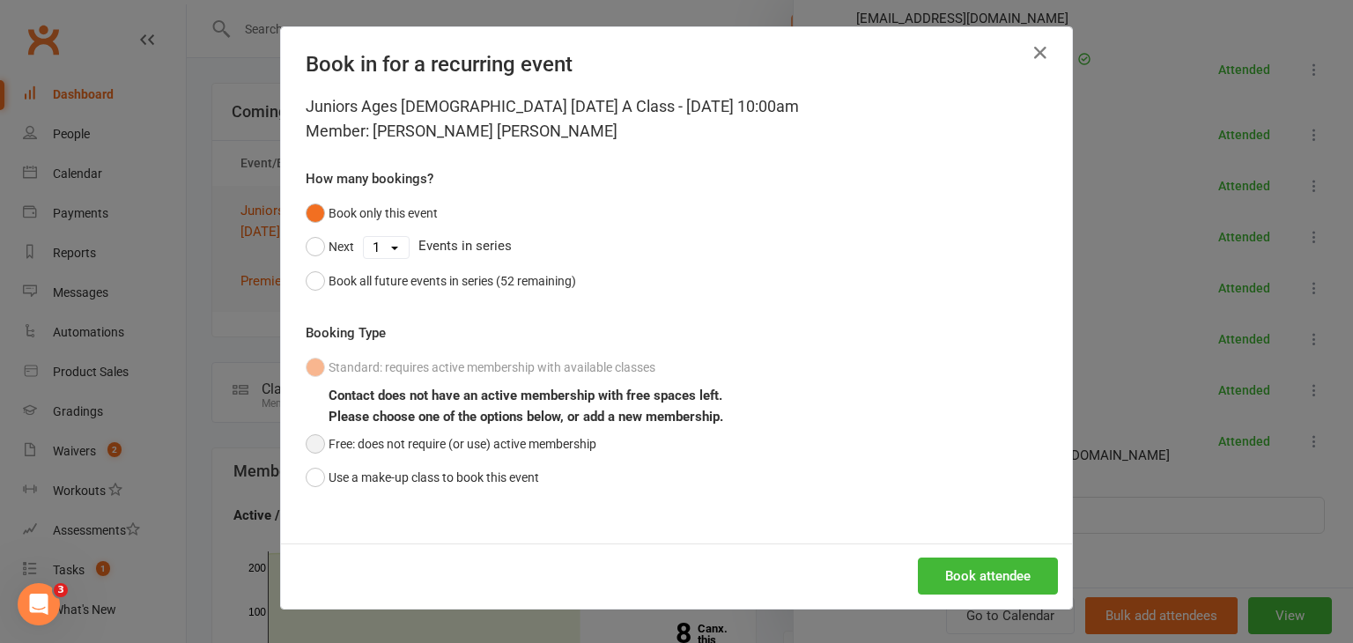
click at [327, 451] on button "Free: does not require (or use) active membership" at bounding box center [451, 443] width 291 height 33
click at [979, 576] on button "Book attendee" at bounding box center [988, 576] width 140 height 37
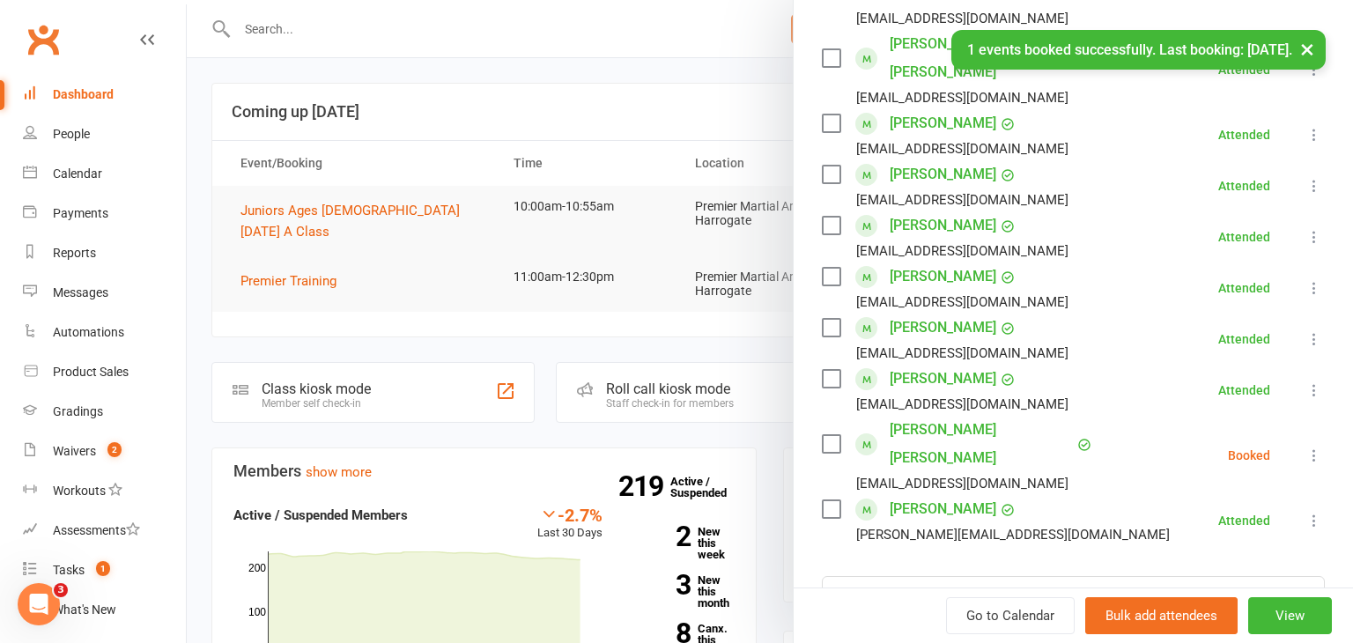
click at [1315, 447] on icon at bounding box center [1315, 456] width 18 height 18
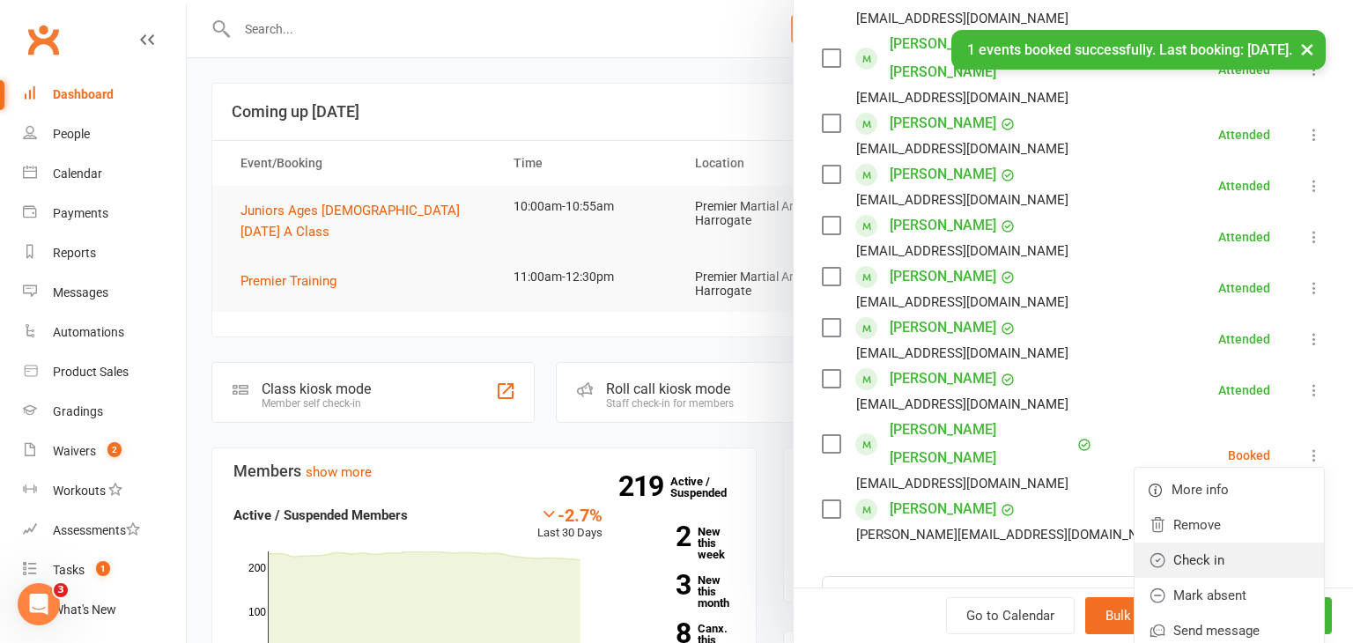
click at [1259, 543] on link "Check in" at bounding box center [1229, 560] width 189 height 35
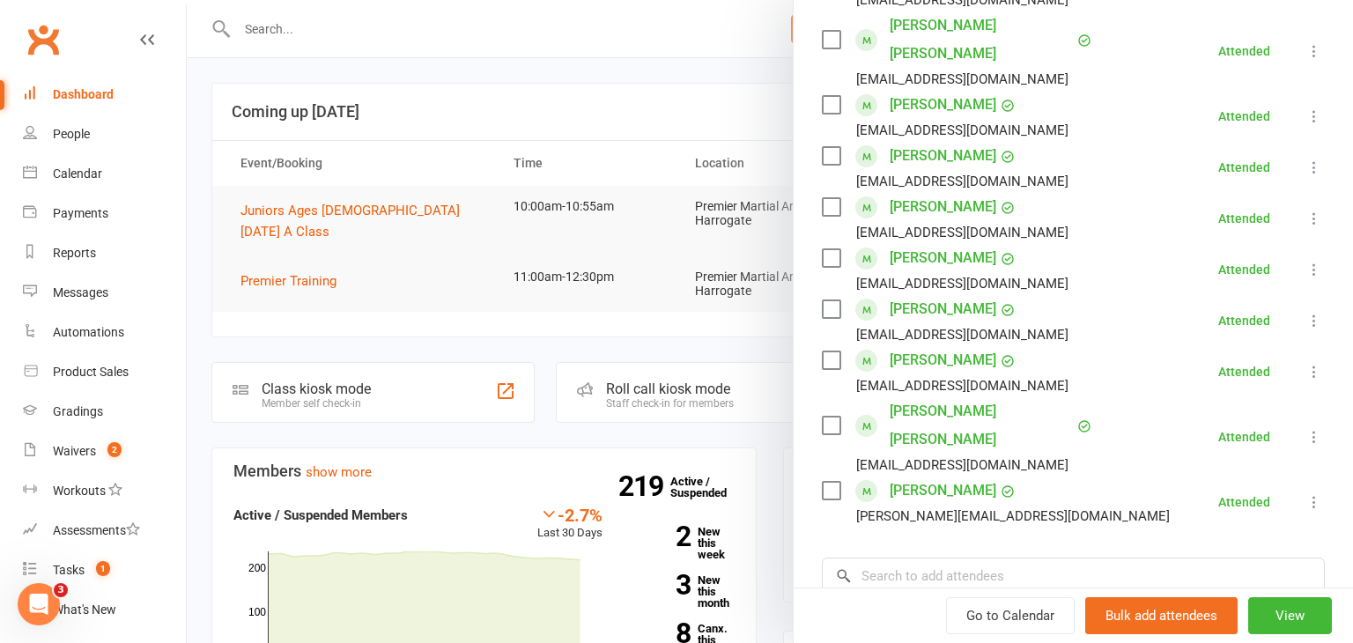
scroll to position [551, 0]
click at [304, 270] on div at bounding box center [770, 321] width 1166 height 643
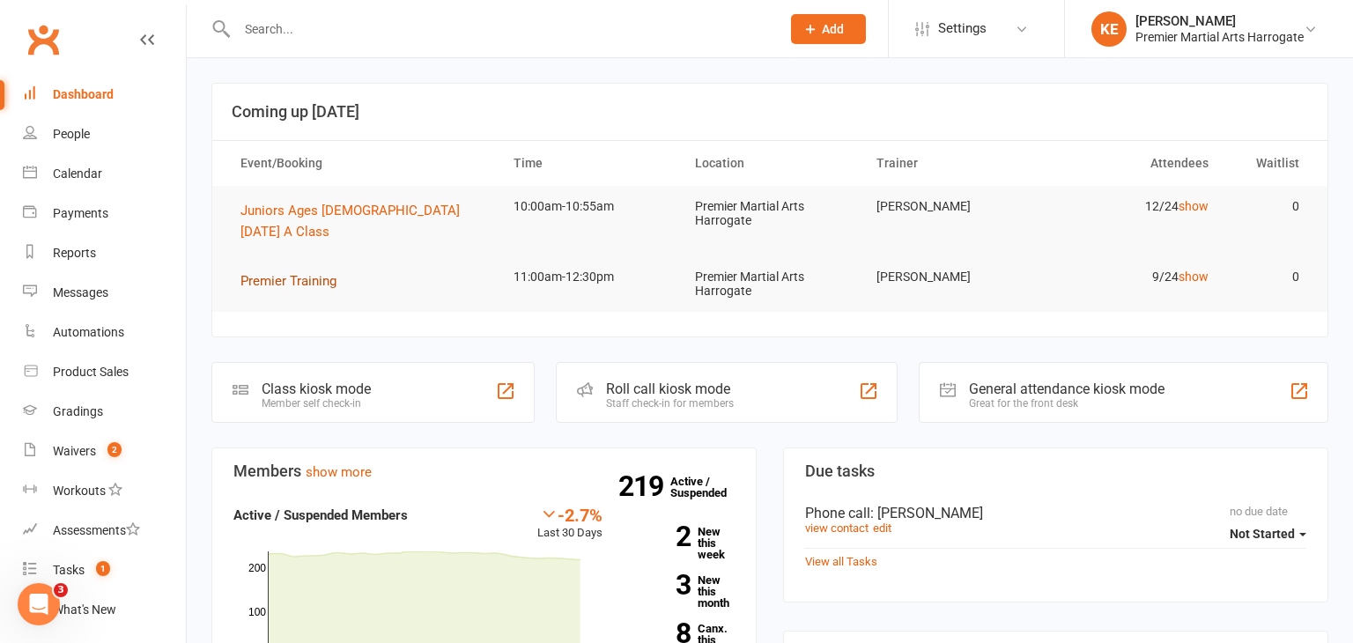
click at [250, 273] on span "Premier Training" at bounding box center [288, 281] width 96 height 16
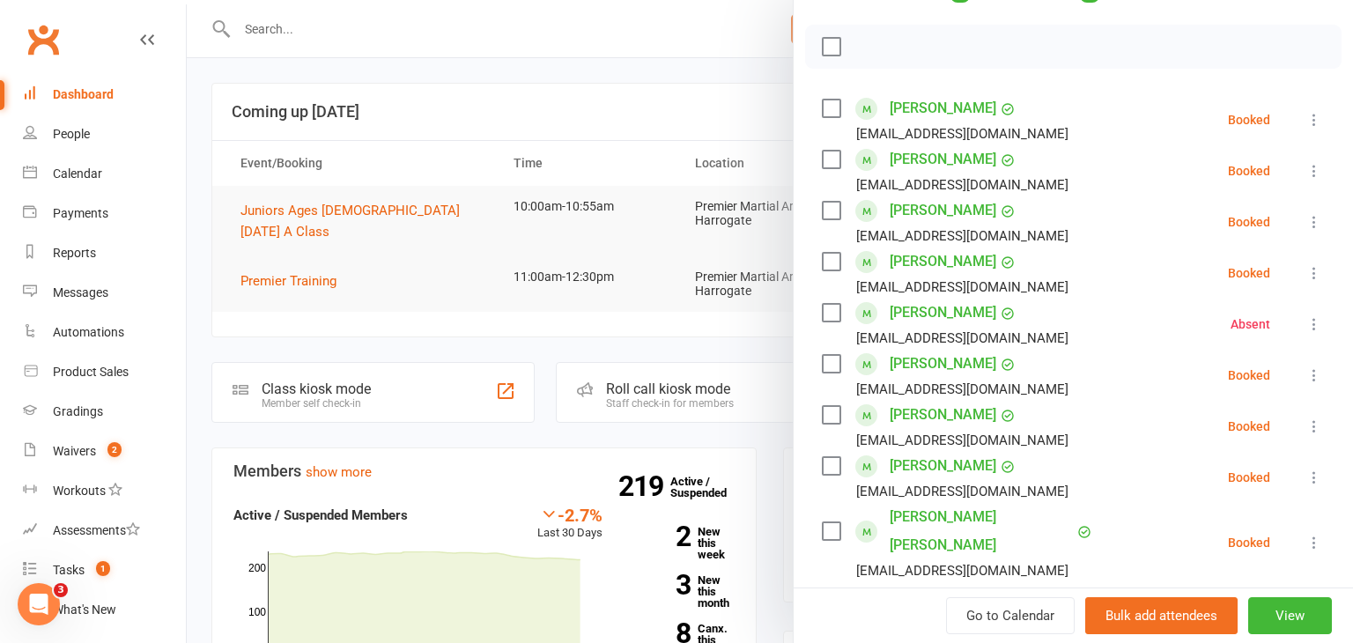
scroll to position [235, 0]
click at [1308, 366] on icon at bounding box center [1315, 374] width 18 height 18
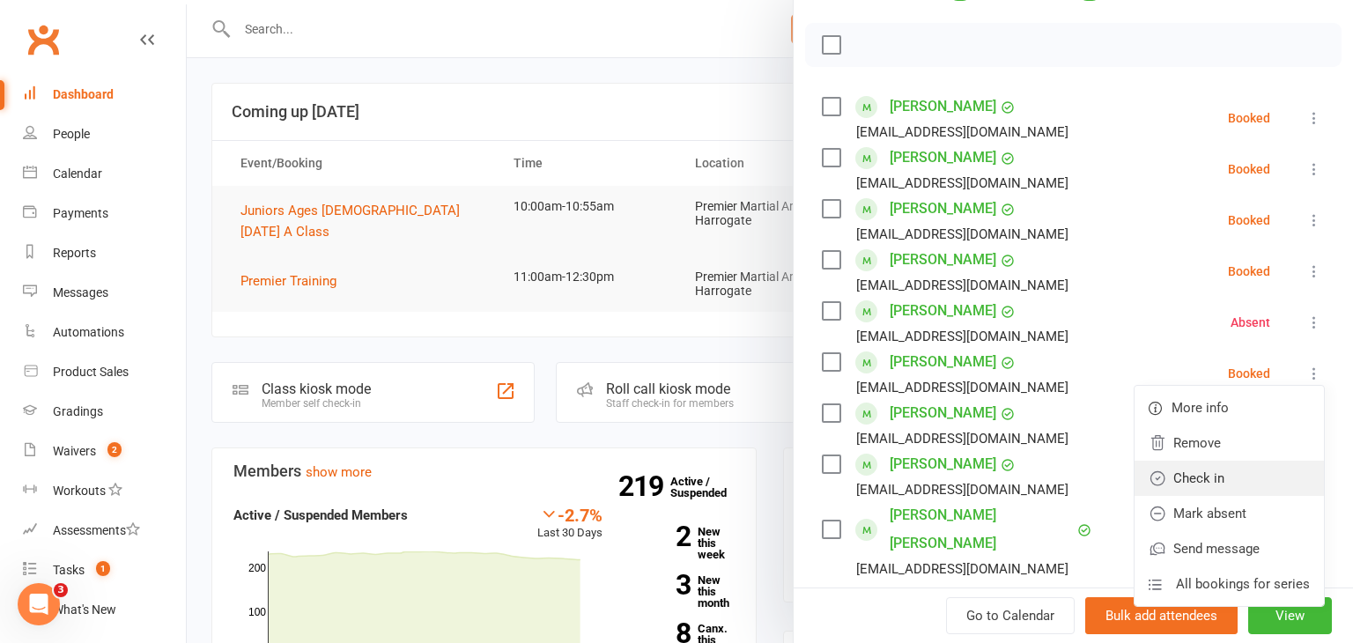
click at [1205, 470] on link "Check in" at bounding box center [1229, 478] width 189 height 35
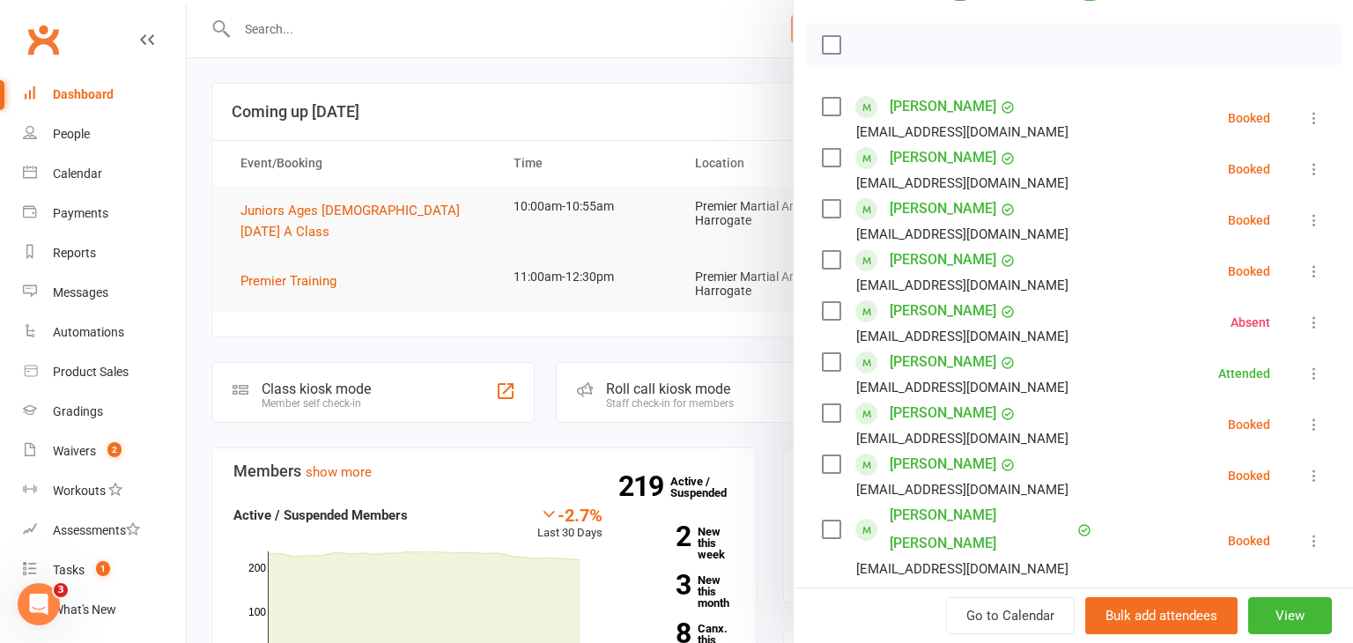
click at [1316, 532] on icon at bounding box center [1315, 541] width 18 height 18
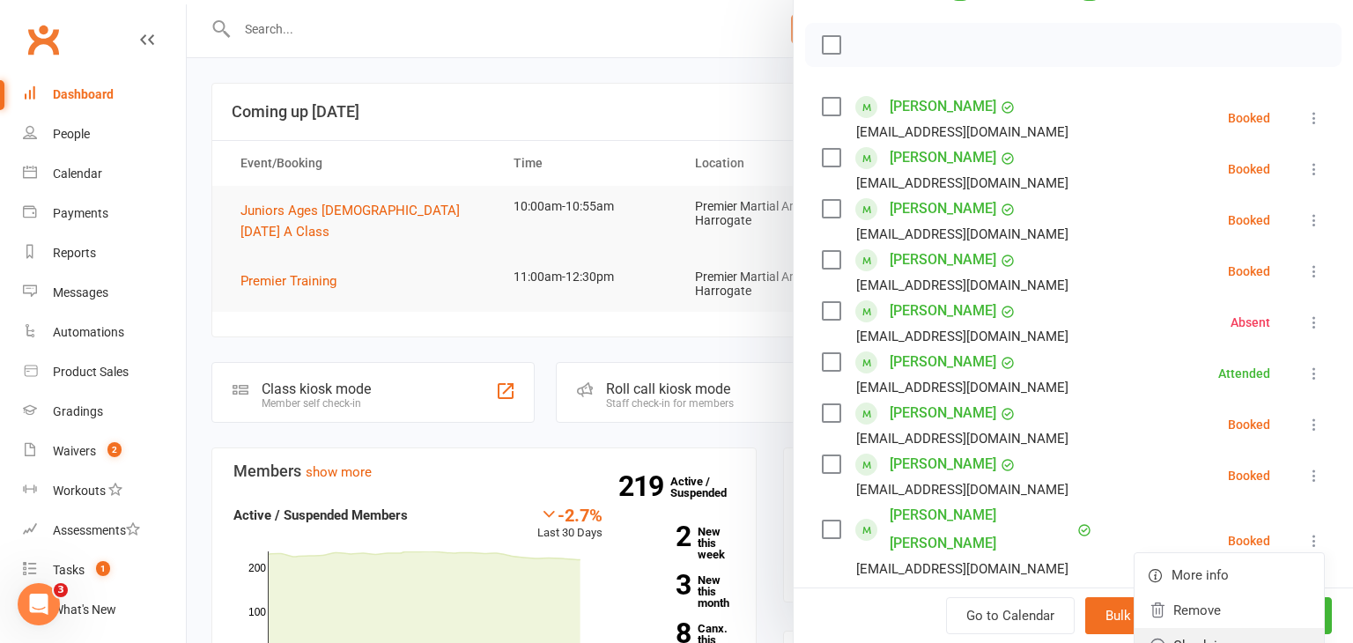
click at [1237, 628] on link "Check in" at bounding box center [1229, 645] width 189 height 35
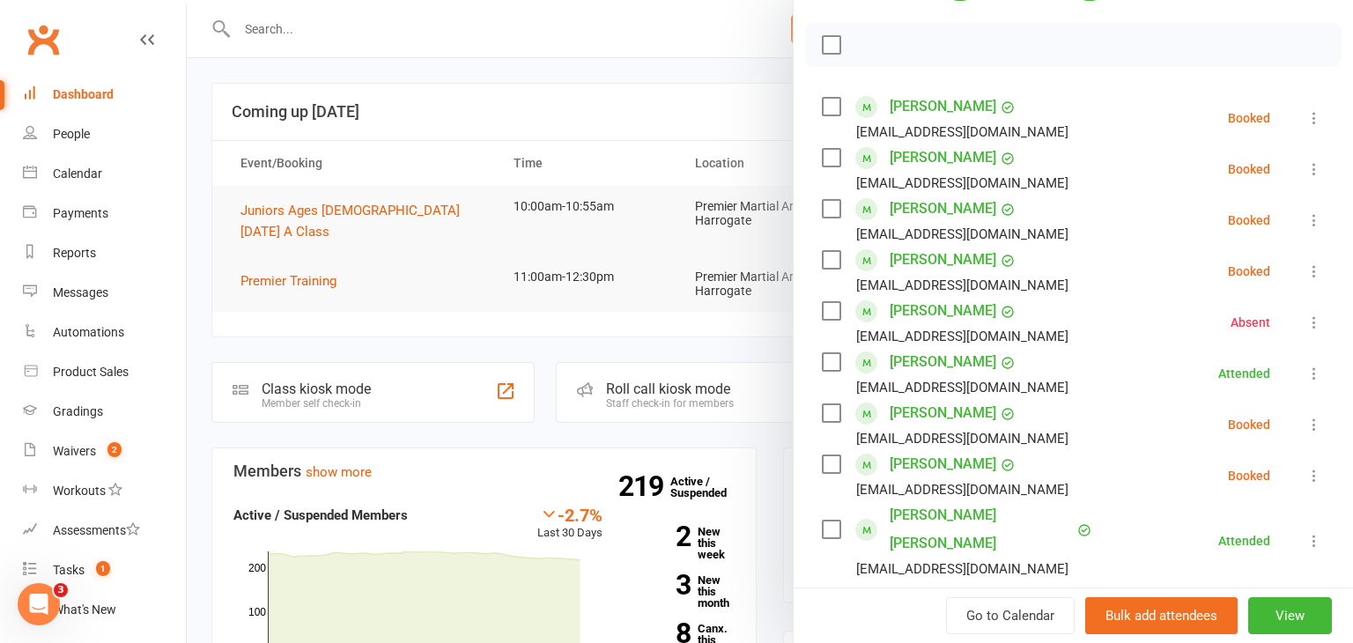
click at [1315, 474] on icon at bounding box center [1315, 476] width 18 height 18
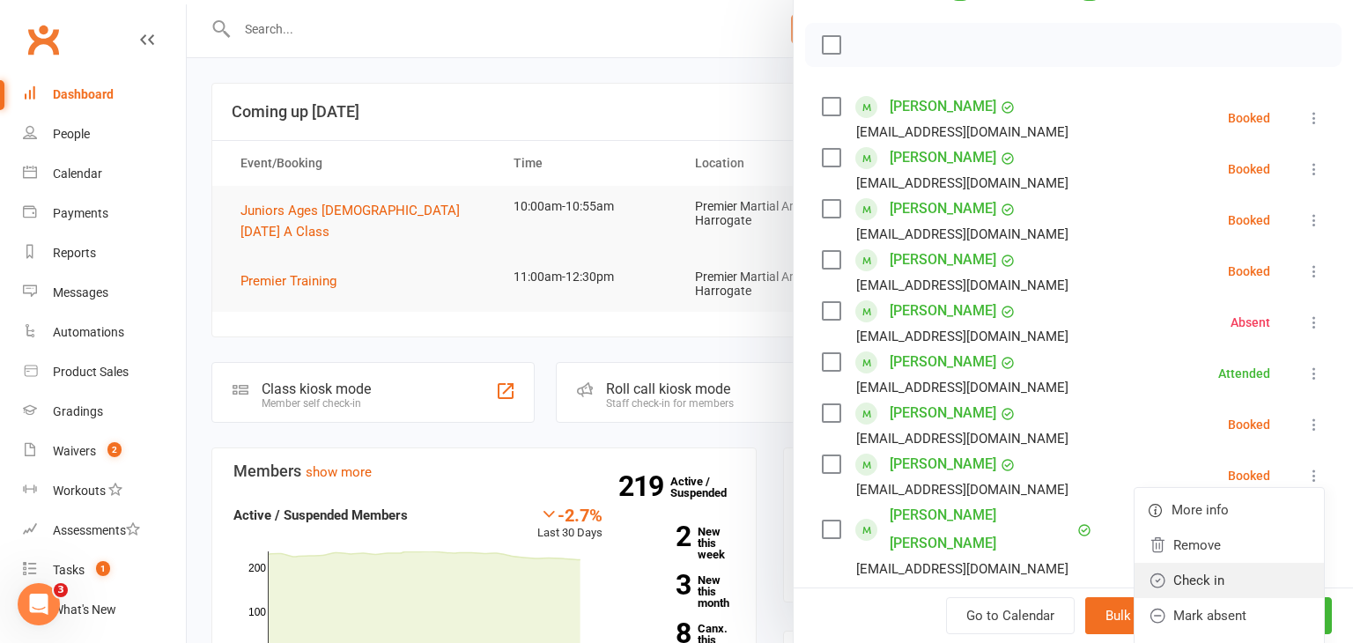
click at [1236, 575] on link "Check in" at bounding box center [1229, 580] width 189 height 35
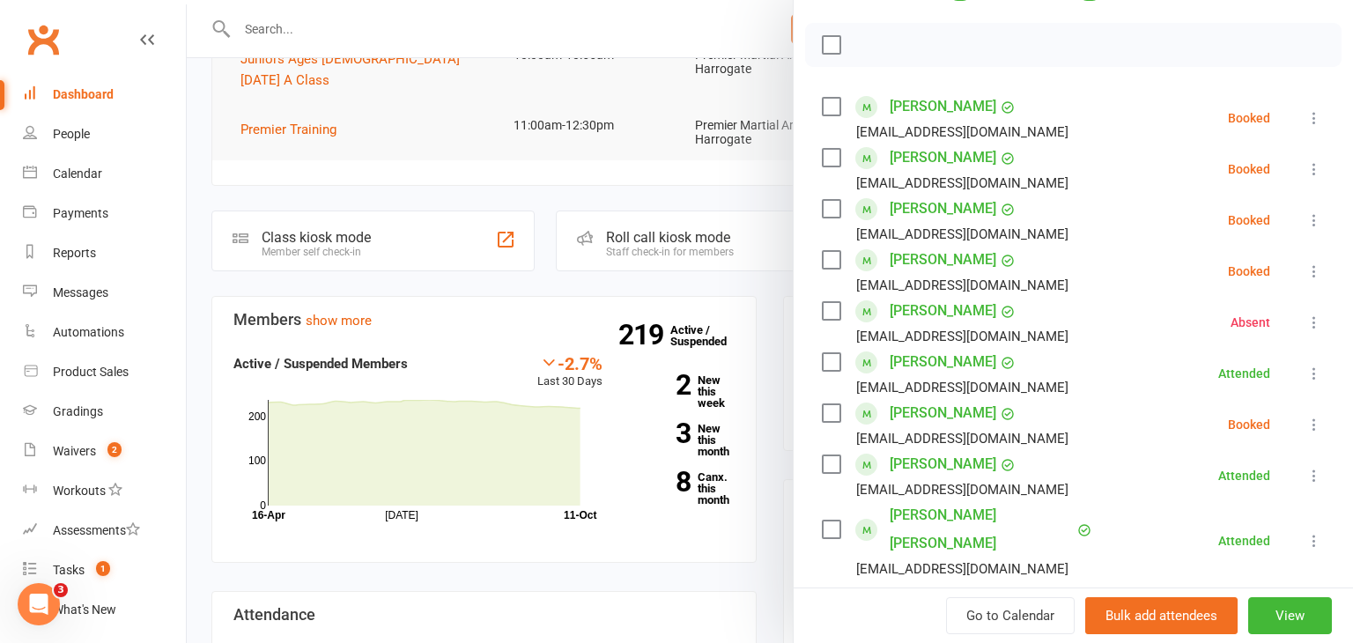
scroll to position [166, 0]
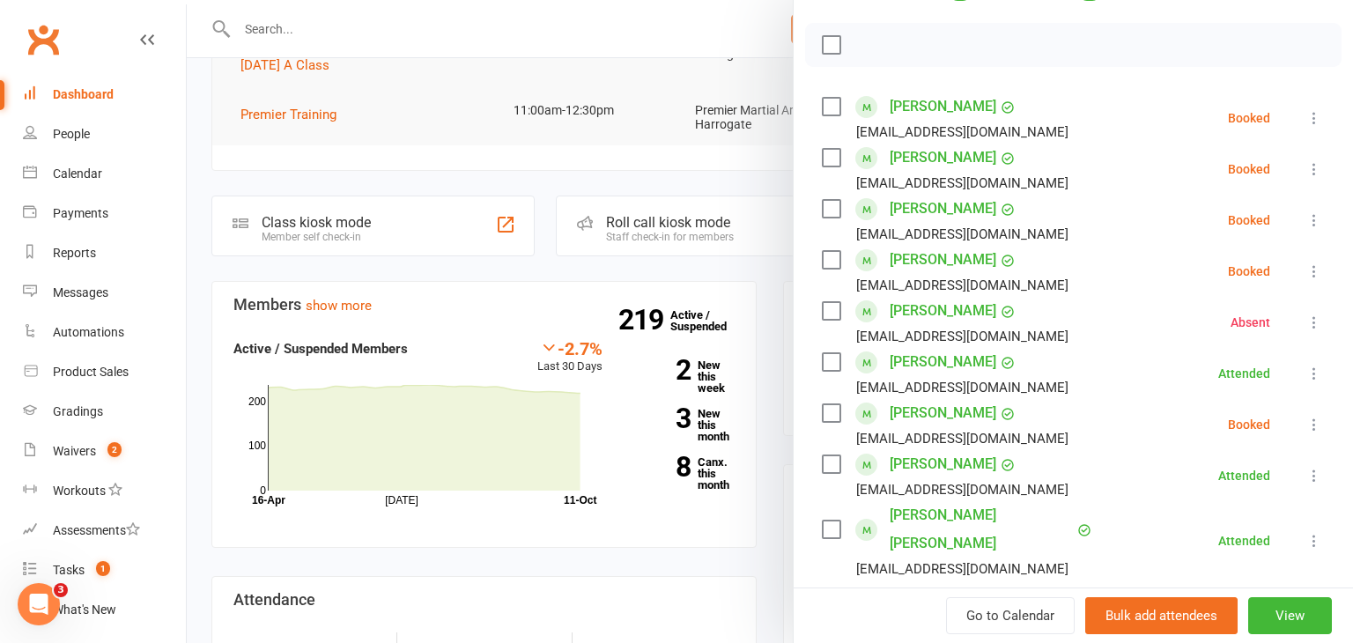
click at [700, 400] on div at bounding box center [770, 321] width 1166 height 643
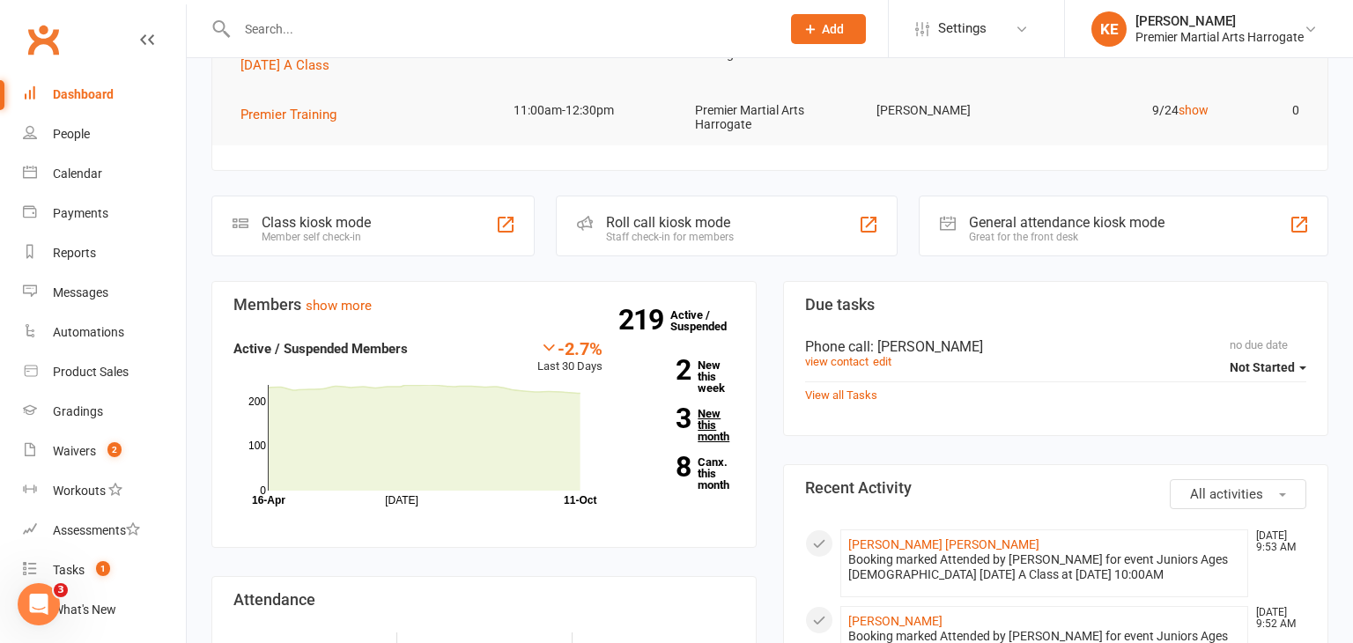
click at [707, 411] on link "3 New this month" at bounding box center [682, 425] width 106 height 34
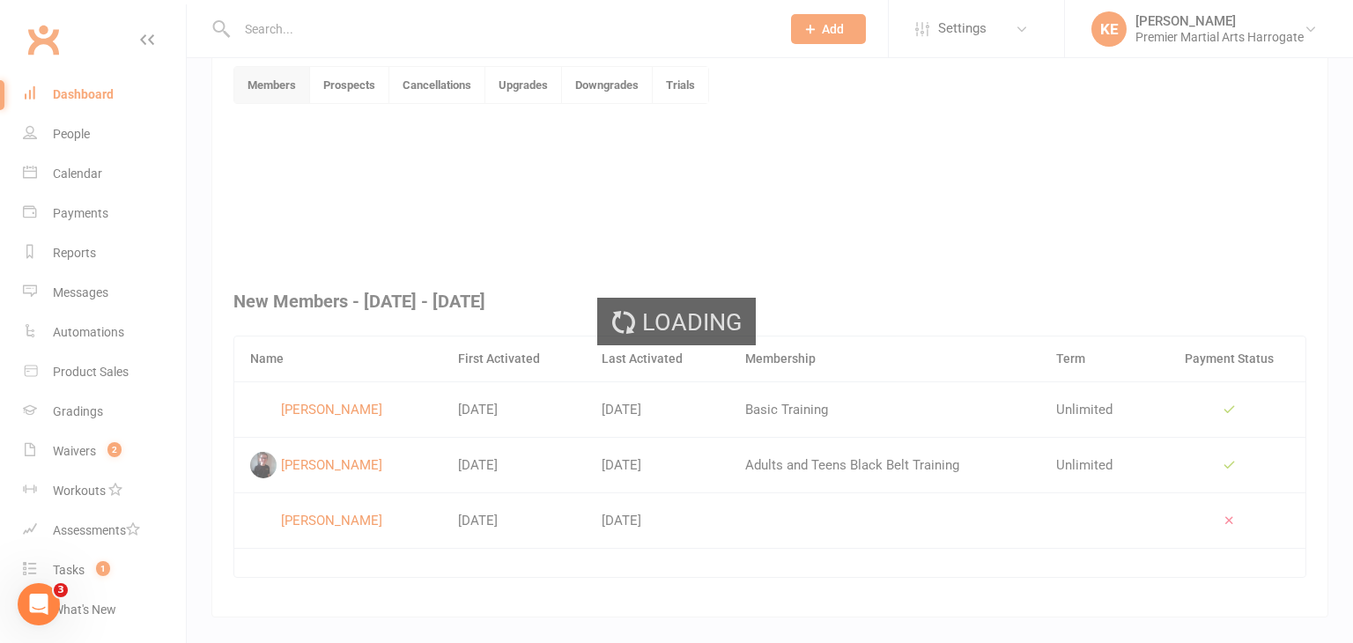
scroll to position [479, 0]
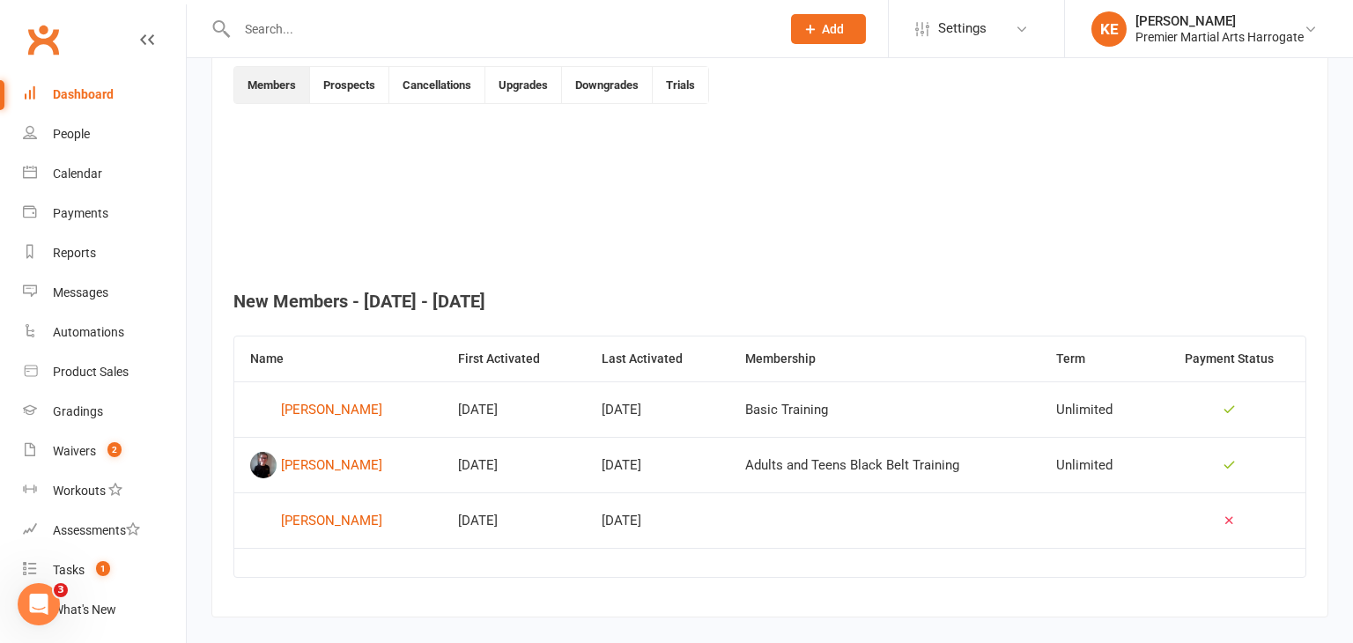
click at [75, 100] on div "Dashboard" at bounding box center [83, 94] width 61 height 14
